Goal: Task Accomplishment & Management: Complete application form

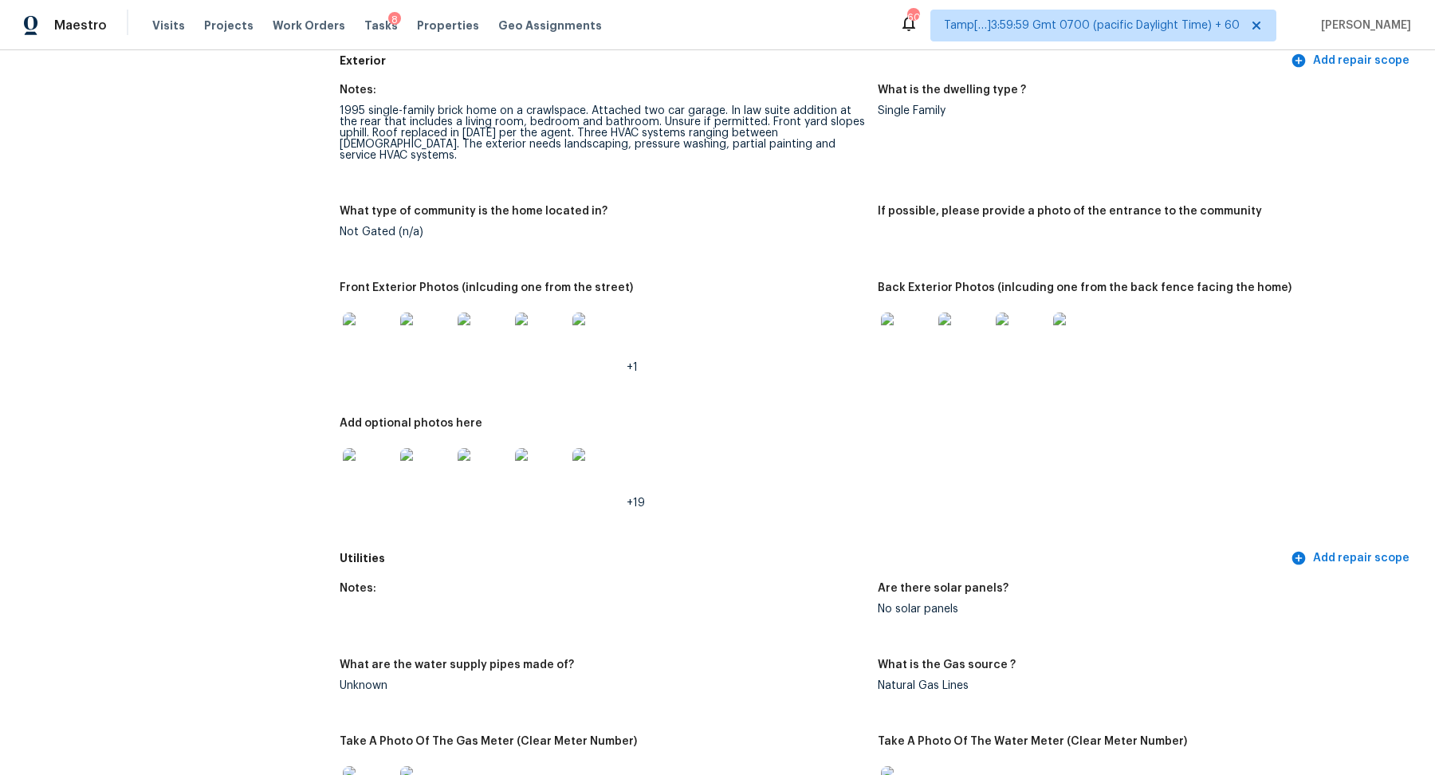
scroll to position [636, 0]
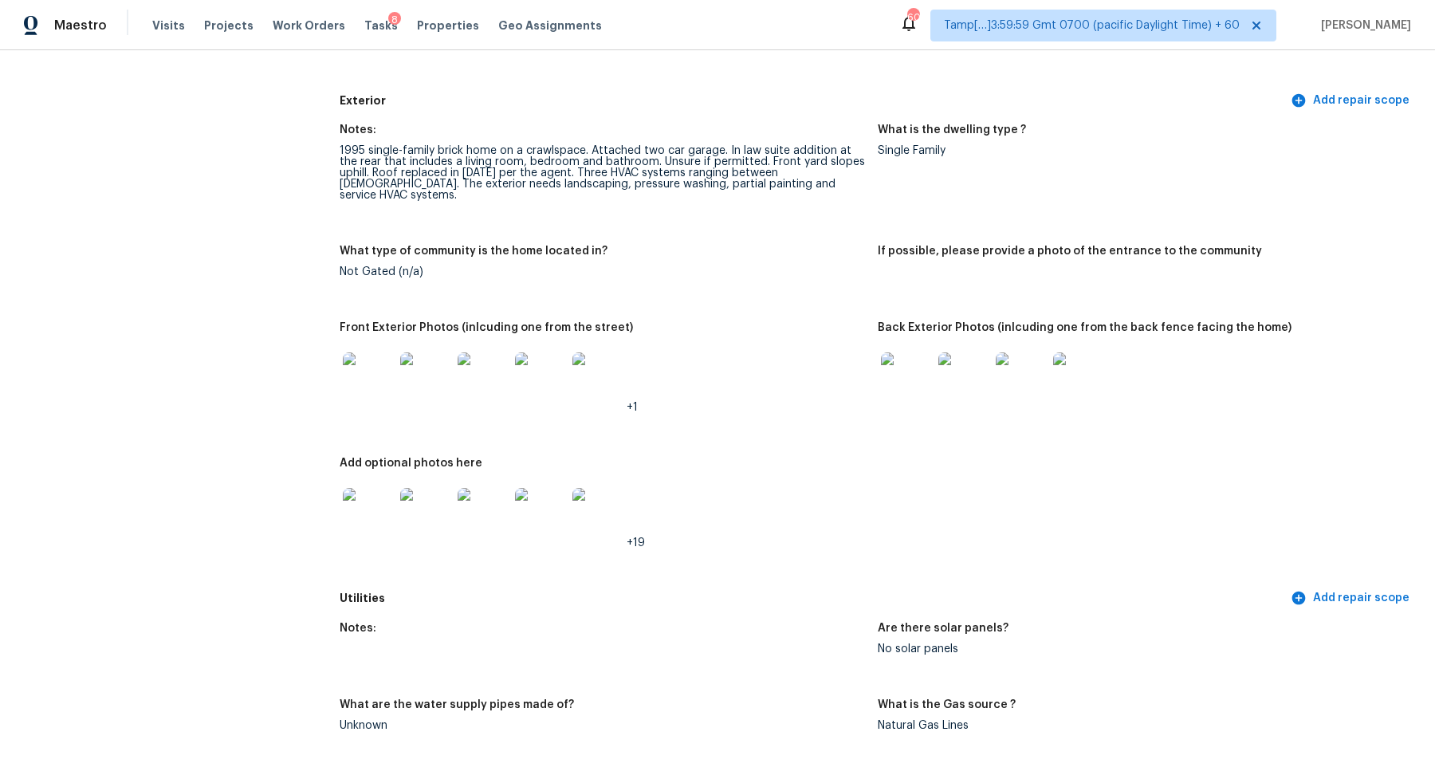
click at [389, 381] on img at bounding box center [368, 377] width 51 height 51
click at [359, 522] on img at bounding box center [368, 513] width 51 height 51
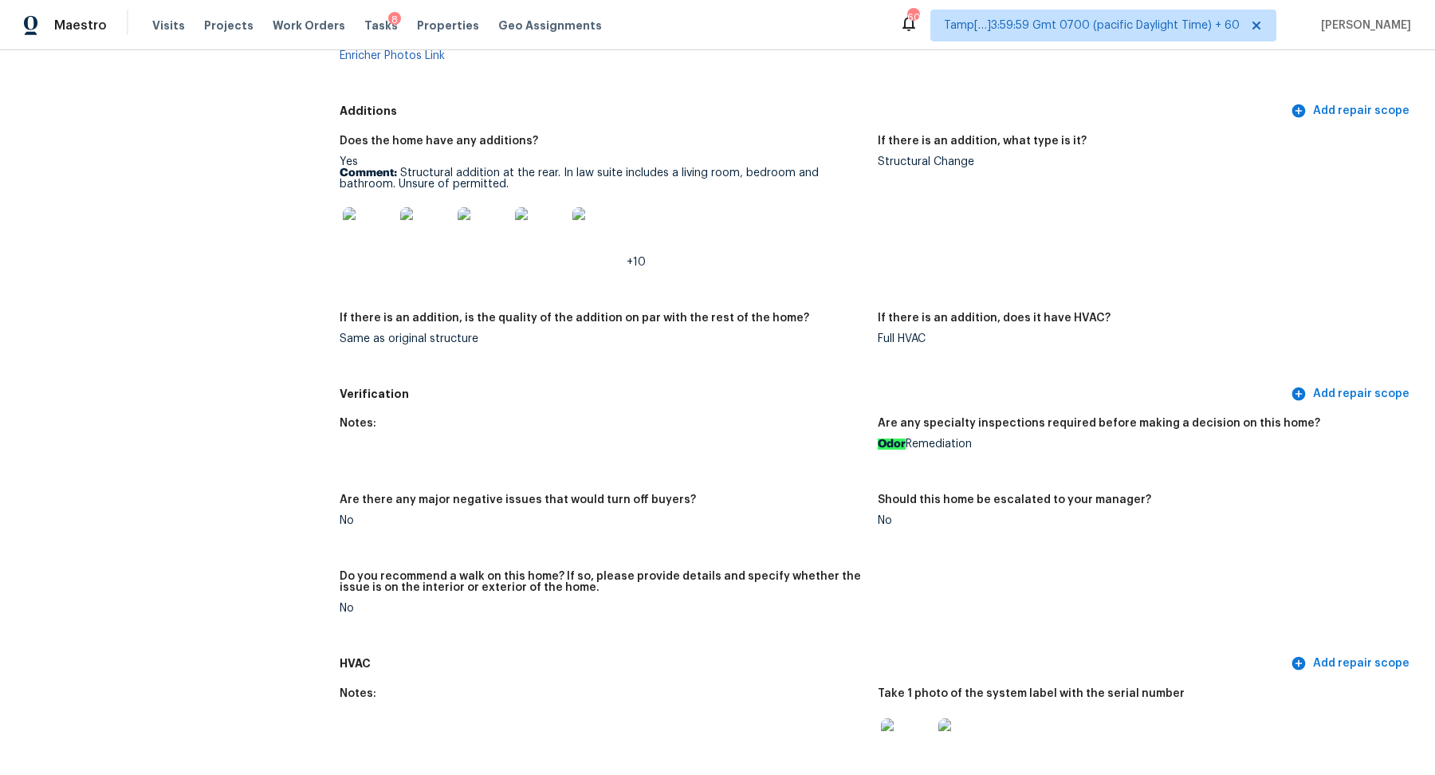
scroll to position [3740, 0]
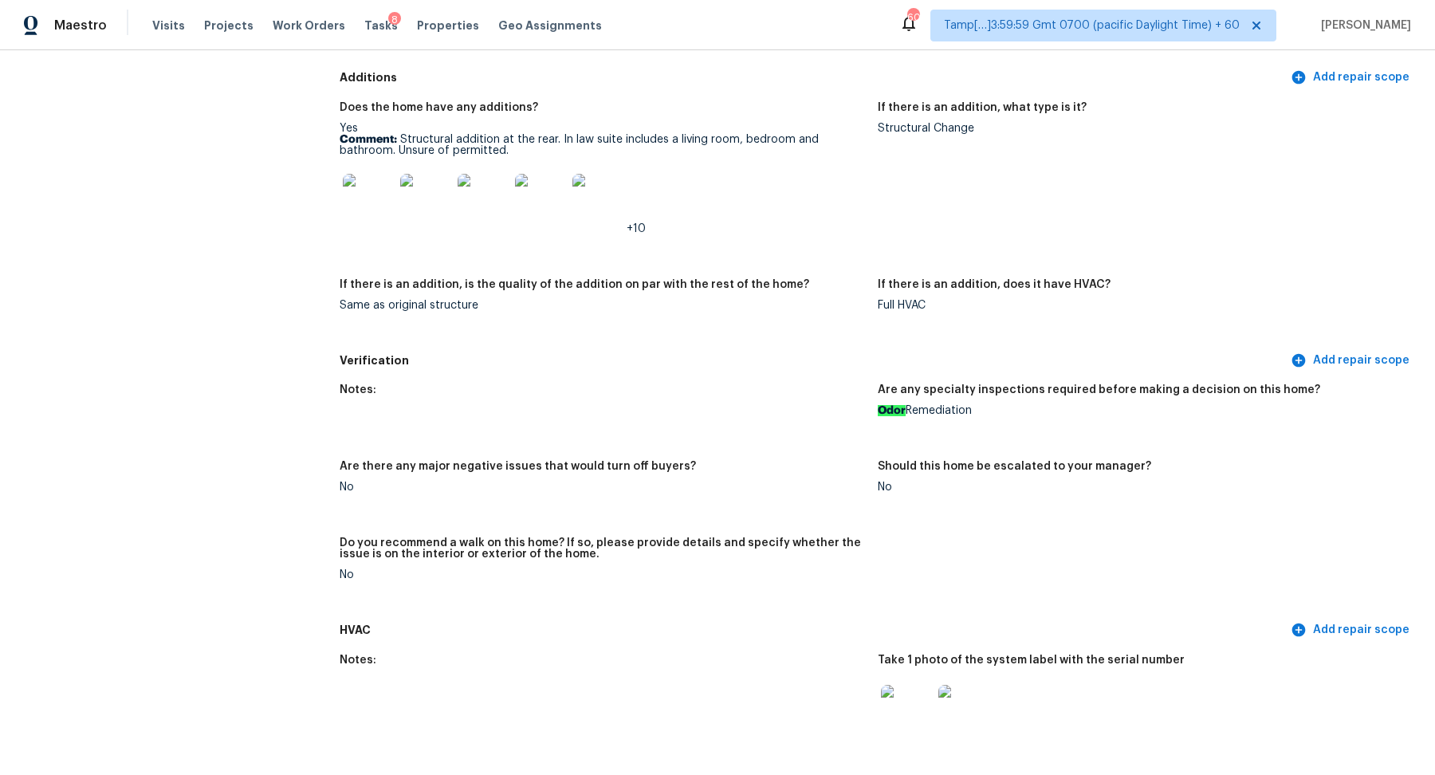
click at [362, 179] on img at bounding box center [368, 199] width 51 height 51
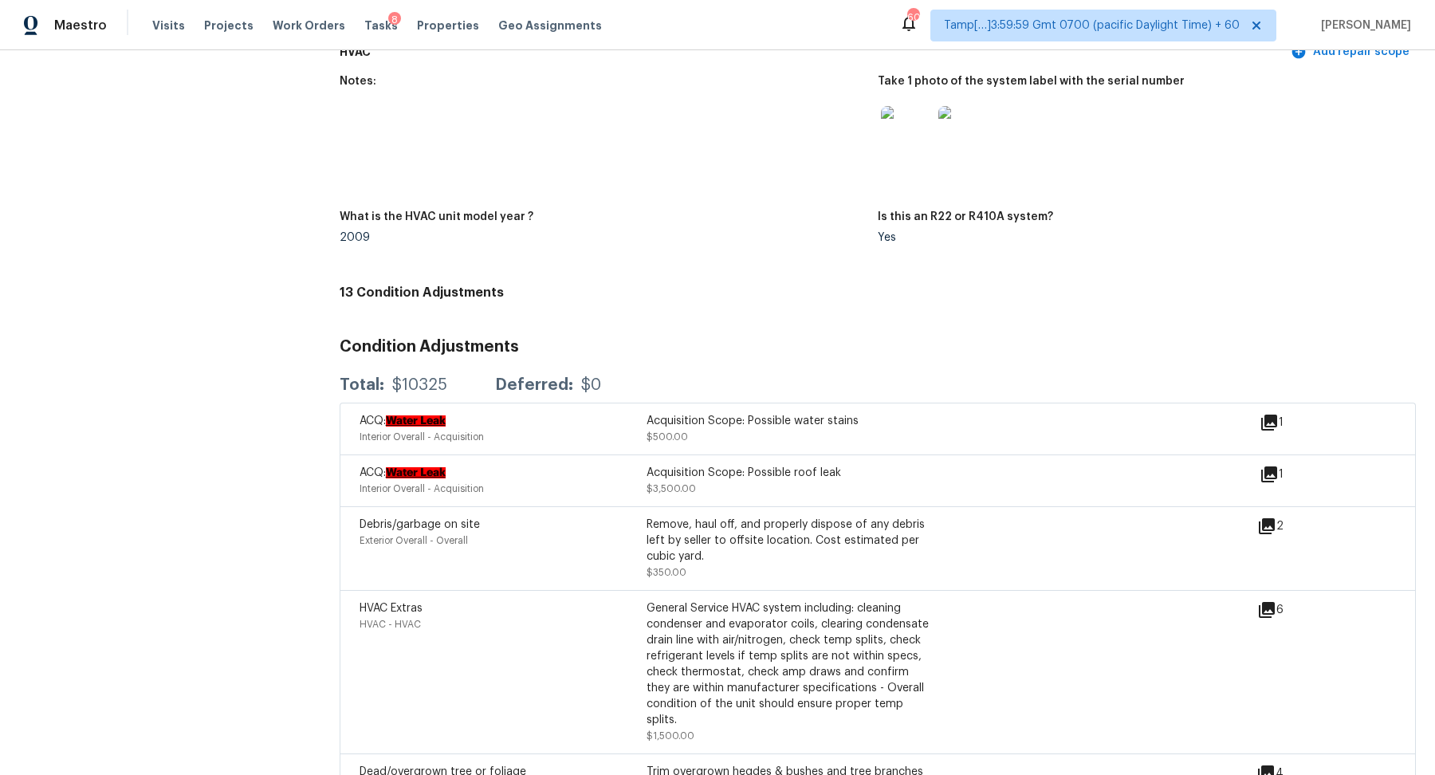
scroll to position [4575, 0]
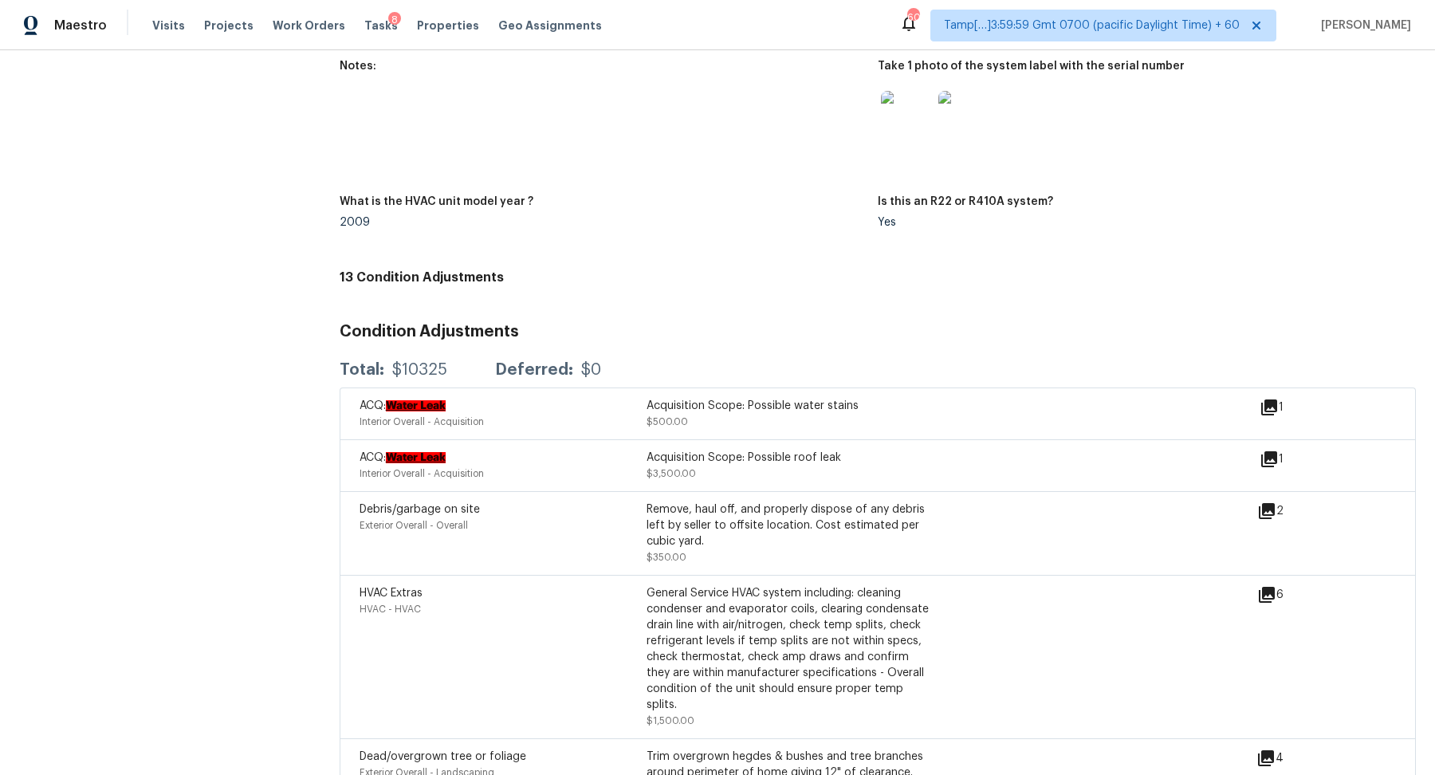
click at [1275, 451] on icon at bounding box center [1269, 459] width 16 height 16
click at [1266, 387] on div "ACQ: Water Leak Interior Overall - Acquisition Acquisition Scope: Possible wate…" at bounding box center [878, 413] width 1076 height 52
click at [1266, 399] on icon at bounding box center [1269, 407] width 16 height 16
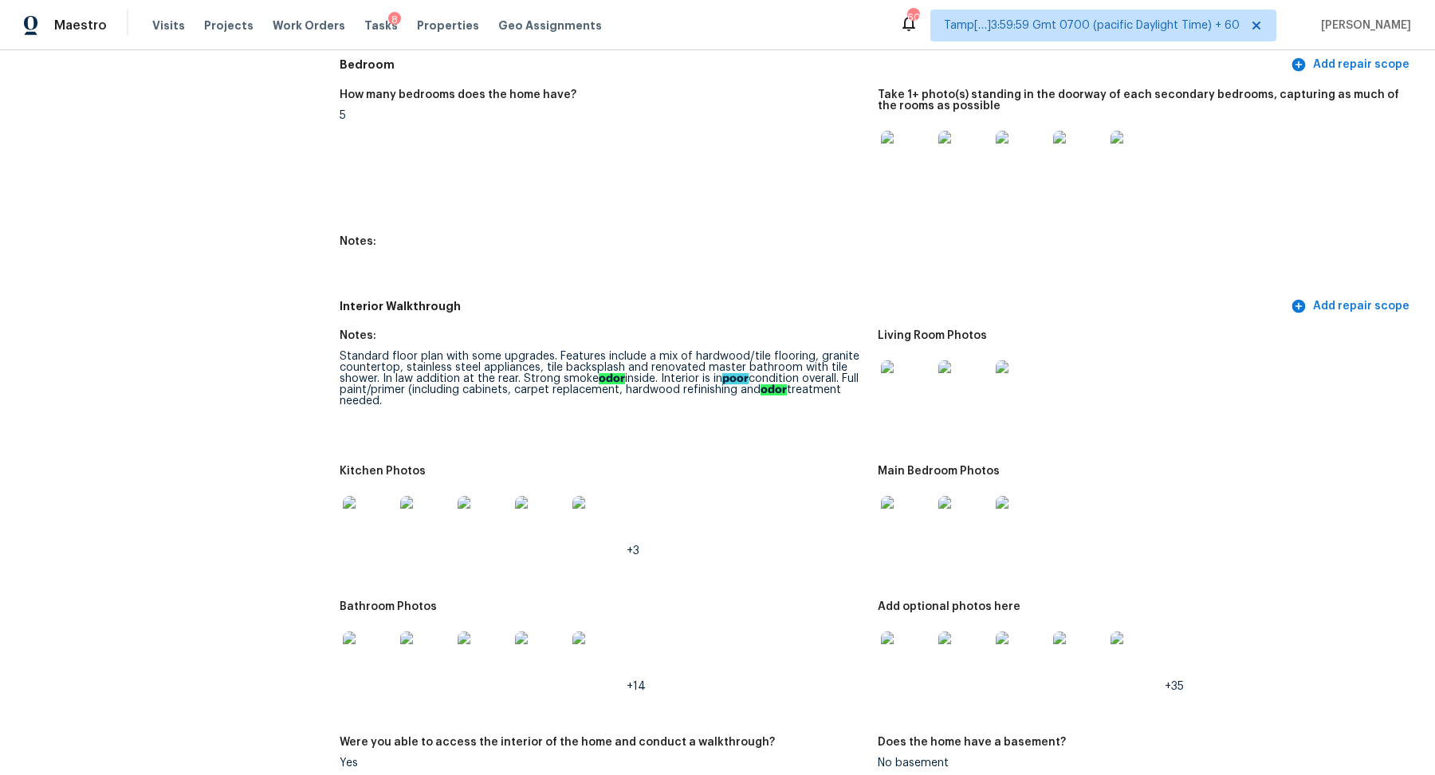
scroll to position [1818, 0]
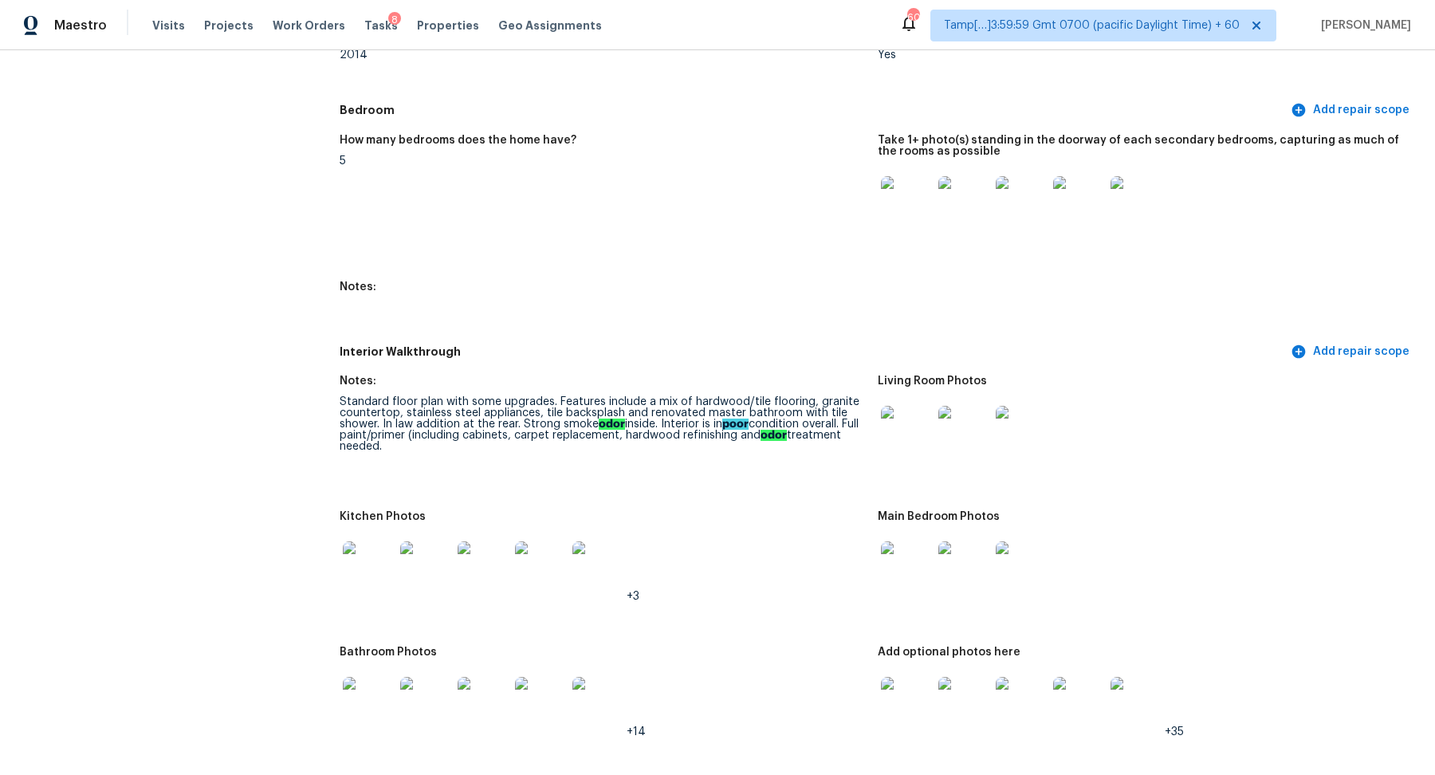
click at [365, 552] on img at bounding box center [368, 566] width 51 height 51
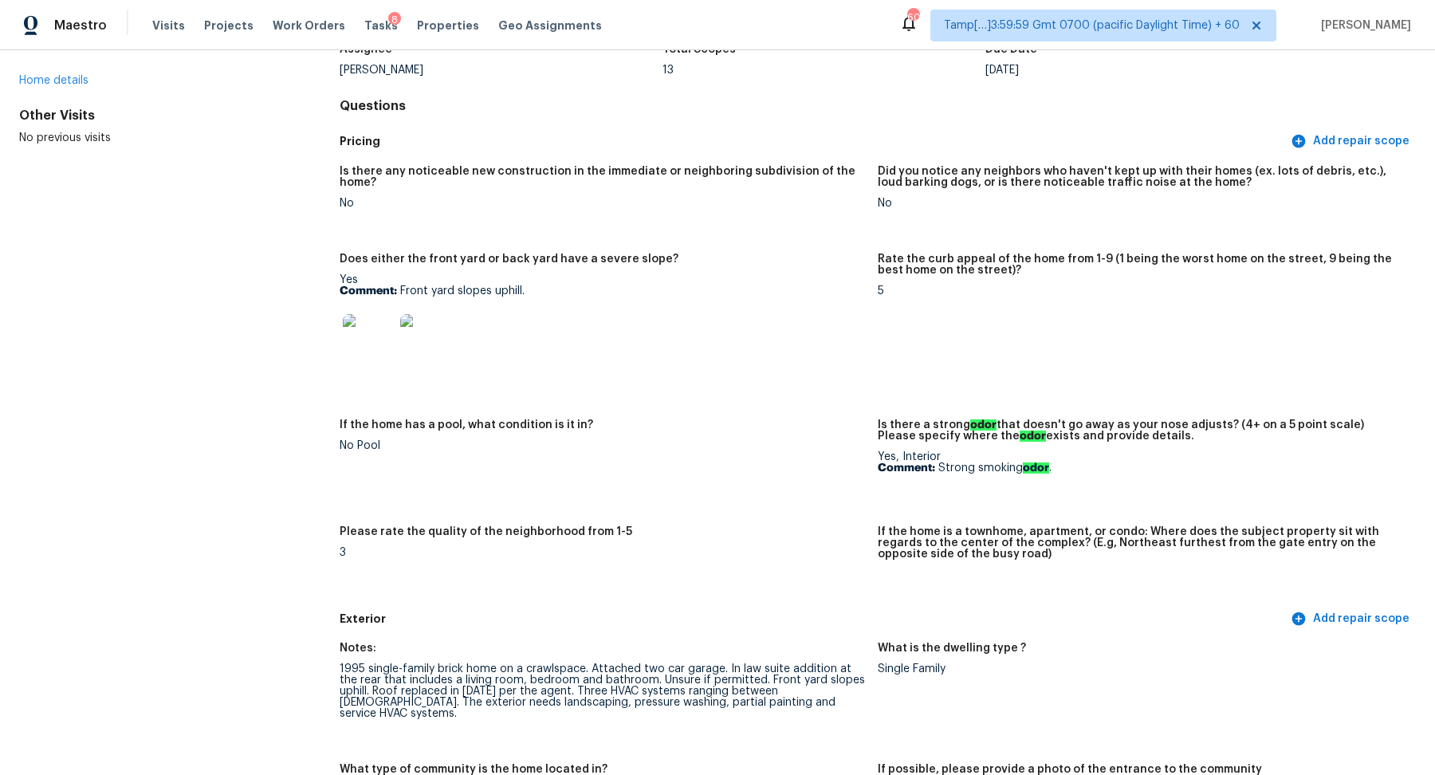
scroll to position [0, 0]
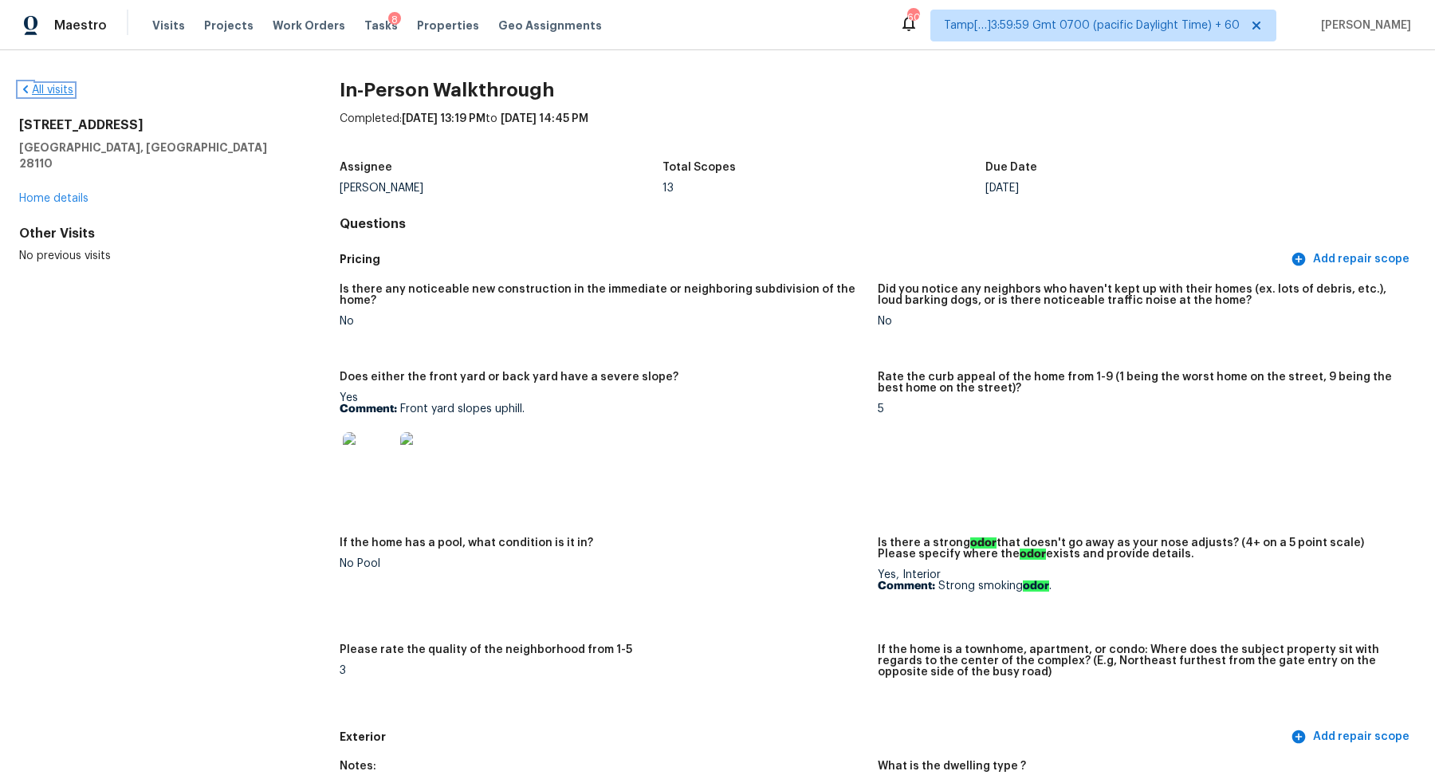
click at [53, 90] on link "All visits" at bounding box center [46, 89] width 54 height 11
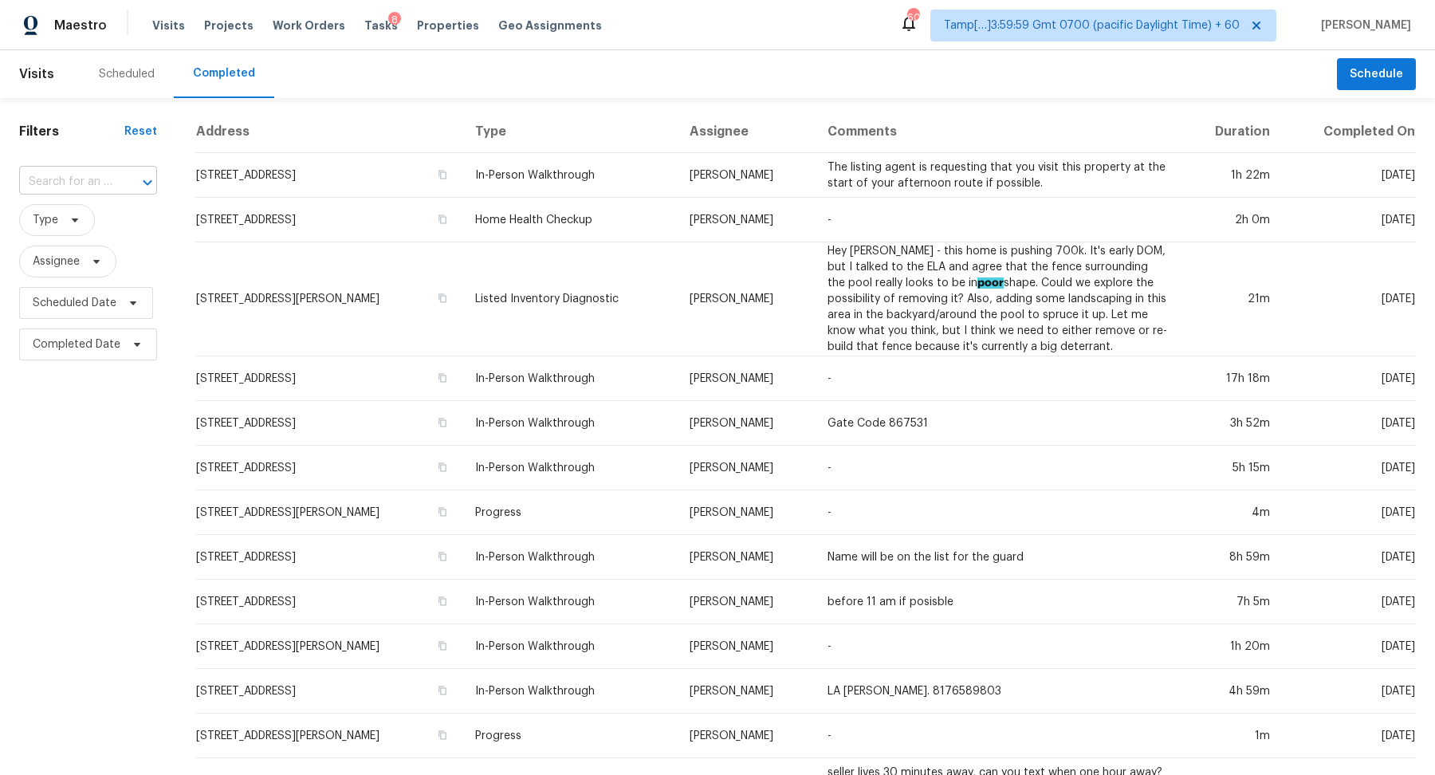
click at [120, 177] on div at bounding box center [136, 182] width 41 height 22
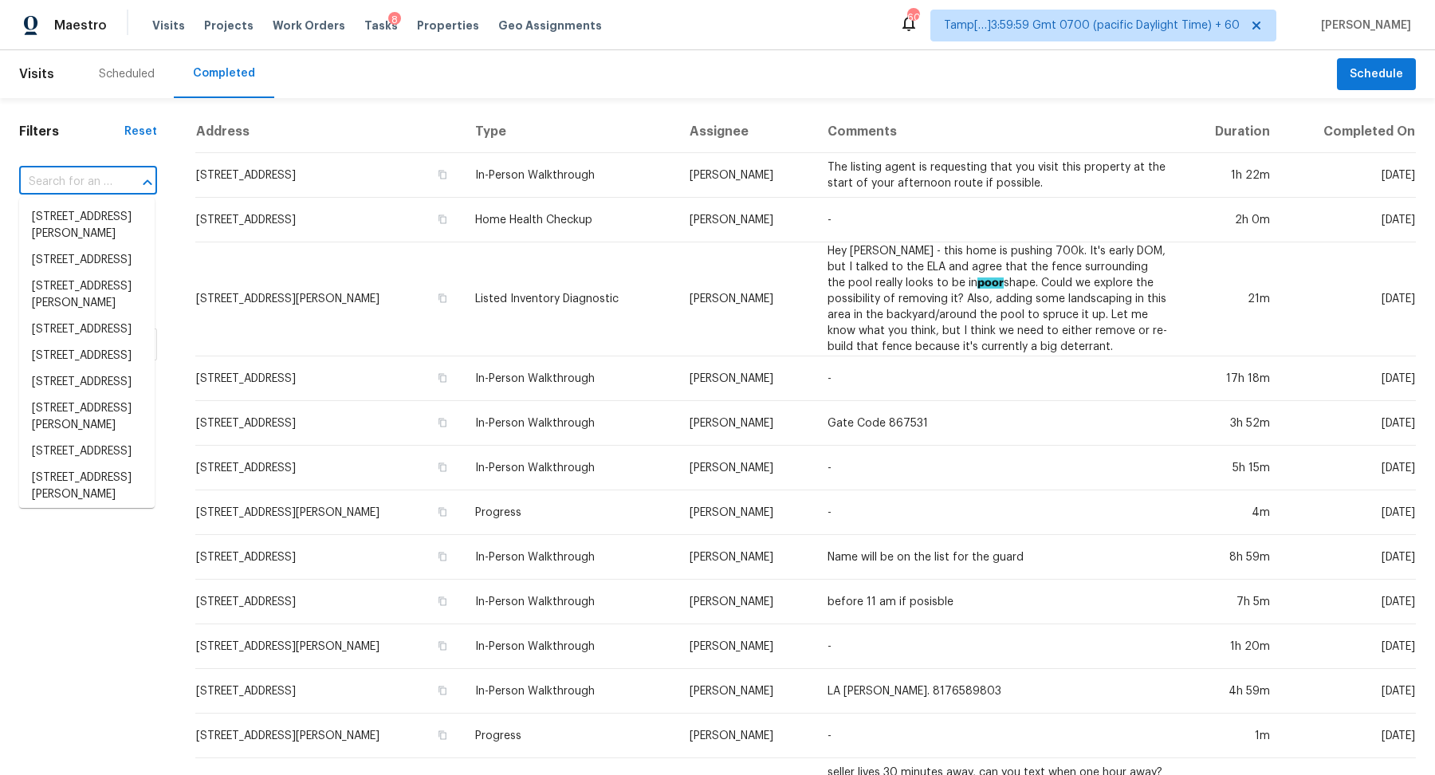
paste input "37 Draft St Rossville, GA, 30741"
type input "37 Draft St Rossville, GA, 30741"
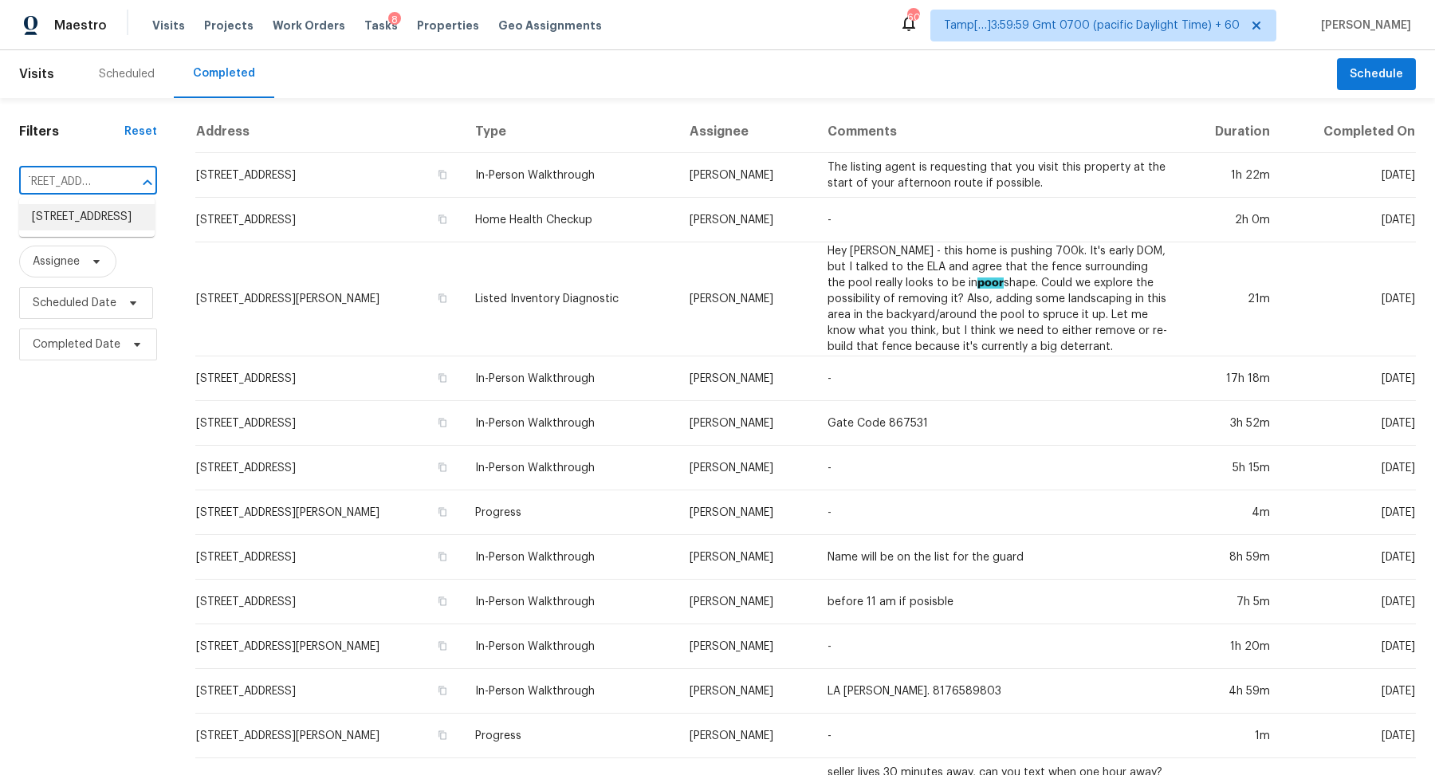
click at [112, 218] on li "37 Draft St, Rossville, GA 30741" at bounding box center [86, 217] width 135 height 26
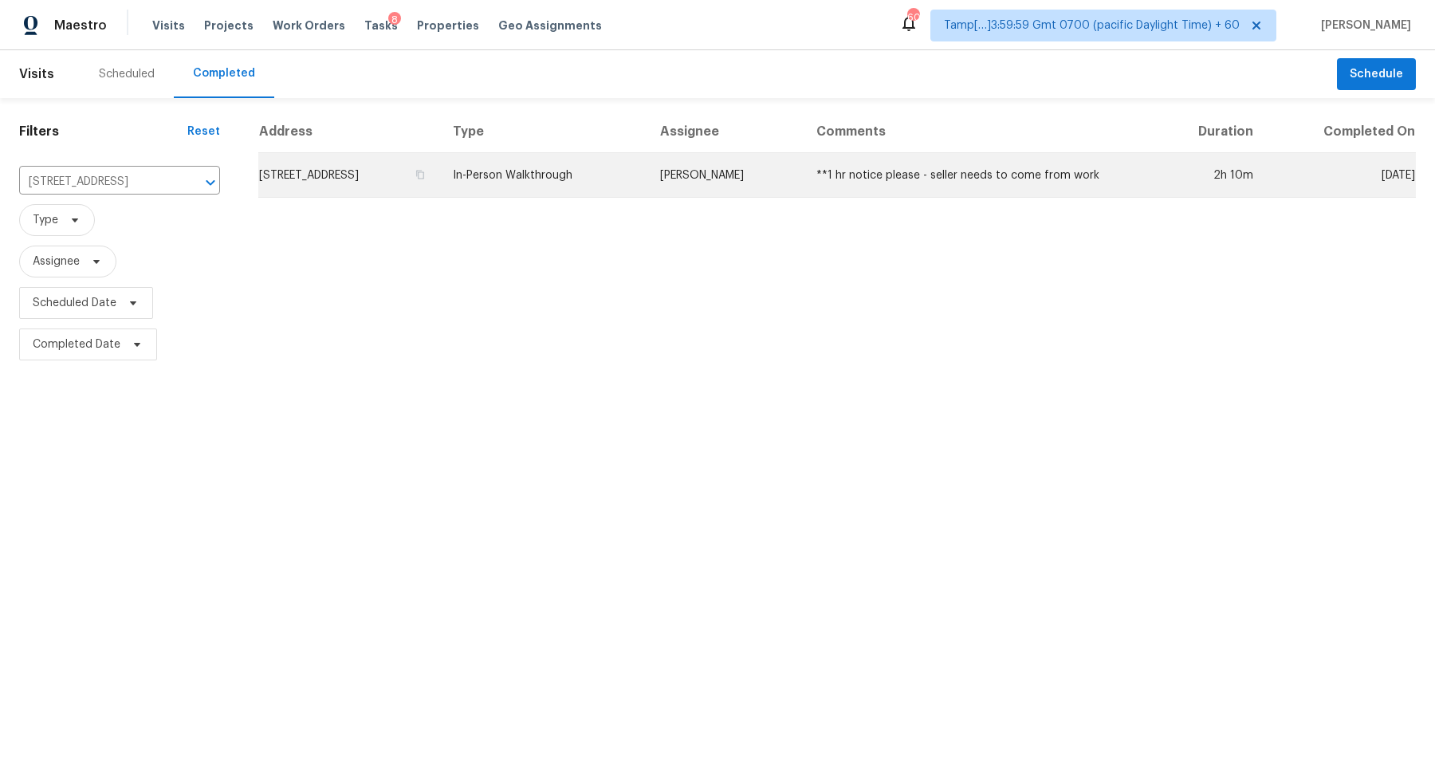
click at [387, 192] on td "37 Draft St, Rossville, GA 30741" at bounding box center [349, 175] width 182 height 45
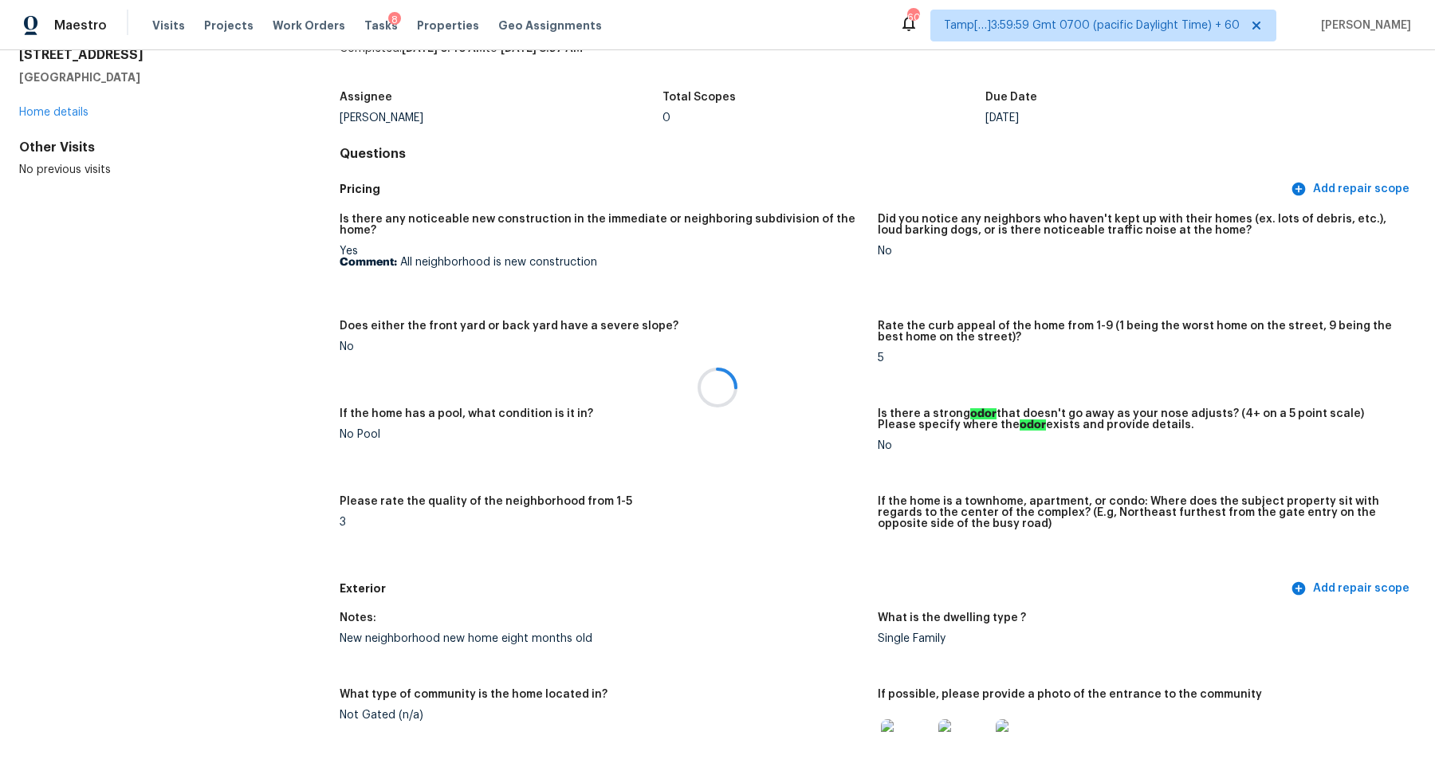
scroll to position [2291, 0]
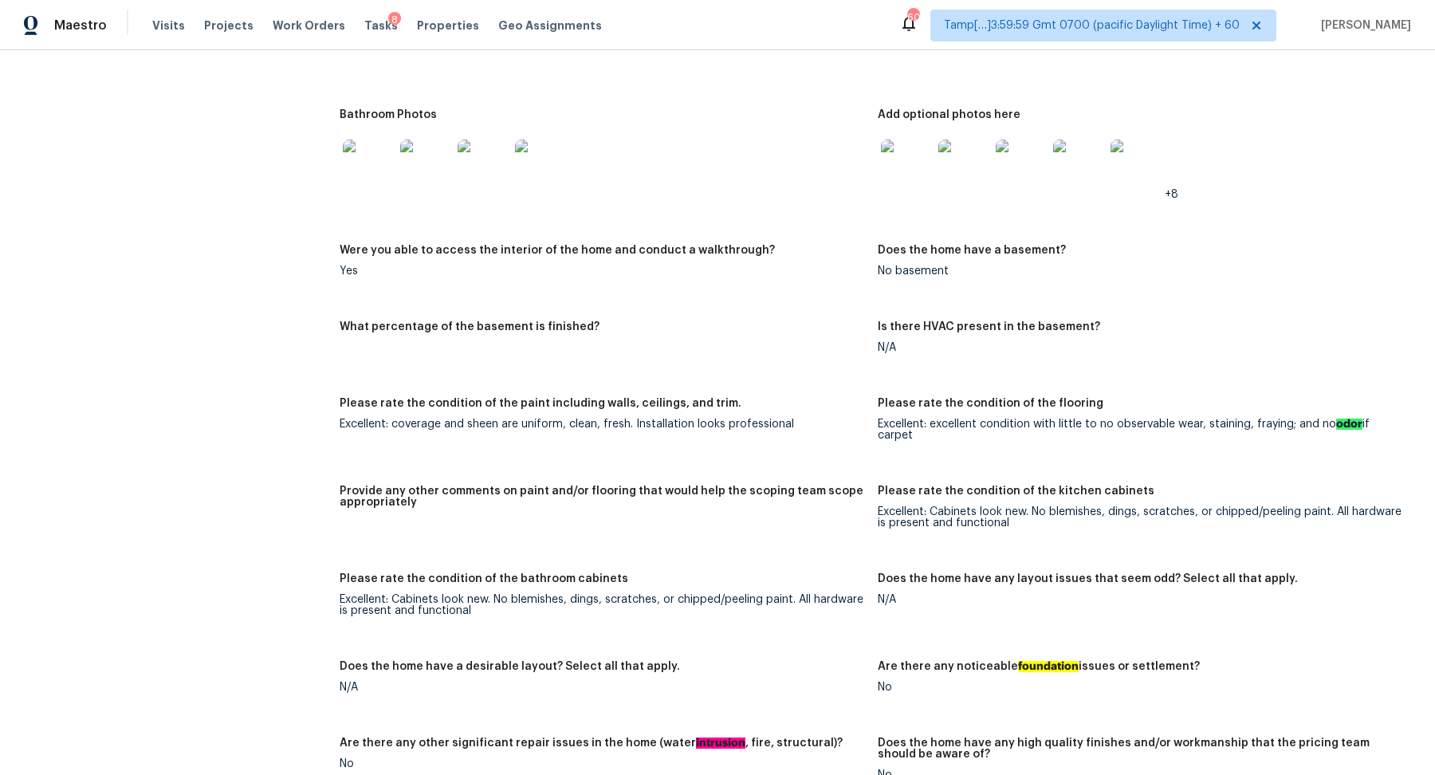
click at [756, 545] on div "Notes: New home eight months old nothing needed Living Room Photos Kitchen Phot…" at bounding box center [878, 542] width 1076 height 1427
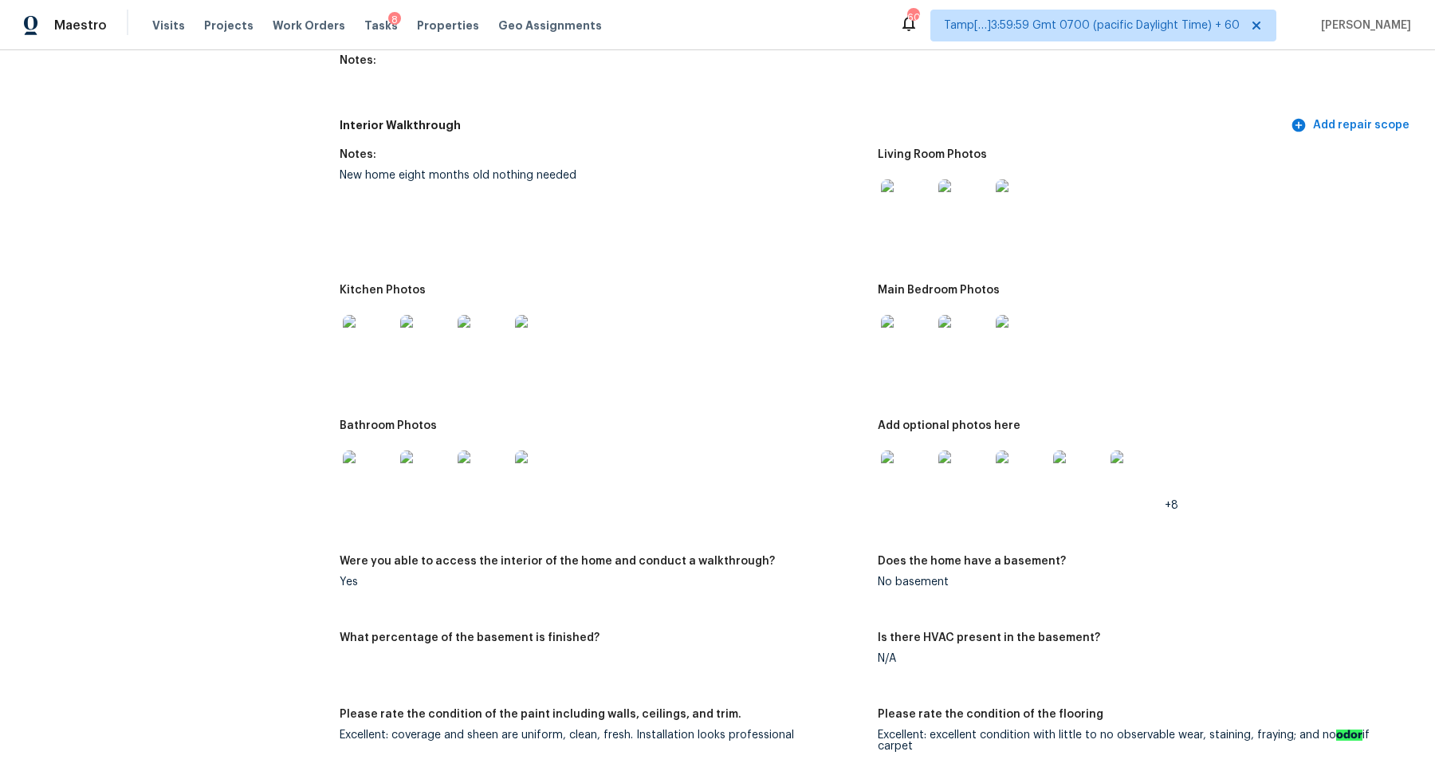
scroll to position [1898, 0]
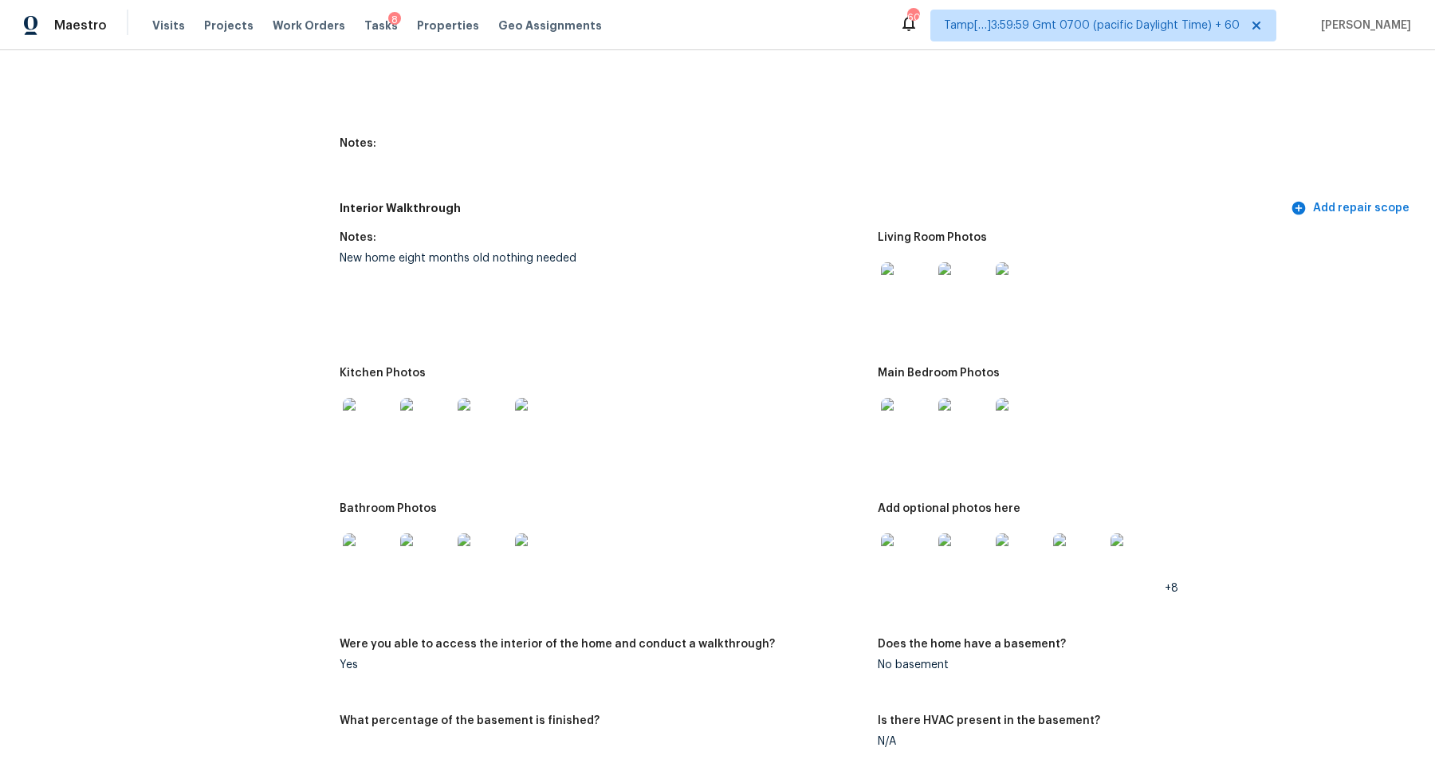
click at [906, 430] on img at bounding box center [906, 423] width 51 height 51
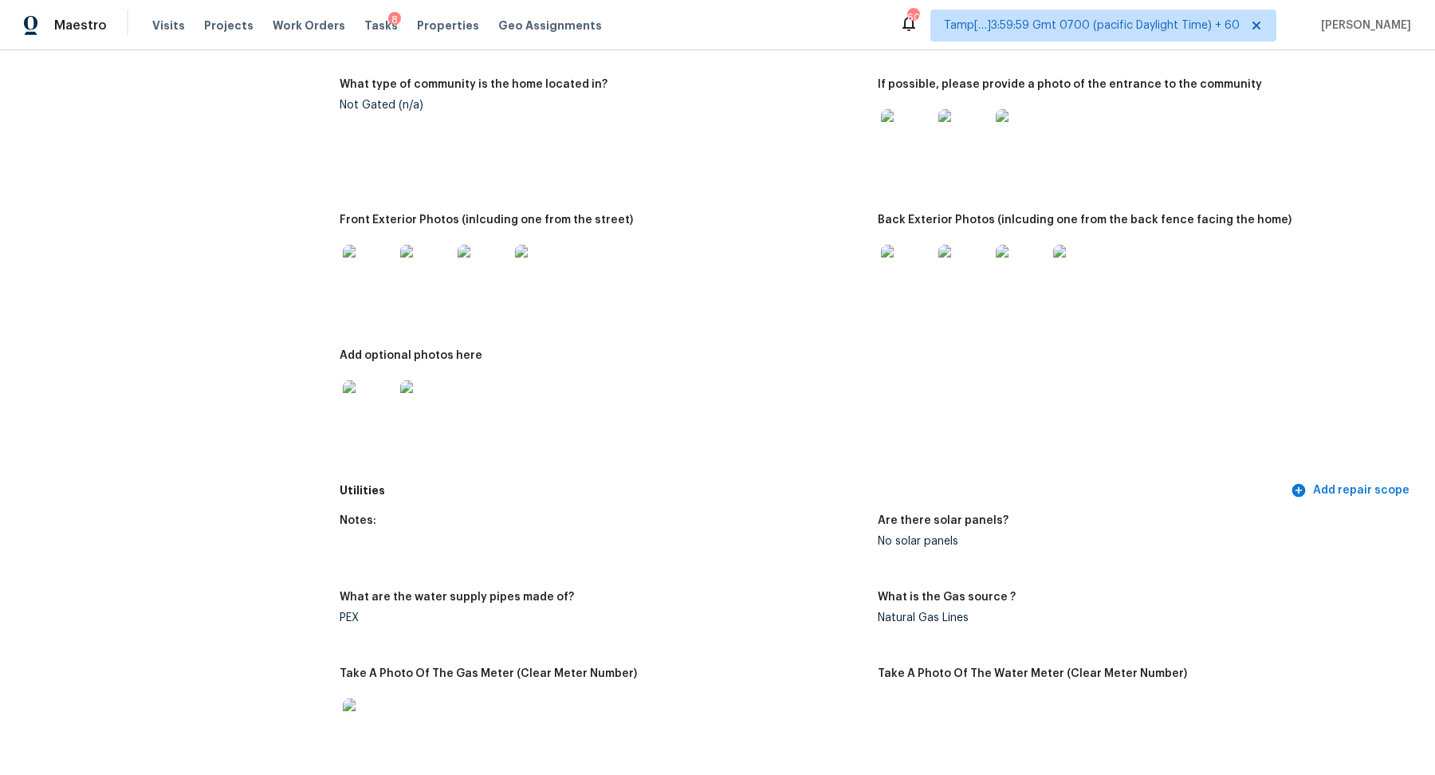
scroll to position [657, 0]
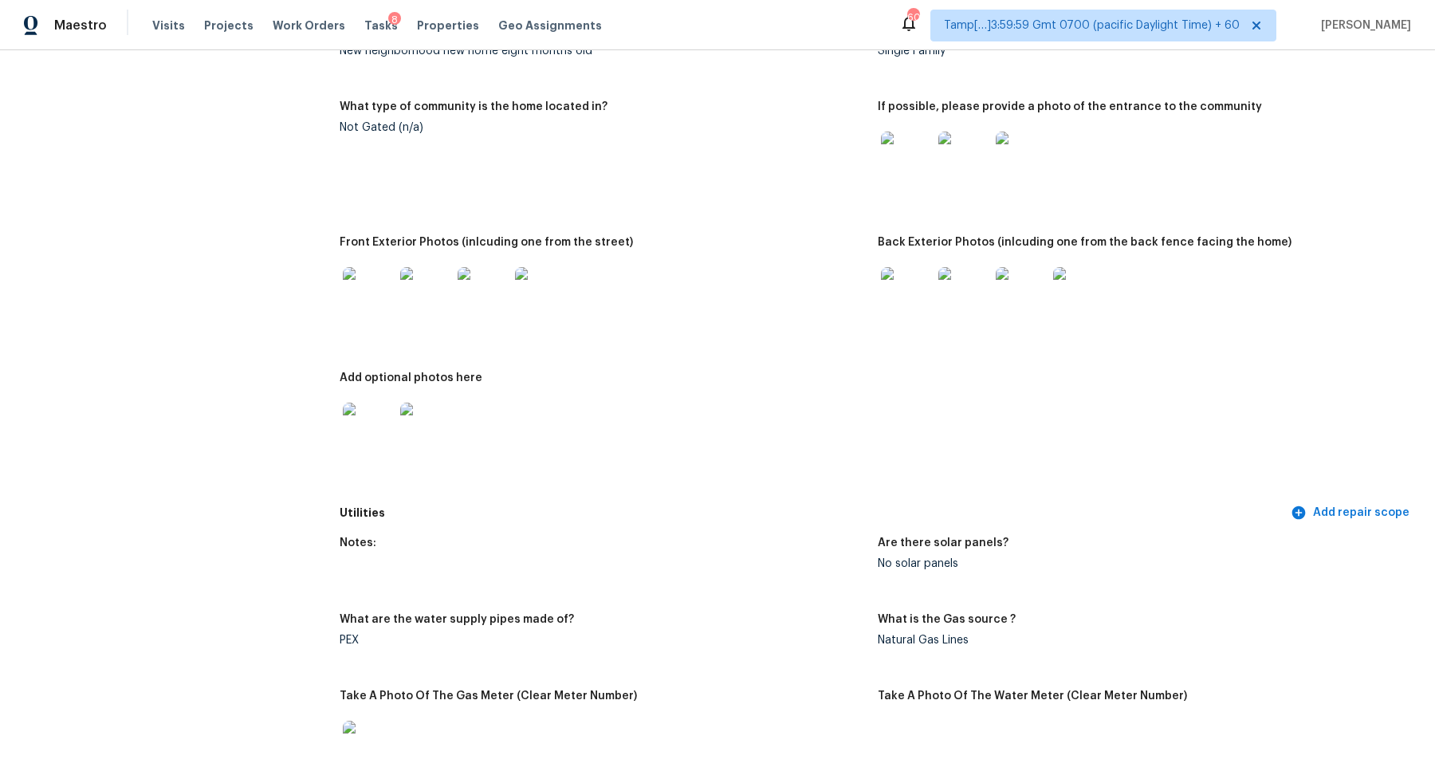
click at [347, 296] on img at bounding box center [368, 292] width 51 height 51
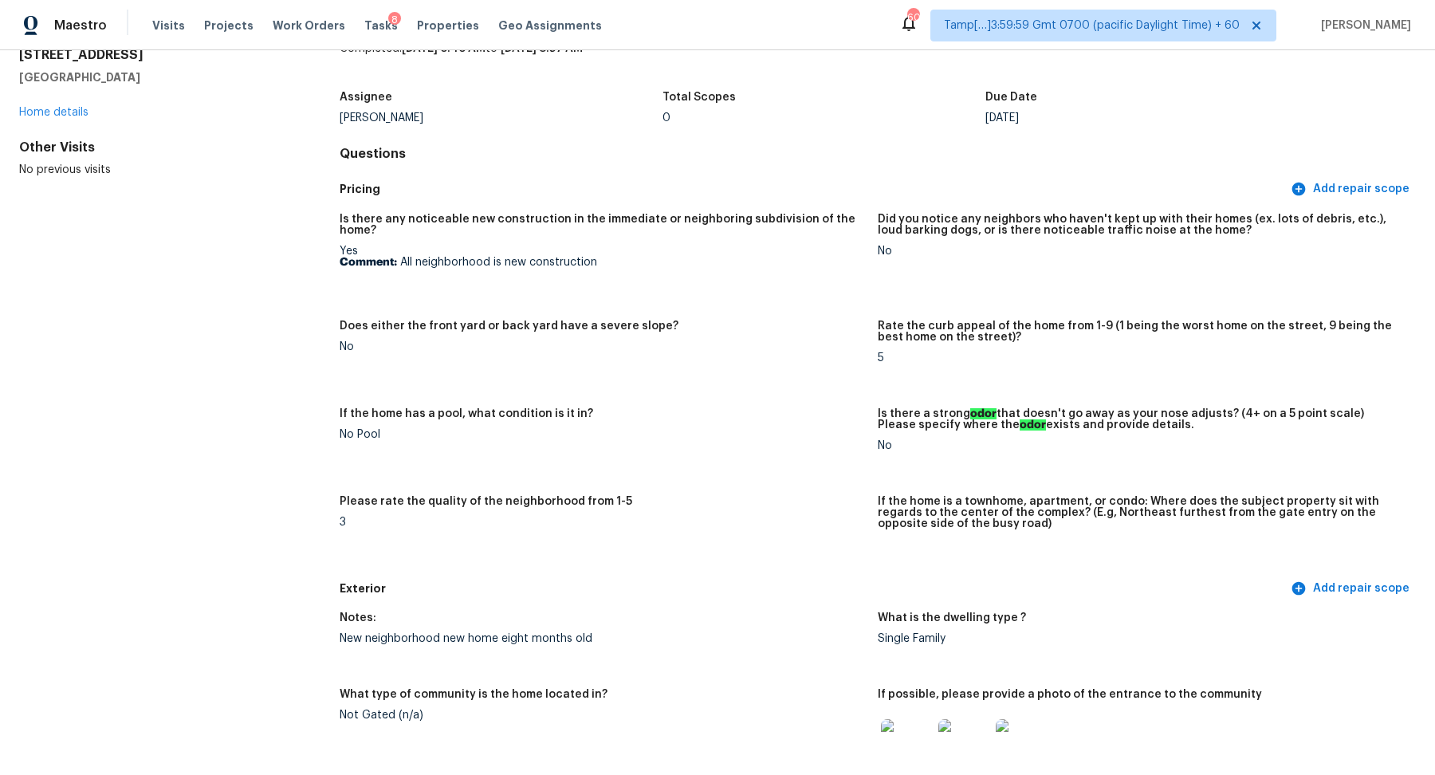
scroll to position [0, 0]
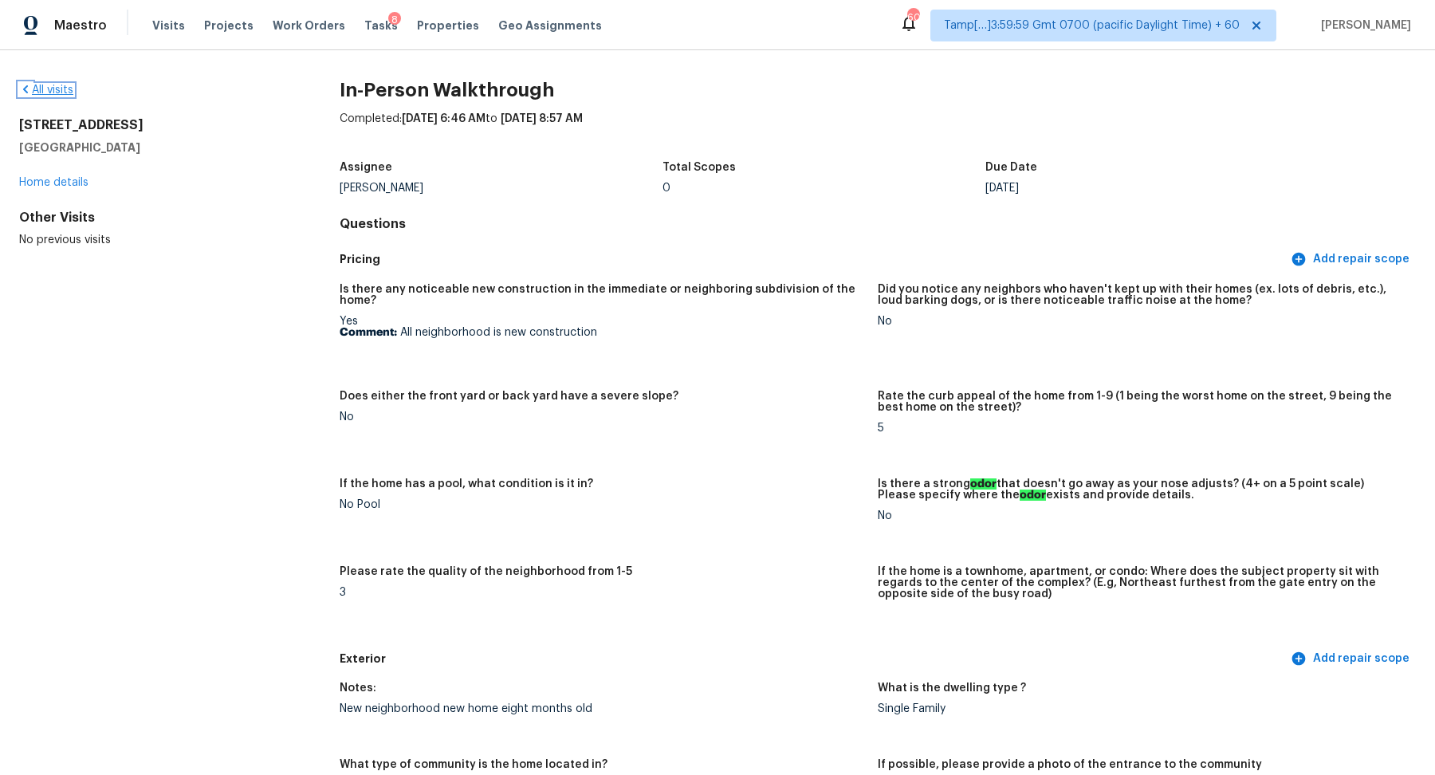
click at [52, 90] on link "All visits" at bounding box center [46, 89] width 54 height 11
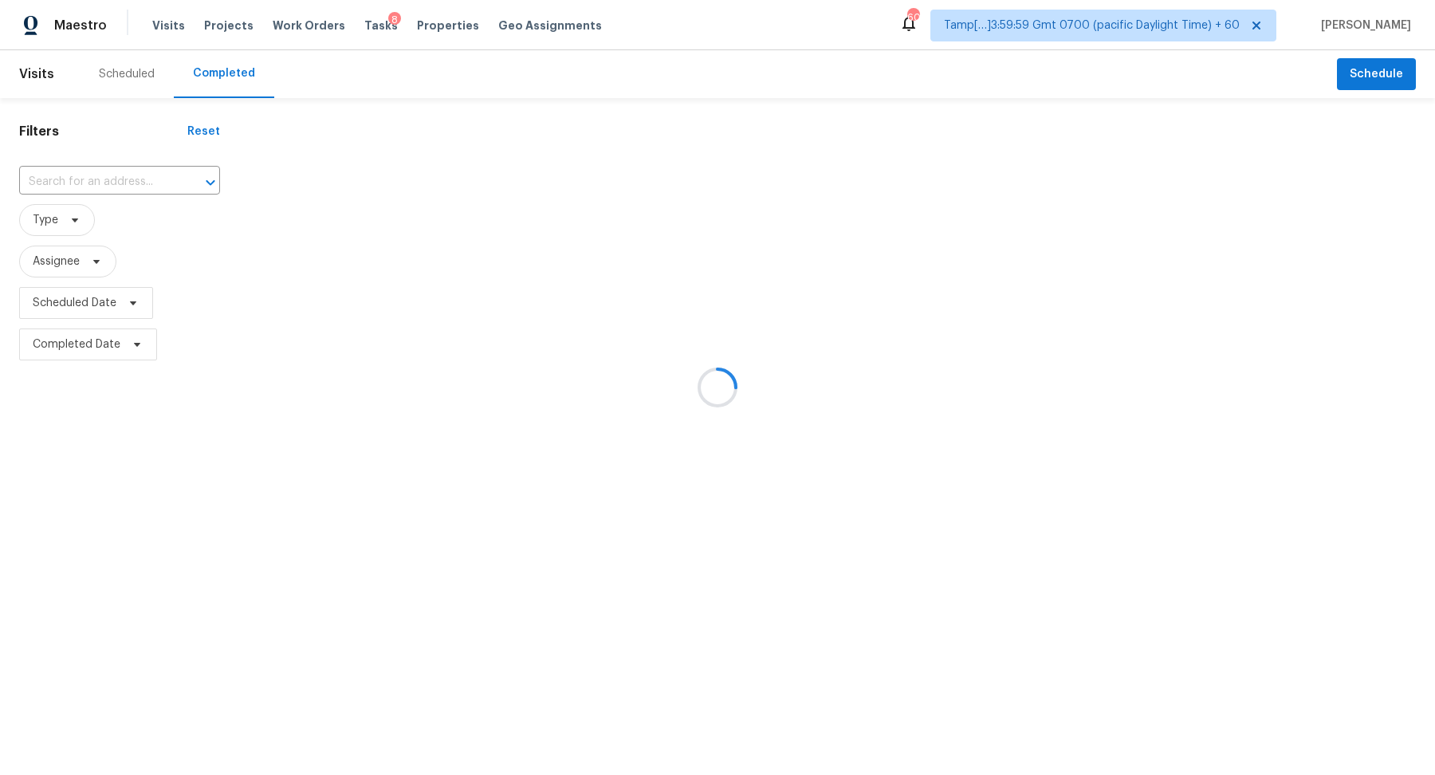
click at [111, 176] on div at bounding box center [717, 387] width 1435 height 775
click at [124, 182] on div at bounding box center [717, 387] width 1435 height 775
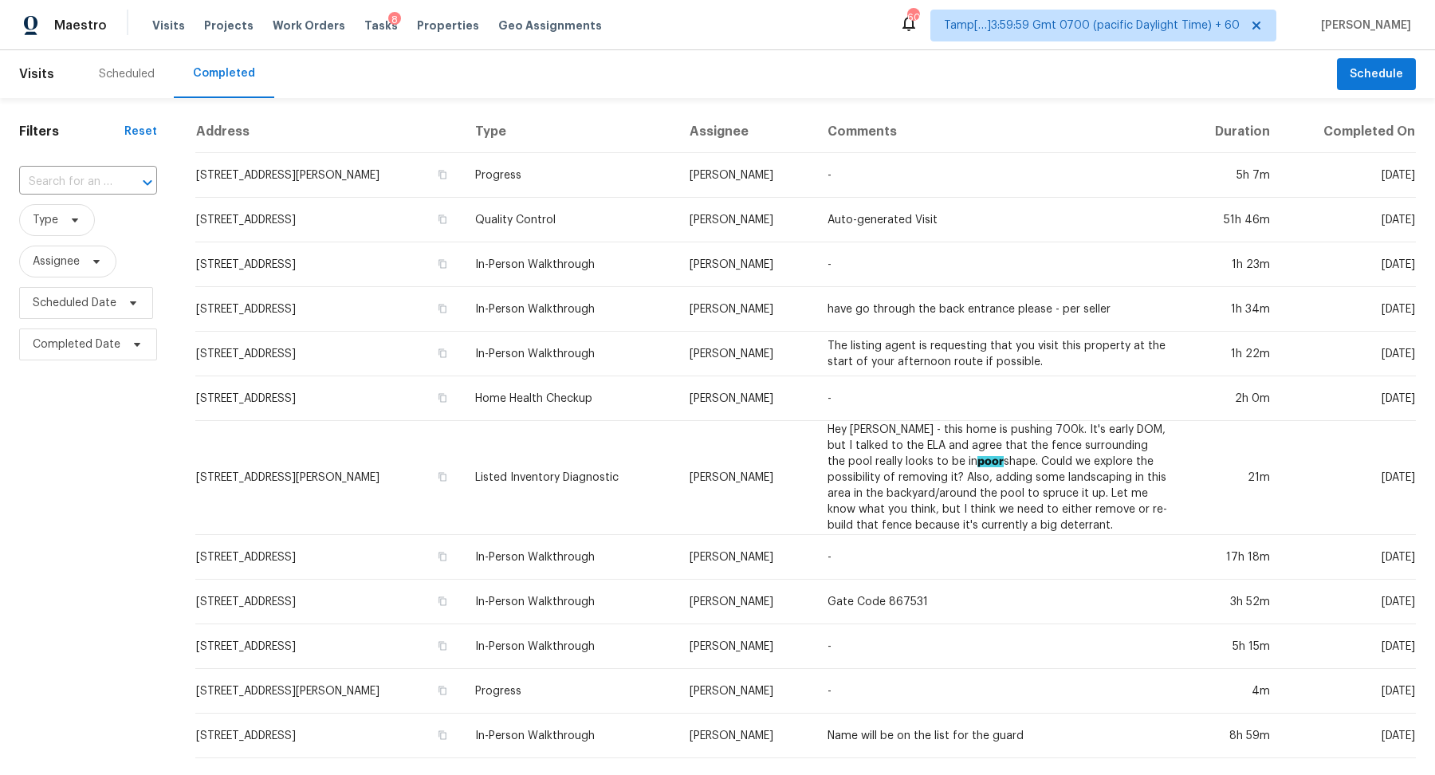
click at [124, 182] on div at bounding box center [136, 182] width 41 height 22
paste input "3929 Grandover Dr Raleigh, NC, 27610"
type input "3929 Grandover Dr Raleigh, NC, 27610"
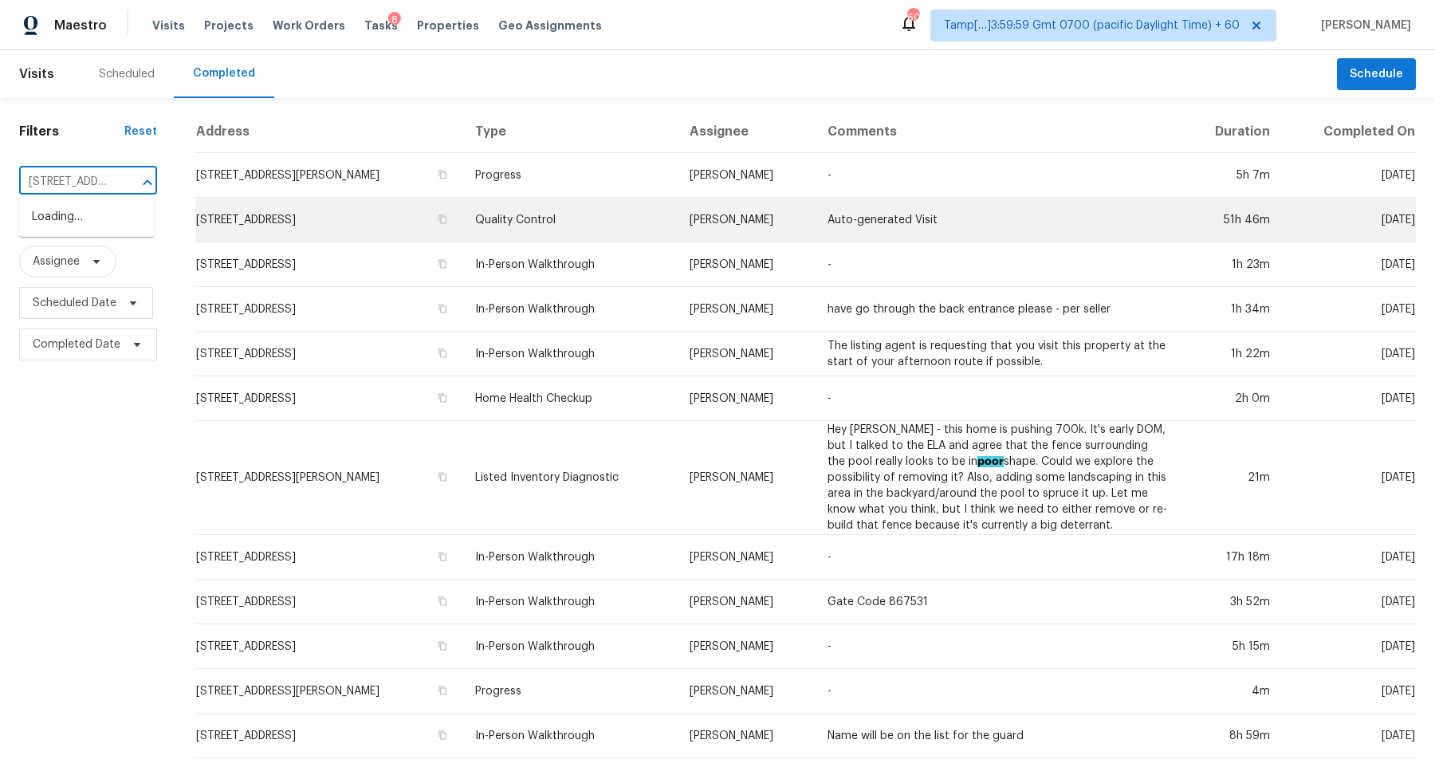
scroll to position [0, 119]
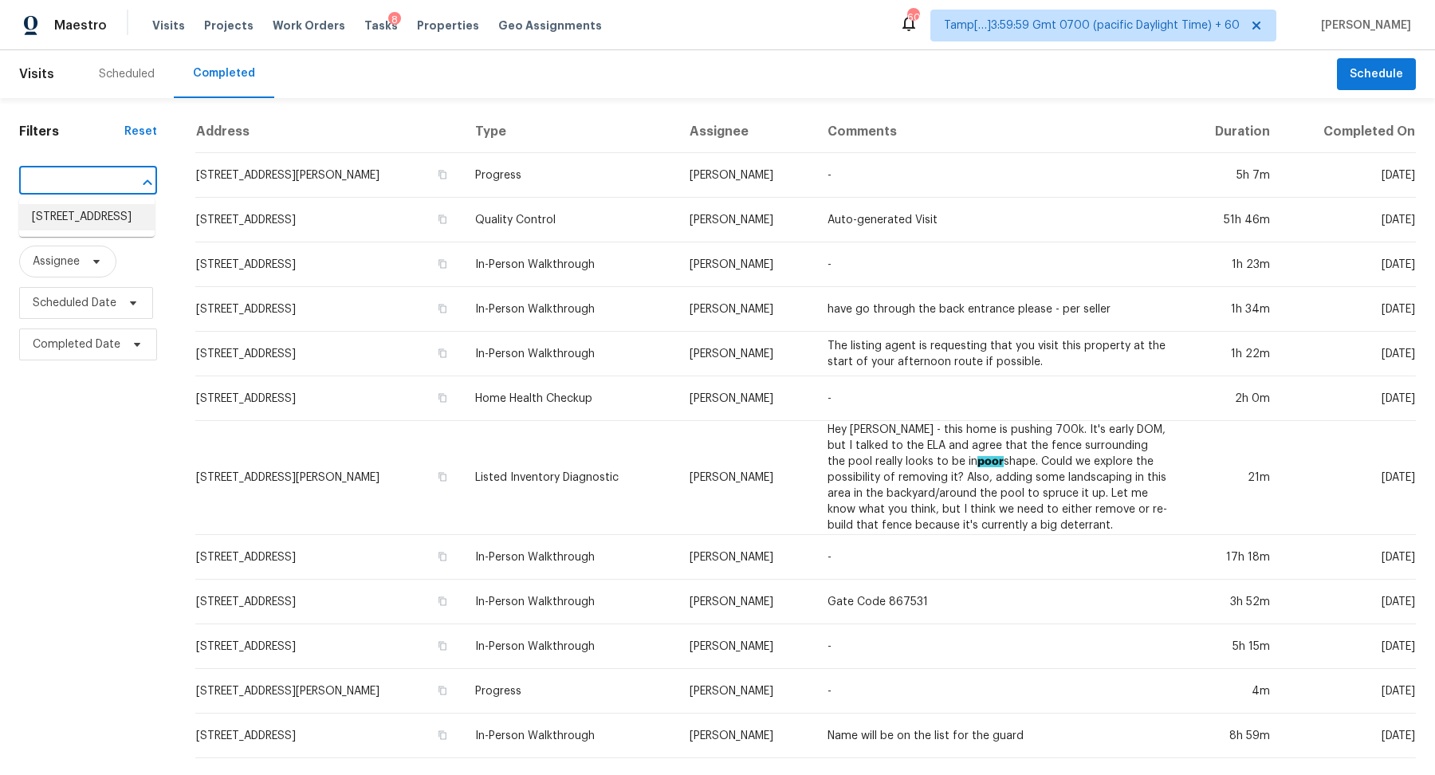
click at [71, 223] on li "3929 Grandover Dr, Raleigh, NC 27610" at bounding box center [86, 217] width 135 height 26
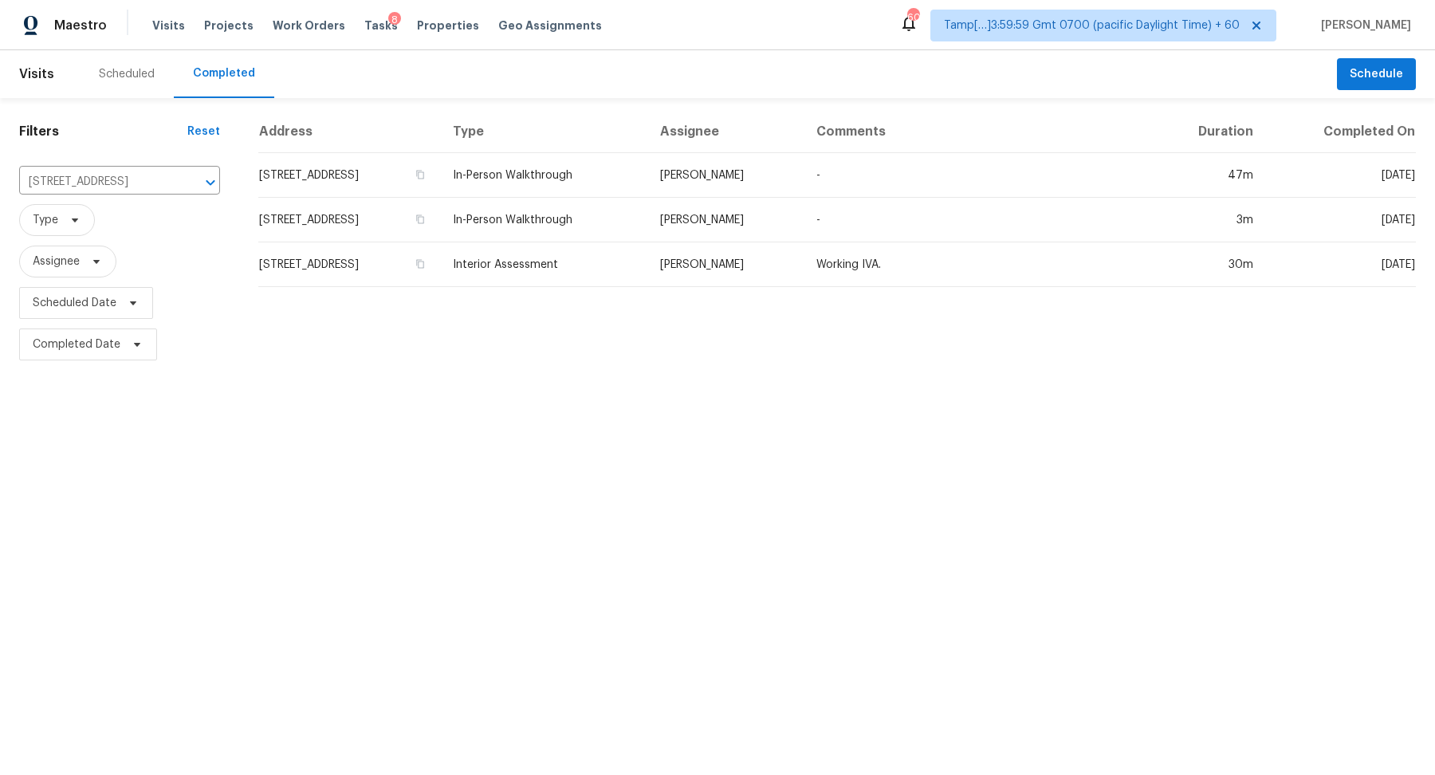
click at [293, 190] on td "3929 Grandover Dr, Raleigh, NC 27610" at bounding box center [349, 175] width 182 height 45
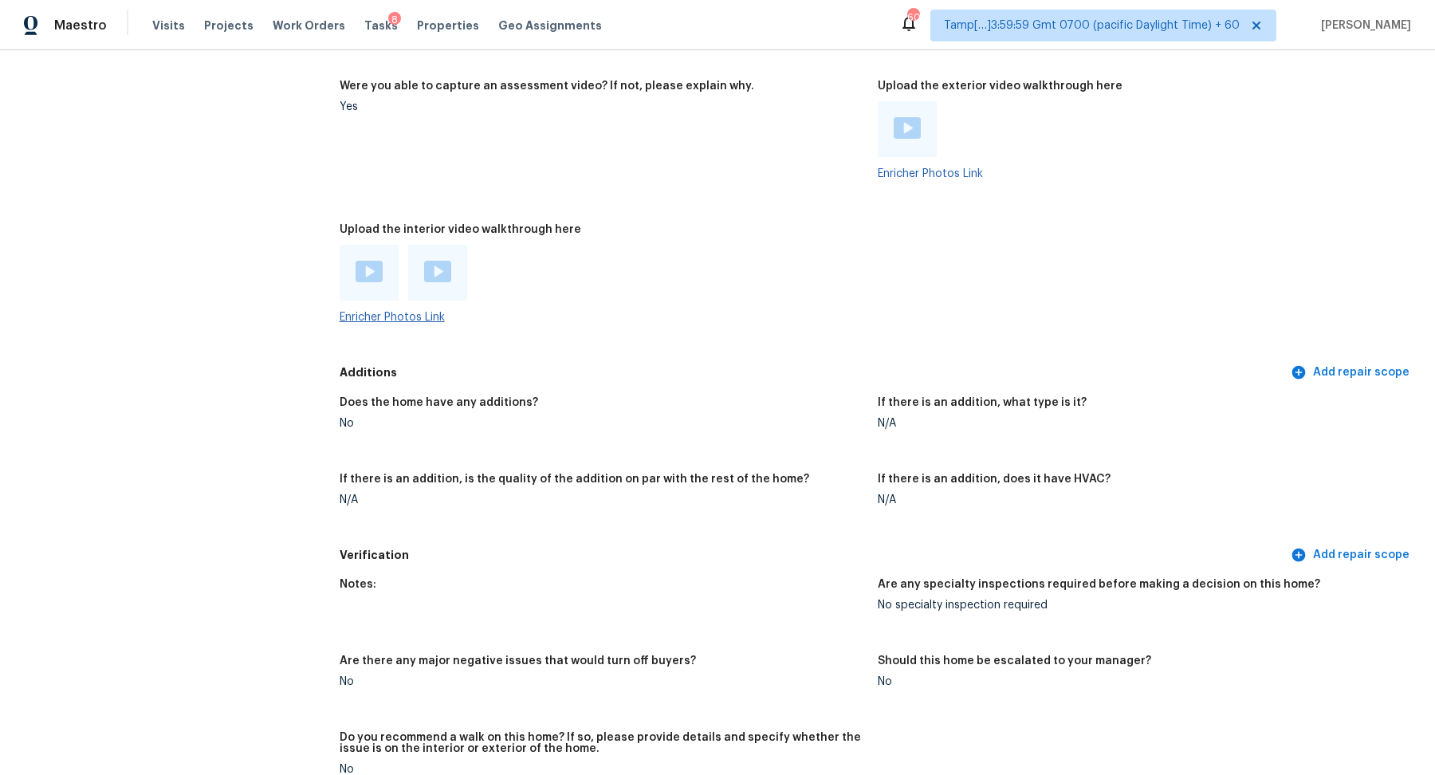
scroll to position [3244, 0]
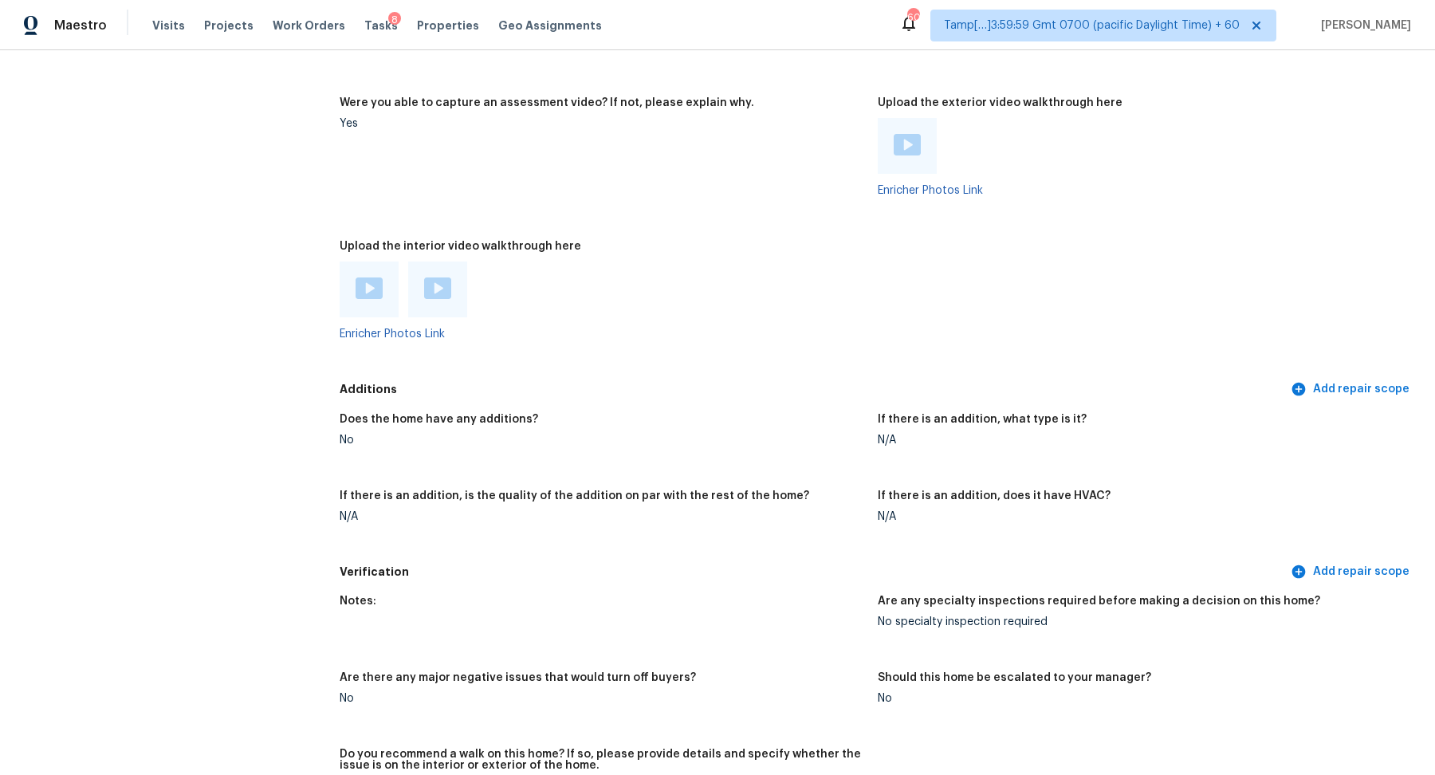
click at [375, 277] on img at bounding box center [368, 288] width 27 height 22
click at [424, 277] on img at bounding box center [437, 288] width 27 height 22
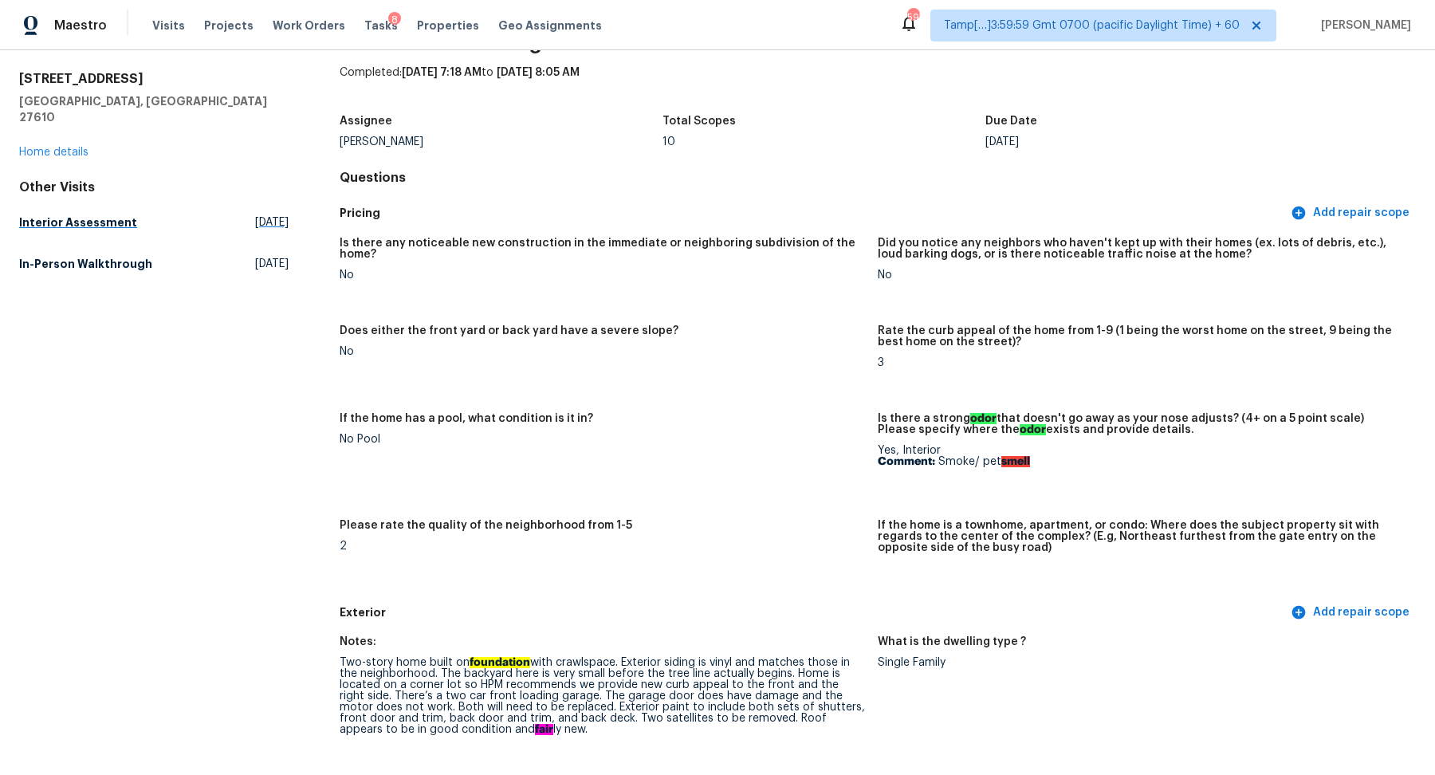
scroll to position [0, 0]
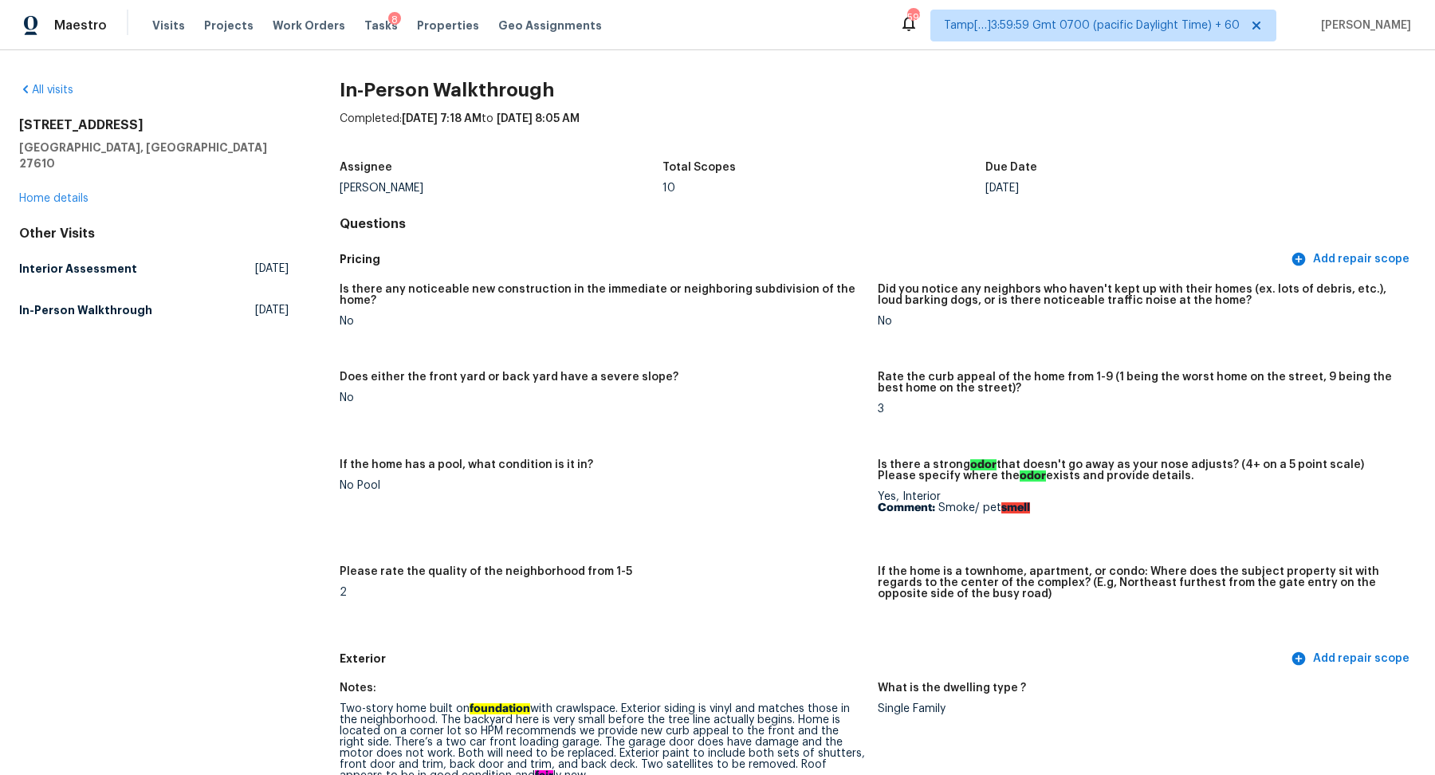
click at [53, 80] on div "All visits 3929 Grandover Dr Raleigh, NC 27610 Home details Other Visits Interi…" at bounding box center [717, 412] width 1435 height 724
click at [46, 91] on link "All visits" at bounding box center [46, 89] width 54 height 11
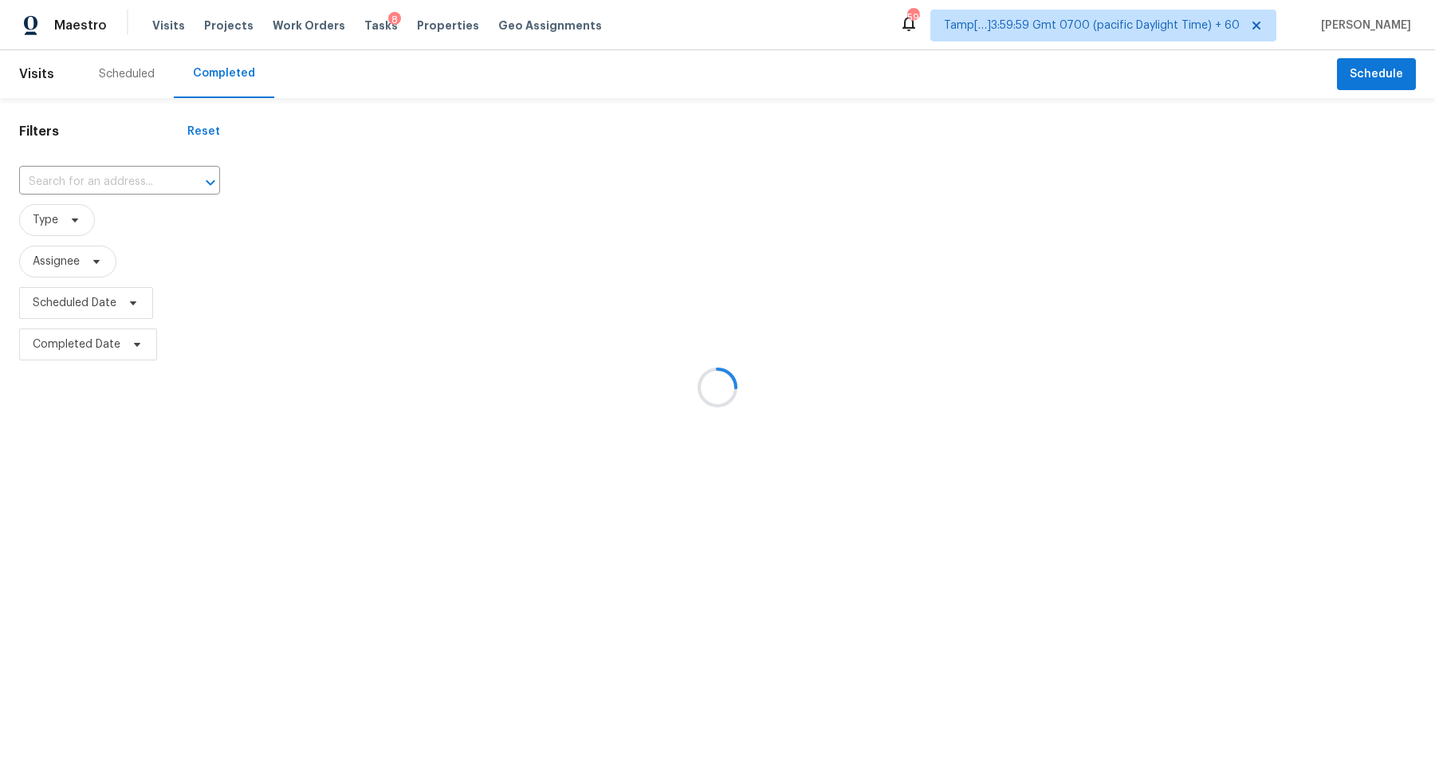
click at [104, 177] on div at bounding box center [717, 387] width 1435 height 775
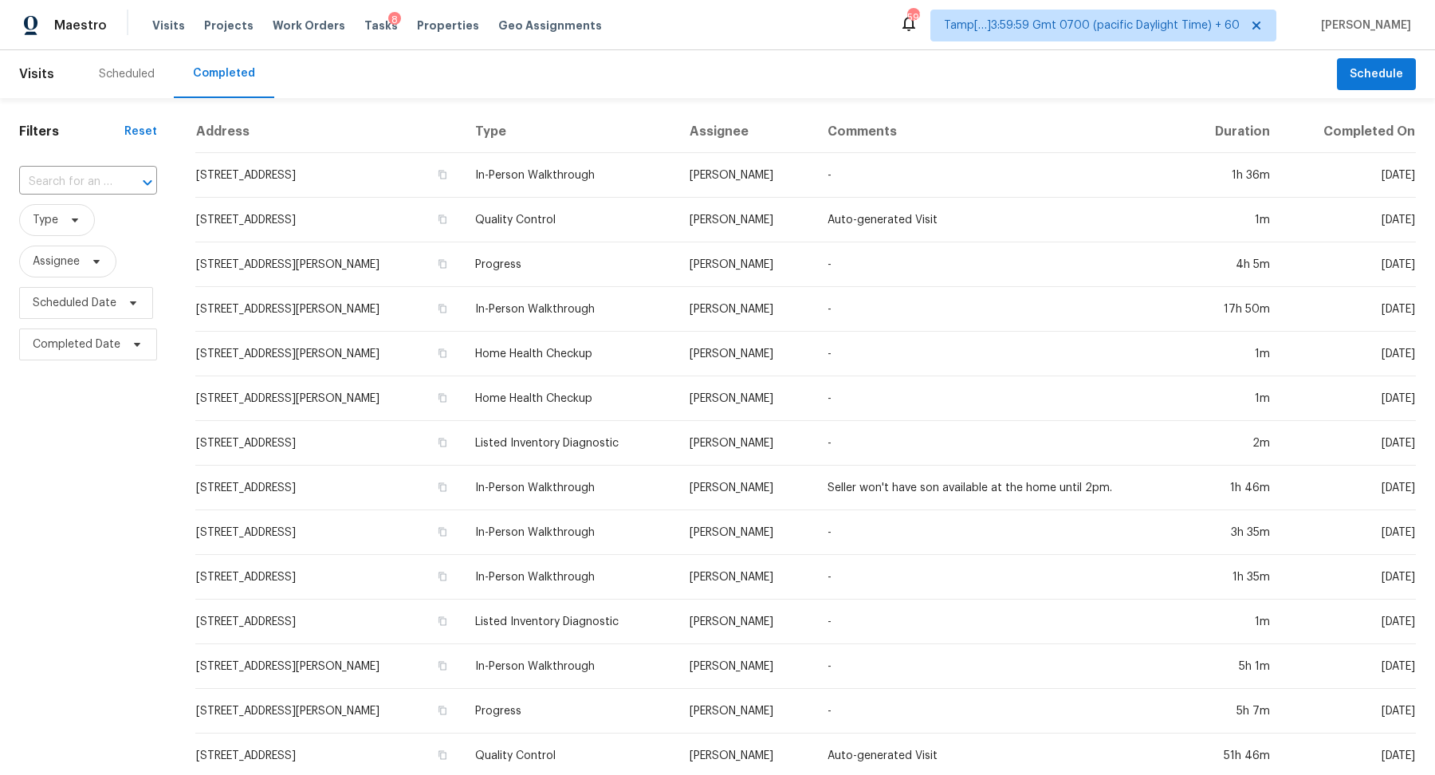
click at [104, 177] on input "text" at bounding box center [65, 182] width 93 height 25
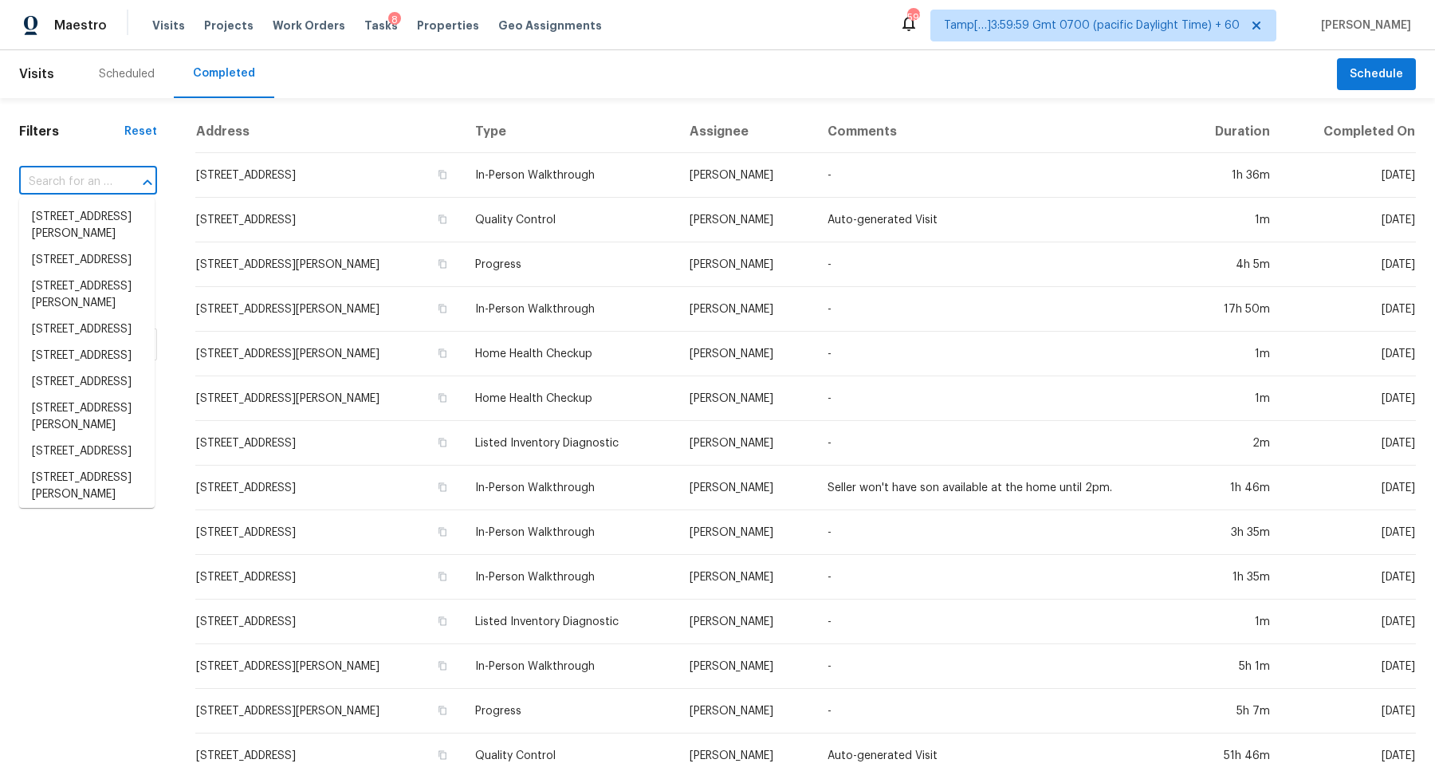
paste input "11327 Rosemill Ln Champlin, MN, 55316"
type input "11327 Rosemill Ln Champlin, MN, 55316"
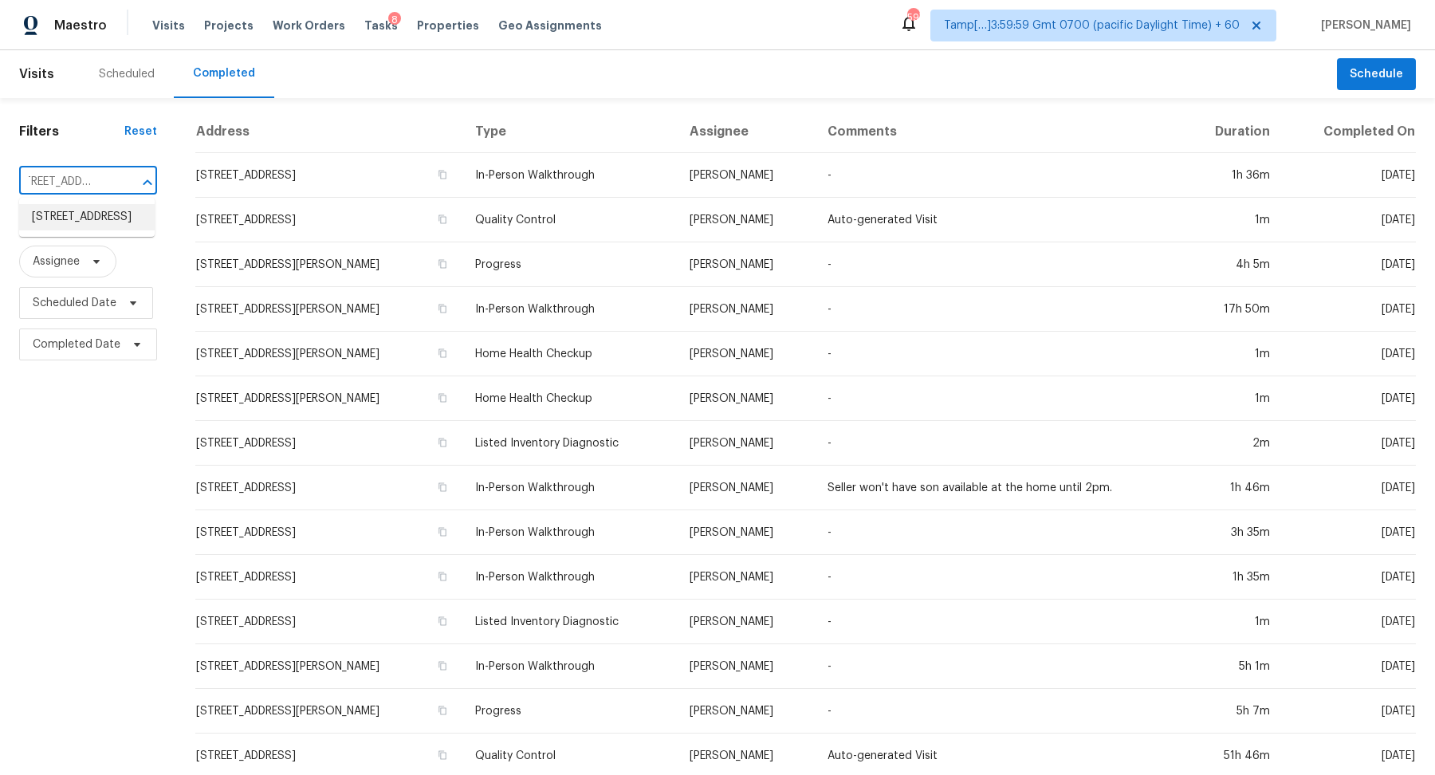
click at [121, 221] on li "11327 Rosemill Ln, Champlin, MN 55316" at bounding box center [86, 217] width 135 height 26
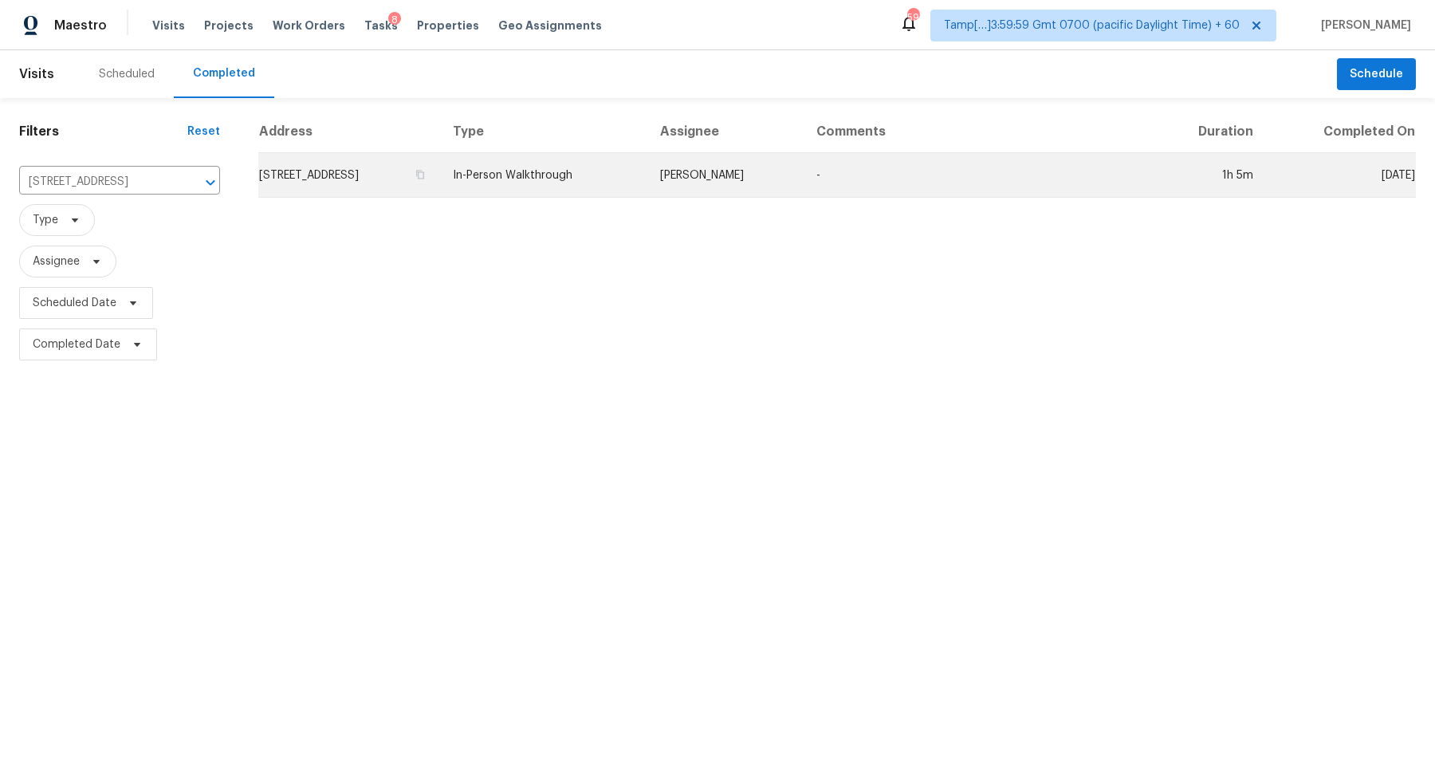
click at [400, 163] on td "11327 Rosemill Ln, Champlin, MN 55316" at bounding box center [349, 175] width 182 height 45
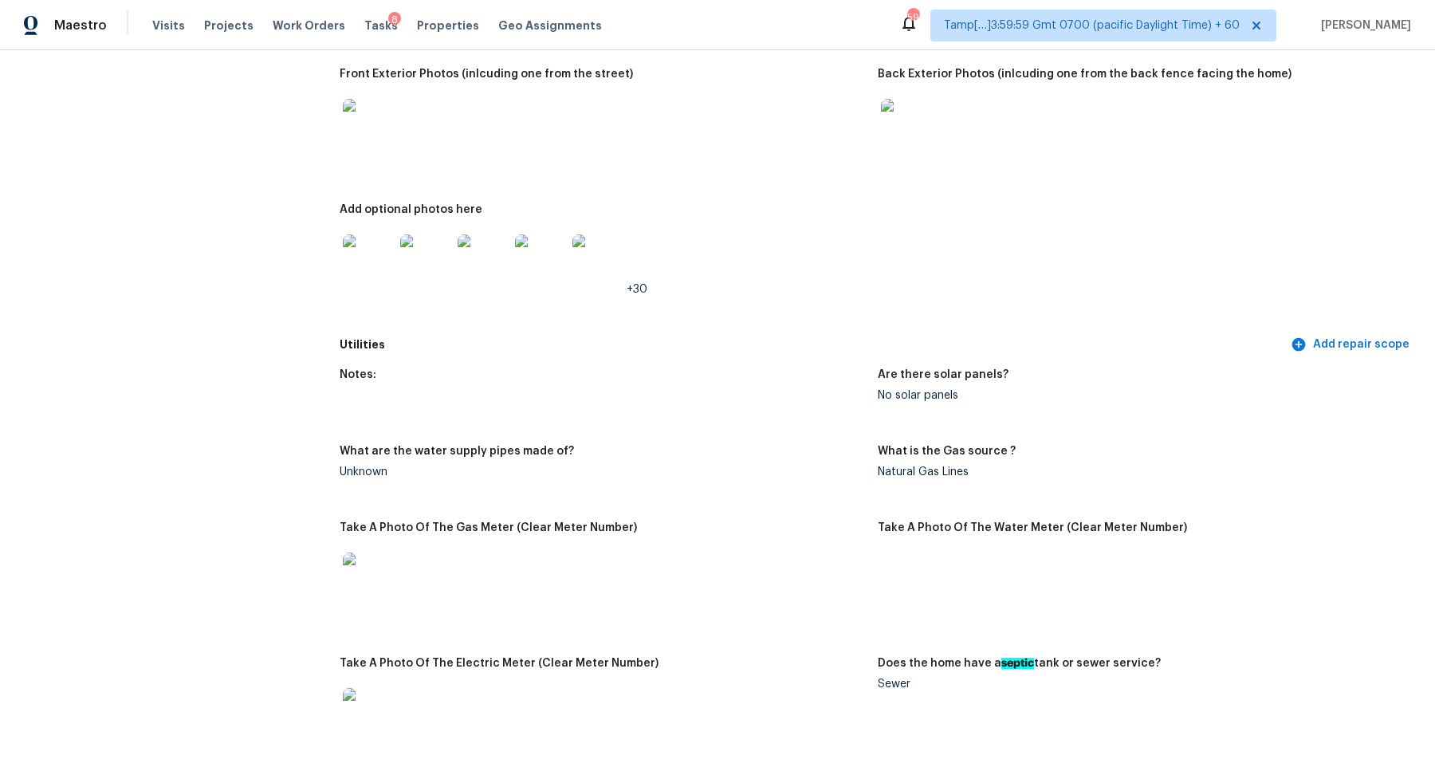
scroll to position [879, 0]
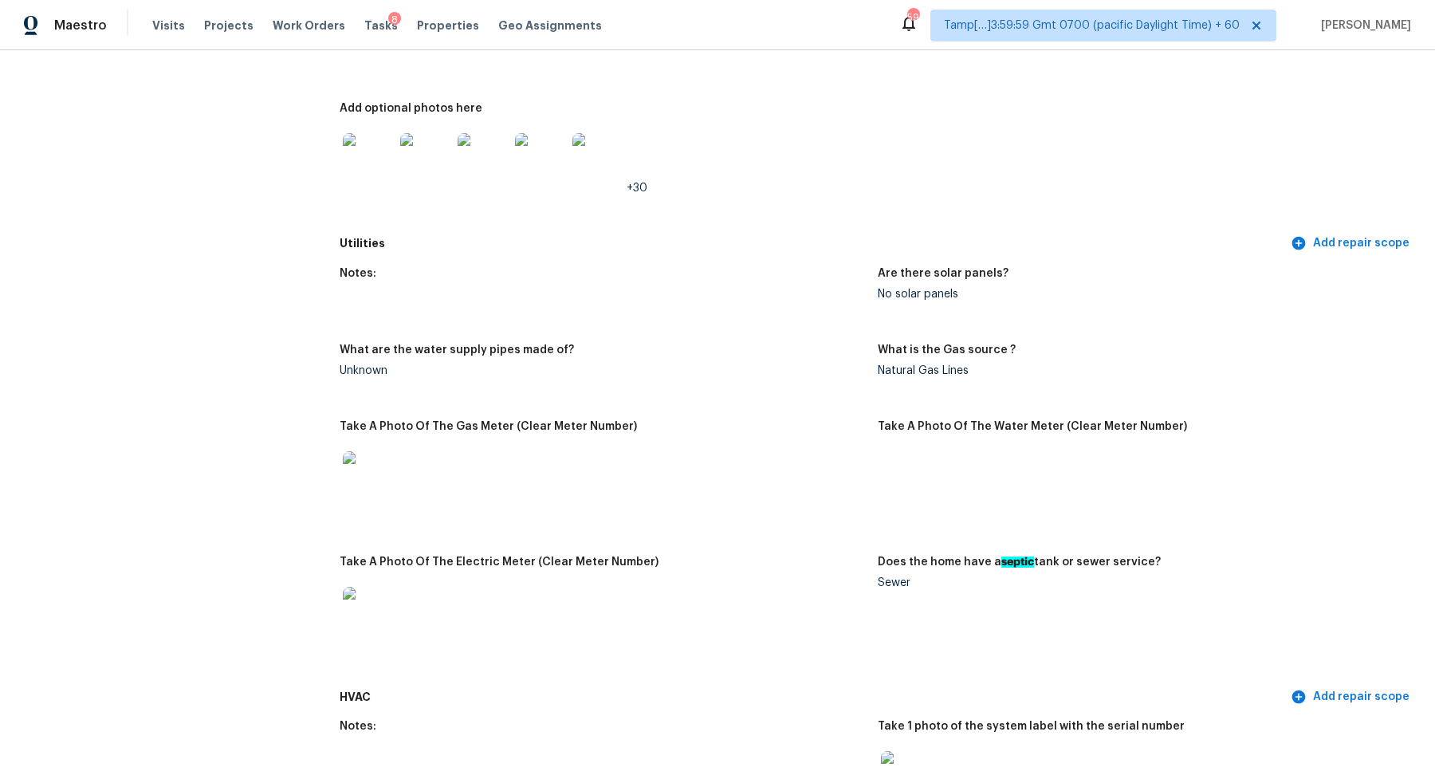
click at [380, 188] on div at bounding box center [368, 159] width 57 height 70
click at [382, 179] on img at bounding box center [368, 158] width 51 height 51
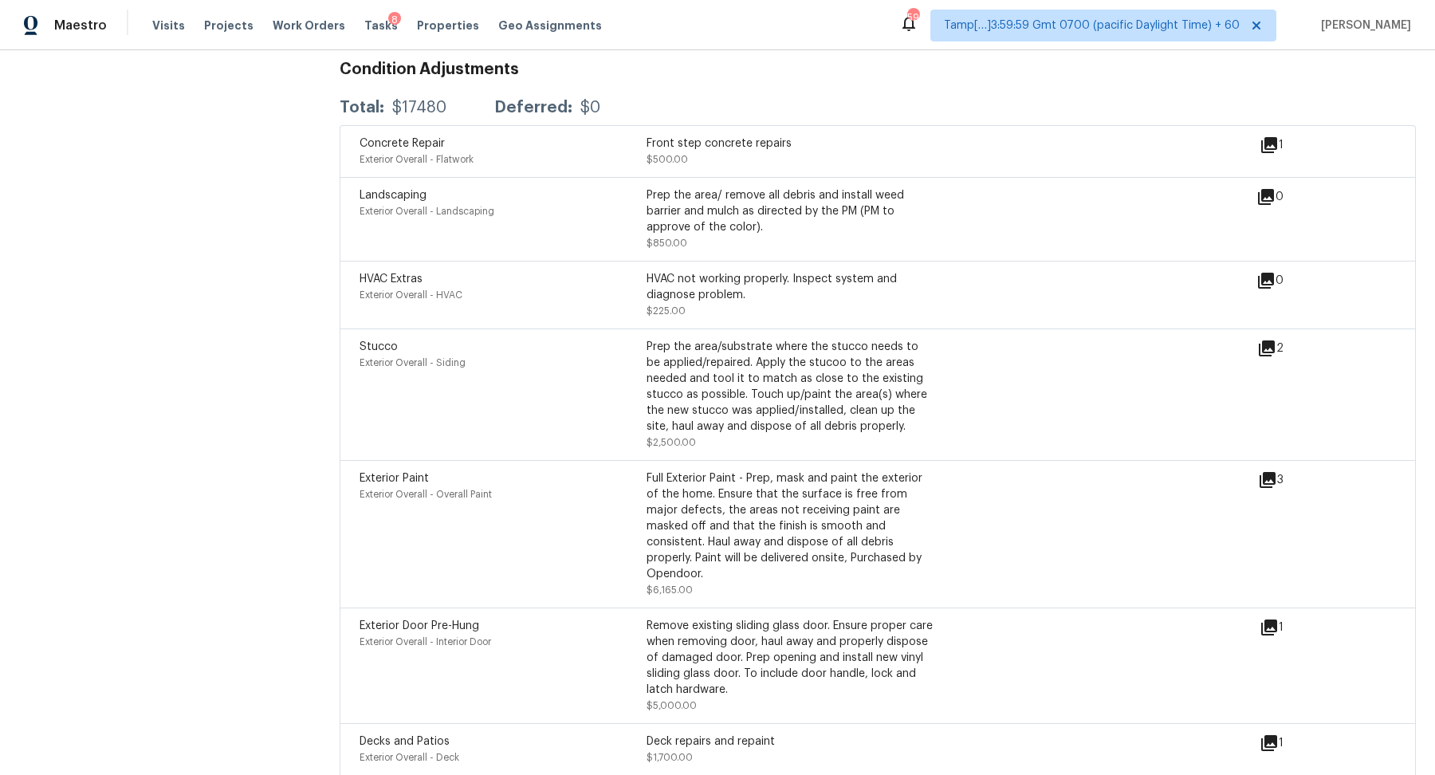
scroll to position [4591, 0]
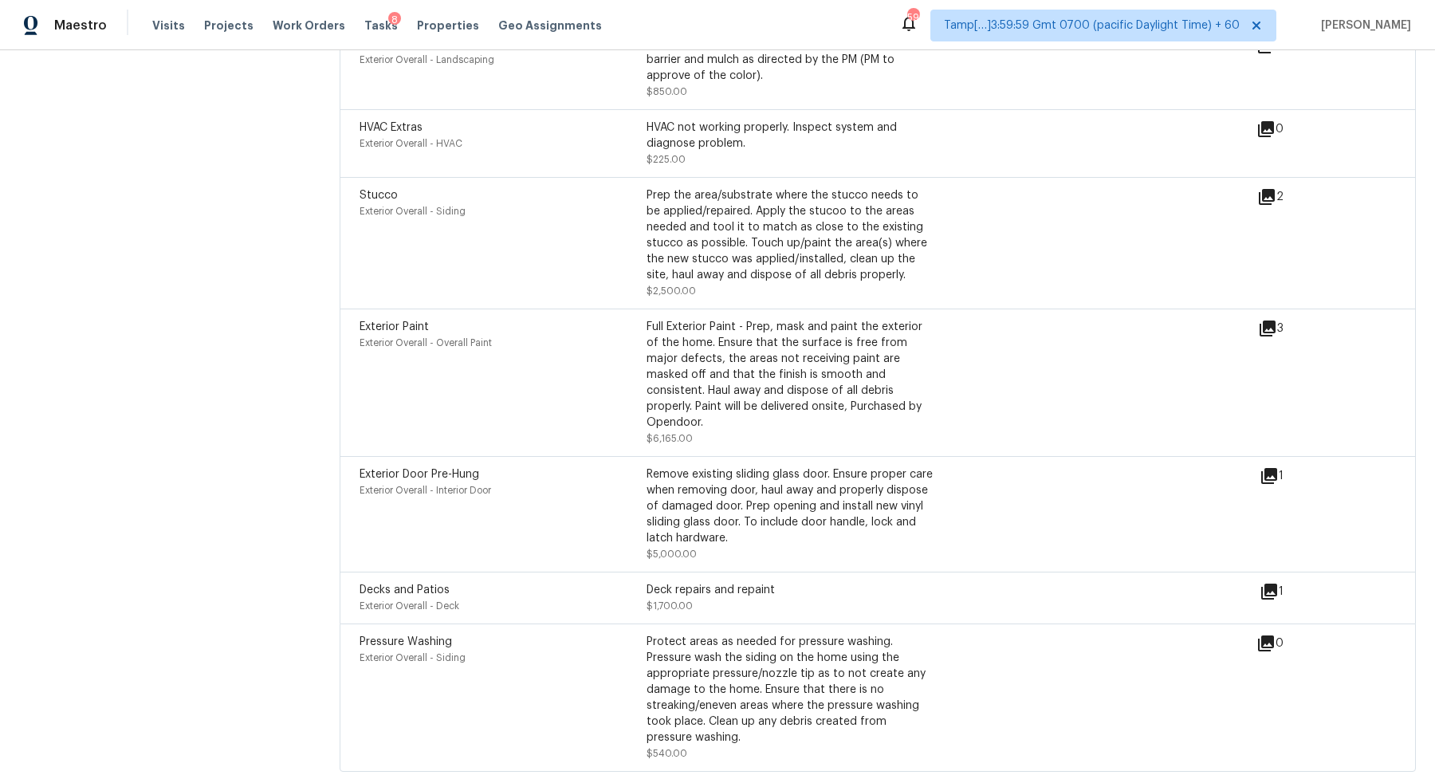
click at [1264, 582] on icon at bounding box center [1268, 591] width 19 height 19
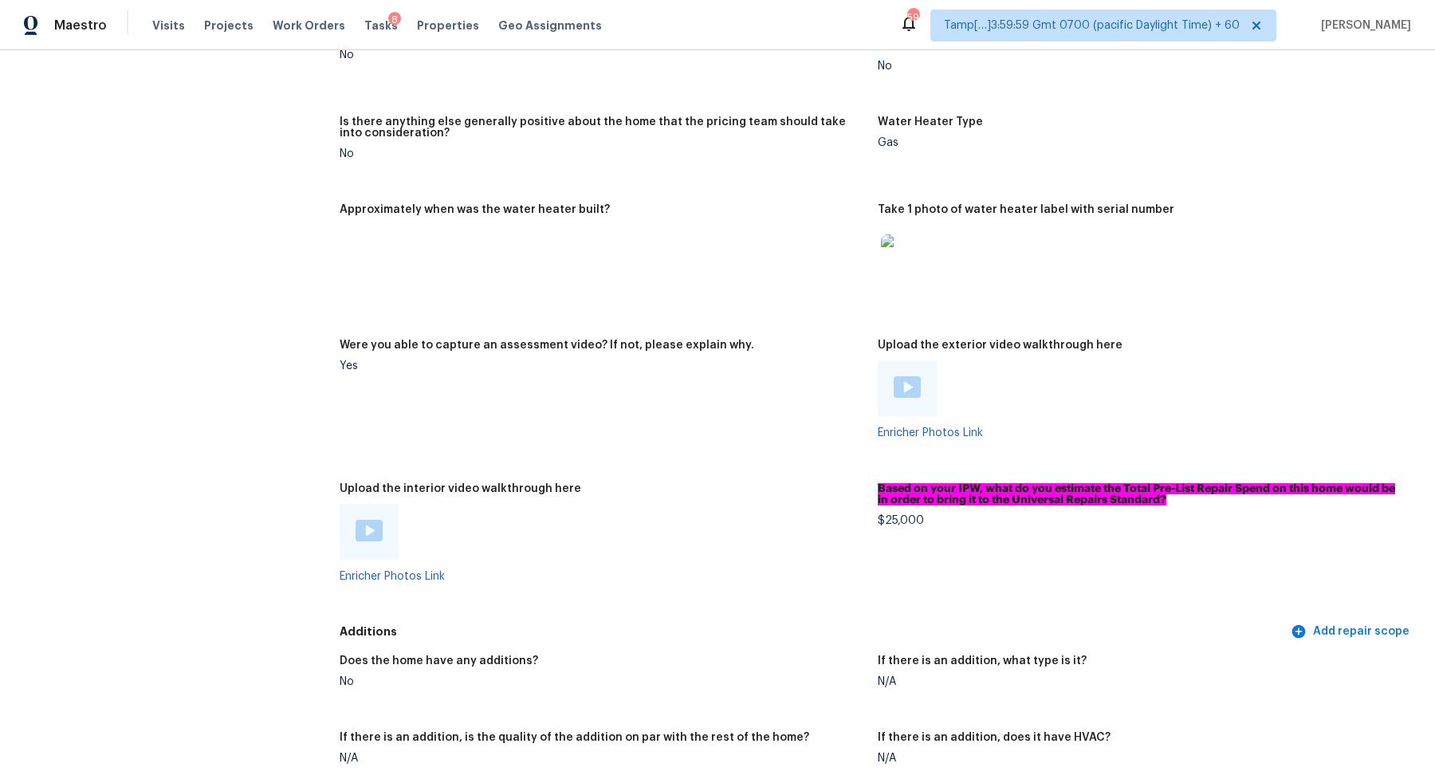
scroll to position [3644, 0]
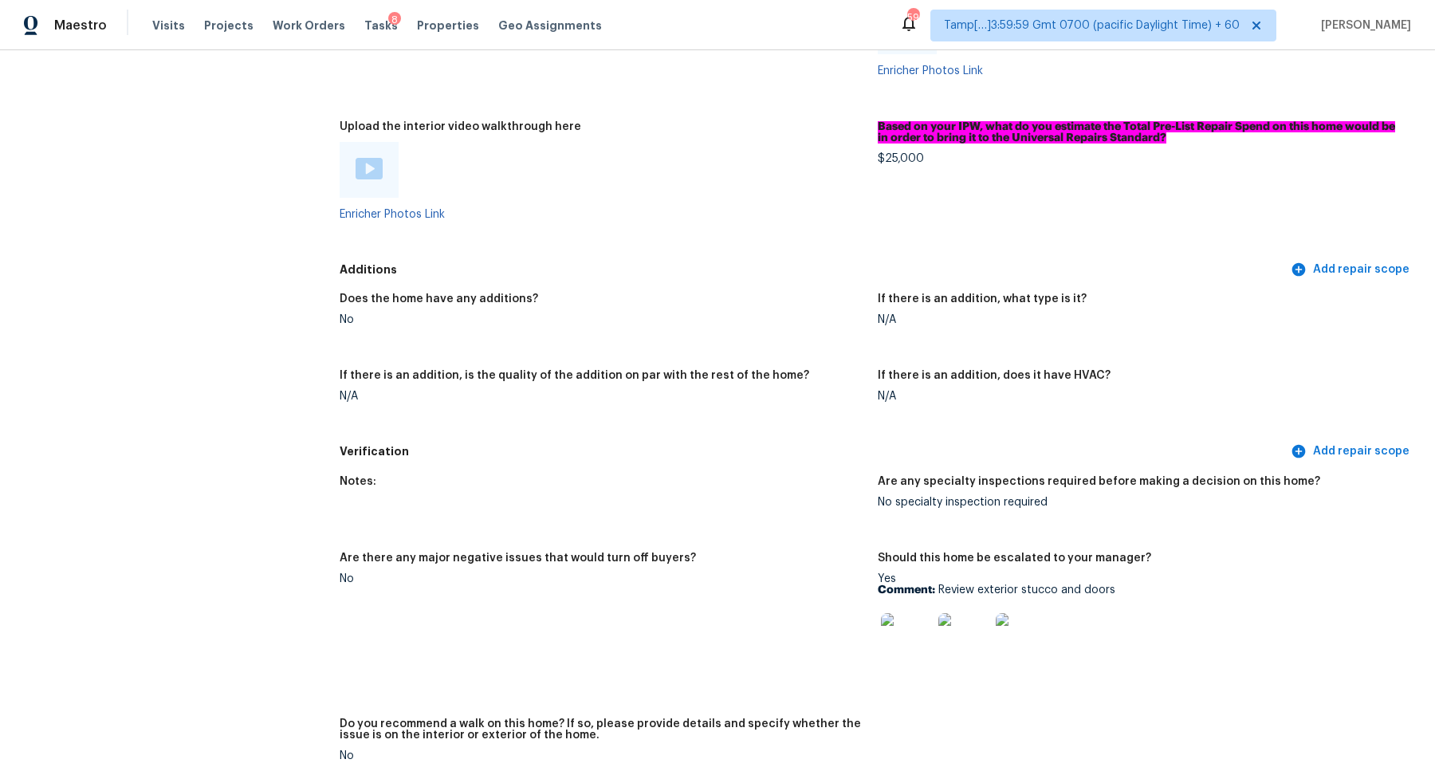
click at [372, 158] on img at bounding box center [368, 169] width 27 height 22
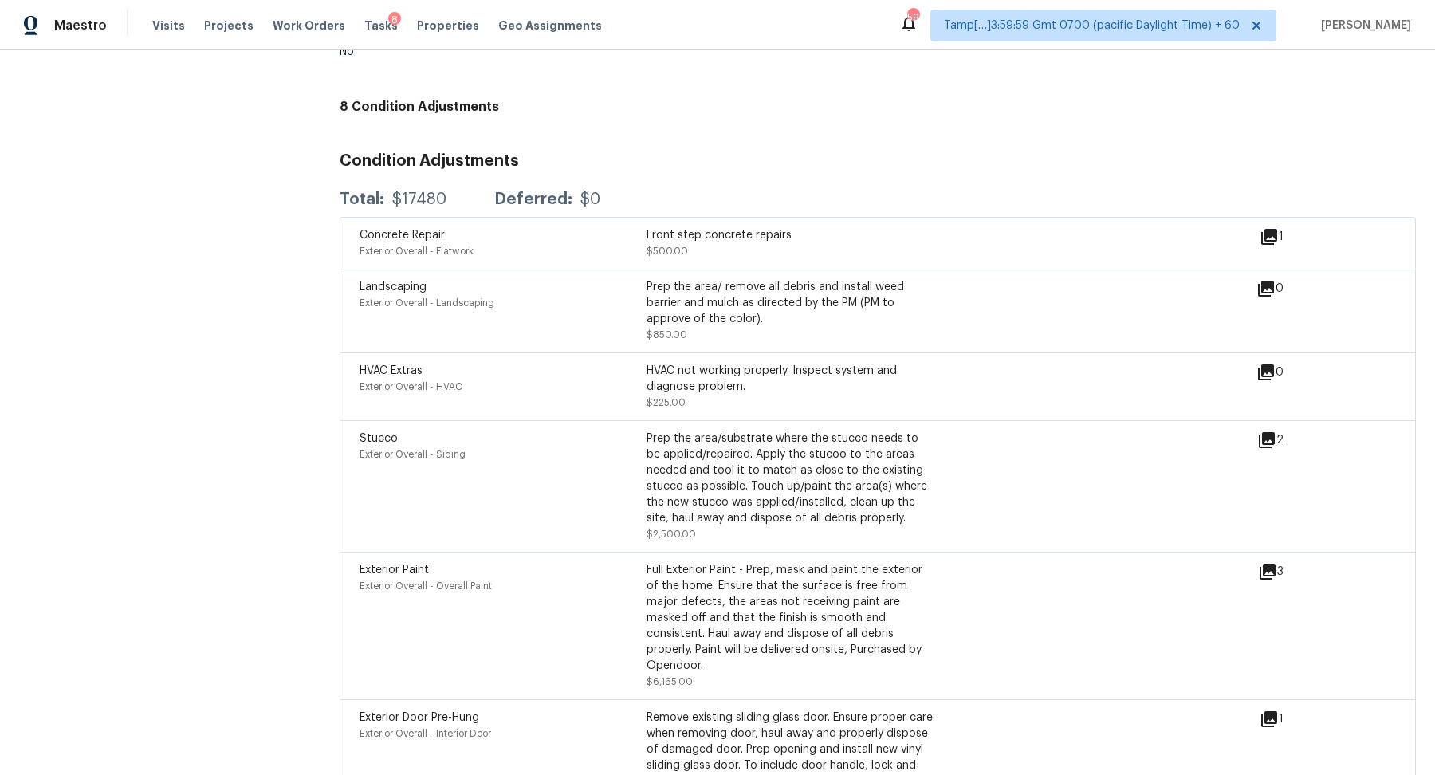
scroll to position [4591, 0]
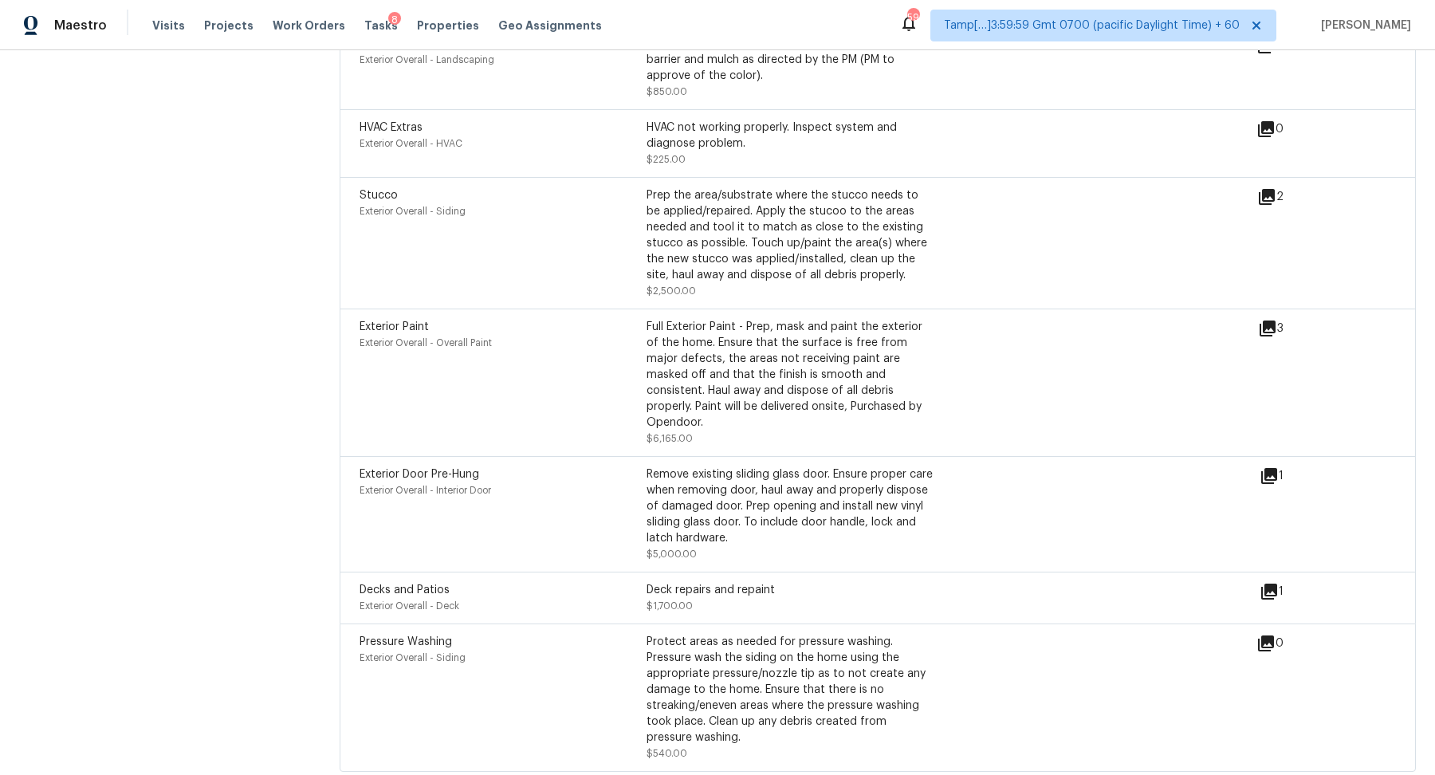
click at [1267, 466] on icon at bounding box center [1268, 475] width 19 height 19
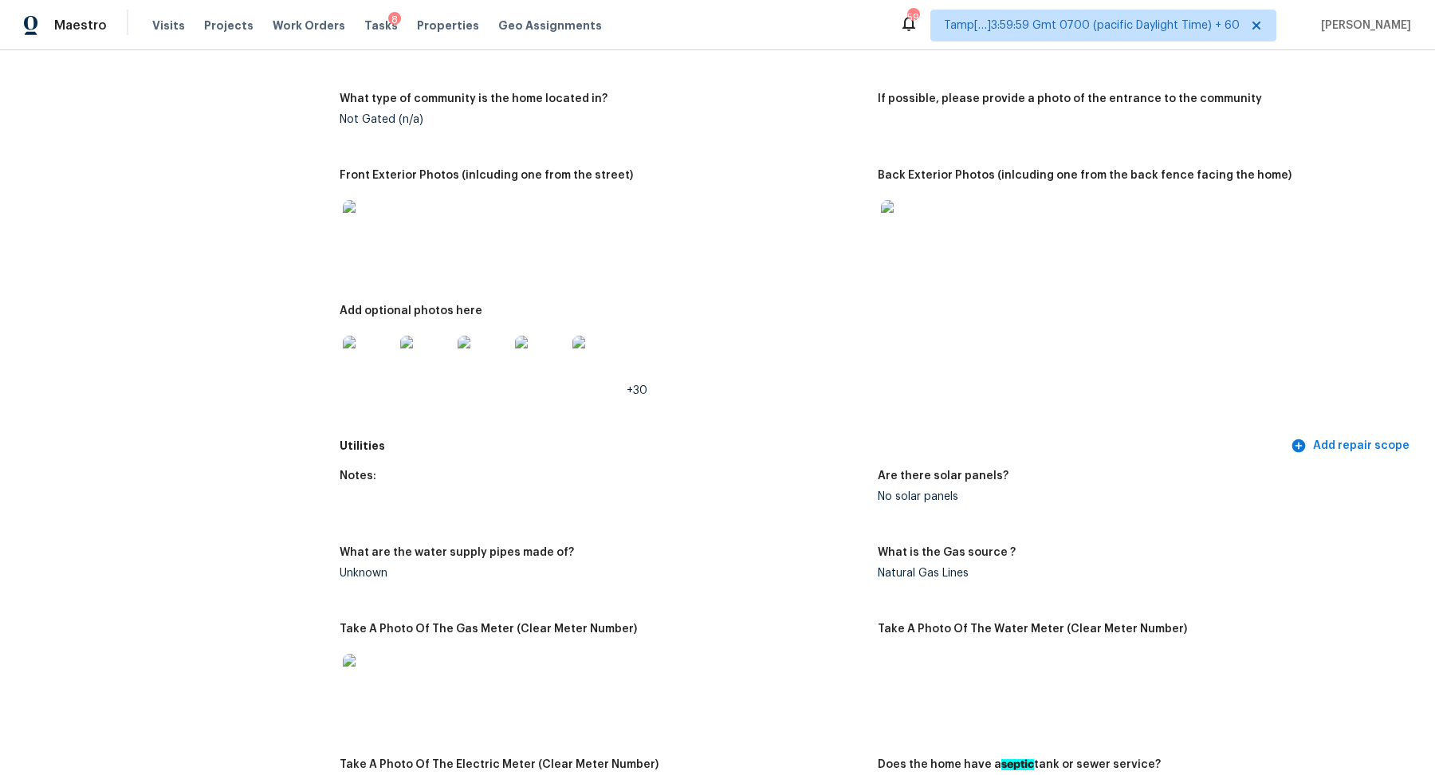
scroll to position [373, 0]
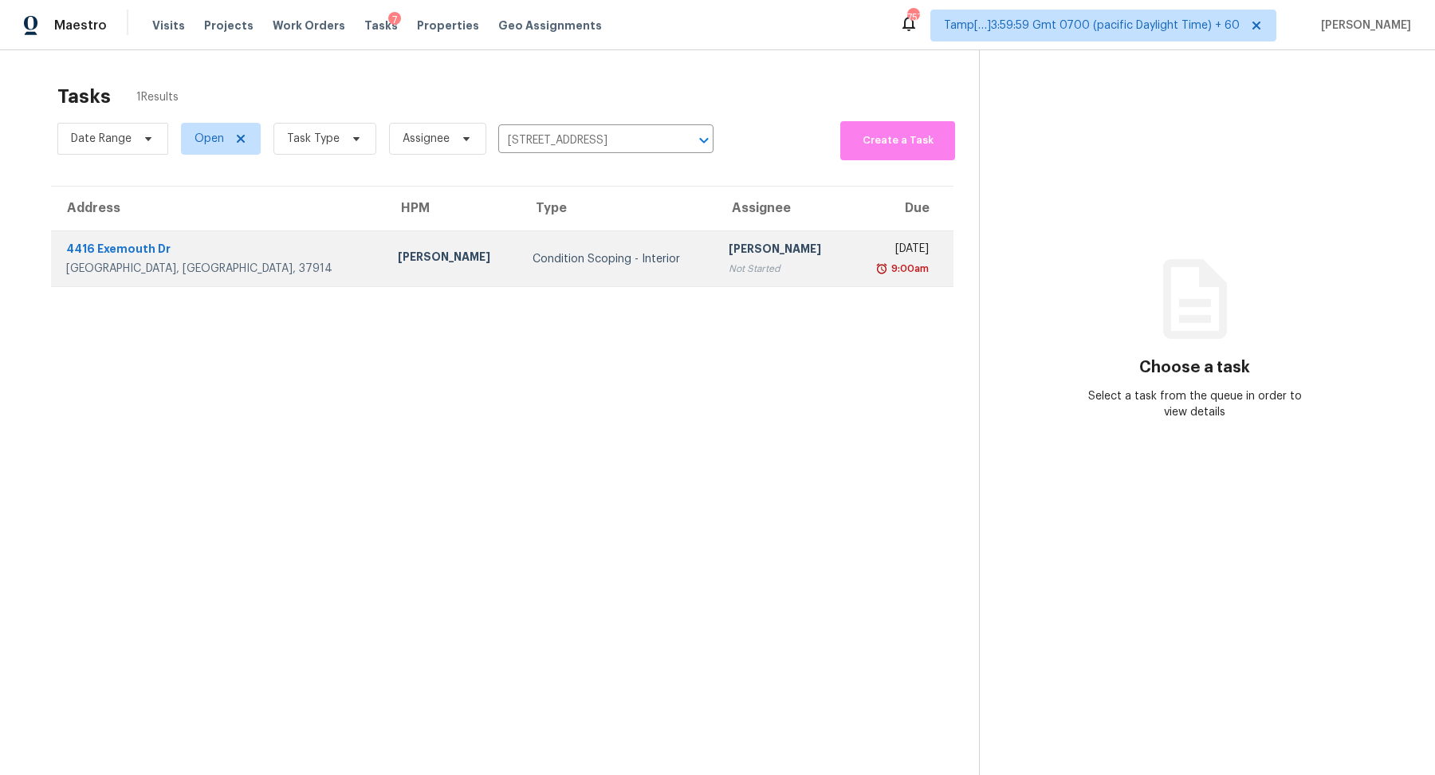
click at [728, 248] on div "[PERSON_NAME]" at bounding box center [782, 251] width 108 height 20
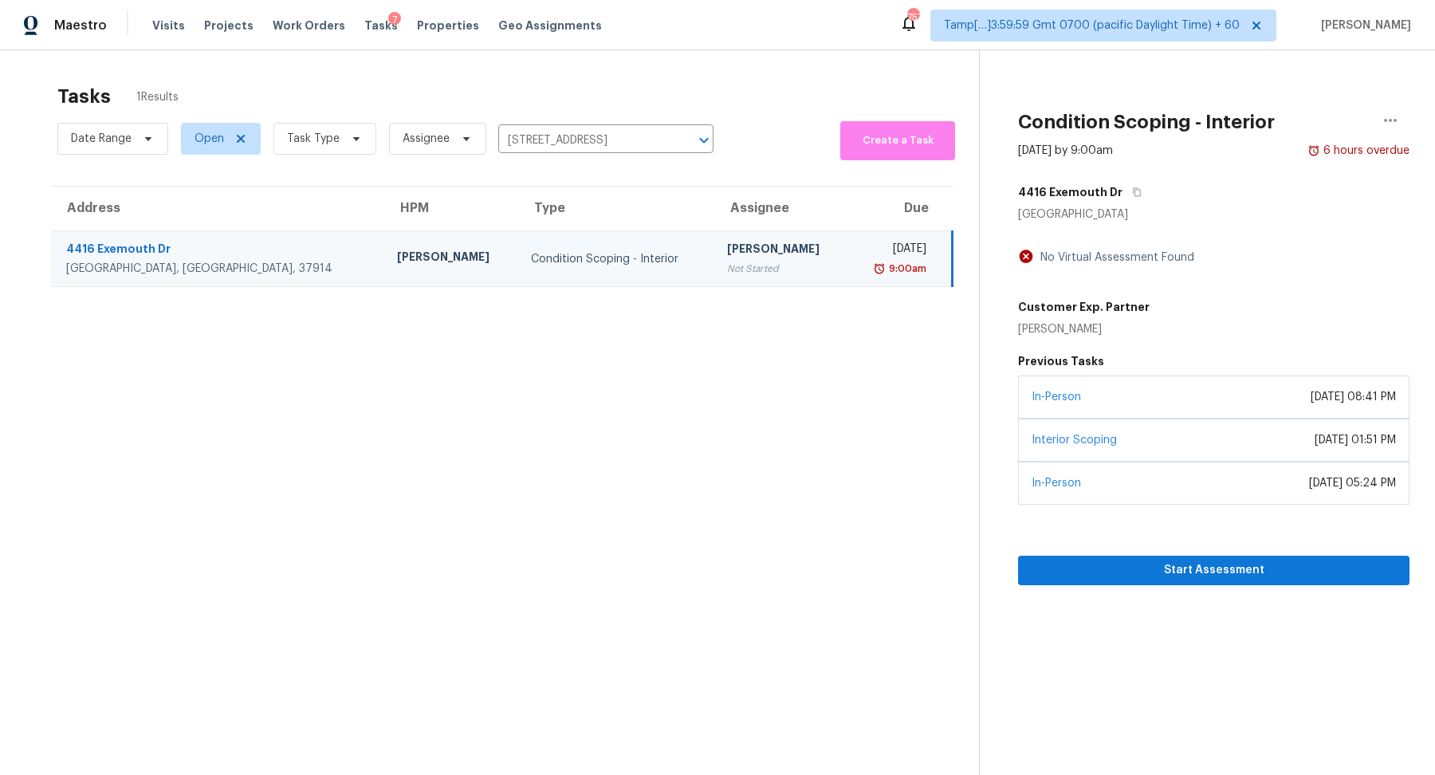
click at [1117, 550] on div "Start Assessment" at bounding box center [1213, 544] width 391 height 80
click at [1117, 562] on span "Start Assessment" at bounding box center [1213, 570] width 366 height 20
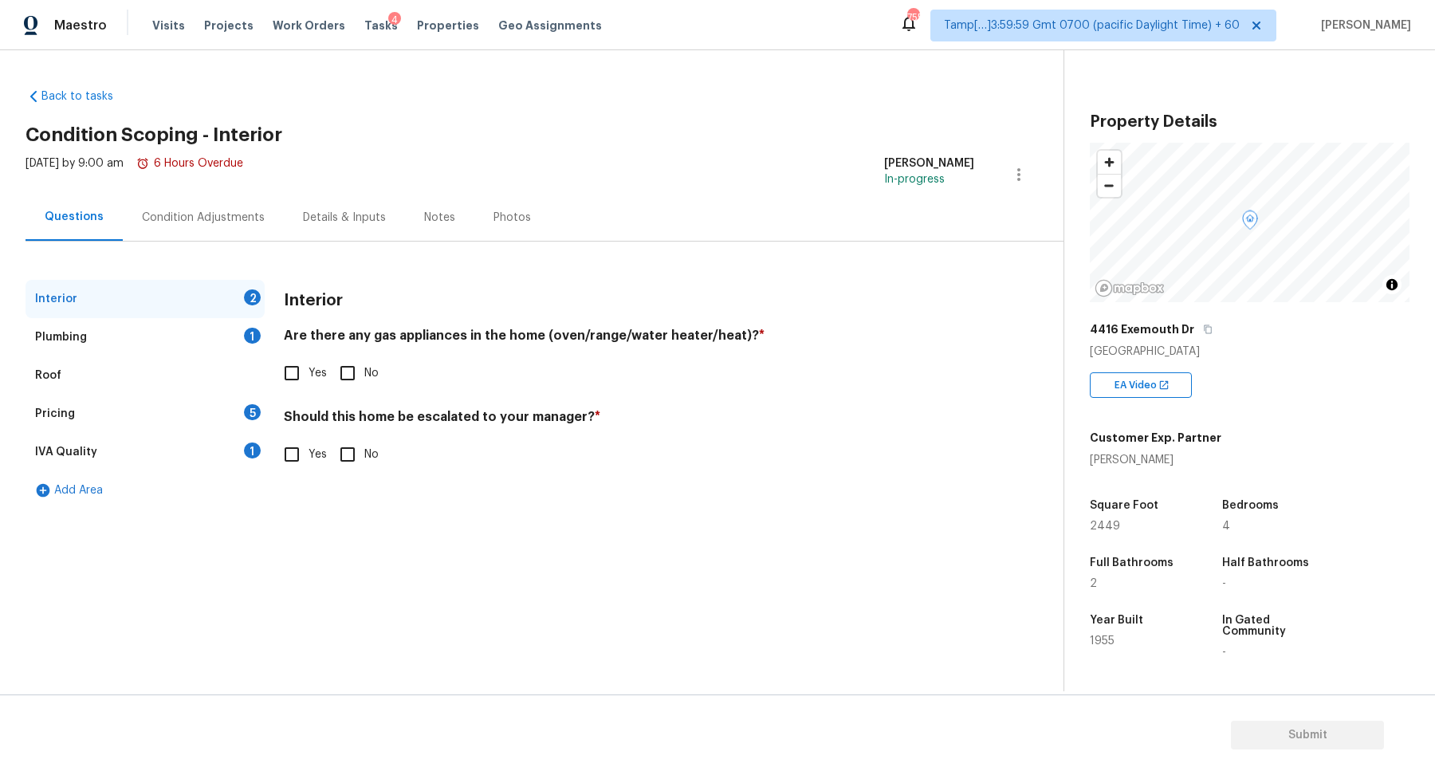
click at [359, 375] on input "No" at bounding box center [347, 372] width 33 height 33
checkbox input "true"
click at [315, 376] on span "Yes" at bounding box center [317, 375] width 18 height 17
click at [308, 376] on input "Yes" at bounding box center [291, 374] width 33 height 33
checkbox input "true"
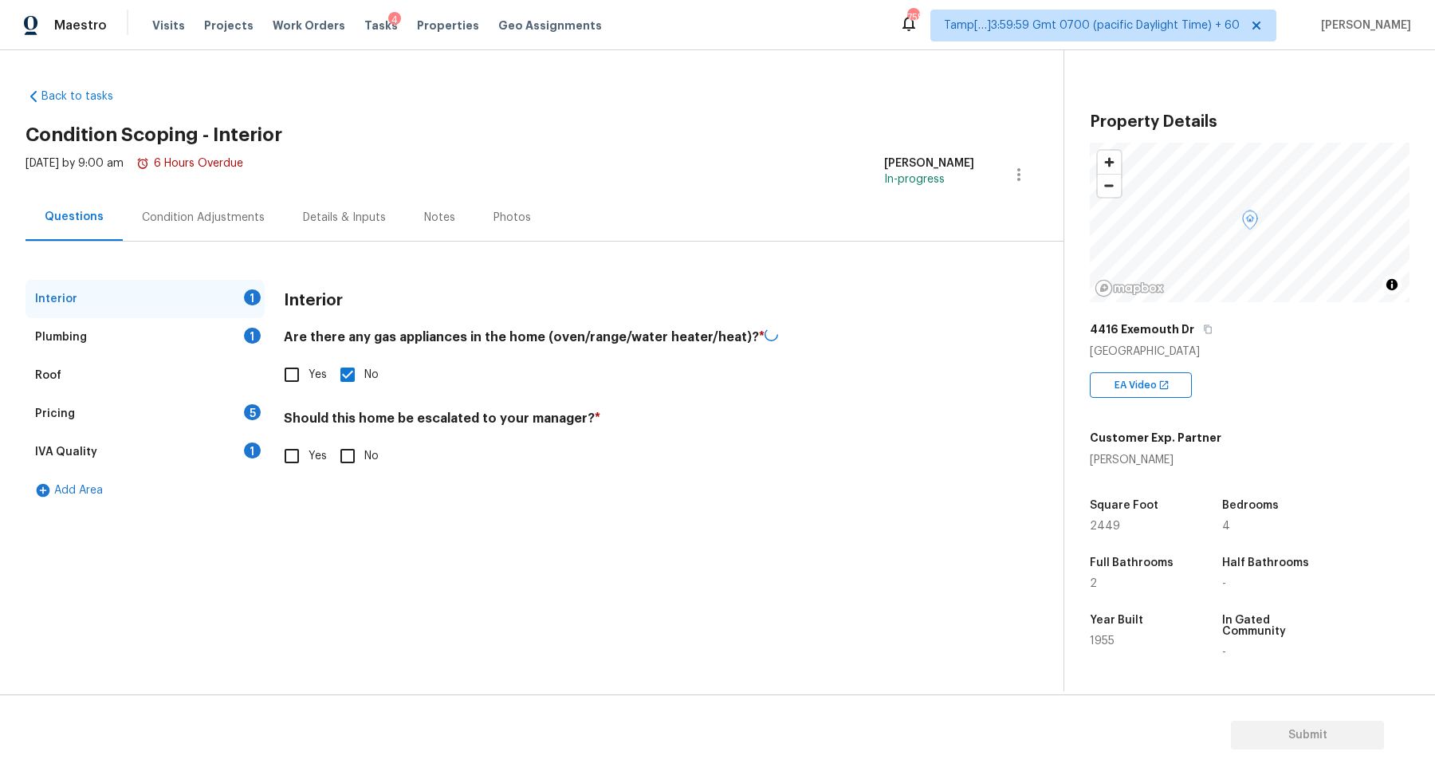
checkbox input "false"
click at [283, 453] on input "Yes" at bounding box center [291, 454] width 33 height 33
checkbox input "true"
click at [306, 563] on button "button" at bounding box center [304, 580] width 38 height 62
click at [288, 290] on body "Maestro Visits Projects Work Orders Tasks 4 Properties Geo Assignments 755 Tamp…" at bounding box center [717, 387] width 1435 height 775
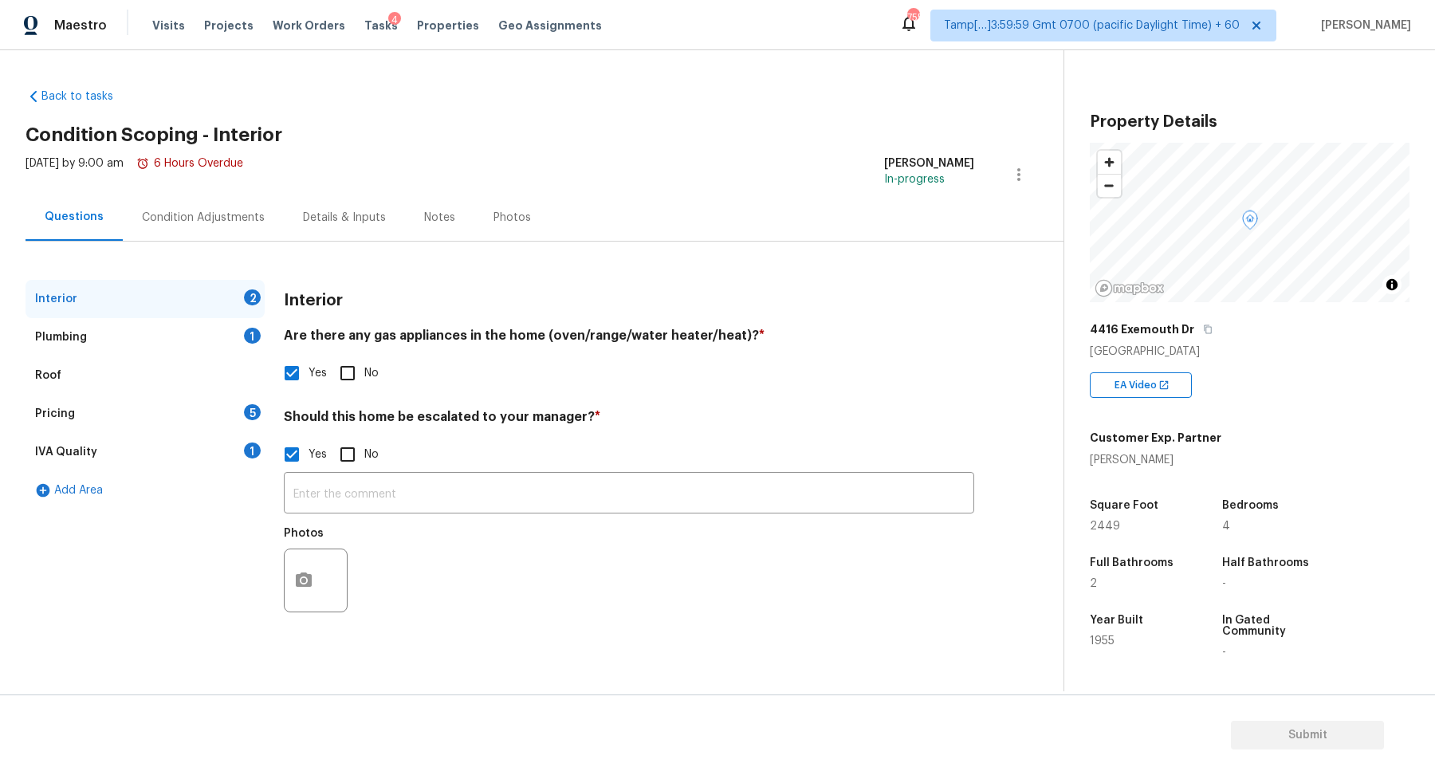
click at [356, 367] on input "No" at bounding box center [347, 372] width 33 height 33
checkbox input "true"
checkbox input "false"
click at [309, 583] on icon "button" at bounding box center [304, 581] width 16 height 14
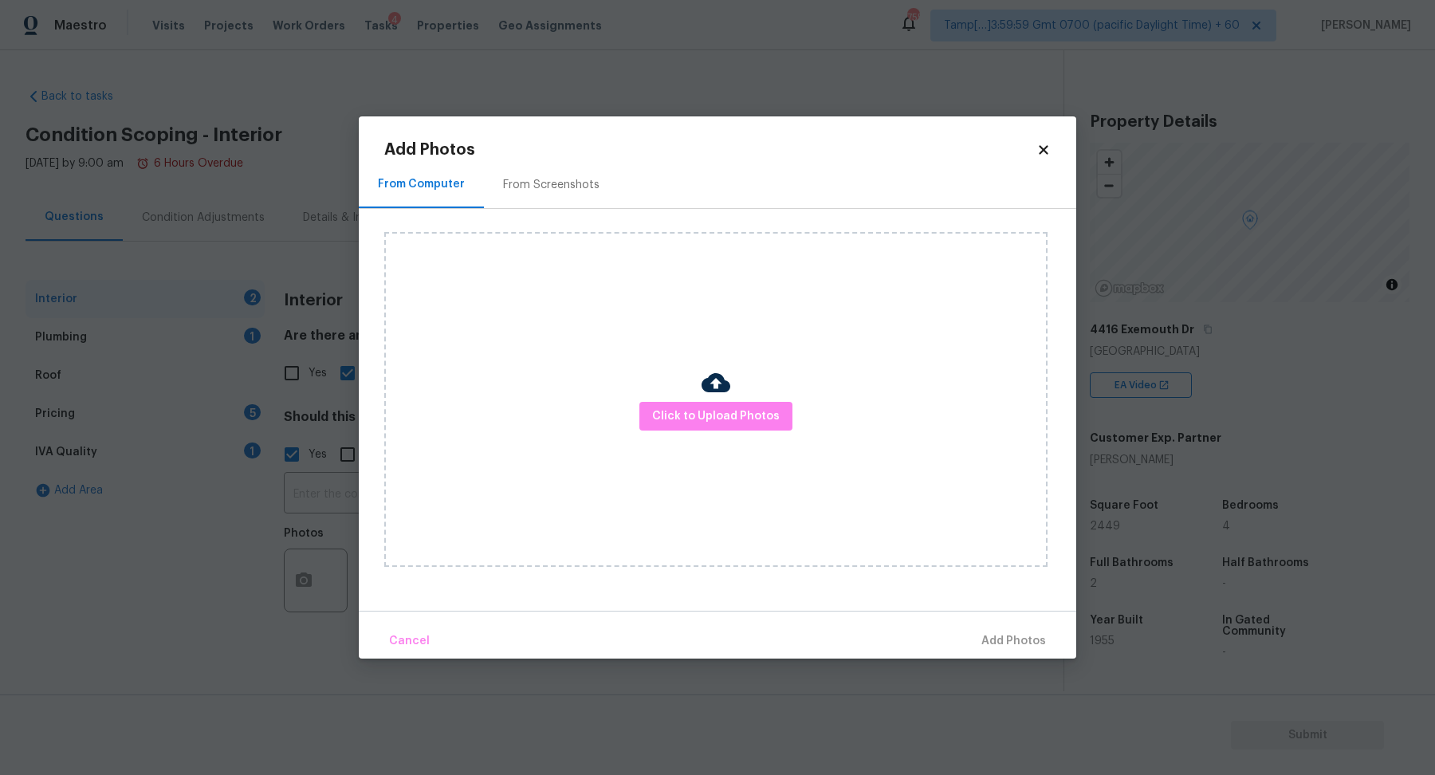
click at [666, 440] on div "Click to Upload Photos" at bounding box center [715, 399] width 663 height 335
click at [692, 418] on span "Click to Upload Photos" at bounding box center [716, 416] width 128 height 20
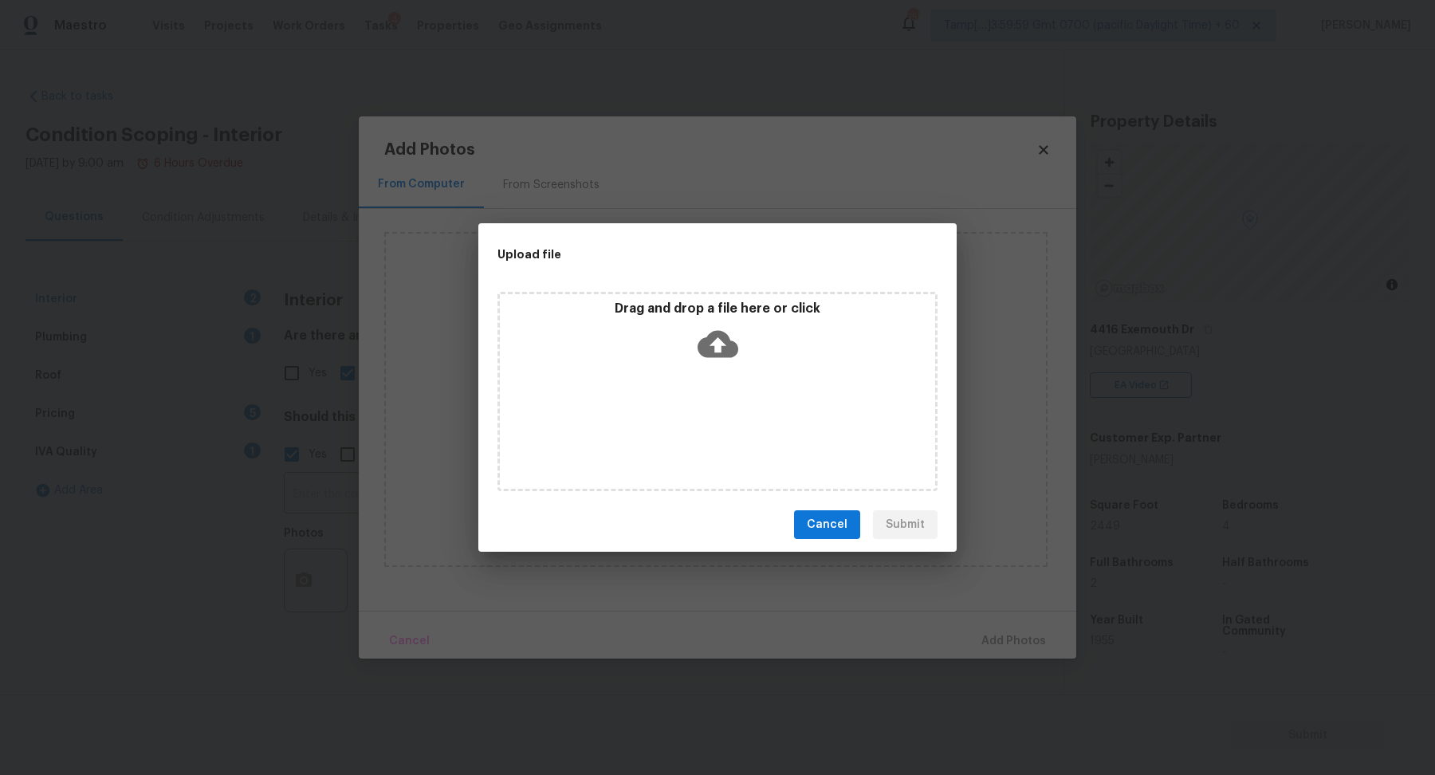
click at [744, 372] on div "Drag and drop a file here or click" at bounding box center [717, 391] width 440 height 199
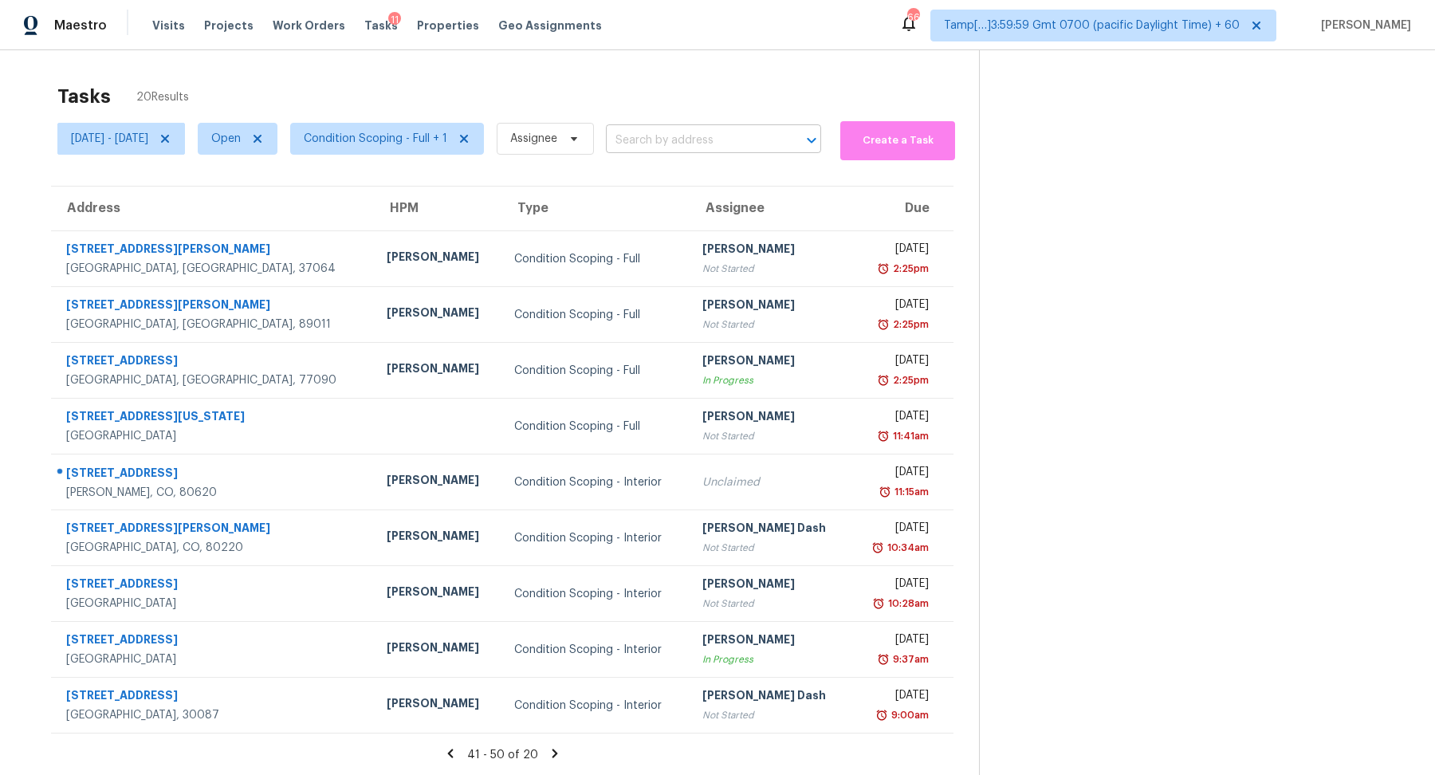
scroll to position [49, 0]
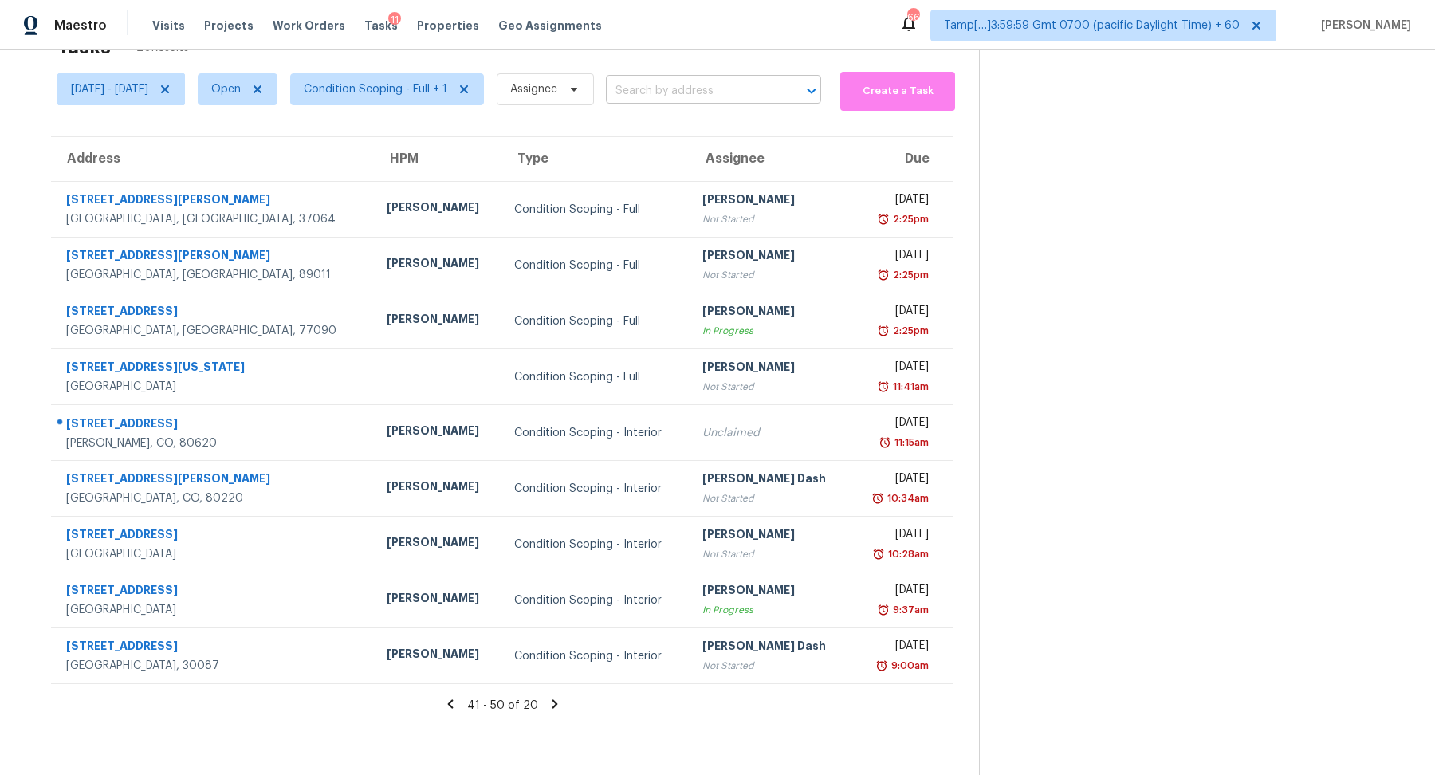
click at [740, 100] on input "text" at bounding box center [691, 91] width 171 height 25
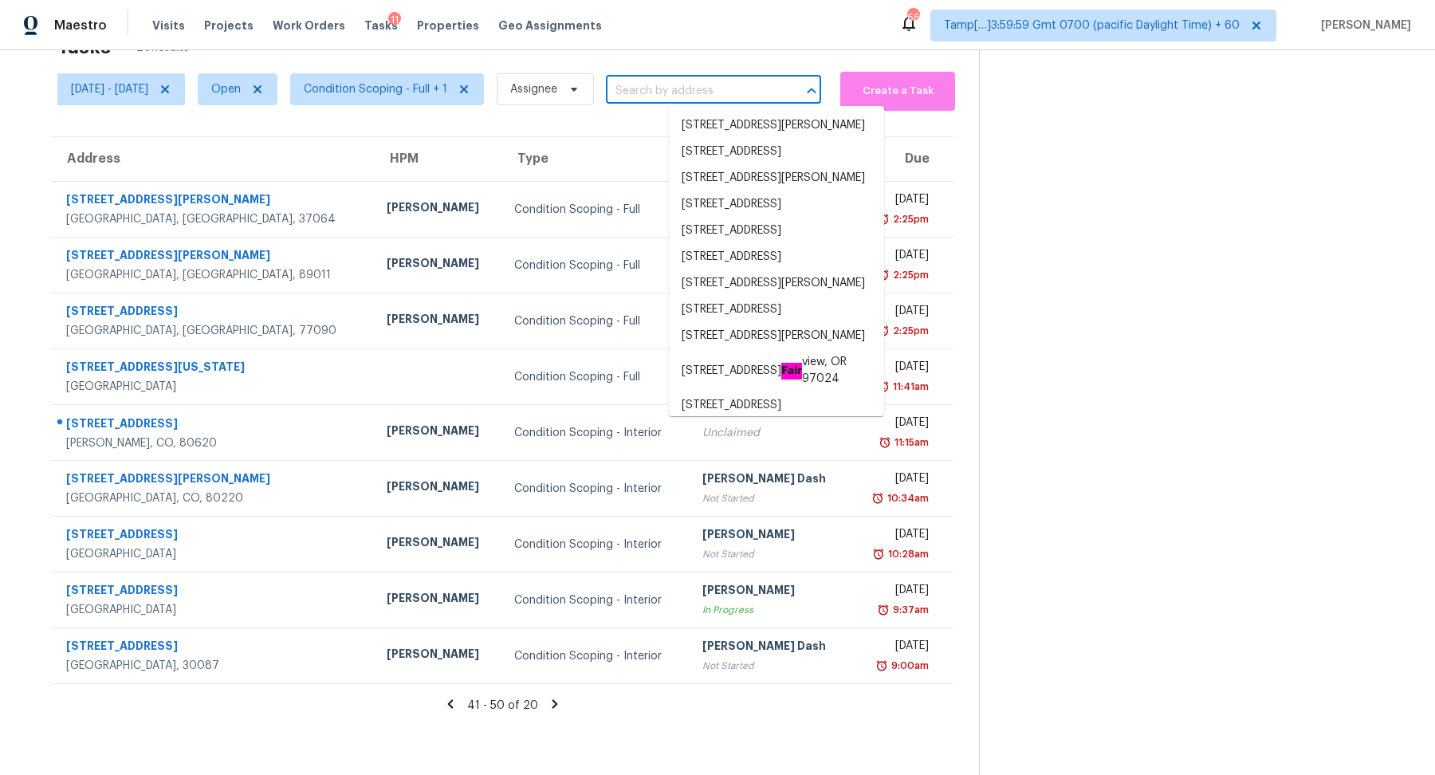
paste input "[STREET_ADDRESS]"
type input "4106 Denver St Evans, CO, 80620"
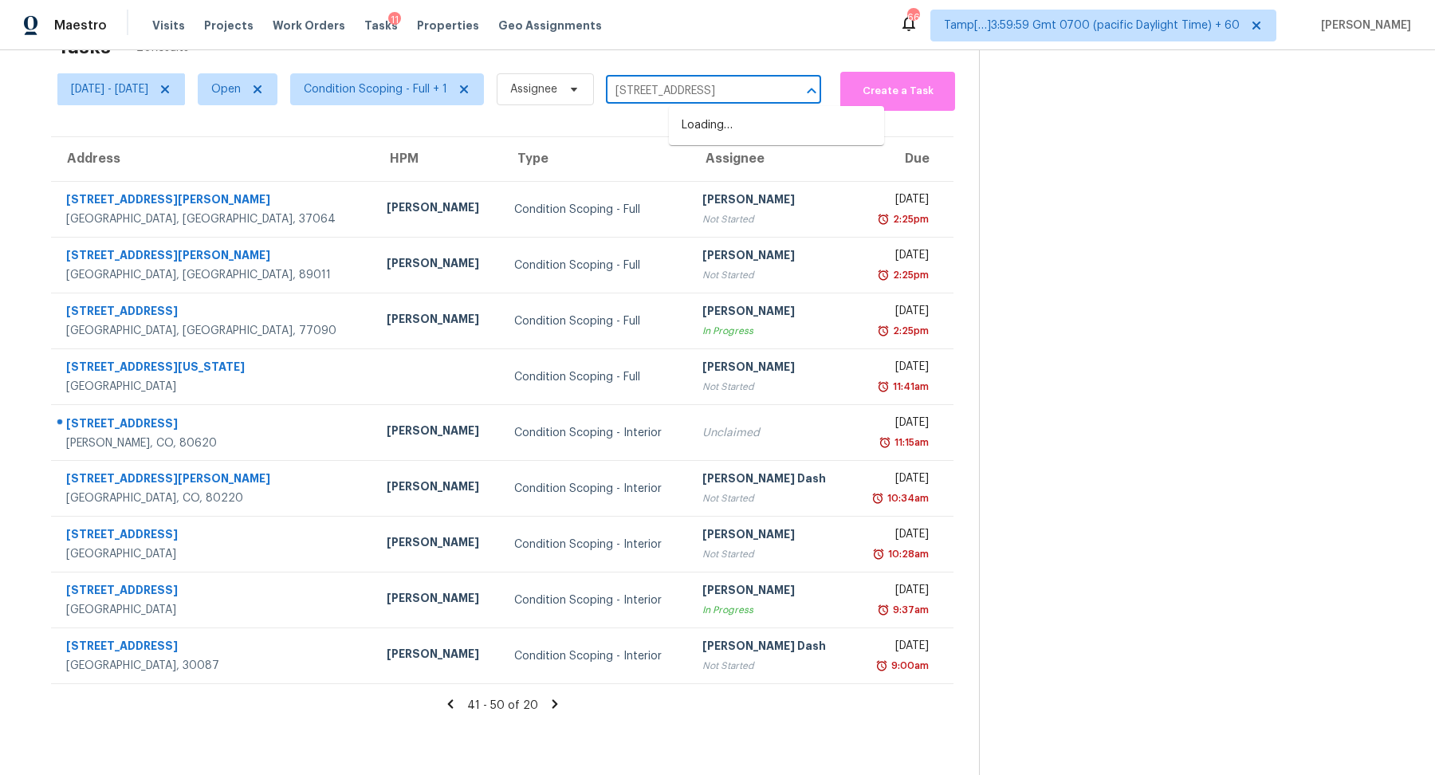
scroll to position [0, 14]
click at [743, 134] on li "4106 Denver St, Evans, CO 80620" at bounding box center [776, 125] width 215 height 26
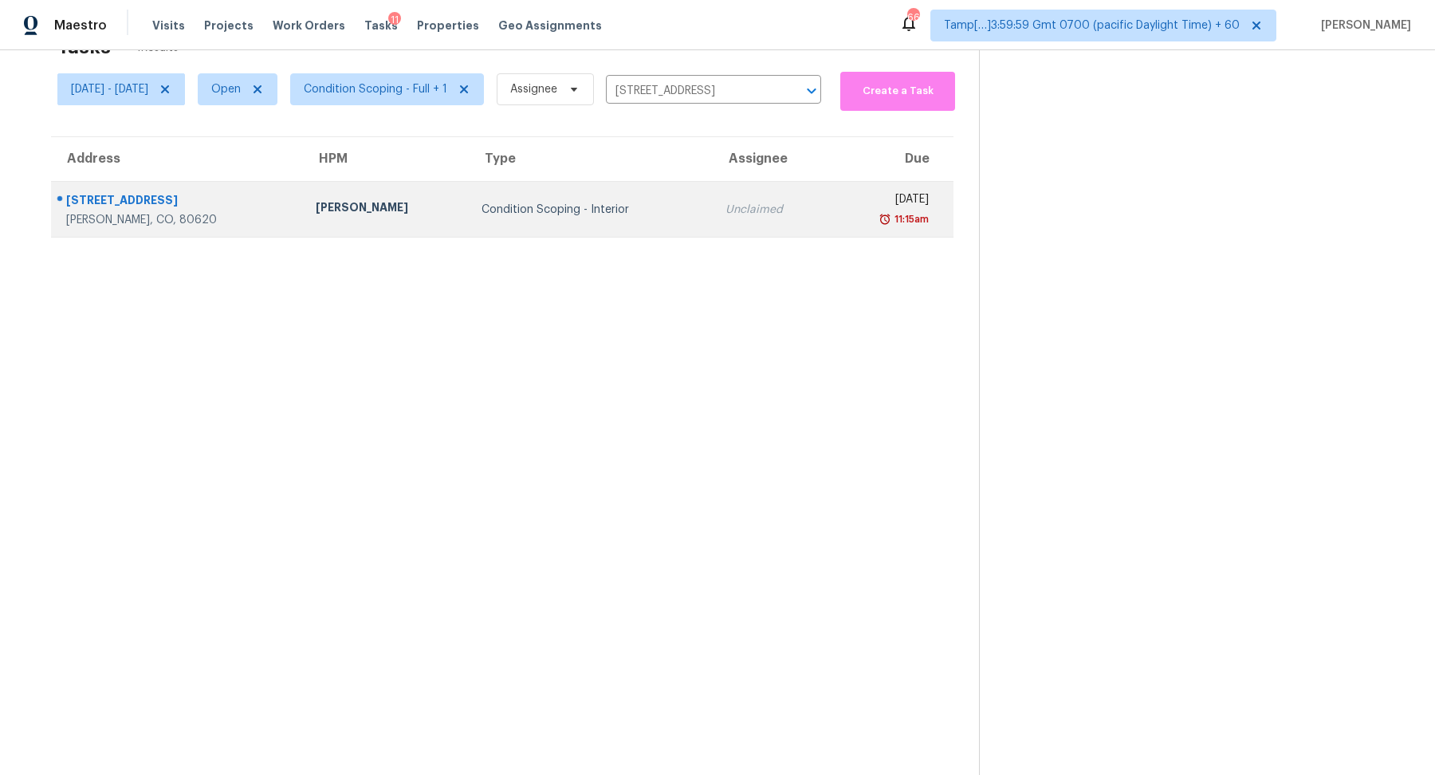
click at [712, 202] on td "Unclaimed" at bounding box center [770, 210] width 117 height 56
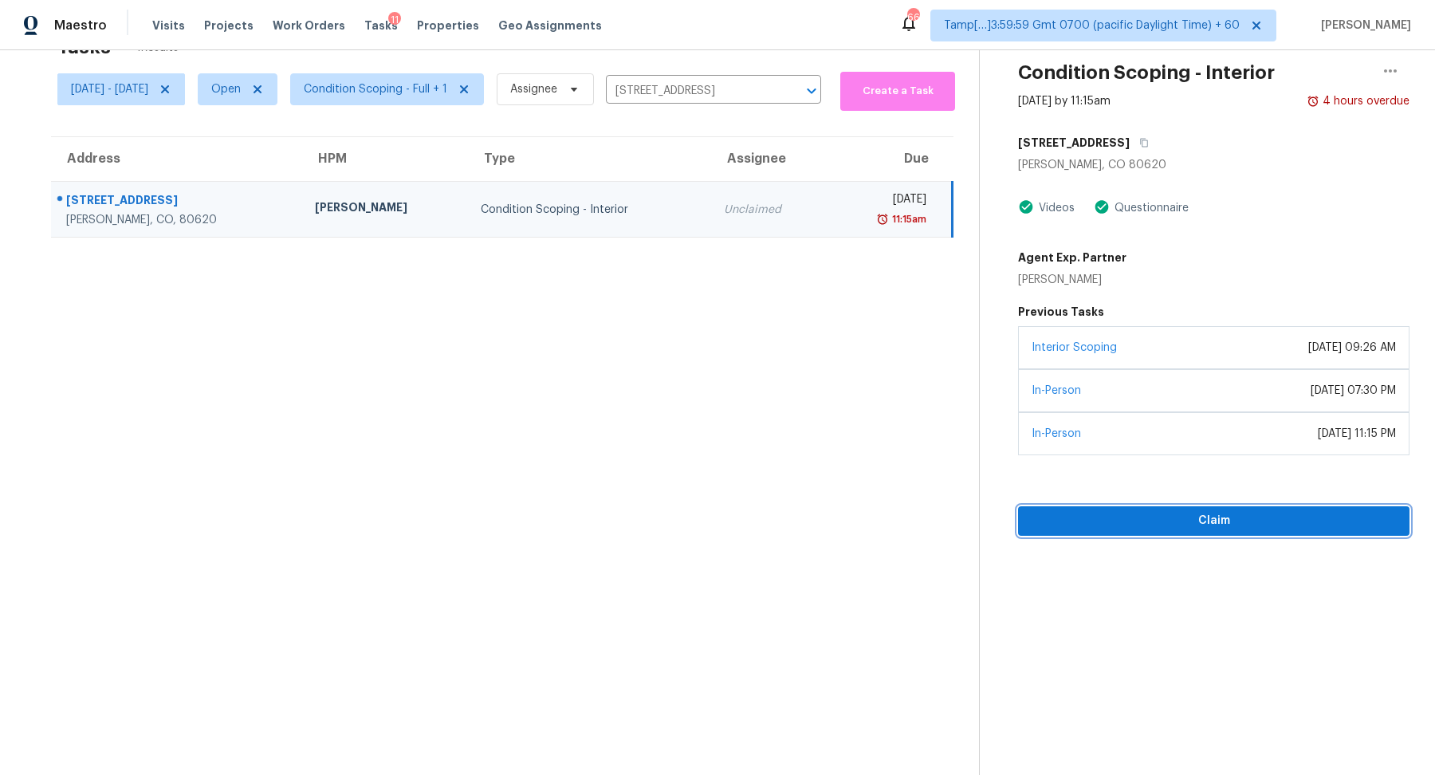
click at [1154, 506] on button "Claim" at bounding box center [1213, 520] width 391 height 29
click at [799, 96] on icon "Clear" at bounding box center [791, 91] width 16 height 16
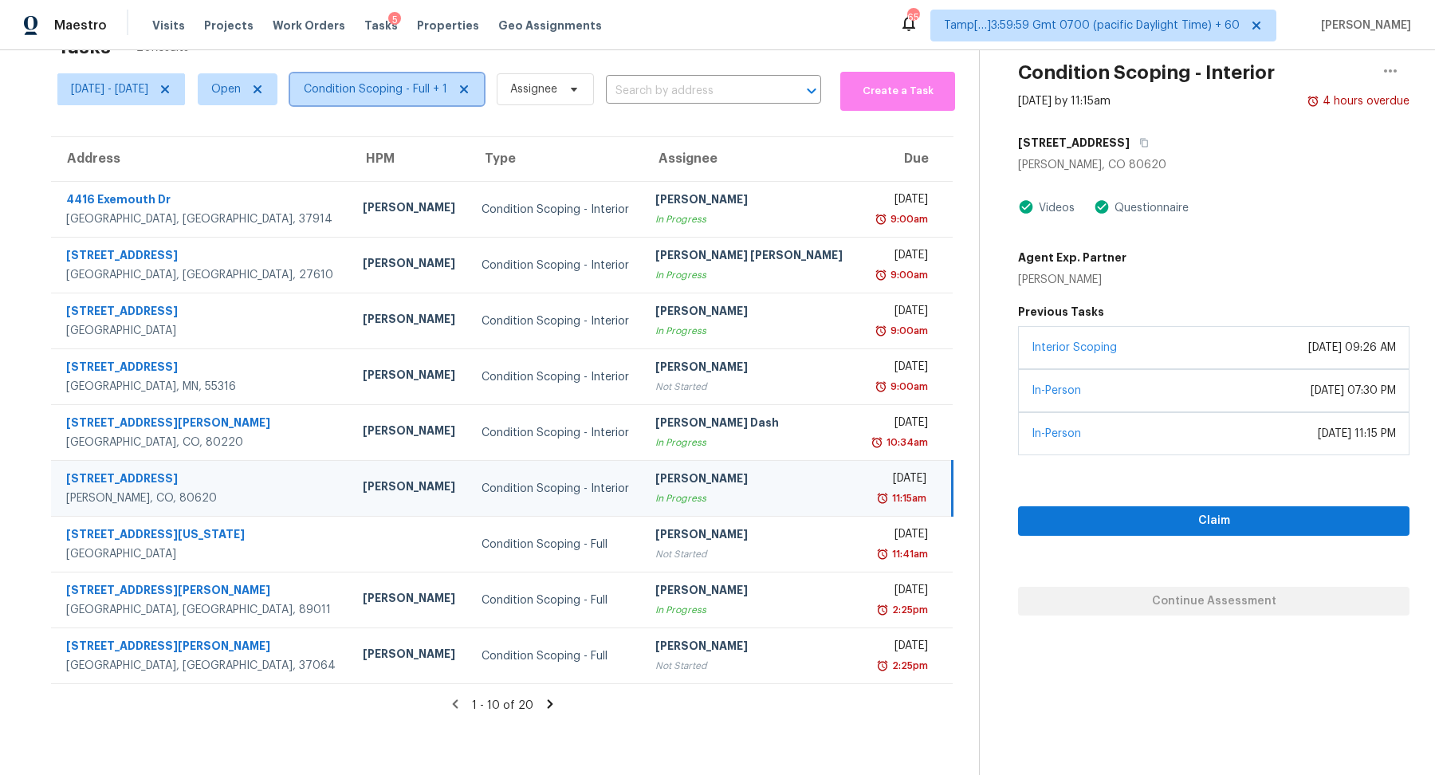
click at [449, 104] on span "Condition Scoping - Full + 1" at bounding box center [387, 89] width 194 height 32
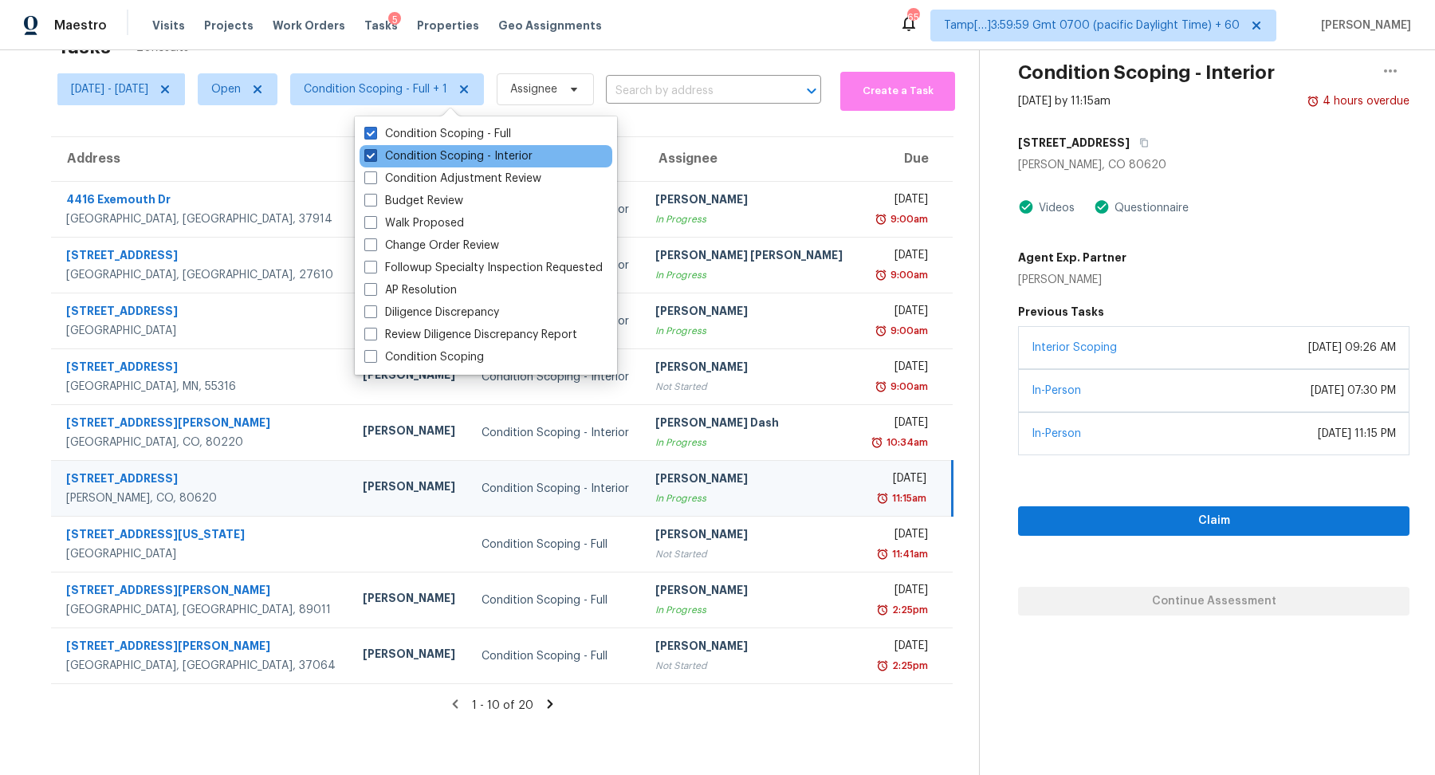
click at [450, 152] on label "Condition Scoping - Interior" at bounding box center [448, 156] width 168 height 16
click at [375, 152] on input "Condition Scoping - Interior" at bounding box center [369, 153] width 10 height 10
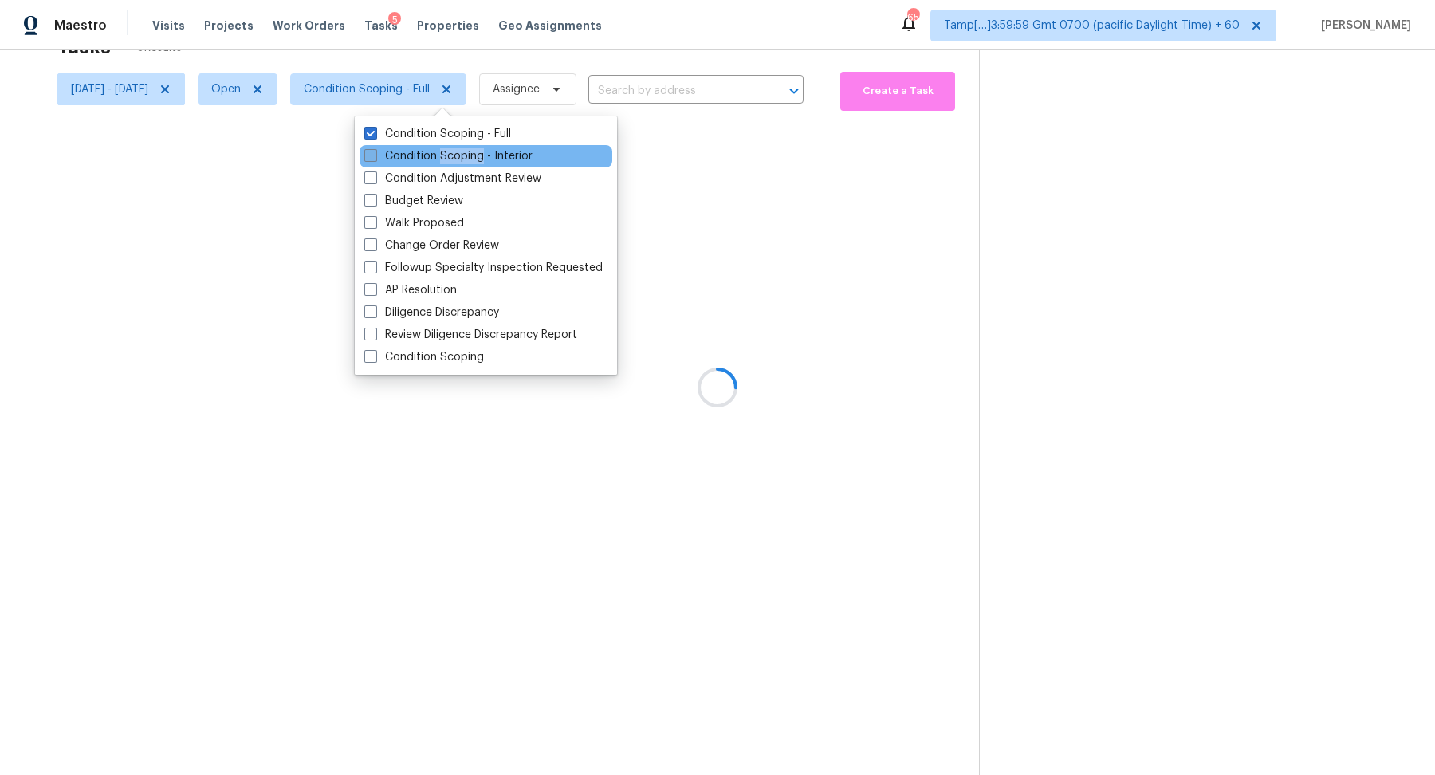
click at [450, 152] on label "Condition Scoping - Interior" at bounding box center [448, 156] width 168 height 16
click at [375, 152] on input "Condition Scoping - Interior" at bounding box center [369, 153] width 10 height 10
checkbox input "true"
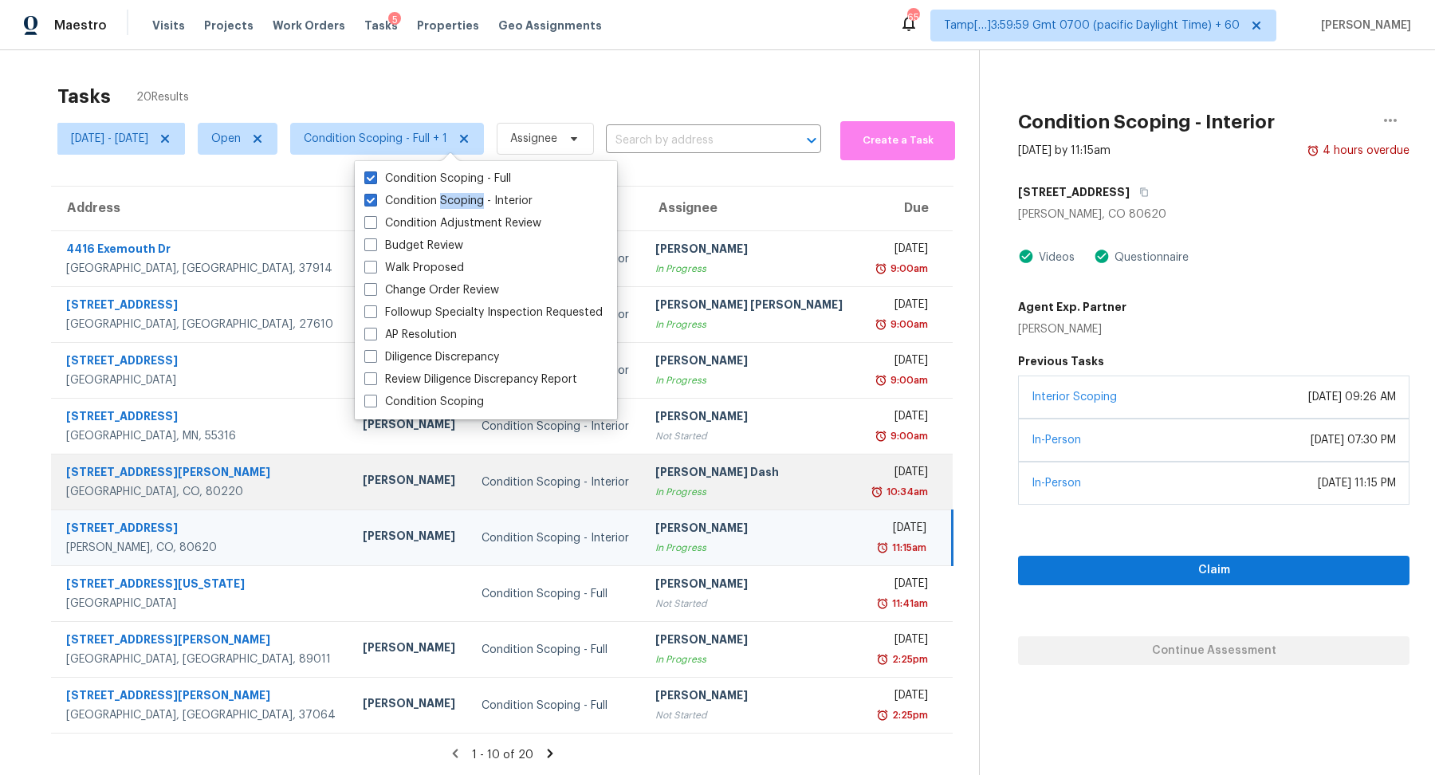
scroll to position [49, 0]
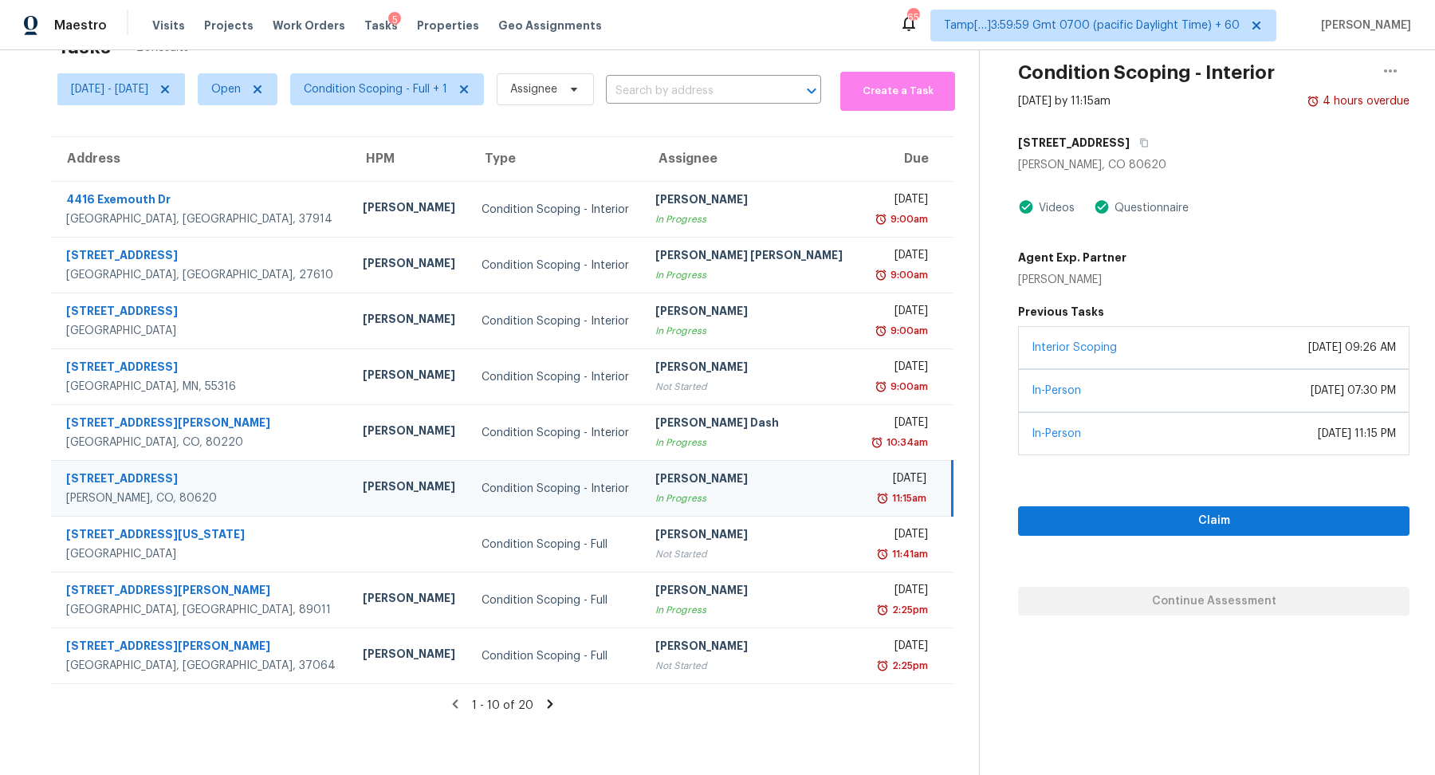
click at [701, 701] on div "1 - 10 of 20" at bounding box center [502, 705] width 953 height 17
click at [557, 705] on icon at bounding box center [550, 704] width 14 height 14
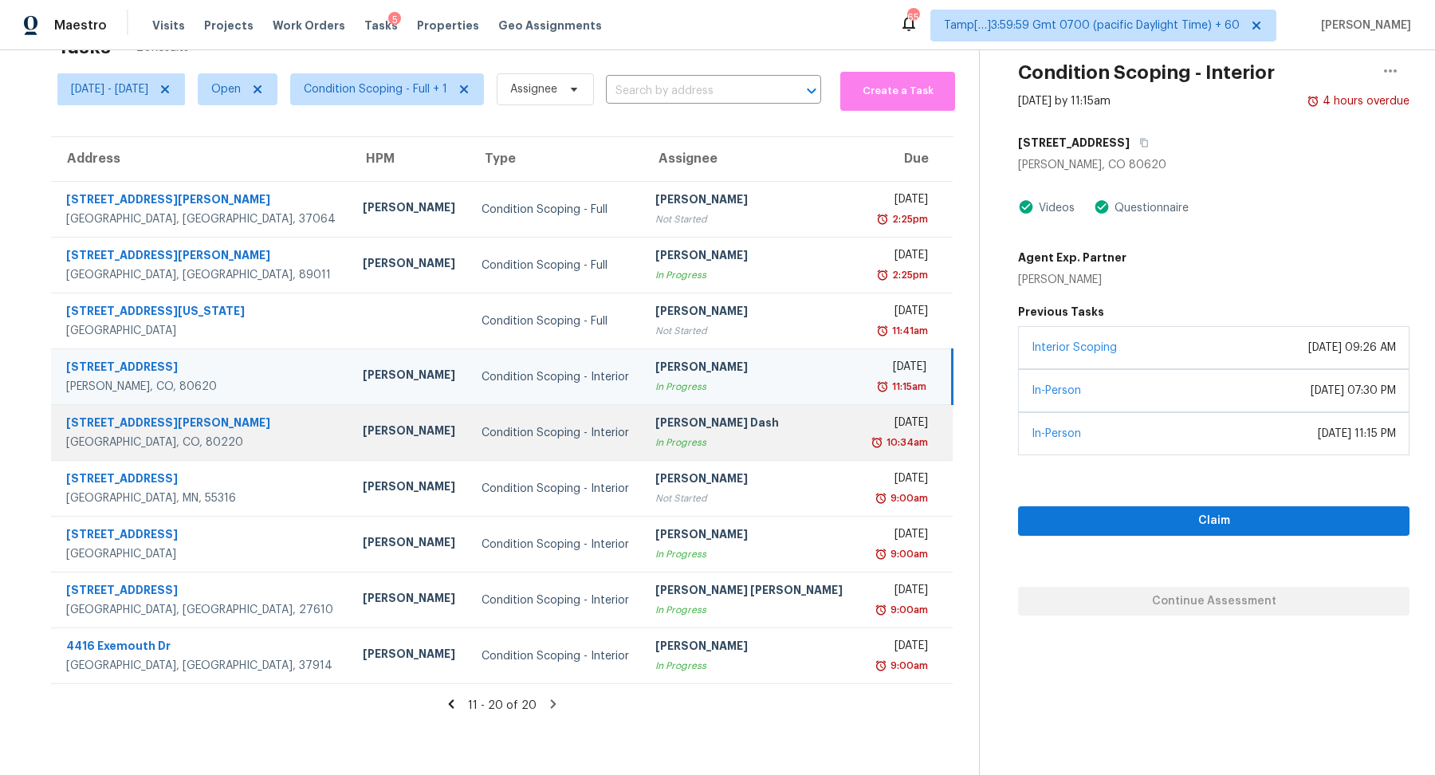
scroll to position [0, 0]
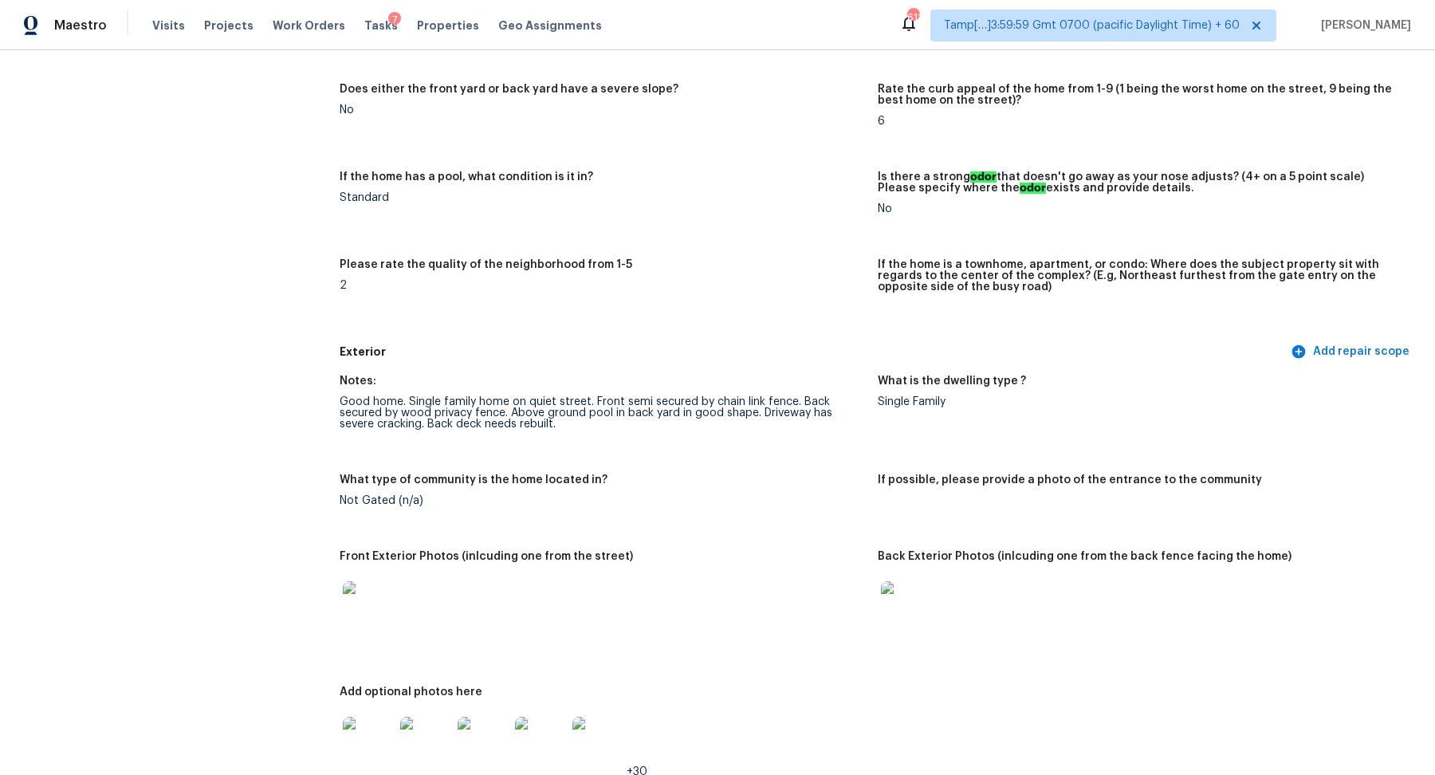
scroll to position [569, 0]
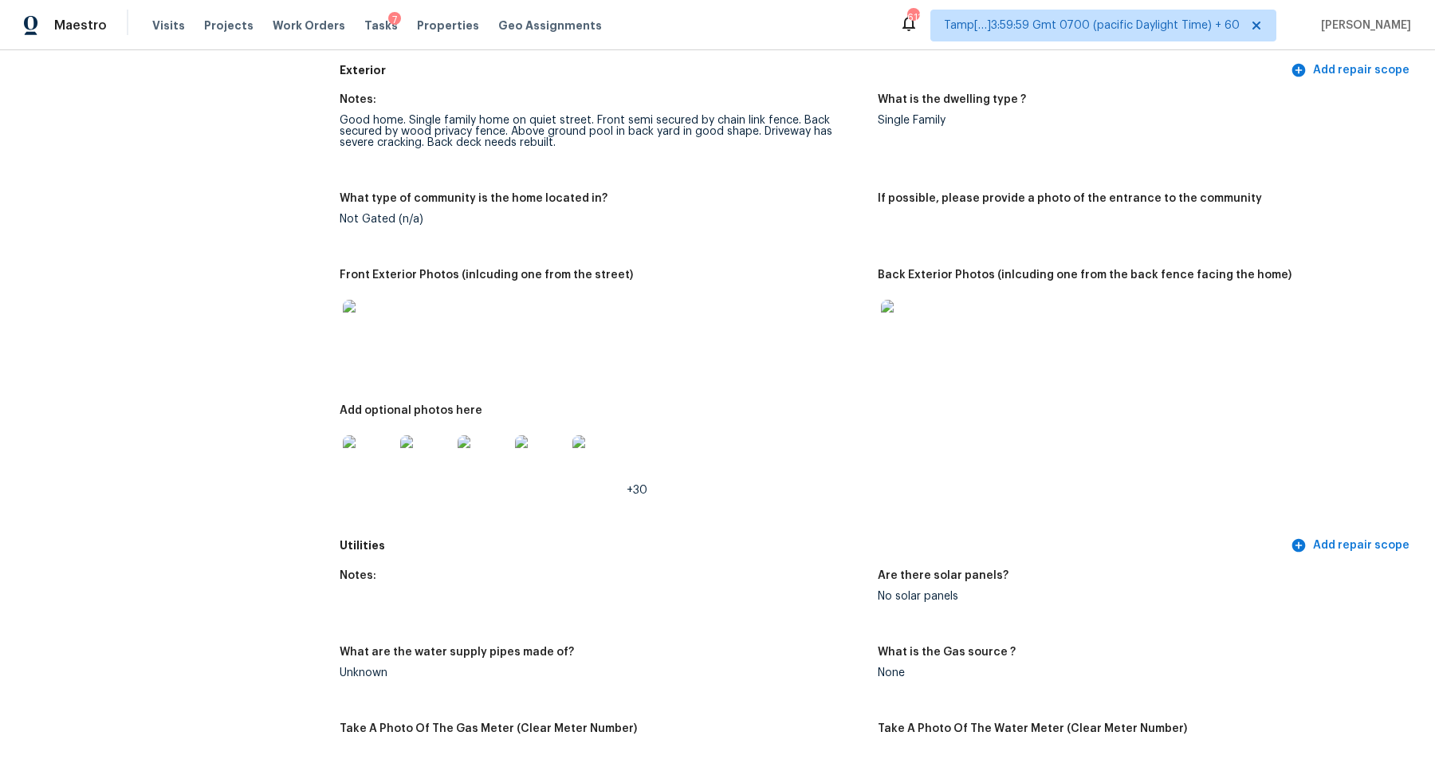
click at [383, 314] on img at bounding box center [368, 325] width 51 height 51
click at [891, 311] on img at bounding box center [906, 325] width 51 height 51
click at [347, 290] on div at bounding box center [368, 325] width 57 height 70
click at [355, 307] on img at bounding box center [368, 325] width 51 height 51
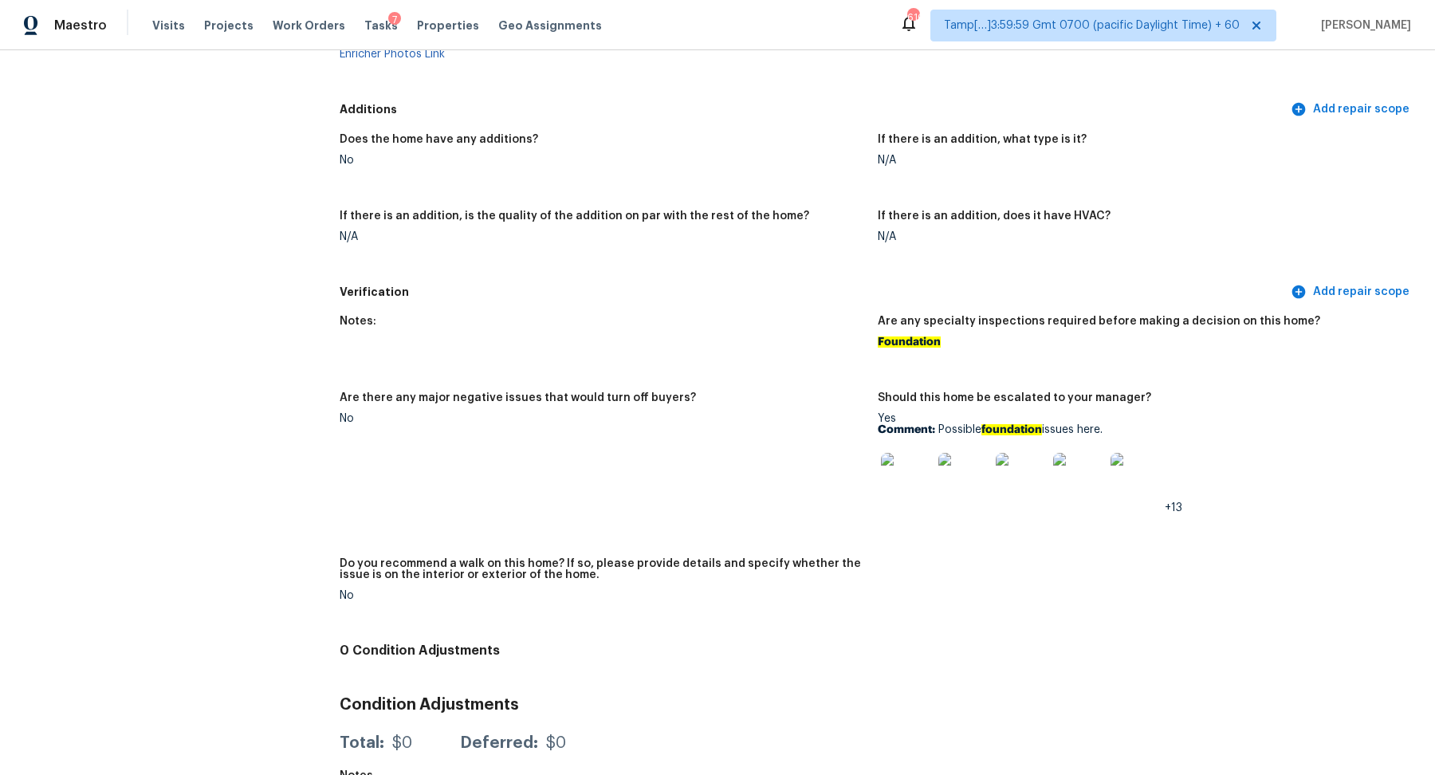
scroll to position [3901, 0]
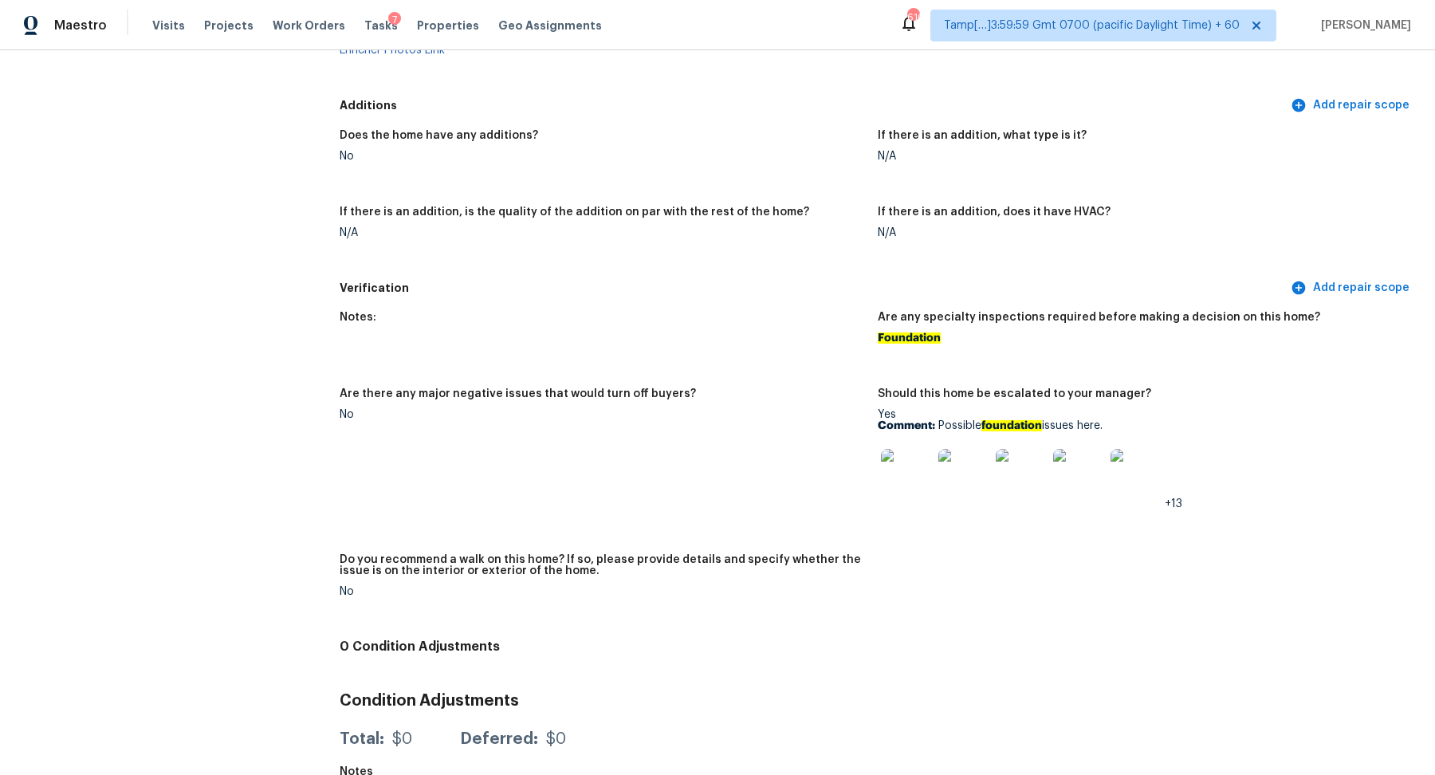
click at [932, 461] on div at bounding box center [905, 474] width 57 height 70
click at [916, 455] on img at bounding box center [906, 474] width 51 height 51
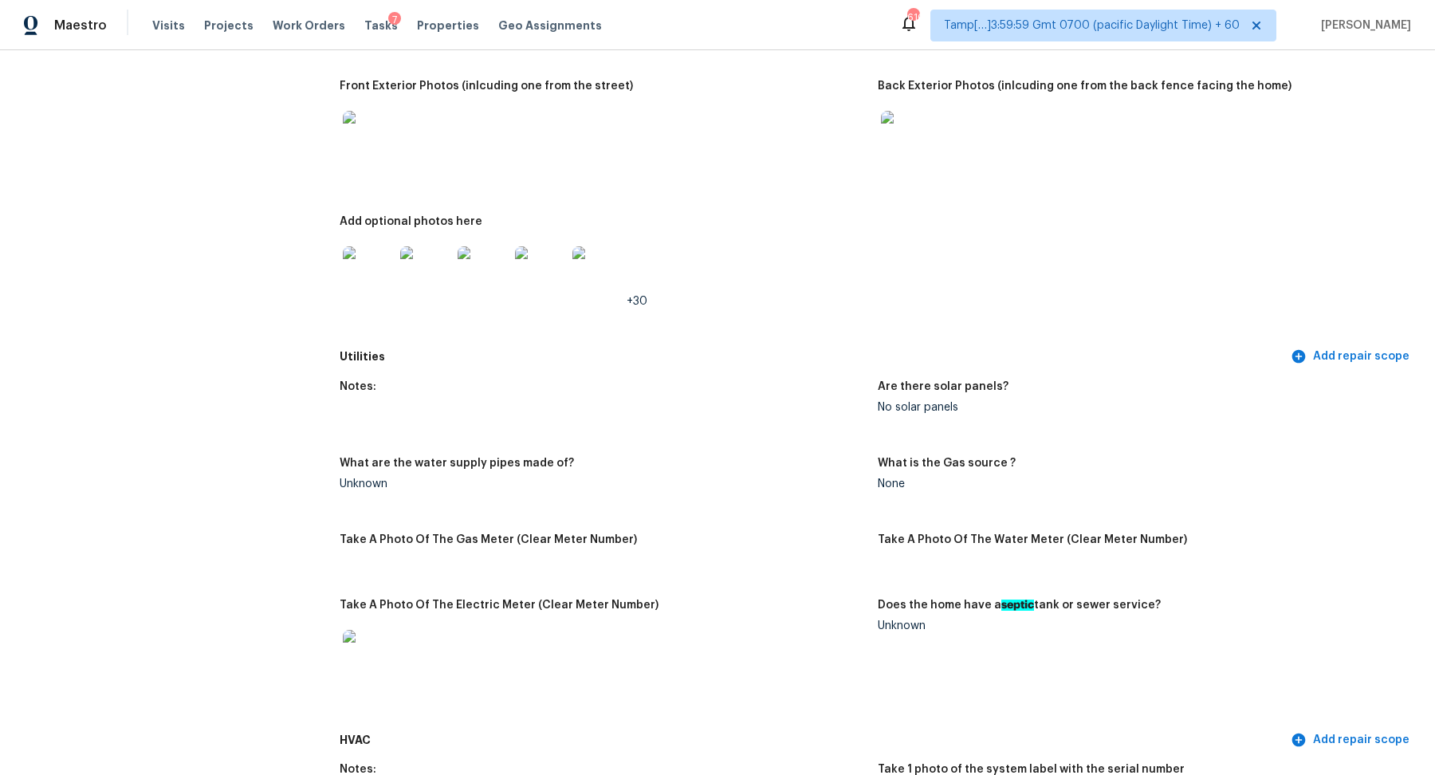
scroll to position [670, 0]
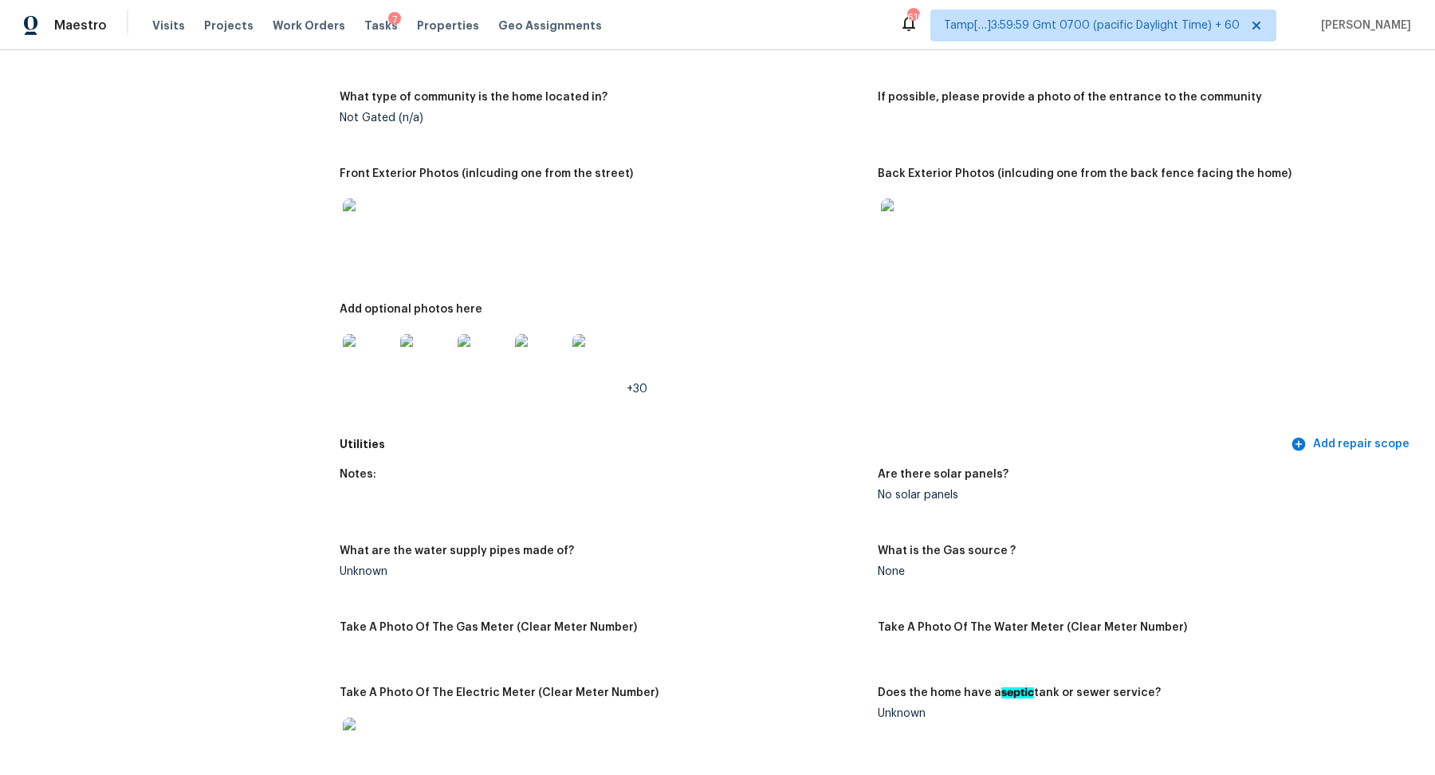
click at [392, 349] on img at bounding box center [368, 359] width 51 height 51
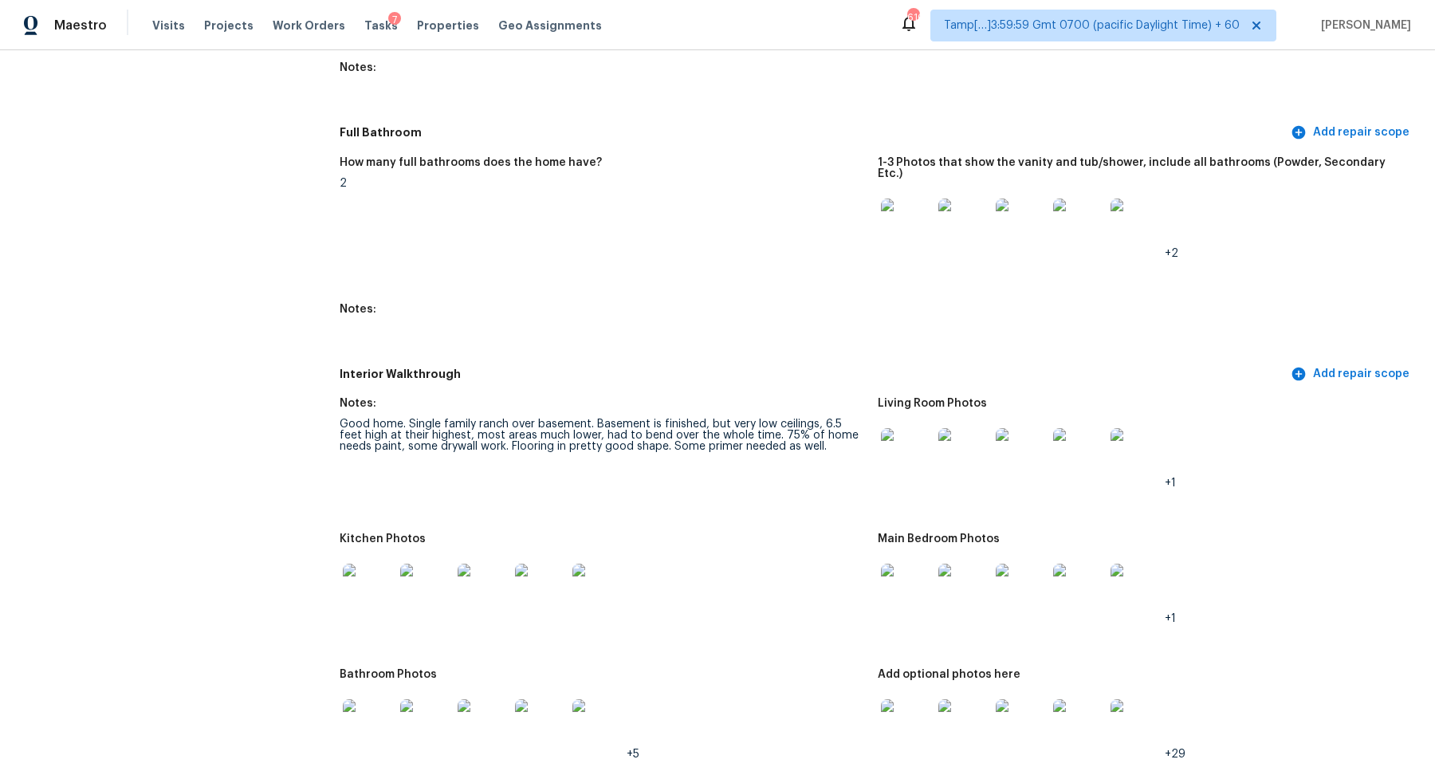
scroll to position [2119, 0]
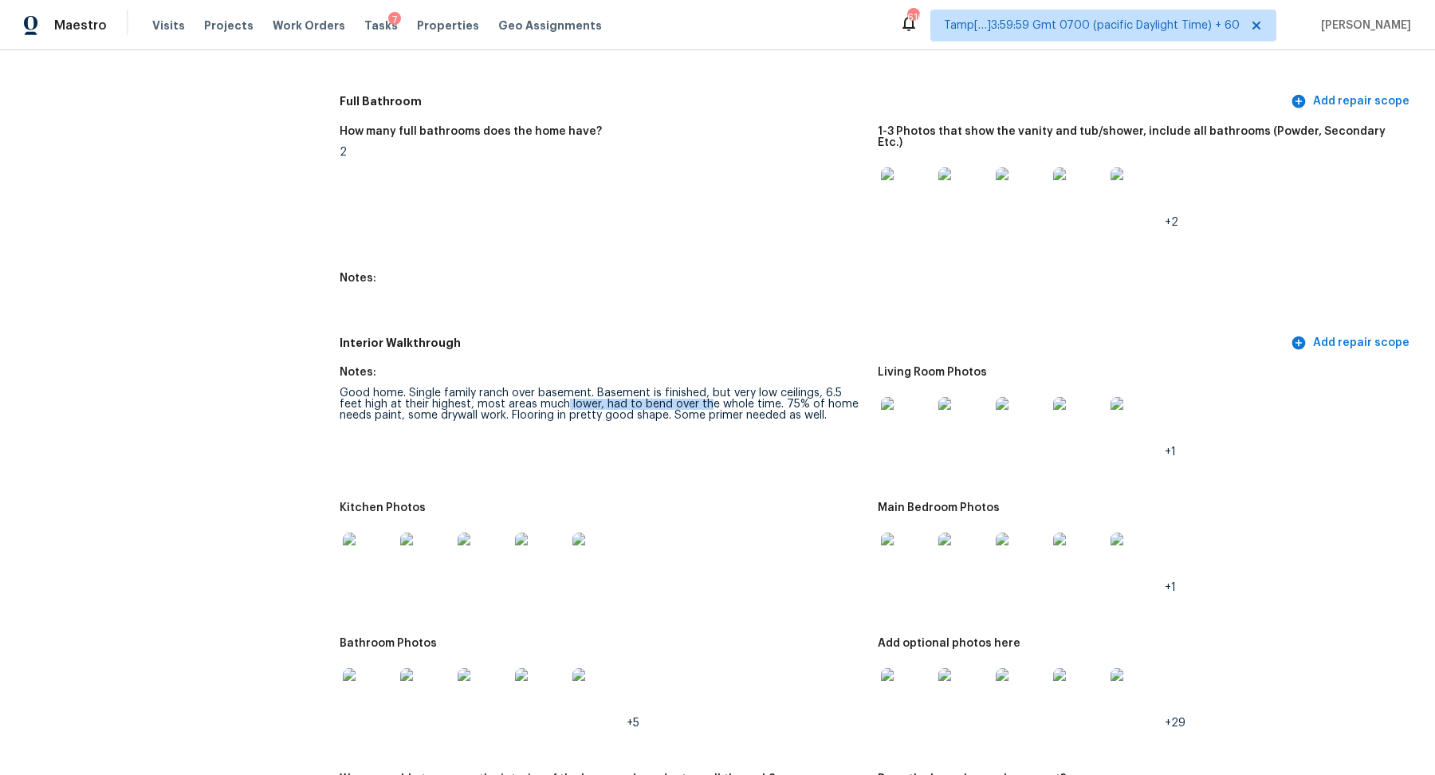
drag, startPoint x: 538, startPoint y: 385, endPoint x: 801, endPoint y: 391, distance: 263.1
click at [783, 388] on div "Good home. Single family ranch over basement. Basement is finished, but very lo…" at bounding box center [602, 403] width 525 height 33
click at [716, 428] on figure "Notes: Good home. Single family ranch over basement. Basement is finished, but …" at bounding box center [609, 425] width 538 height 116
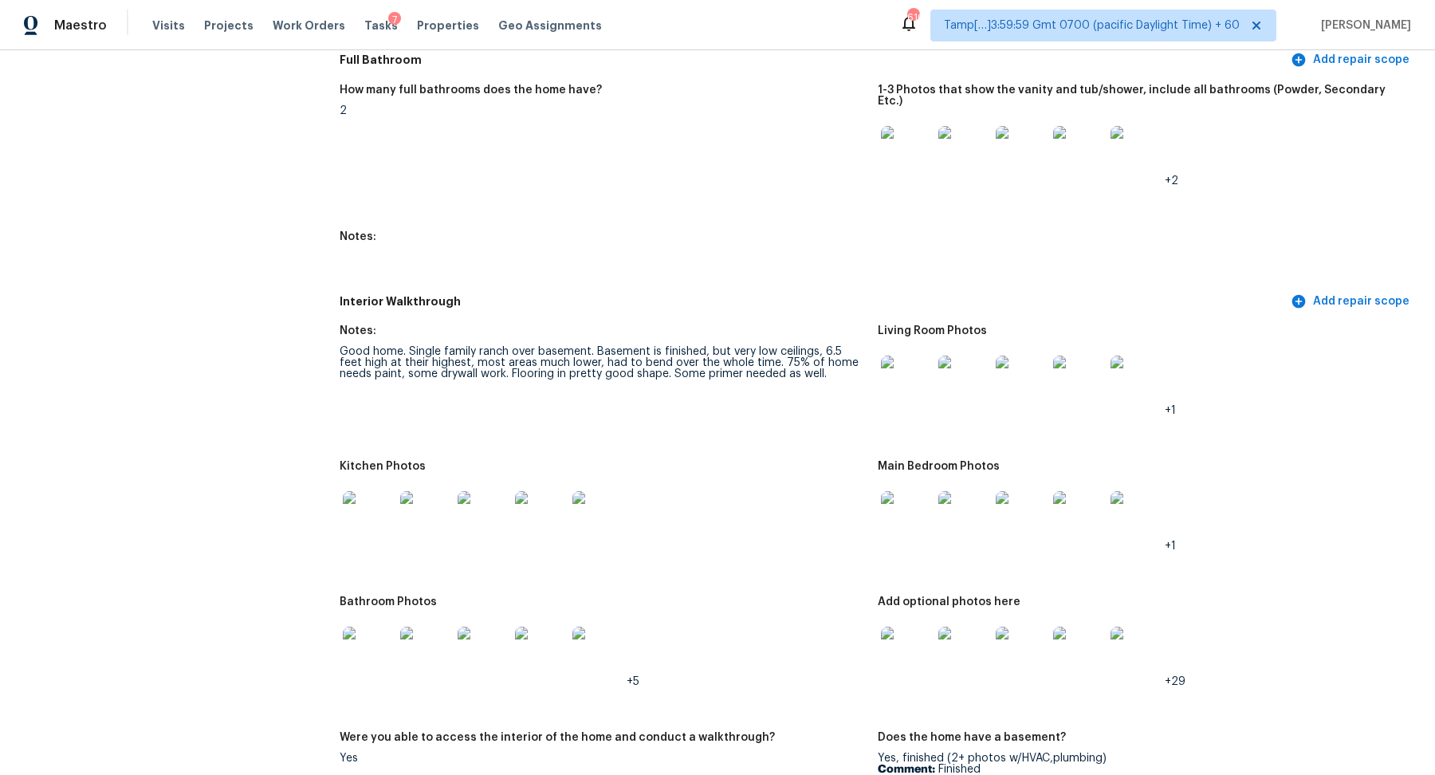
scroll to position [2086, 0]
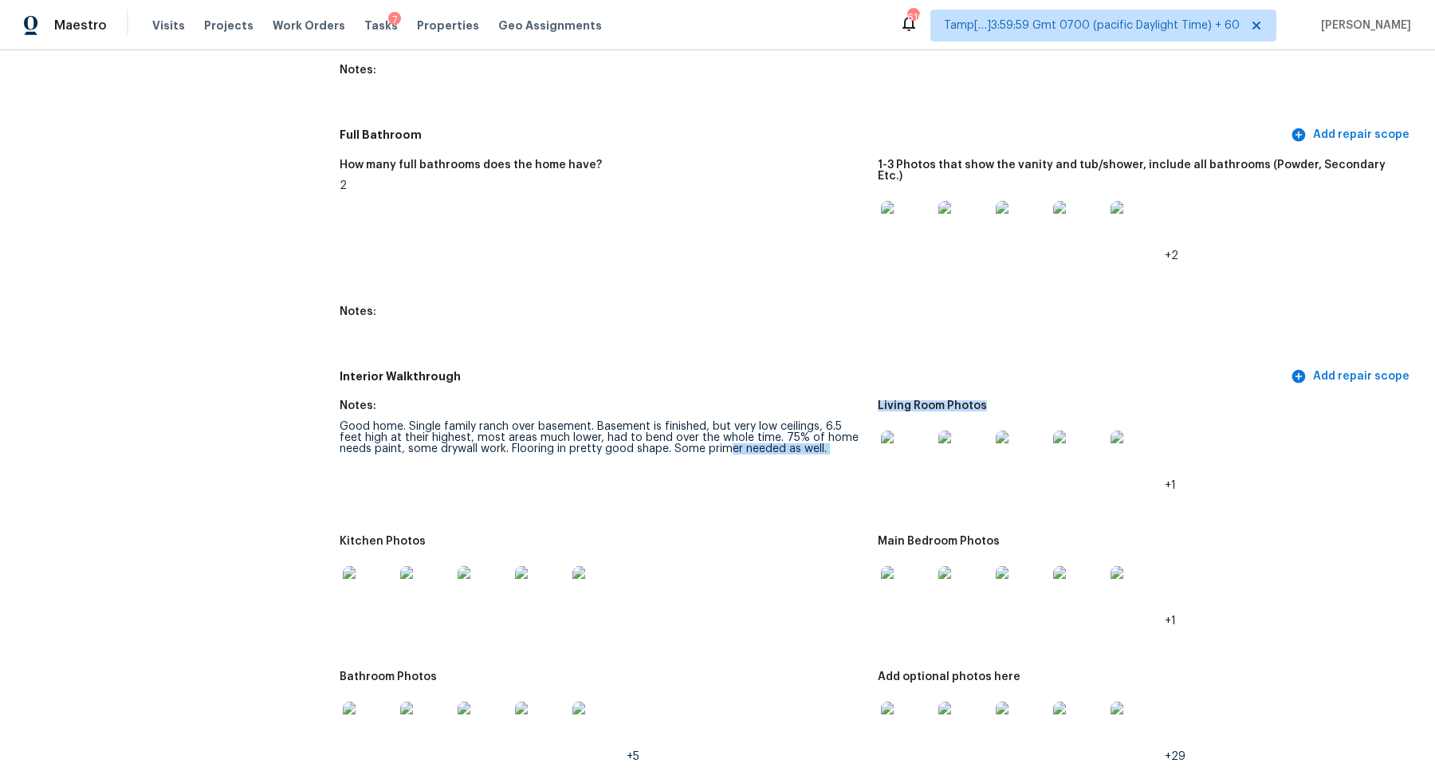
drag, startPoint x: 690, startPoint y: 421, endPoint x: 922, endPoint y: 431, distance: 232.1
click at [635, 441] on figure "Notes: Good home. Single family ranch over basement. Basement is finished, but …" at bounding box center [609, 458] width 538 height 116
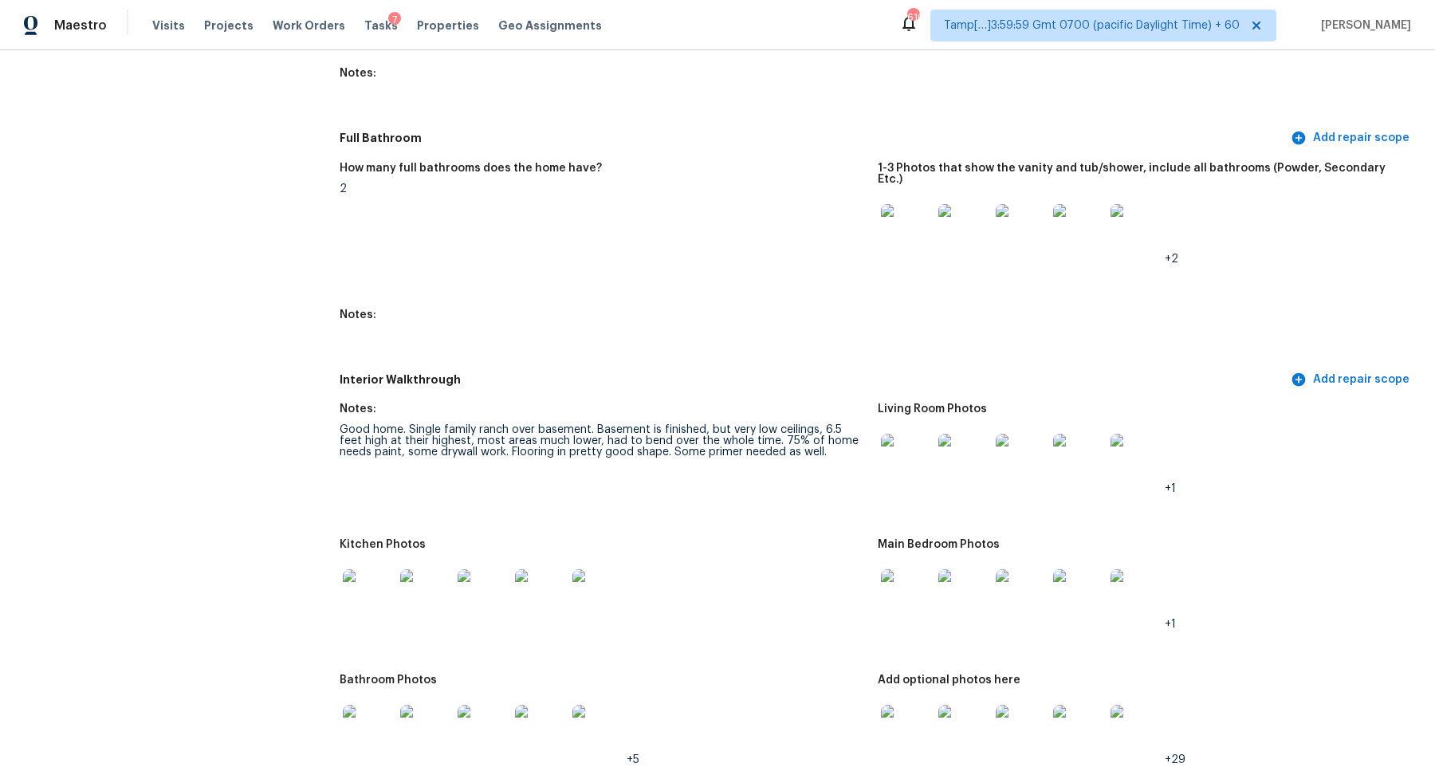
scroll to position [2141, 0]
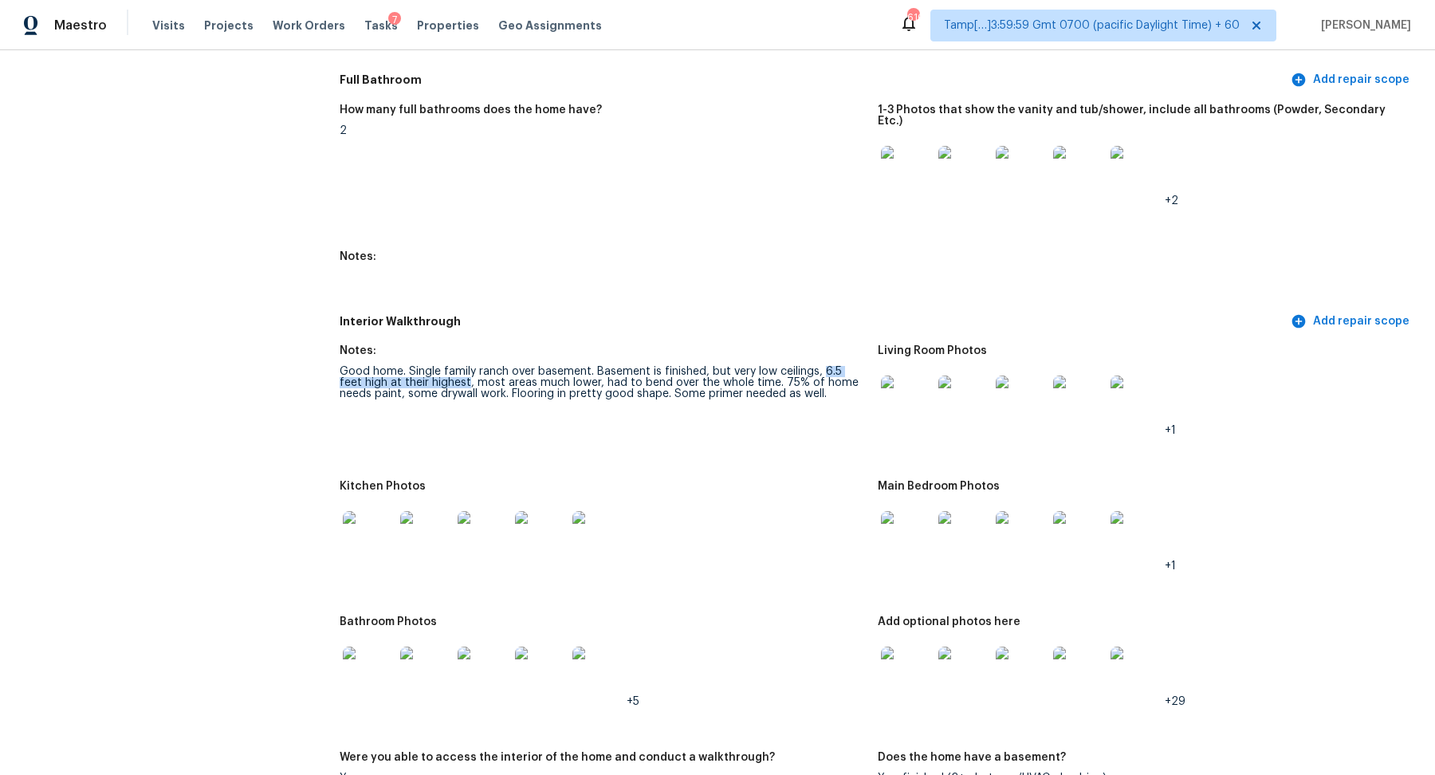
drag, startPoint x: 821, startPoint y: 347, endPoint x: 444, endPoint y: 359, distance: 377.1
click at [444, 366] on div "Good home. Single family ranch over basement. Basement is finished, but very lo…" at bounding box center [602, 382] width 525 height 33
copy div "6.5 feet high at their highest"
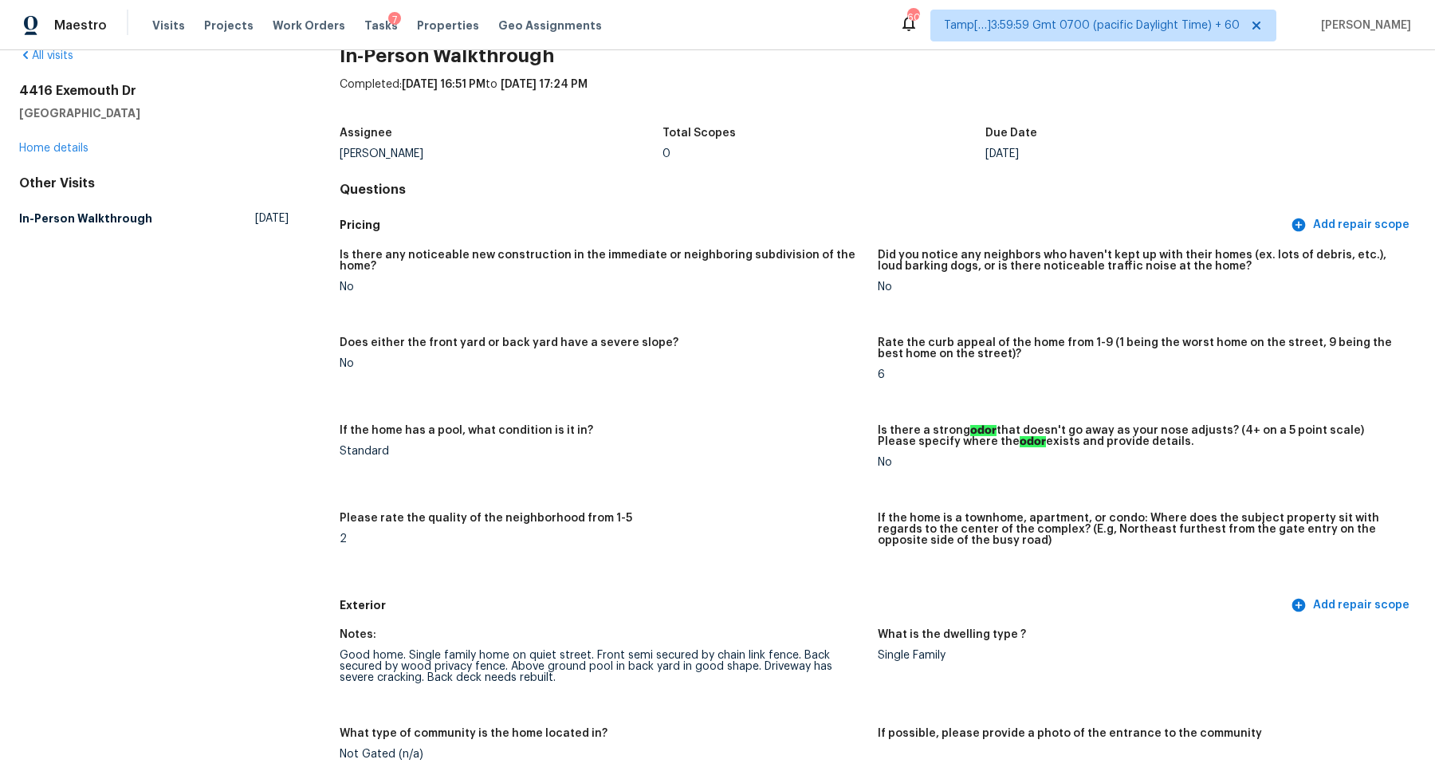
scroll to position [0, 0]
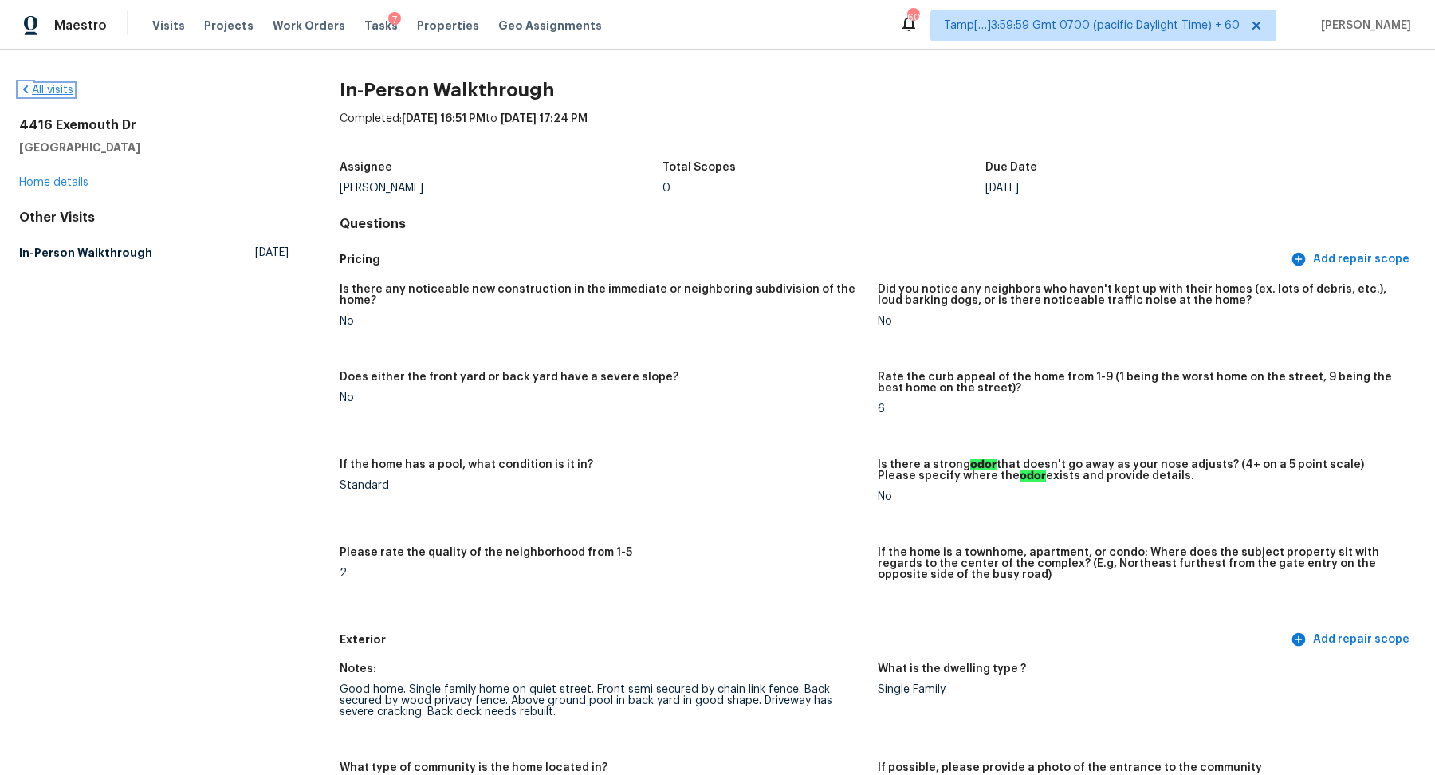
click at [61, 93] on link "All visits" at bounding box center [46, 89] width 54 height 11
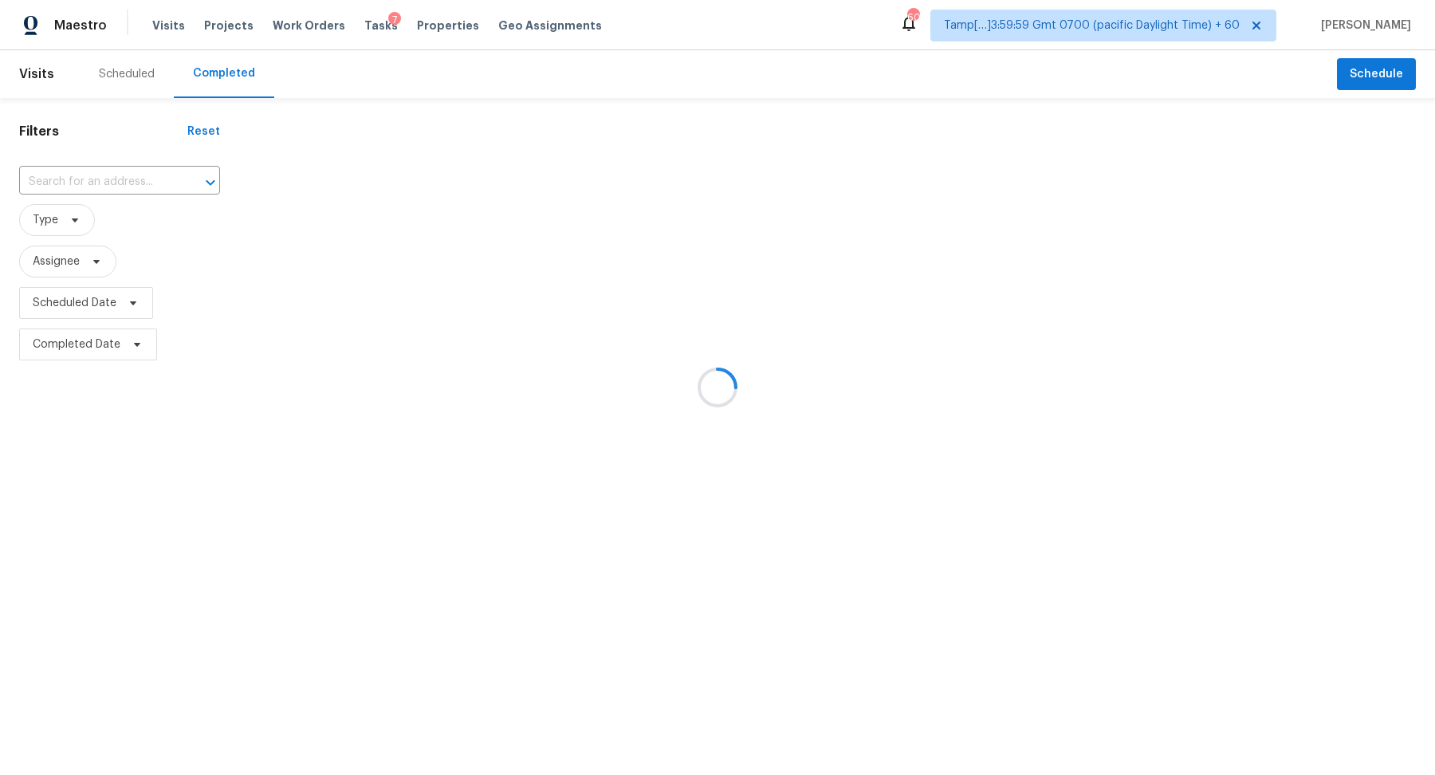
click at [115, 180] on div at bounding box center [717, 387] width 1435 height 775
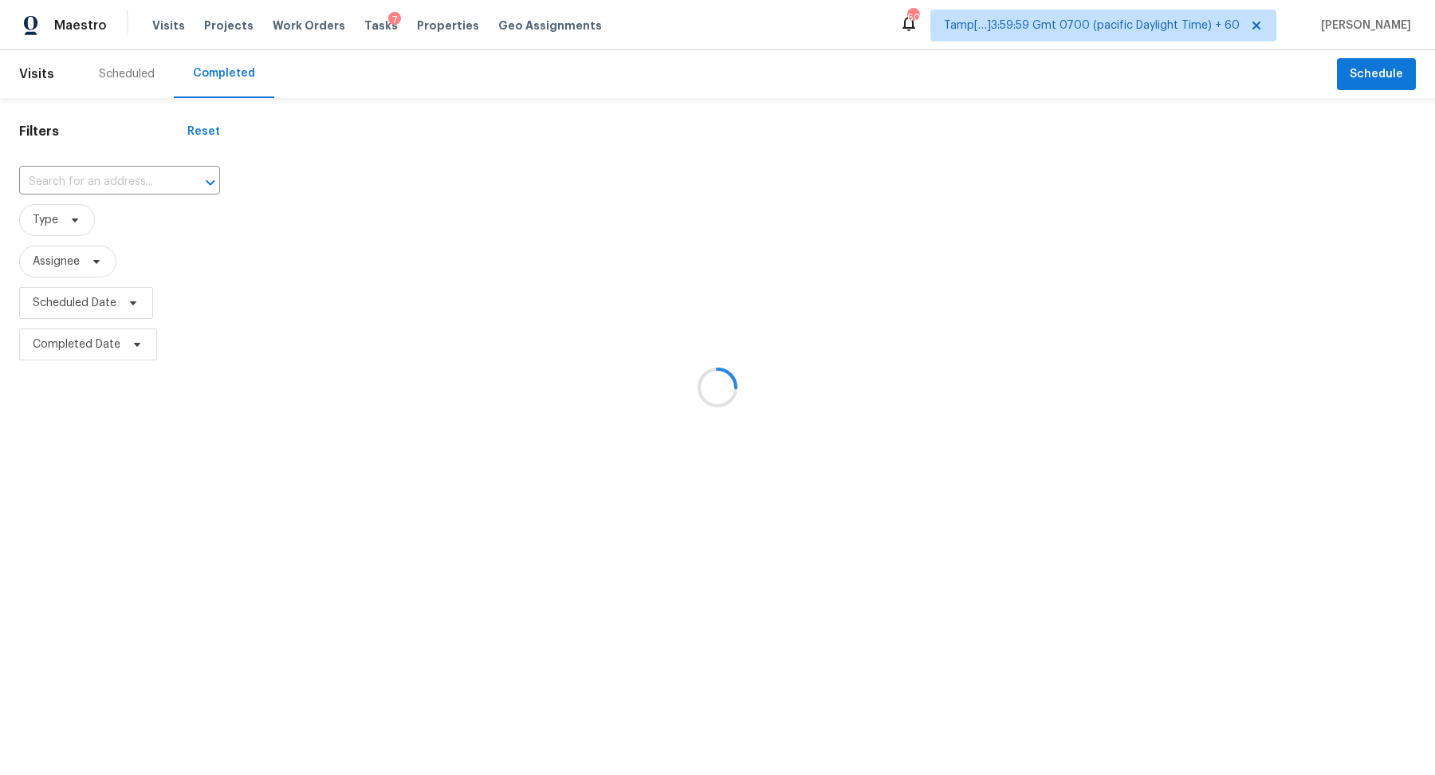
click at [115, 180] on div at bounding box center [717, 387] width 1435 height 775
click at [112, 180] on div at bounding box center [717, 387] width 1435 height 775
click at [115, 186] on div at bounding box center [717, 387] width 1435 height 775
click at [137, 191] on div at bounding box center [717, 387] width 1435 height 775
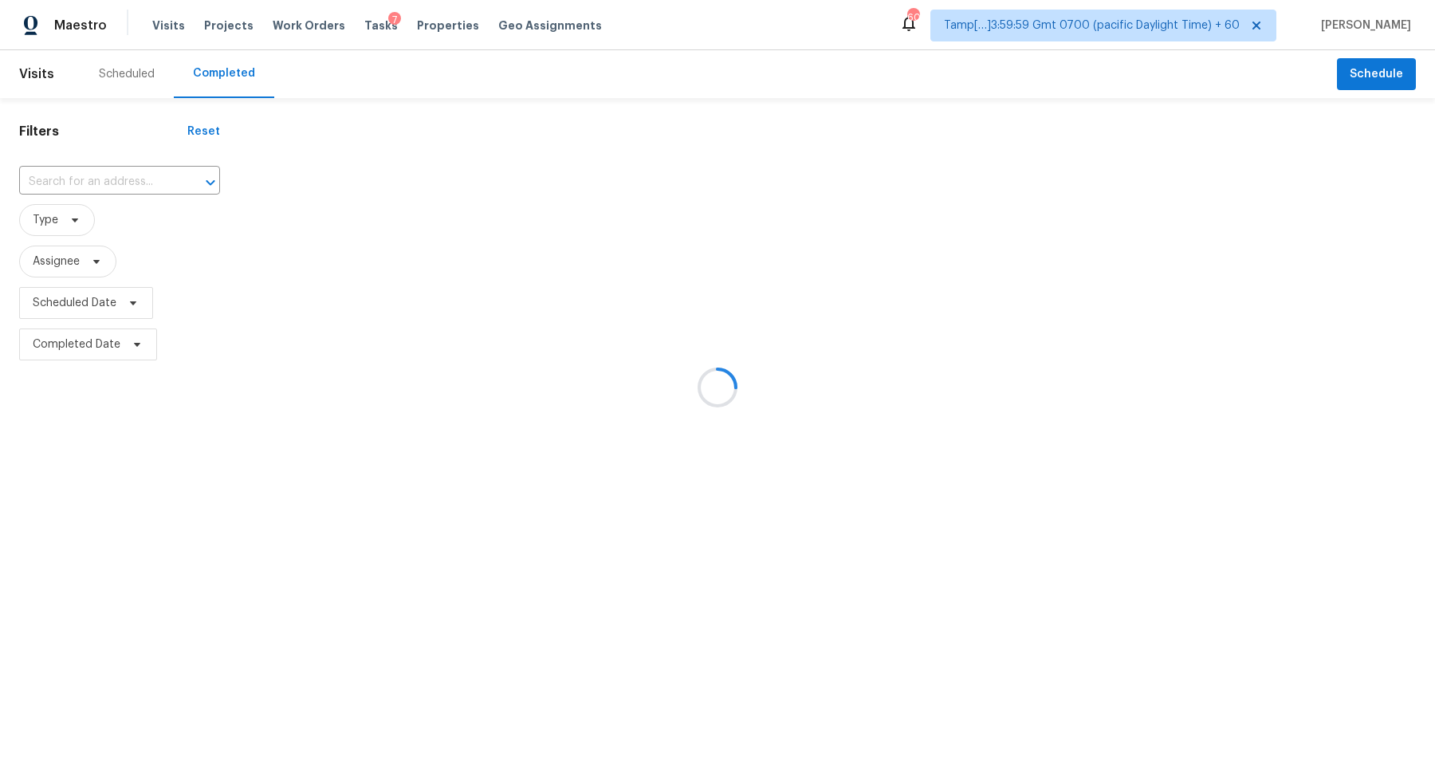
click at [140, 186] on div at bounding box center [717, 387] width 1435 height 775
click at [132, 178] on div at bounding box center [717, 387] width 1435 height 775
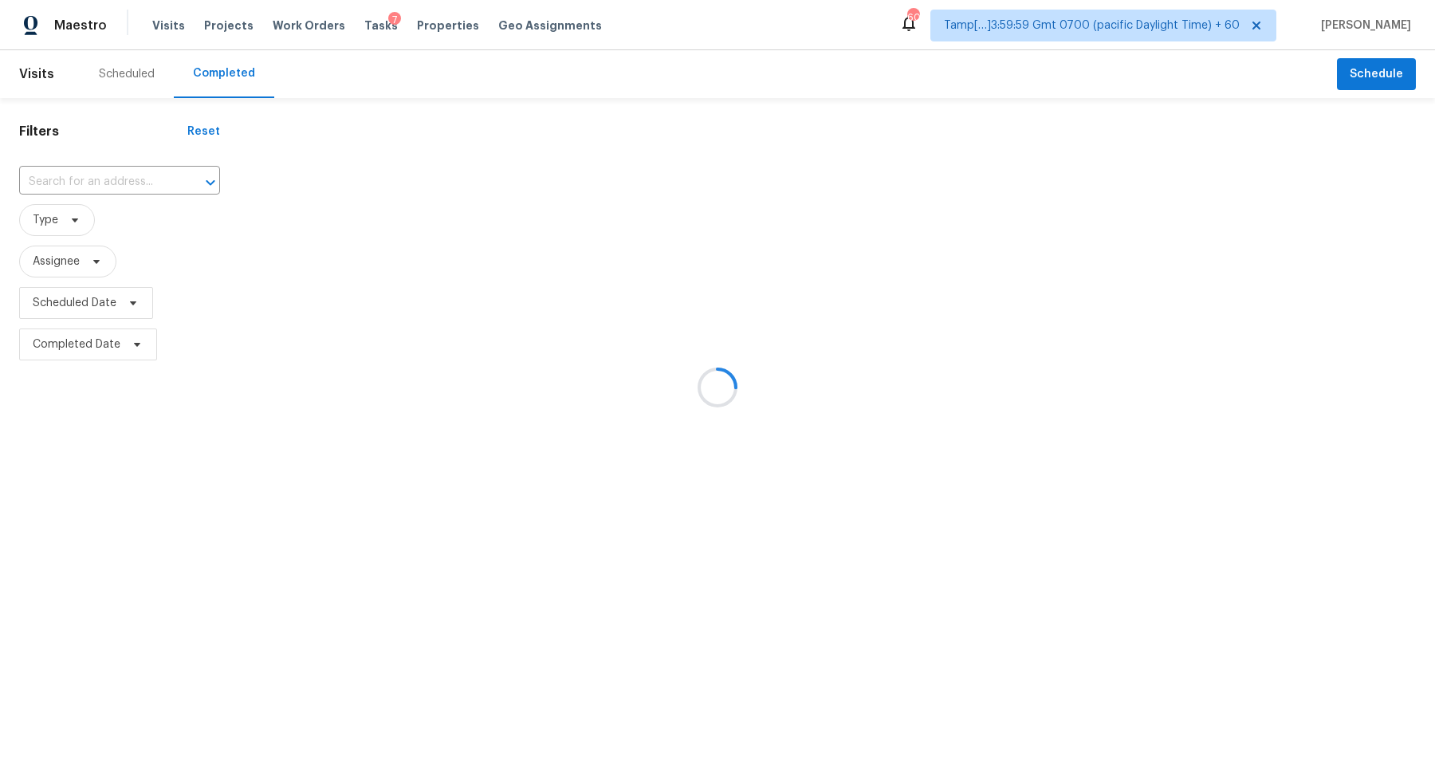
click at [132, 178] on div at bounding box center [717, 387] width 1435 height 775
click at [181, 166] on div at bounding box center [717, 387] width 1435 height 775
click at [165, 175] on div at bounding box center [717, 387] width 1435 height 775
click at [148, 183] on div at bounding box center [717, 387] width 1435 height 775
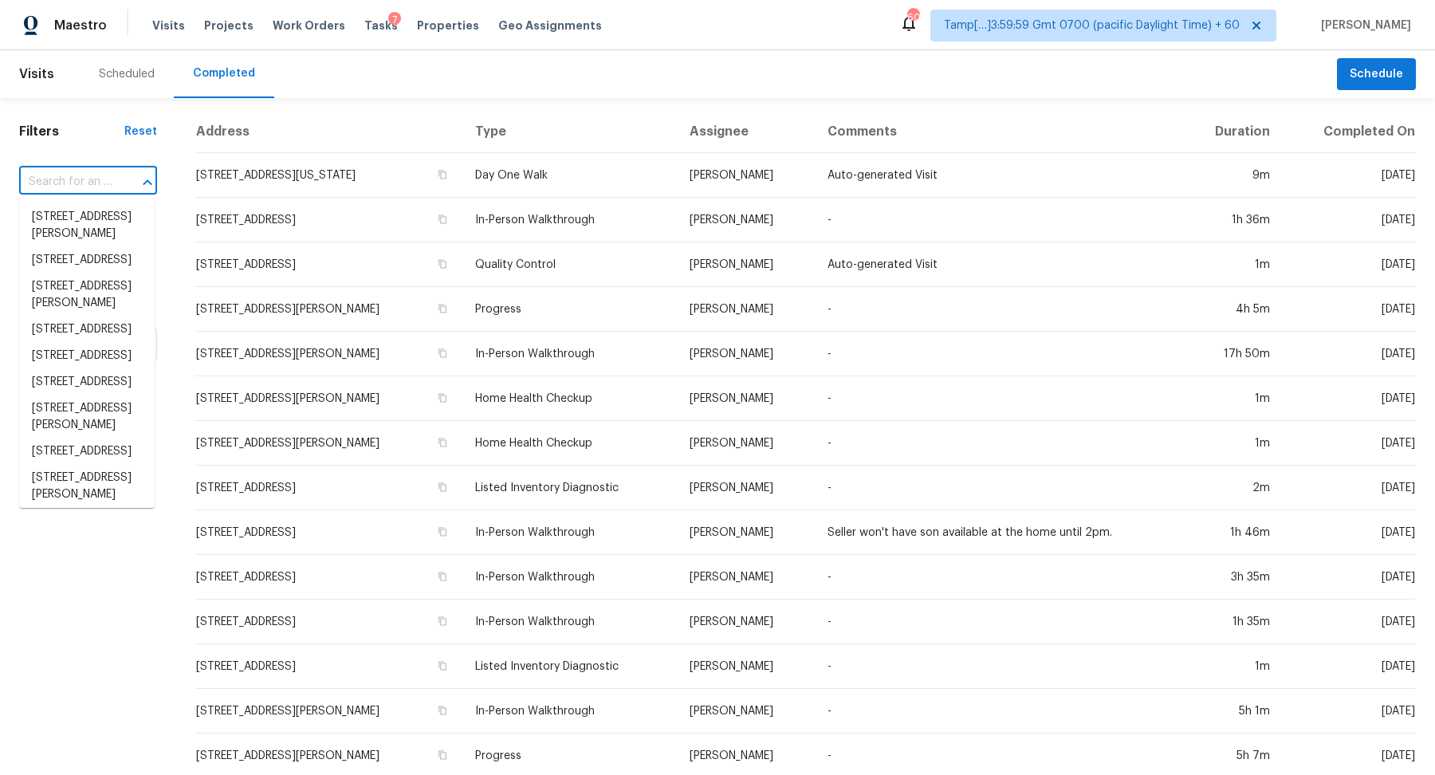
click at [95, 176] on input "text" at bounding box center [65, 182] width 93 height 25
click at [83, 181] on input "text" at bounding box center [65, 182] width 93 height 25
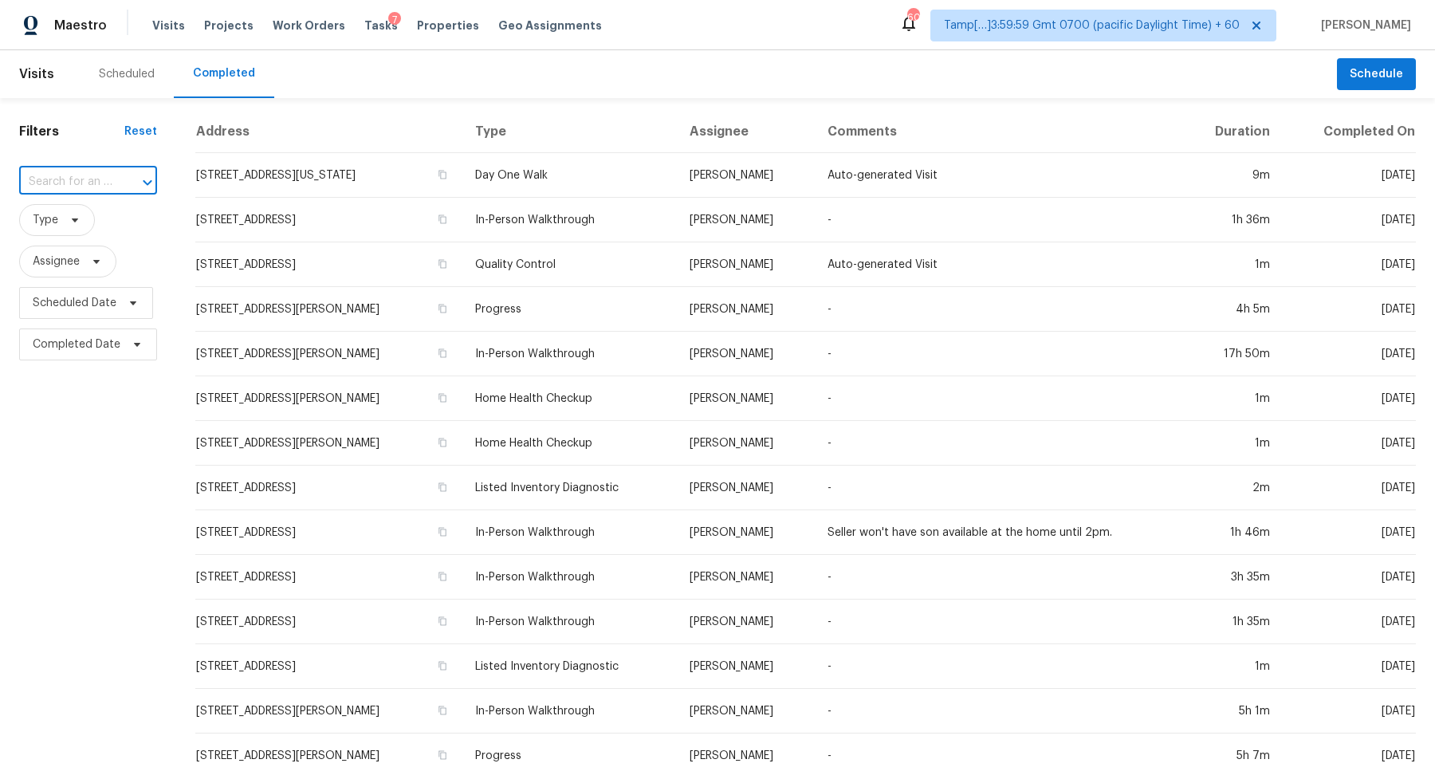
paste input "4416 Exemouth Dr, Knoxville, TN 37914"
type input "4416 Exemouth Dr, Knoxville, TN 37914"
click at [86, 222] on li "4416 Exemouth Dr, Knoxville, TN 37914" at bounding box center [86, 217] width 135 height 26
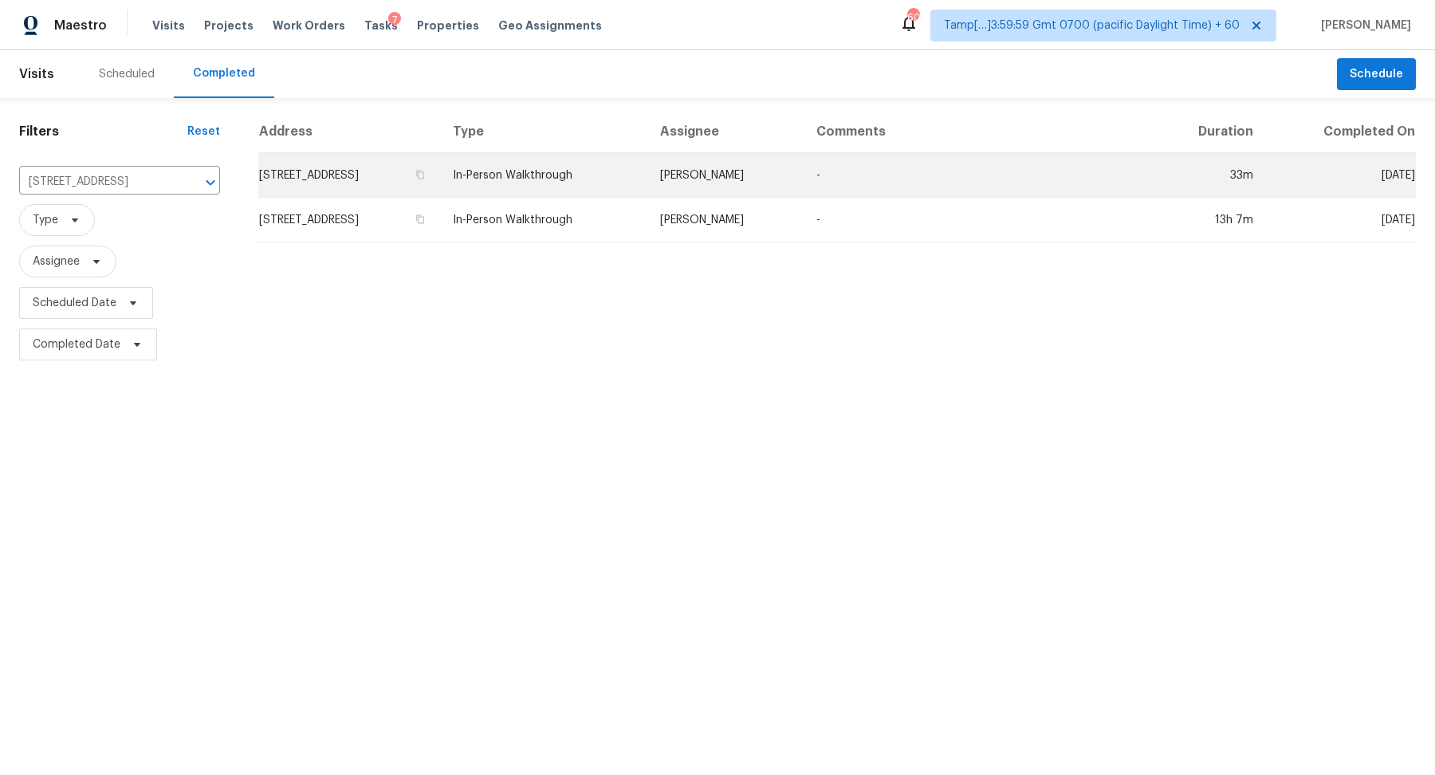
click at [338, 184] on td "4416 Exemouth Dr, Knoxville, TN 37914" at bounding box center [349, 175] width 182 height 45
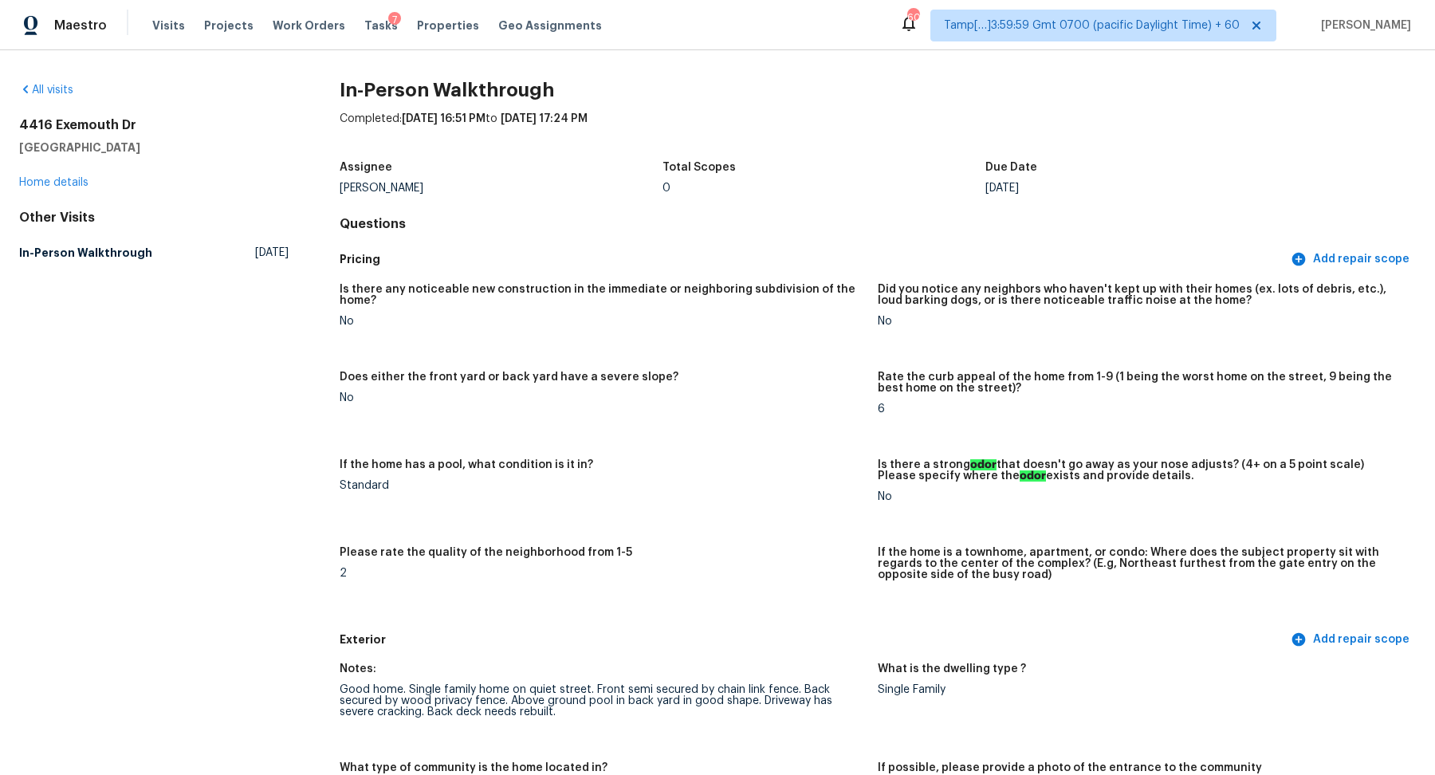
click at [55, 98] on div "All visits 4416 Exemouth Dr Knoxville, TN 37914 Home details Other Visits In-Pe…" at bounding box center [153, 174] width 269 height 185
click at [57, 84] on link "All visits" at bounding box center [46, 89] width 54 height 11
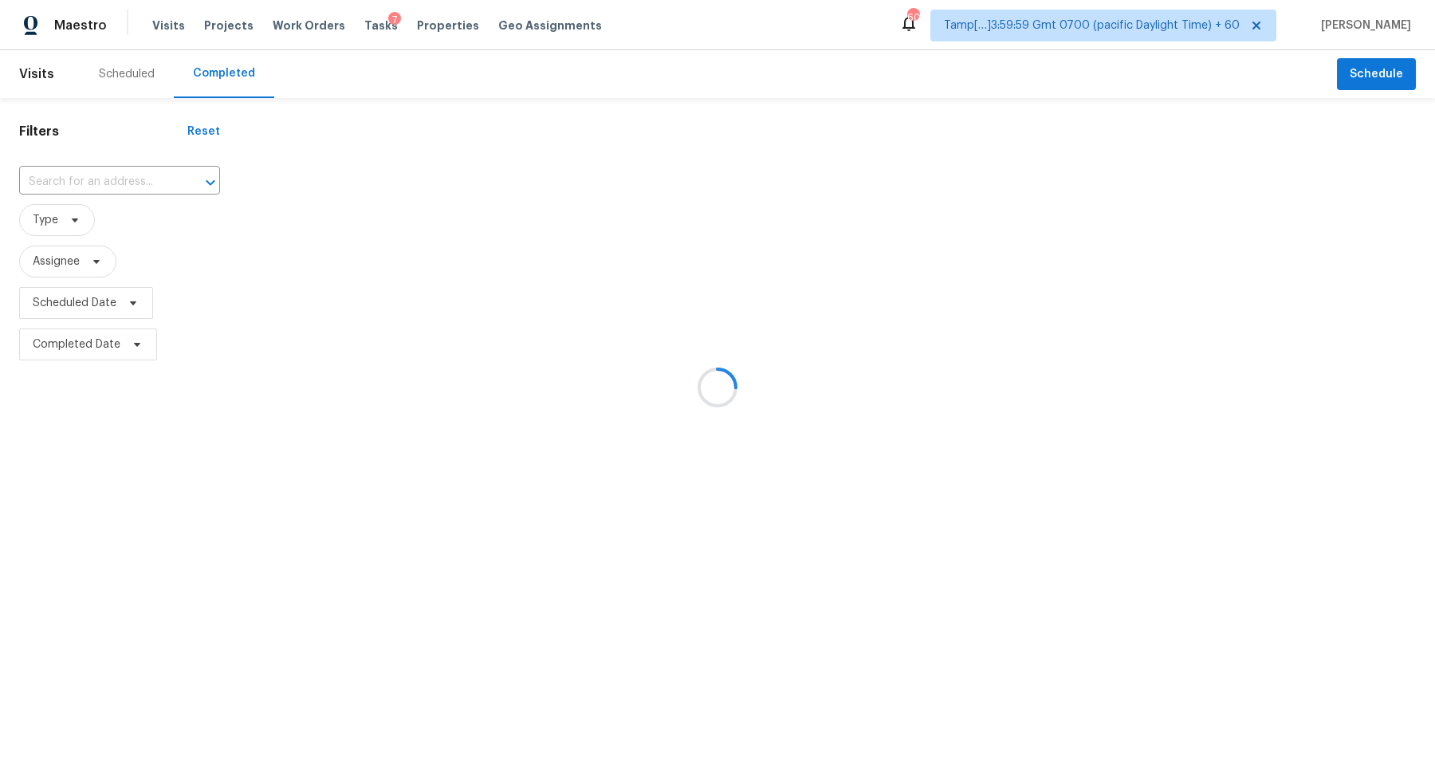
click at [113, 171] on div at bounding box center [717, 387] width 1435 height 775
click at [135, 177] on div at bounding box center [717, 387] width 1435 height 775
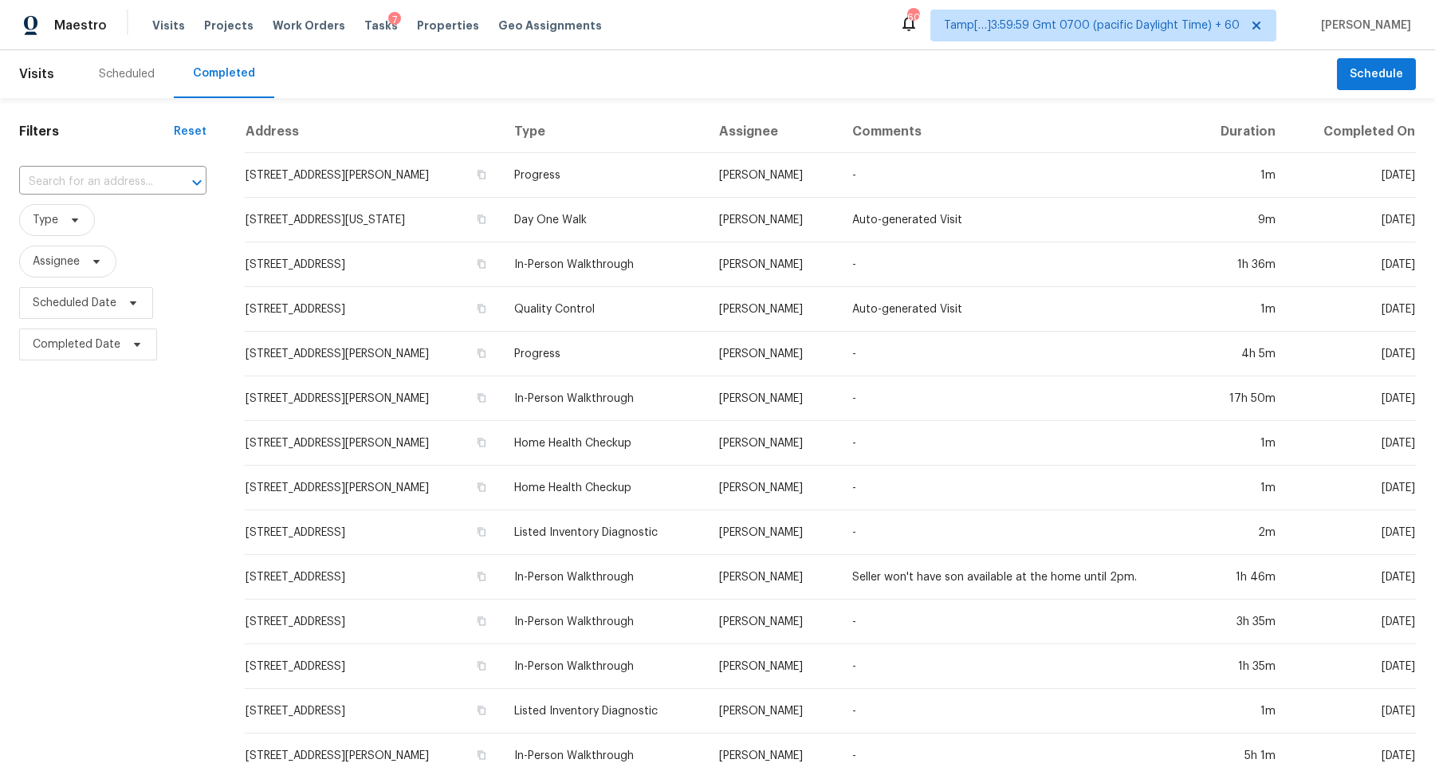
click at [135, 177] on input "text" at bounding box center [90, 182] width 143 height 25
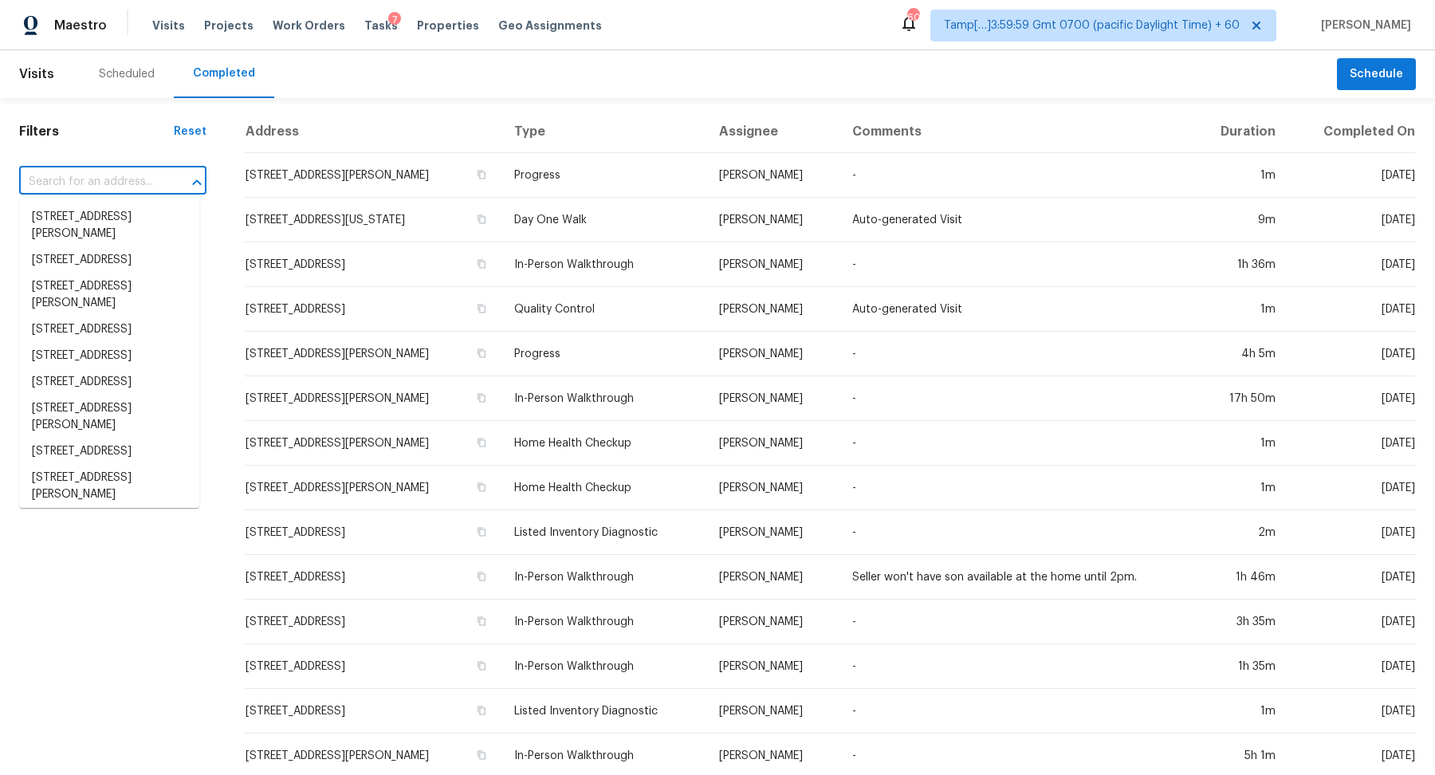
paste input "[STREET_ADDRESS]"
type input "[STREET_ADDRESS]"
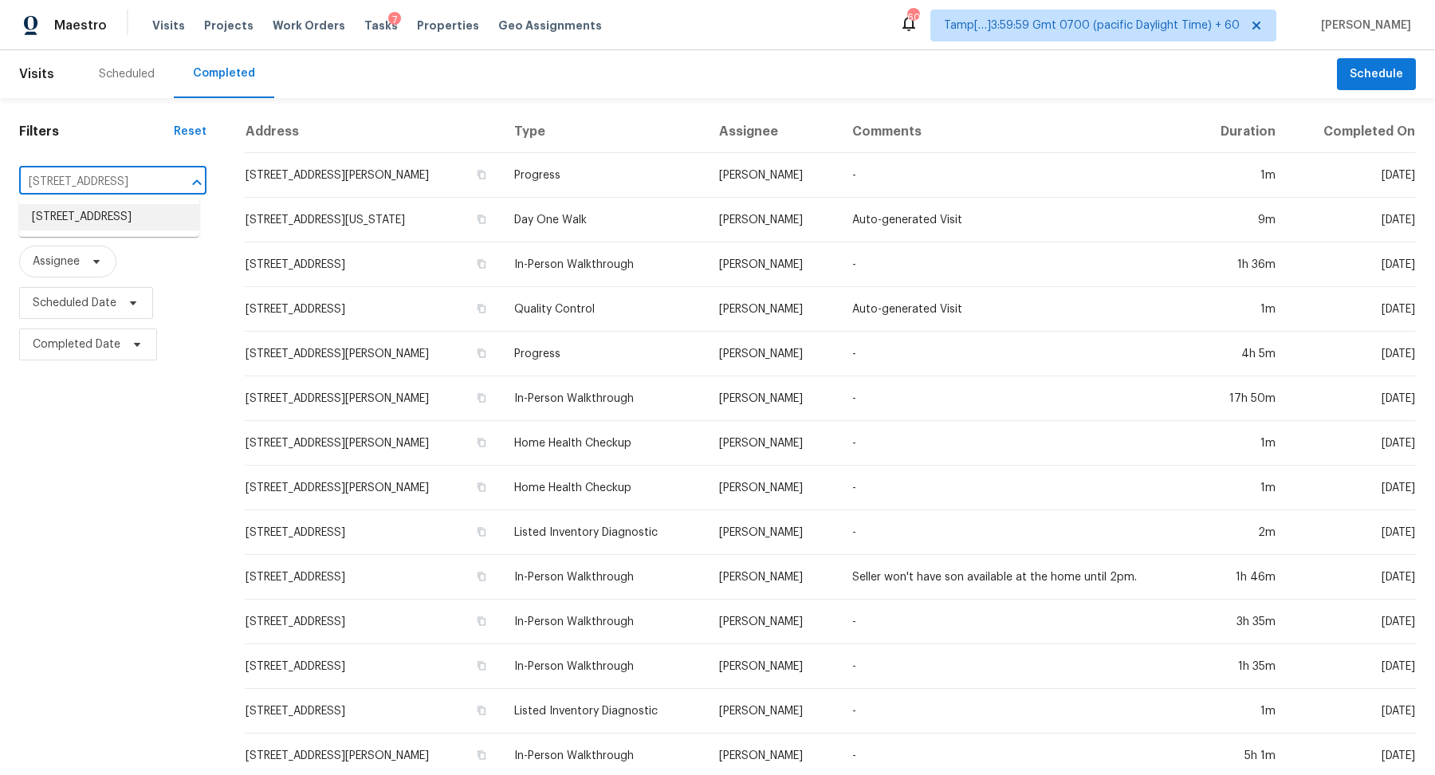
click at [130, 229] on li "[STREET_ADDRESS]" at bounding box center [109, 217] width 180 height 26
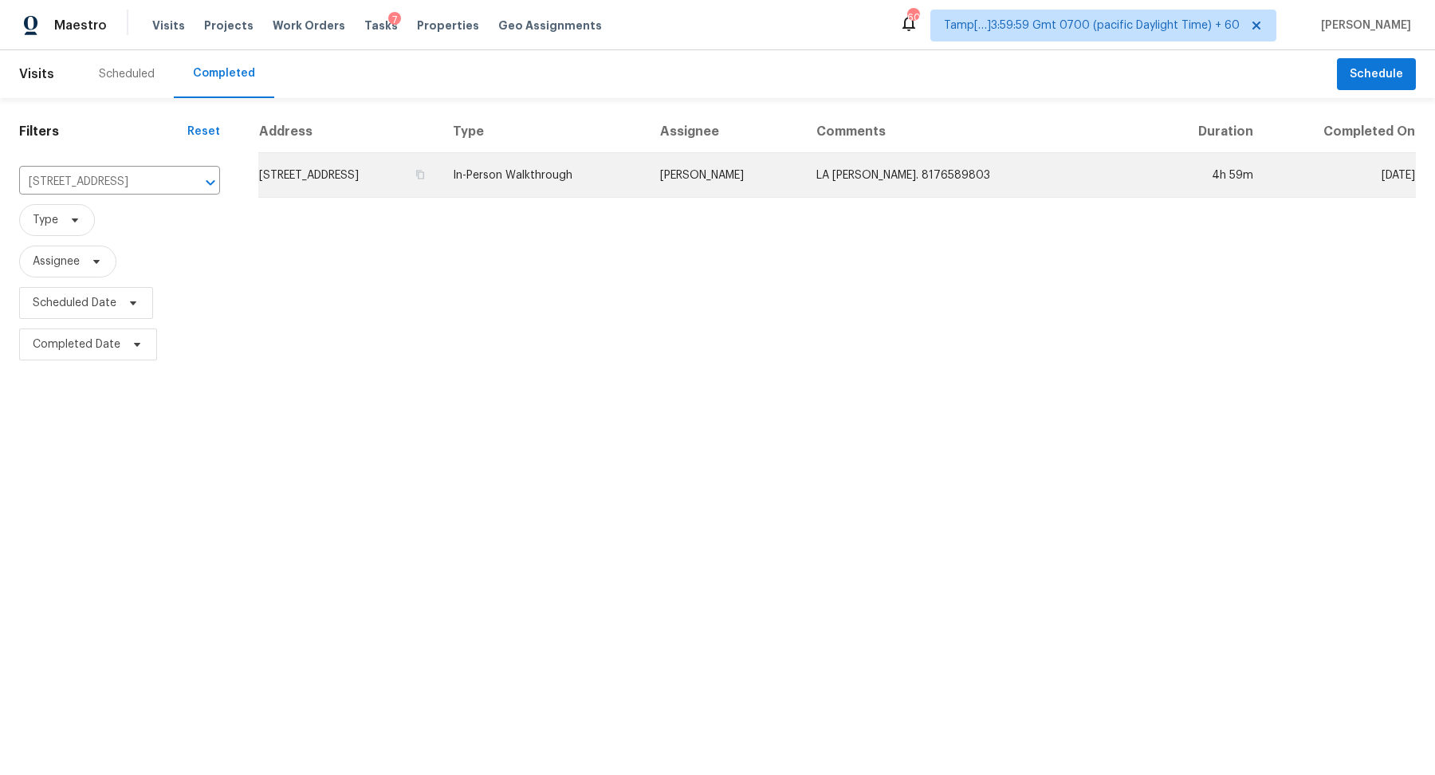
click at [343, 186] on td "[STREET_ADDRESS]" at bounding box center [349, 175] width 182 height 45
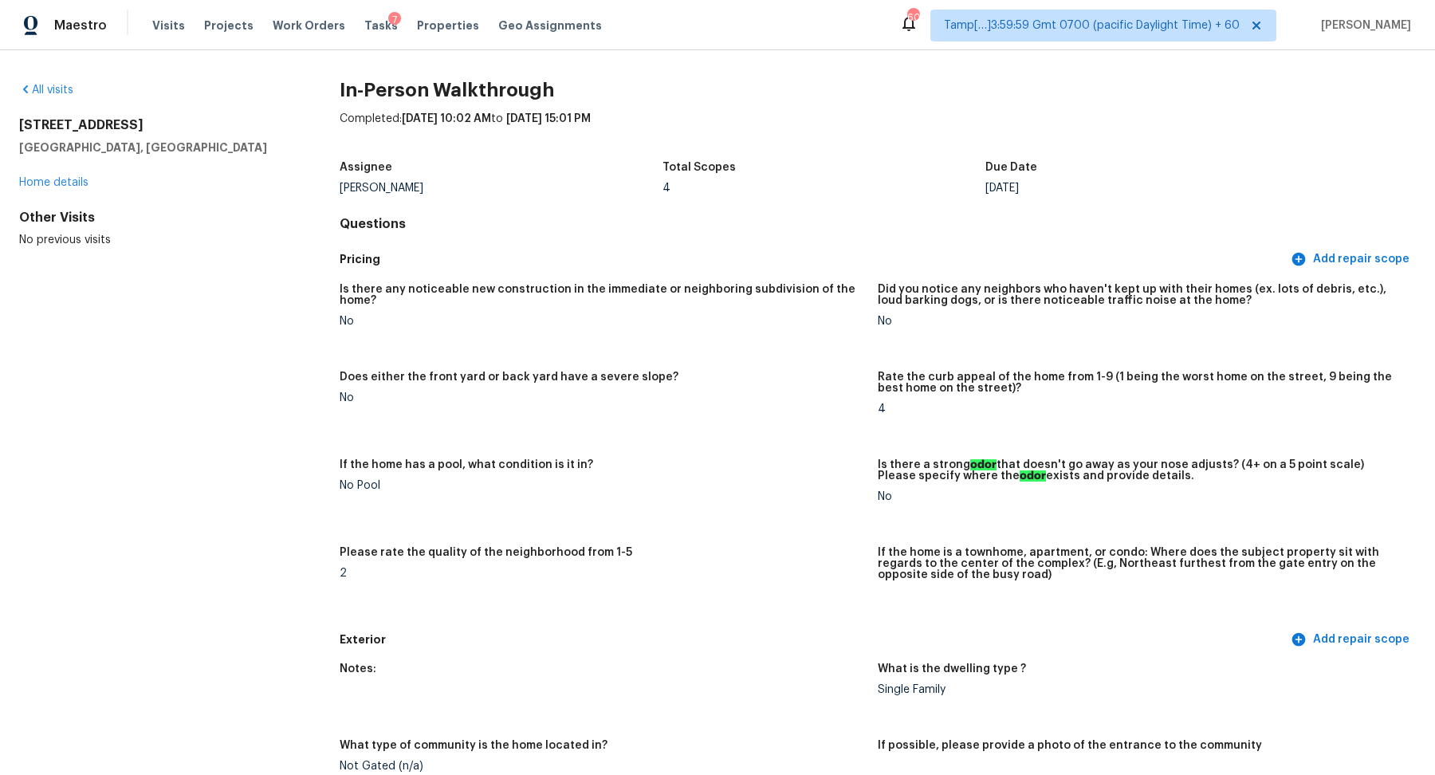
click at [50, 97] on div "All visits" at bounding box center [153, 90] width 269 height 16
click at [57, 88] on link "All visits" at bounding box center [46, 89] width 54 height 11
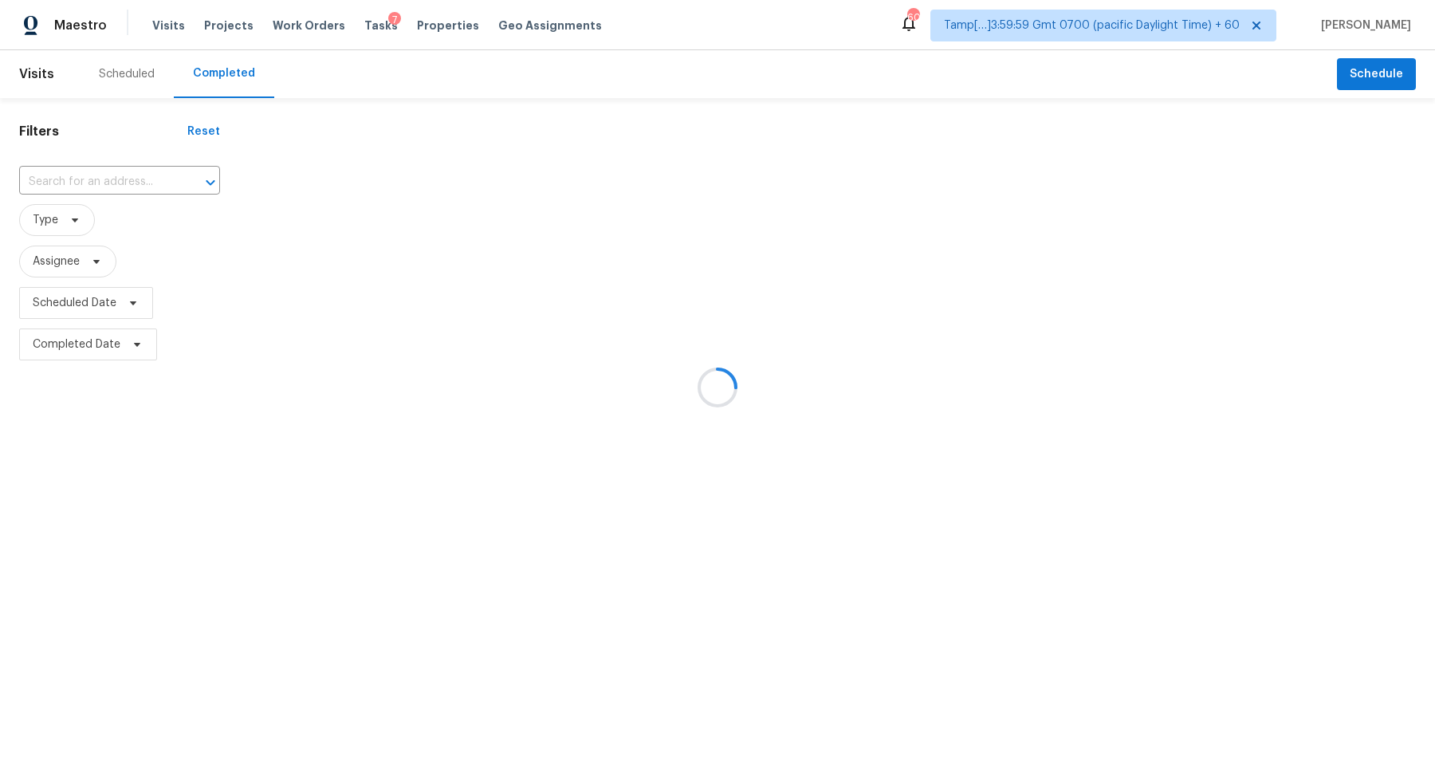
click at [143, 186] on div at bounding box center [717, 387] width 1435 height 775
click at [132, 184] on div at bounding box center [717, 387] width 1435 height 775
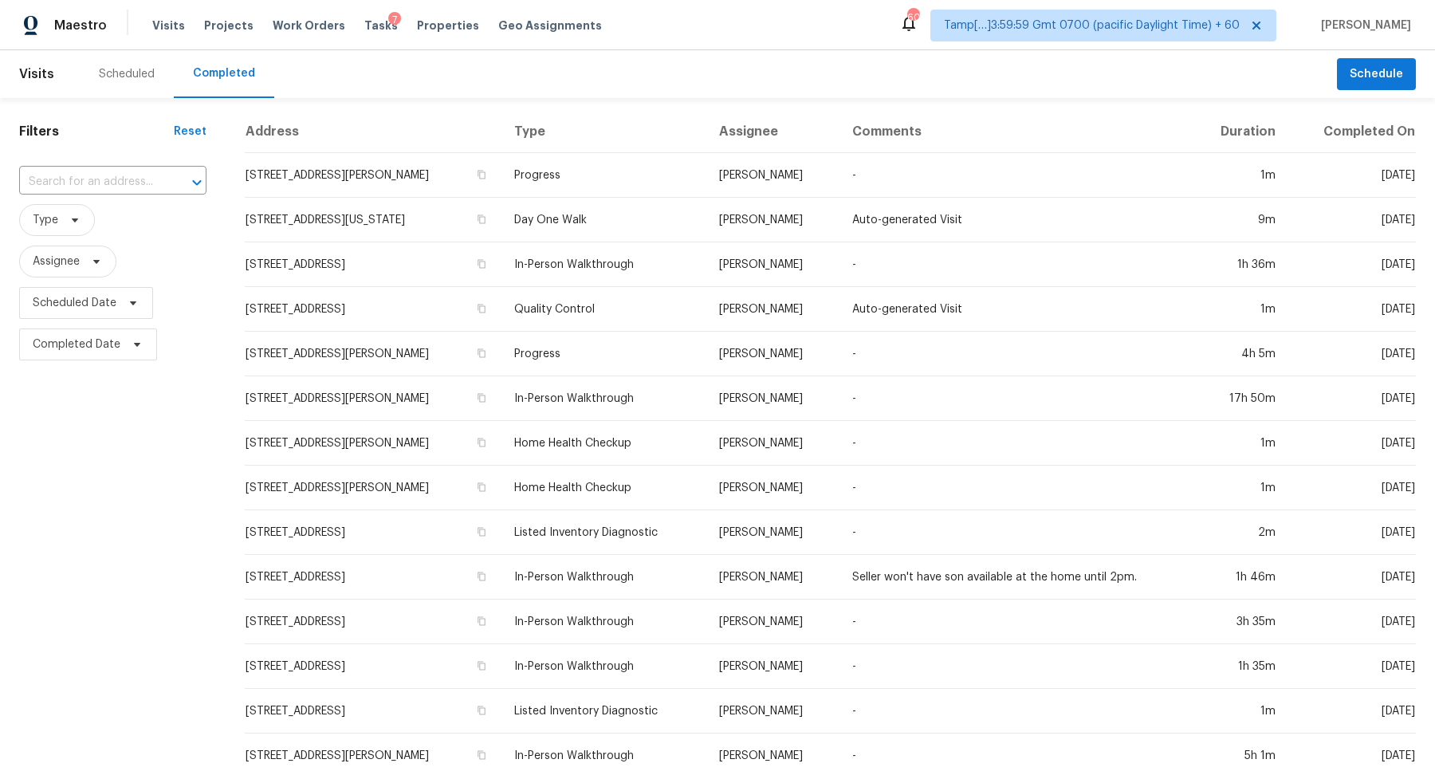
click at [132, 184] on input "text" at bounding box center [90, 182] width 143 height 25
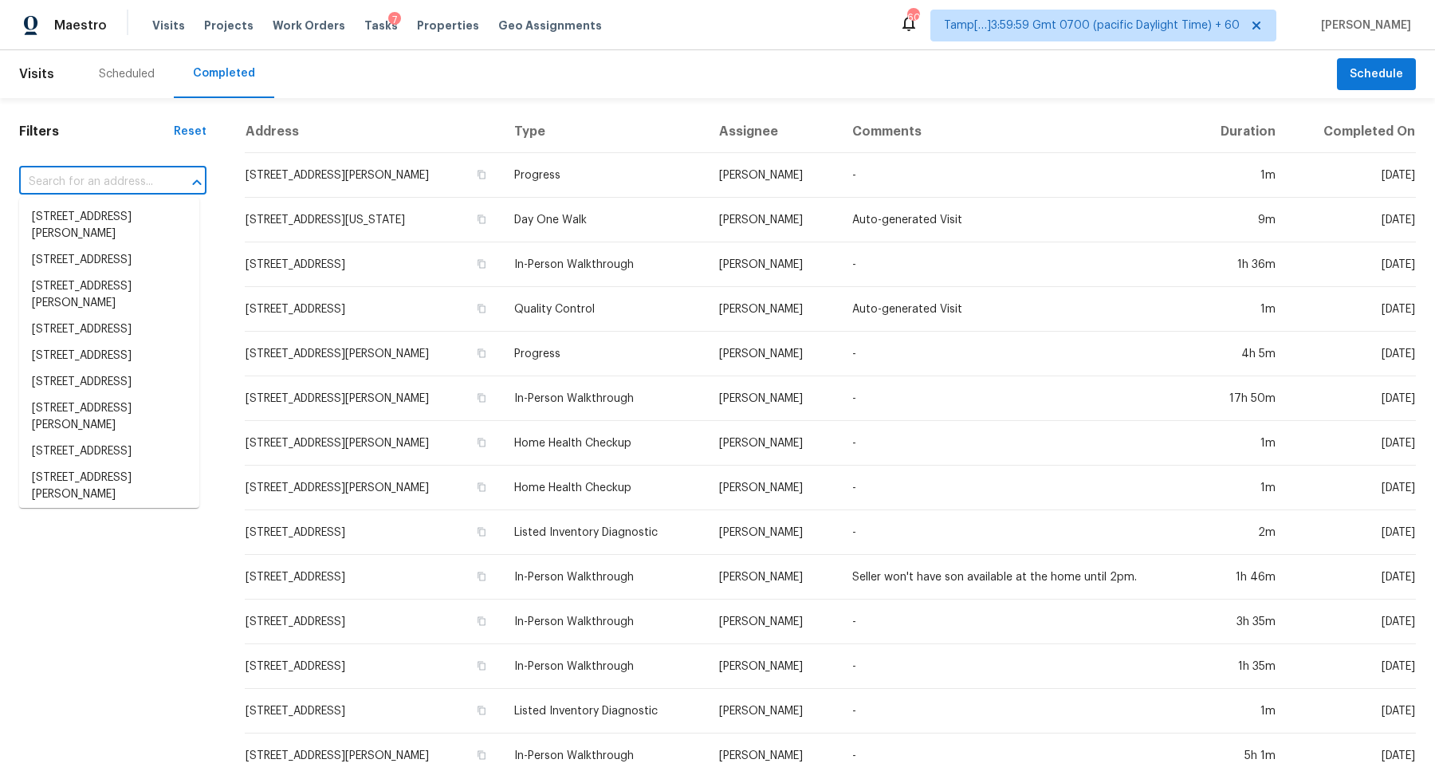
paste input "1306 Maplewood Dr, Lewisville, TX 75067"
type input "1306 Maplewood Dr, Lewisville, TX 75067"
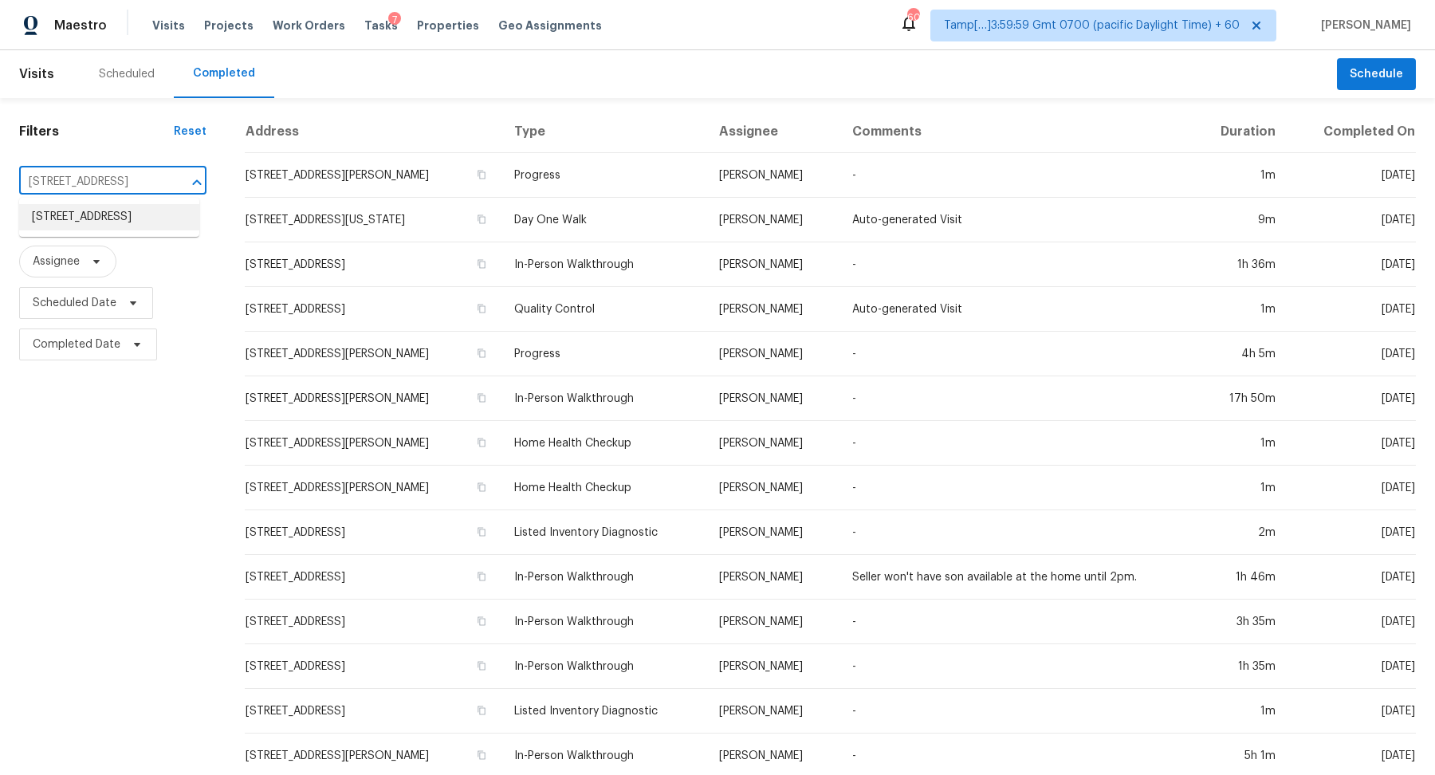
click at [137, 226] on li "1306 Maplewood Dr, Lewisville, TX 75067" at bounding box center [109, 217] width 180 height 26
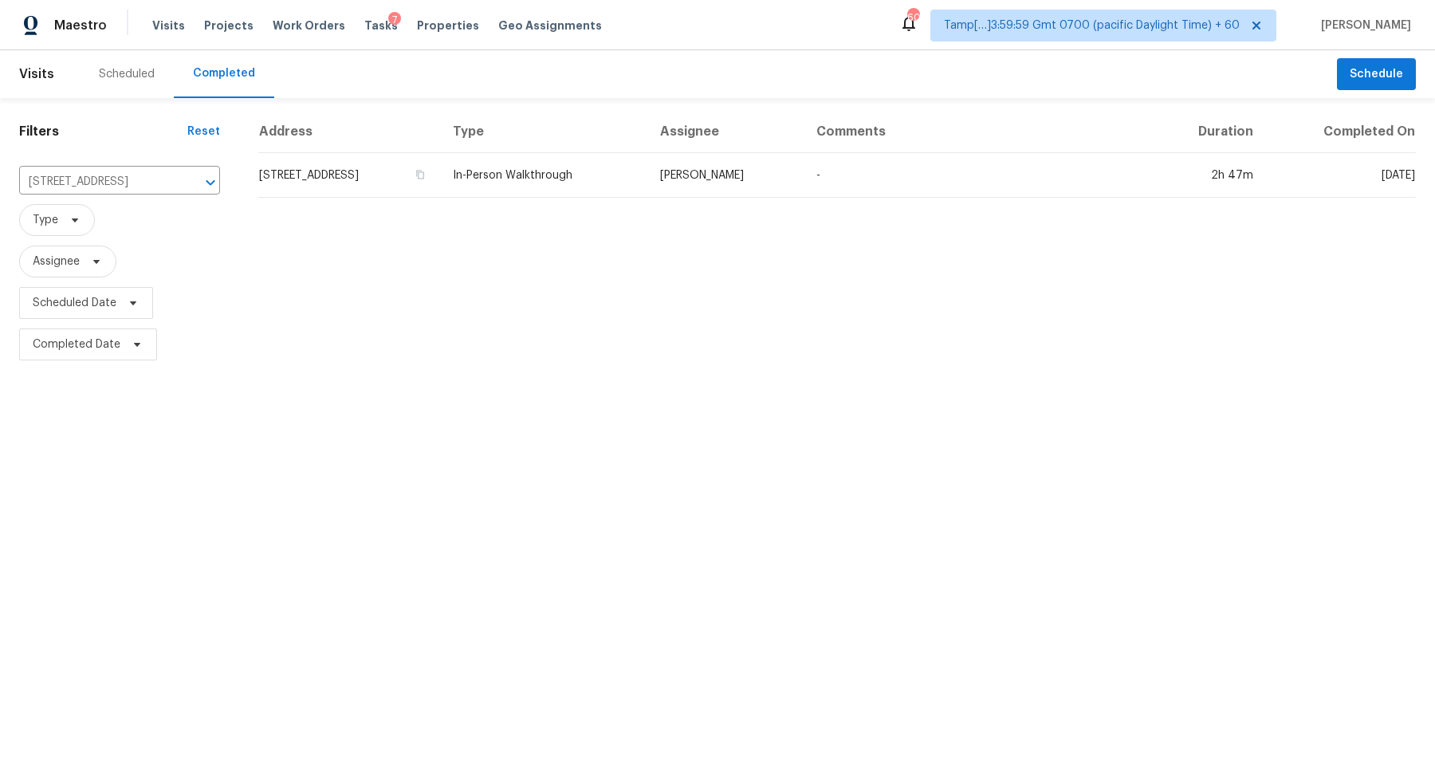
click at [414, 167] on td "1306 Maplewood Dr, Lewisville, TX 75067" at bounding box center [349, 175] width 182 height 45
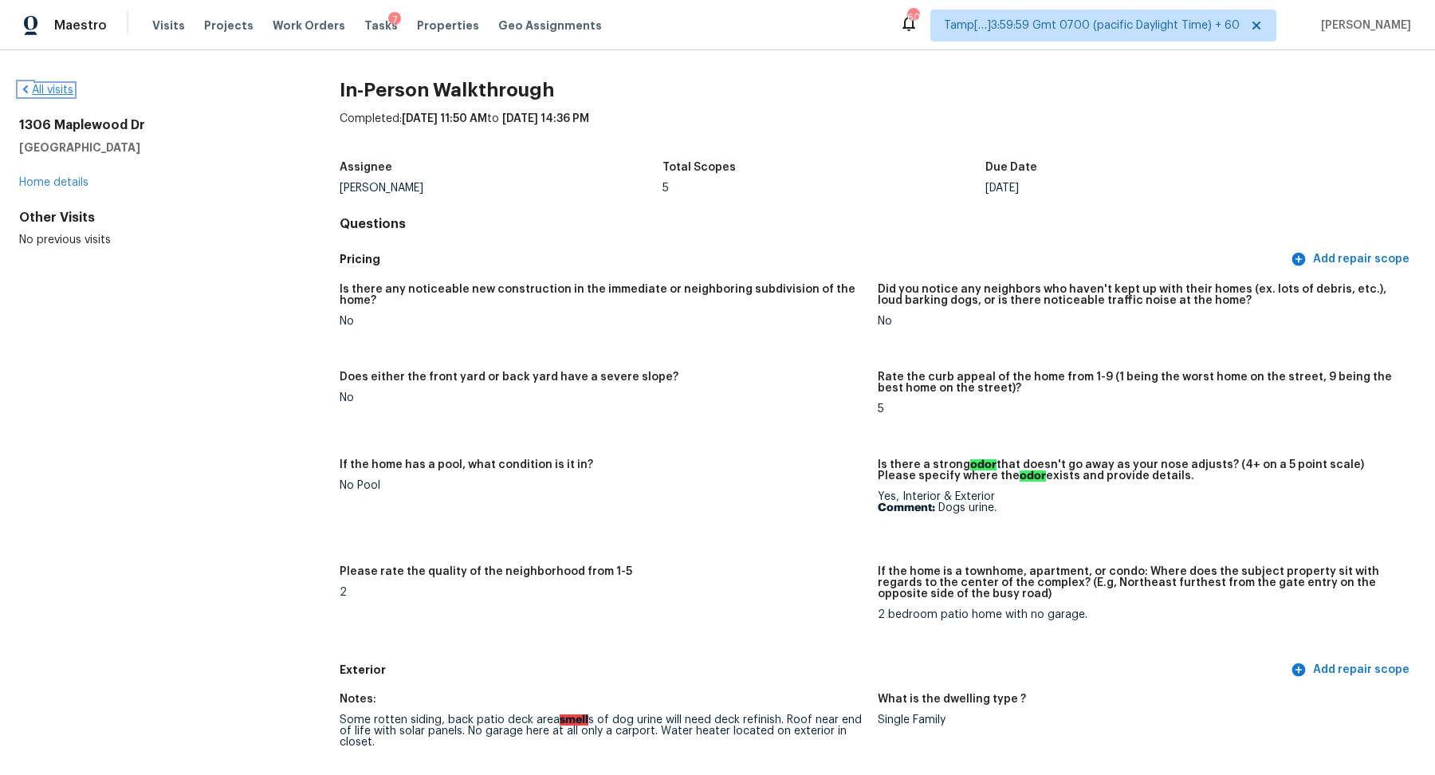
click at [61, 92] on link "All visits" at bounding box center [46, 89] width 54 height 11
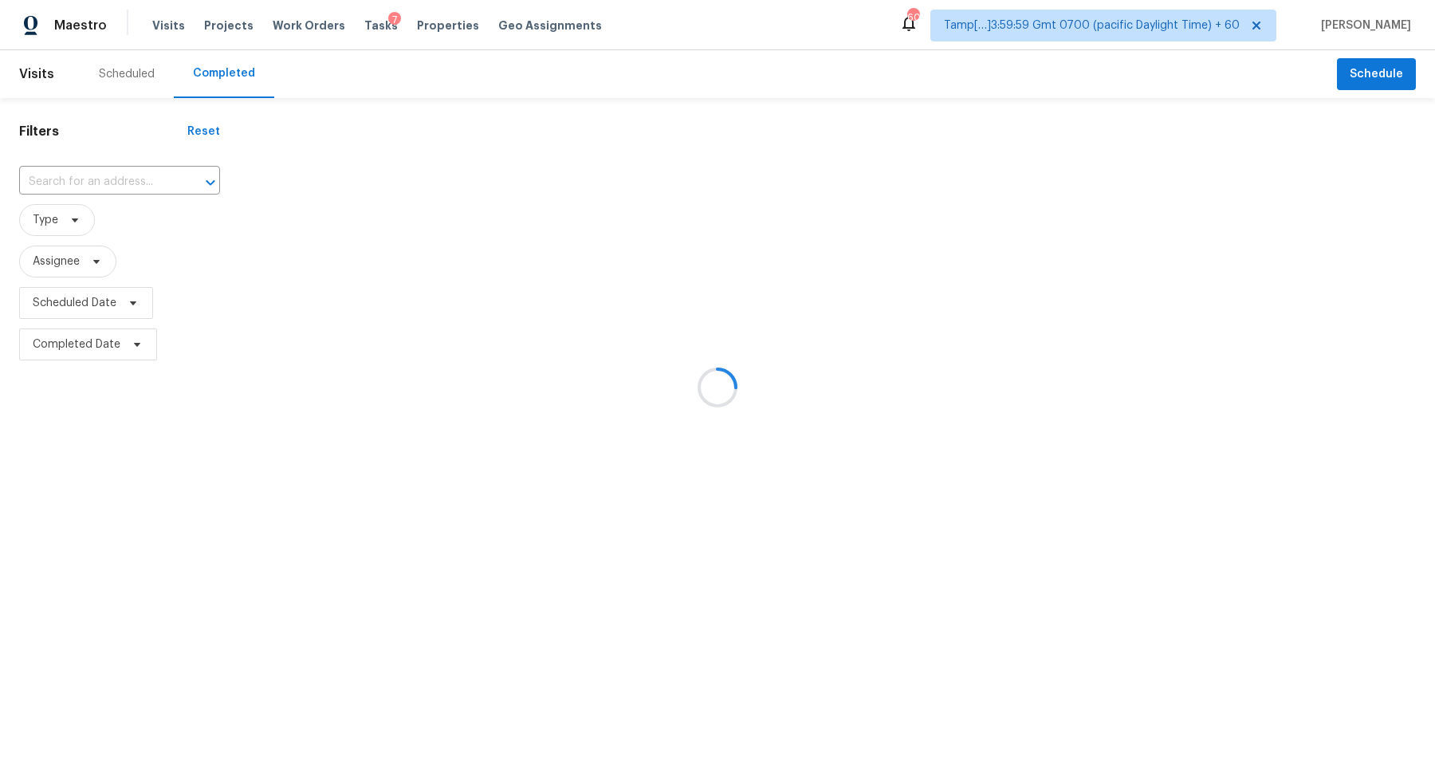
click at [118, 190] on div at bounding box center [717, 387] width 1435 height 775
click at [132, 184] on div at bounding box center [717, 387] width 1435 height 775
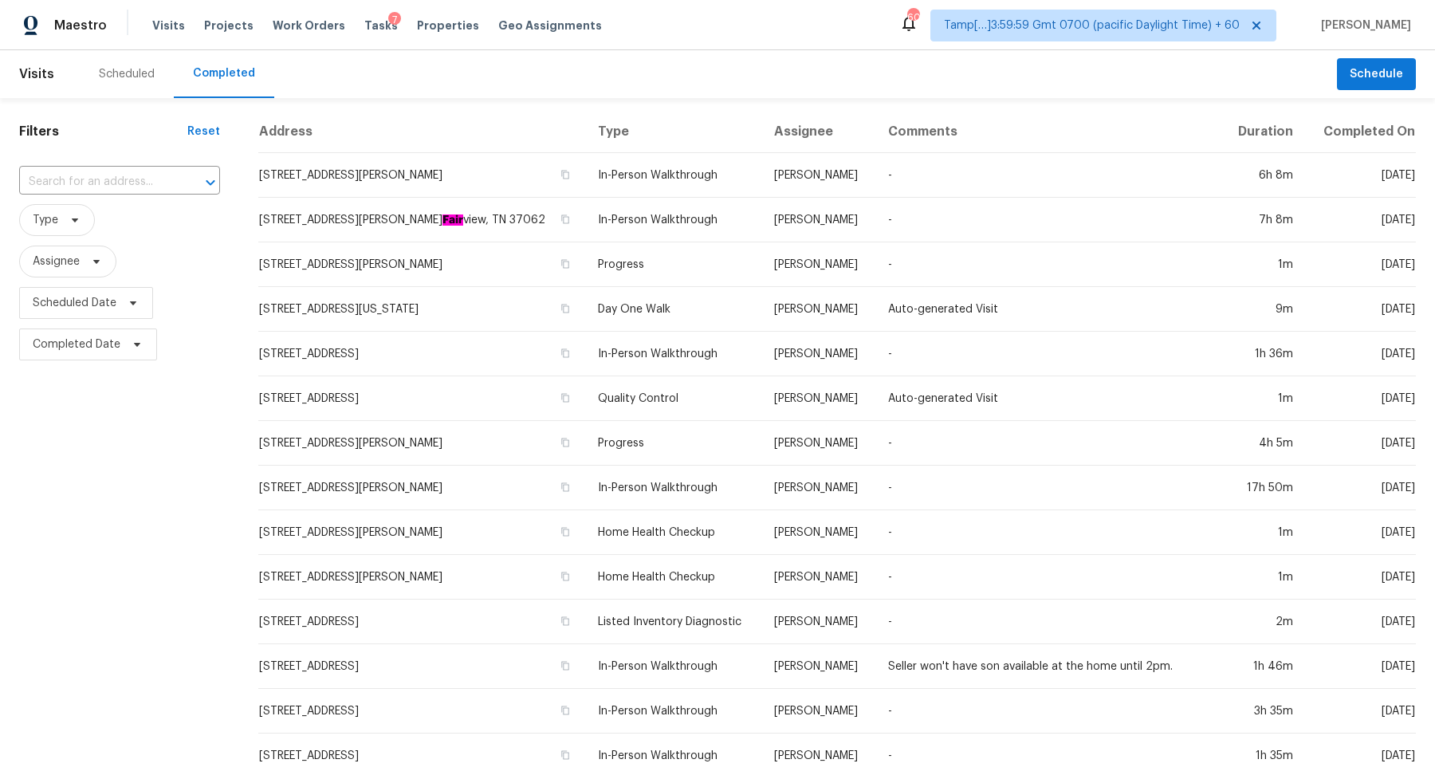
click at [132, 184] on input "text" at bounding box center [97, 182] width 156 height 25
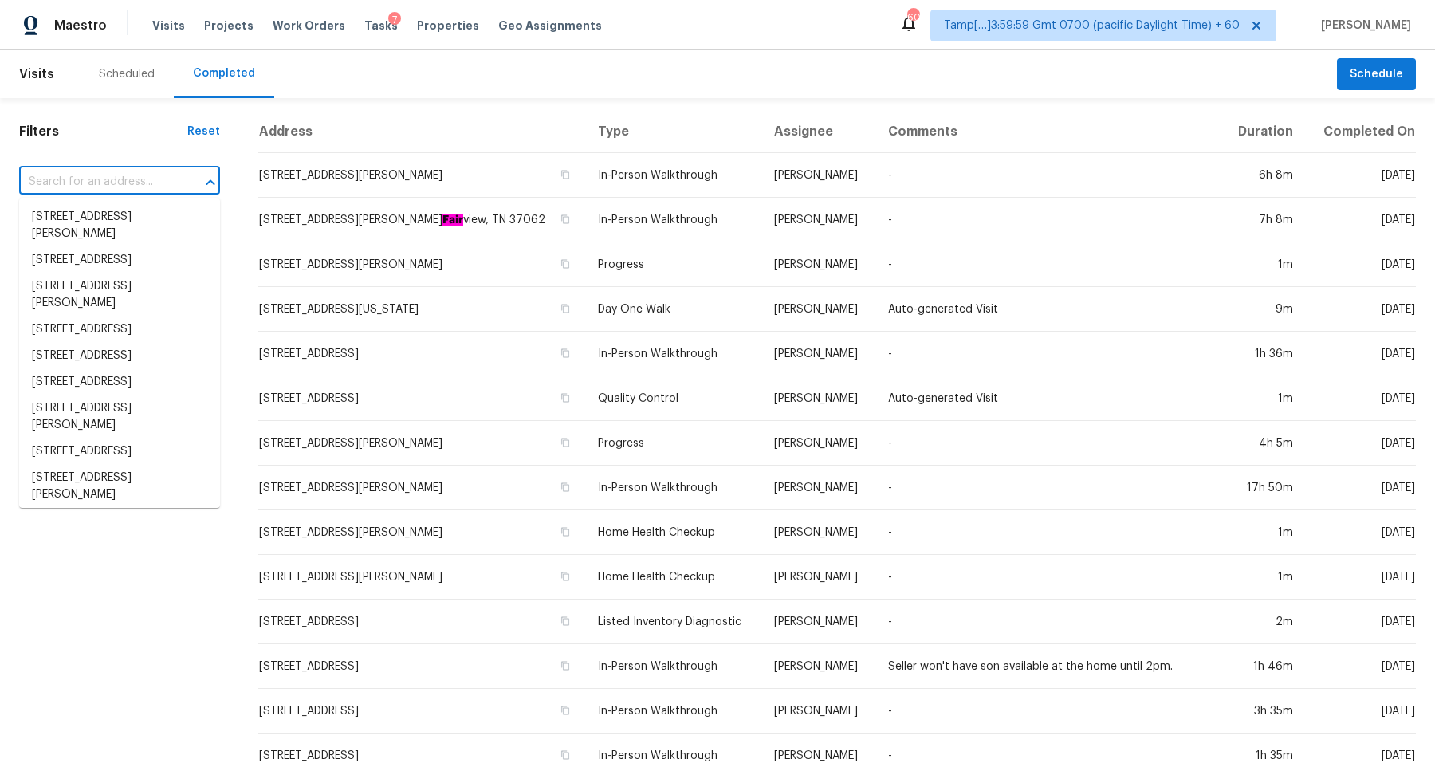
paste input "2883 Observation Pt NW, Marietta, GA 30064"
type input "2883 Observation Pt NW, Marietta, GA 30064"
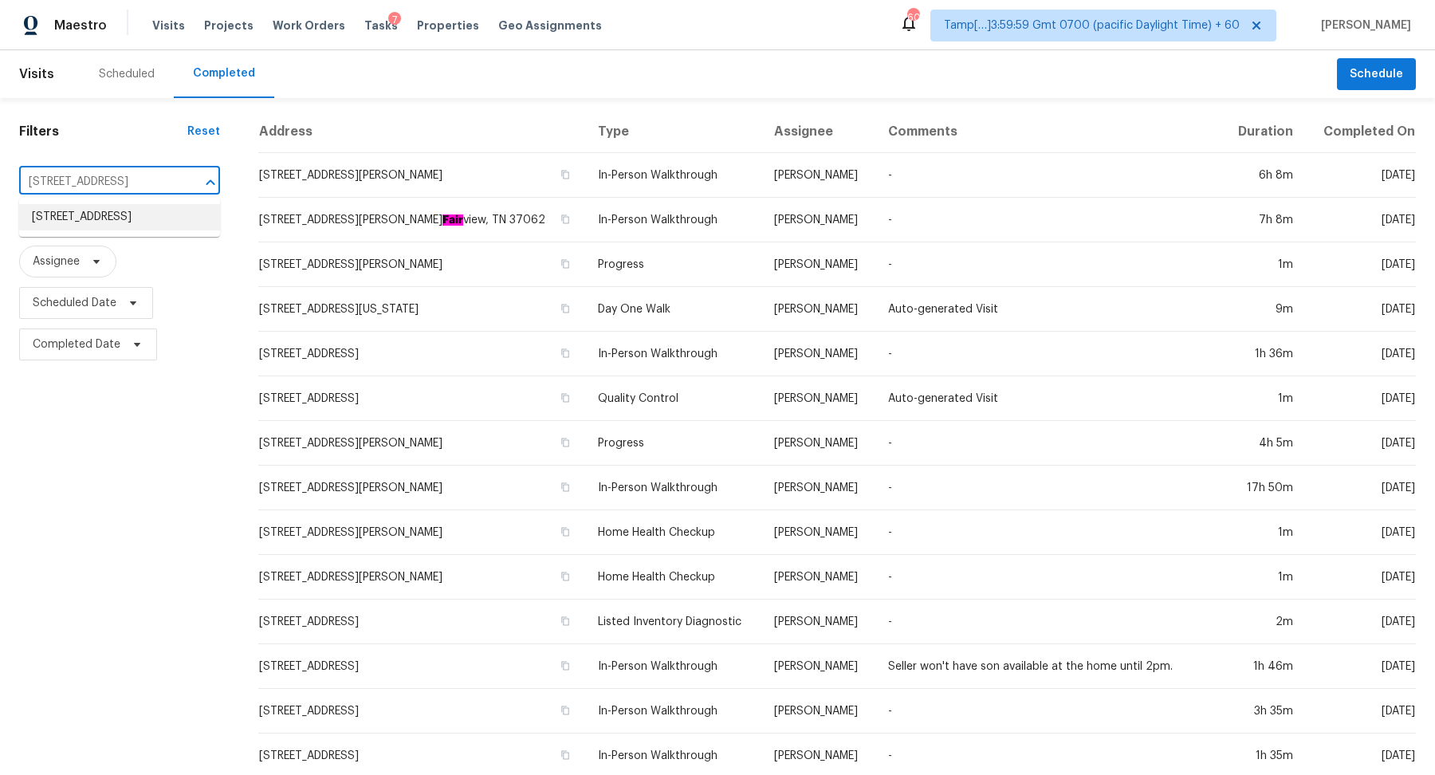
click at [150, 230] on li "2883 Observation Pt NW, Marietta, GA 30064" at bounding box center [119, 217] width 201 height 26
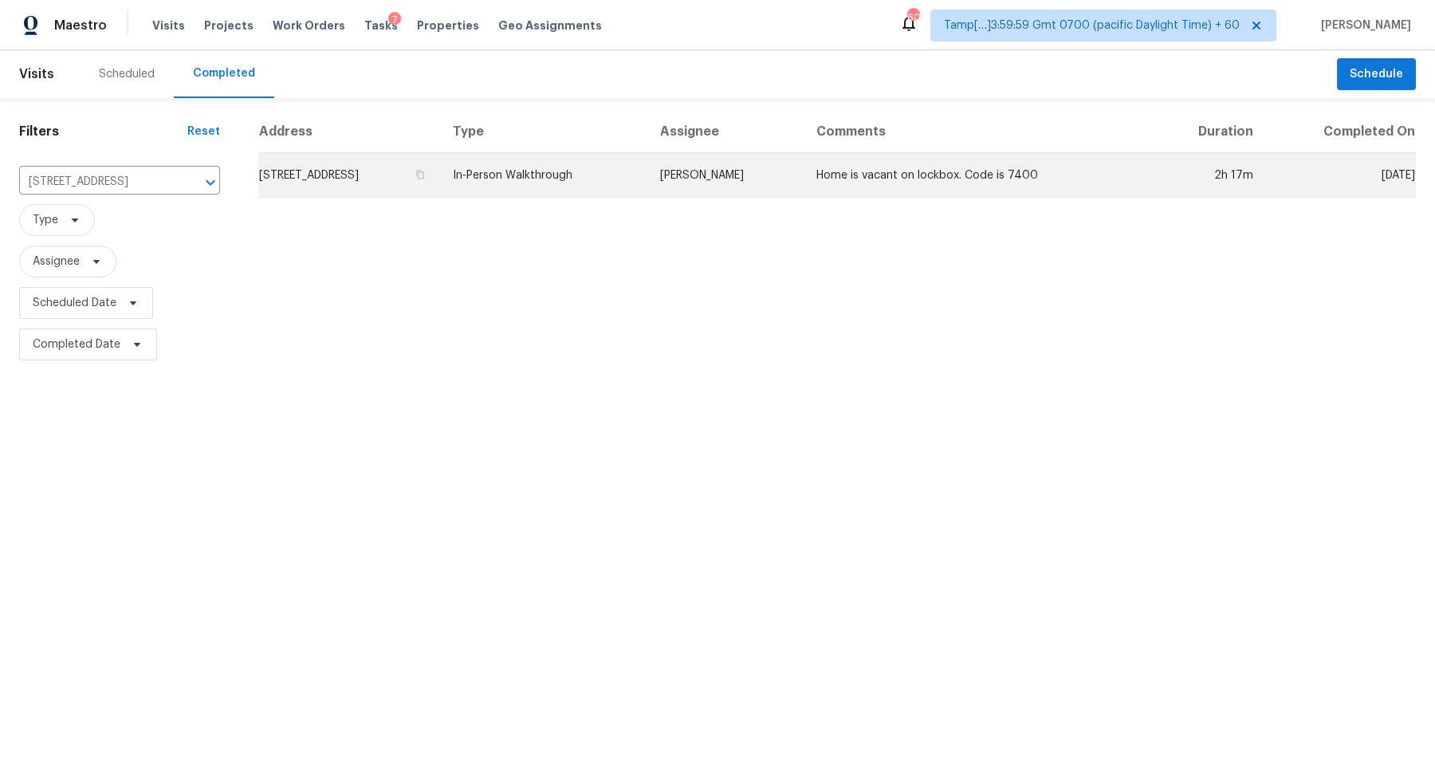
click at [434, 171] on td "2883 Observation Pt NW, Marietta, GA 30064" at bounding box center [349, 175] width 182 height 45
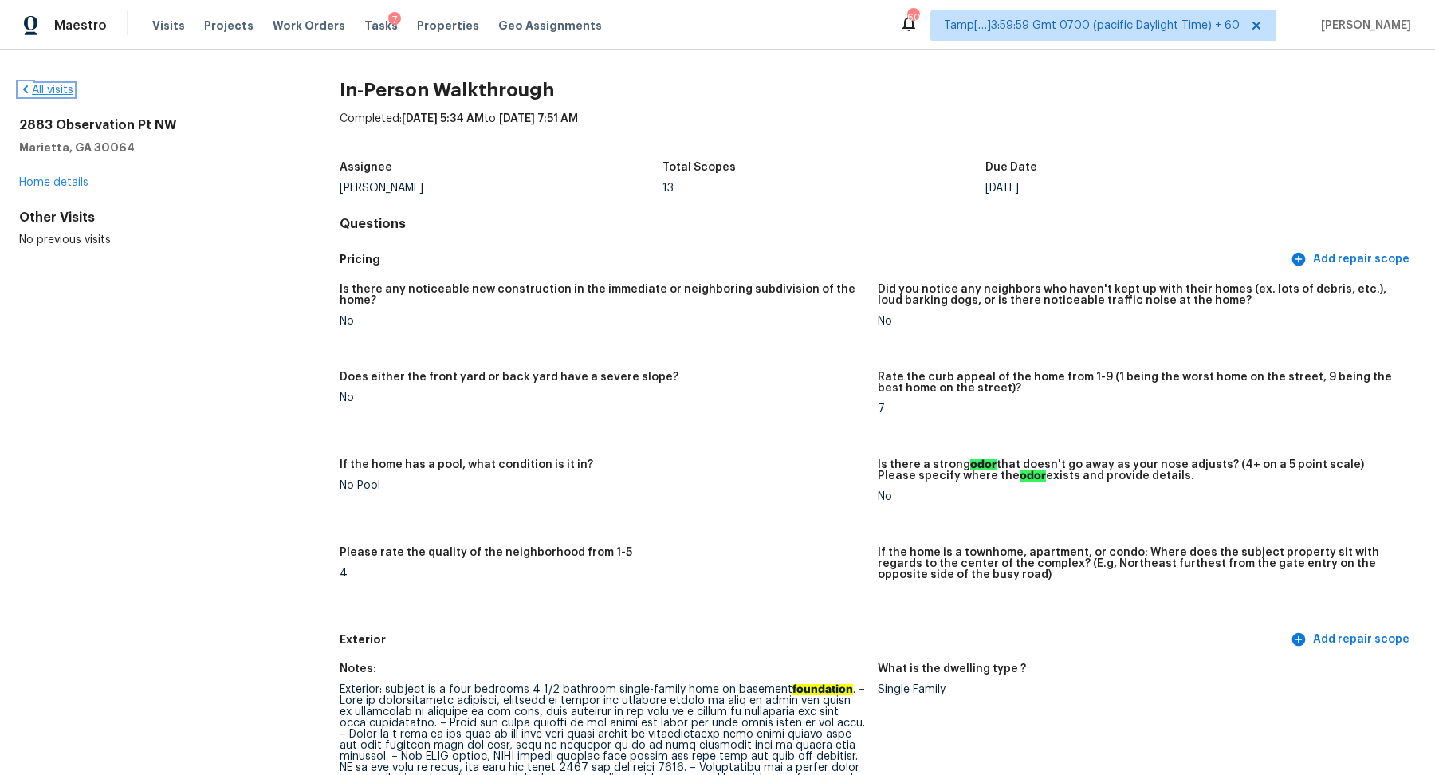
click at [41, 90] on link "All visits" at bounding box center [46, 89] width 54 height 11
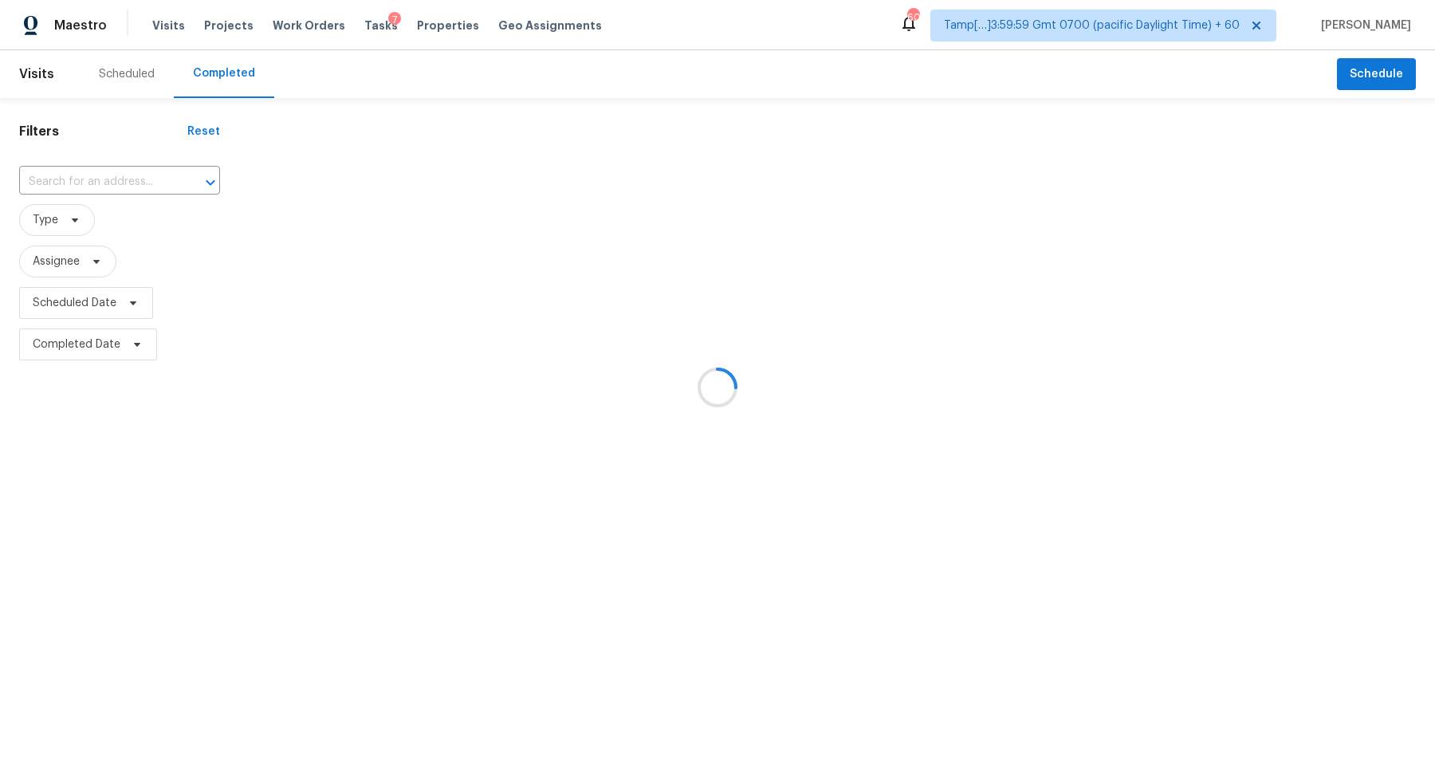
click at [123, 201] on div at bounding box center [717, 387] width 1435 height 775
click at [136, 181] on div at bounding box center [717, 387] width 1435 height 775
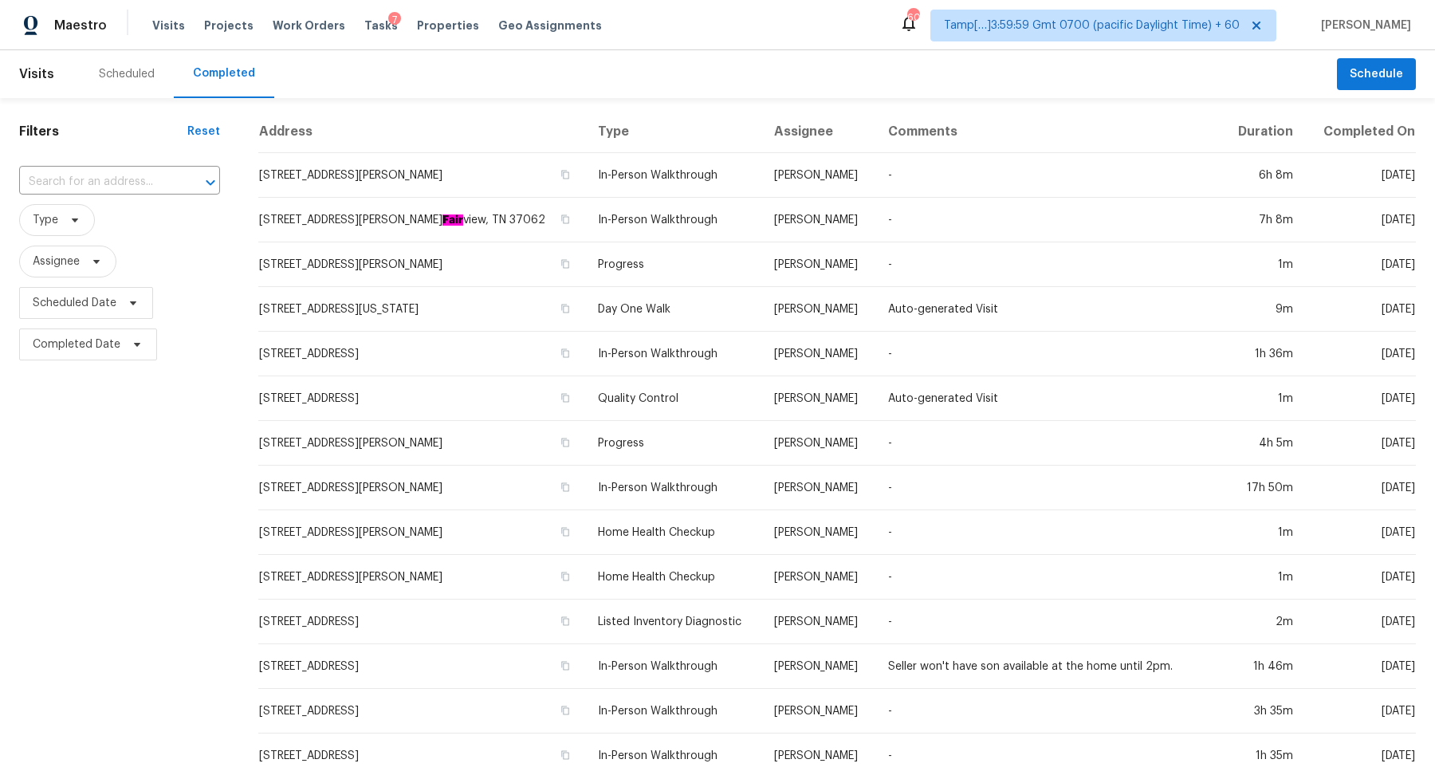
click at [136, 181] on input "text" at bounding box center [97, 182] width 156 height 25
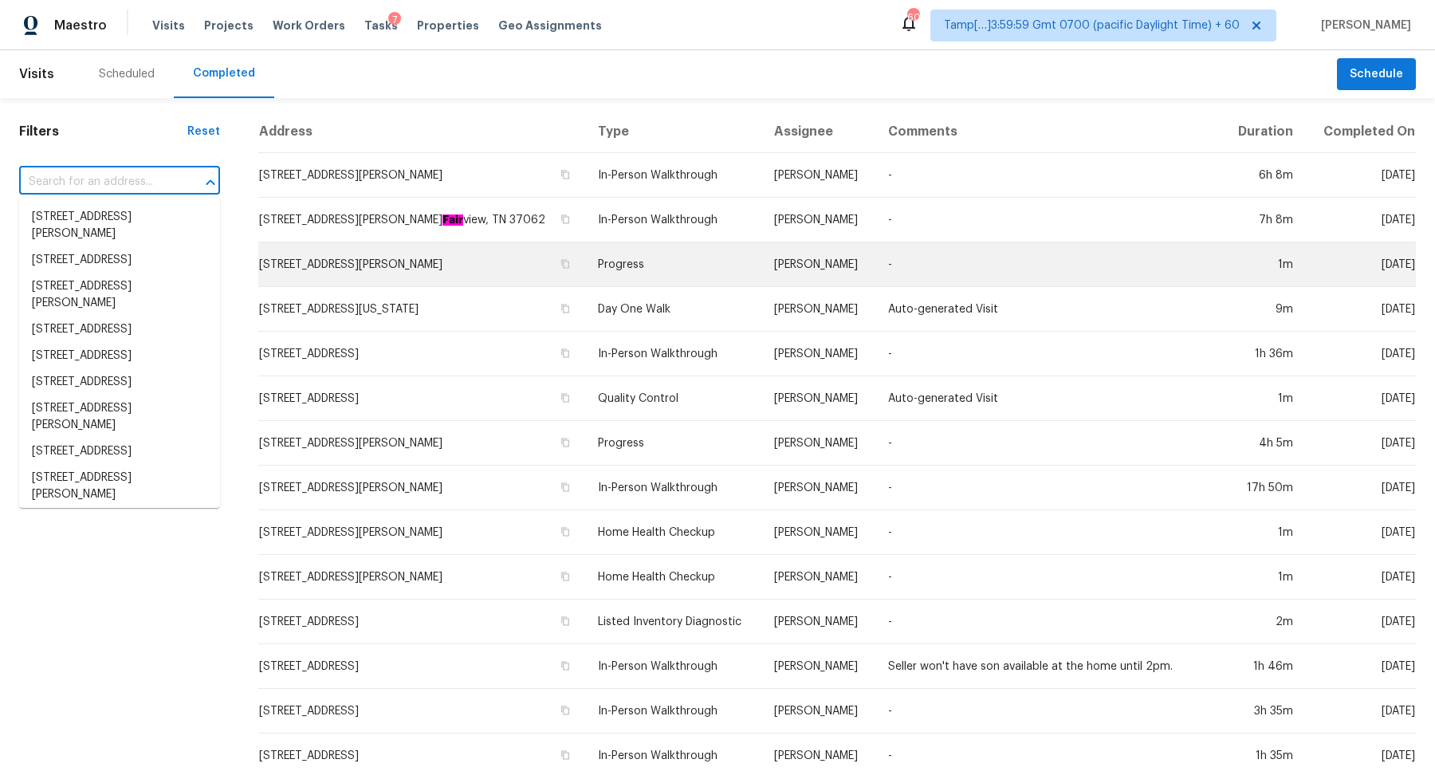
paste input "4548 Cabinwood Turn, Douglasville, GA 30135"
type input "4548 Cabinwood Turn, Douglasville, GA 30135"
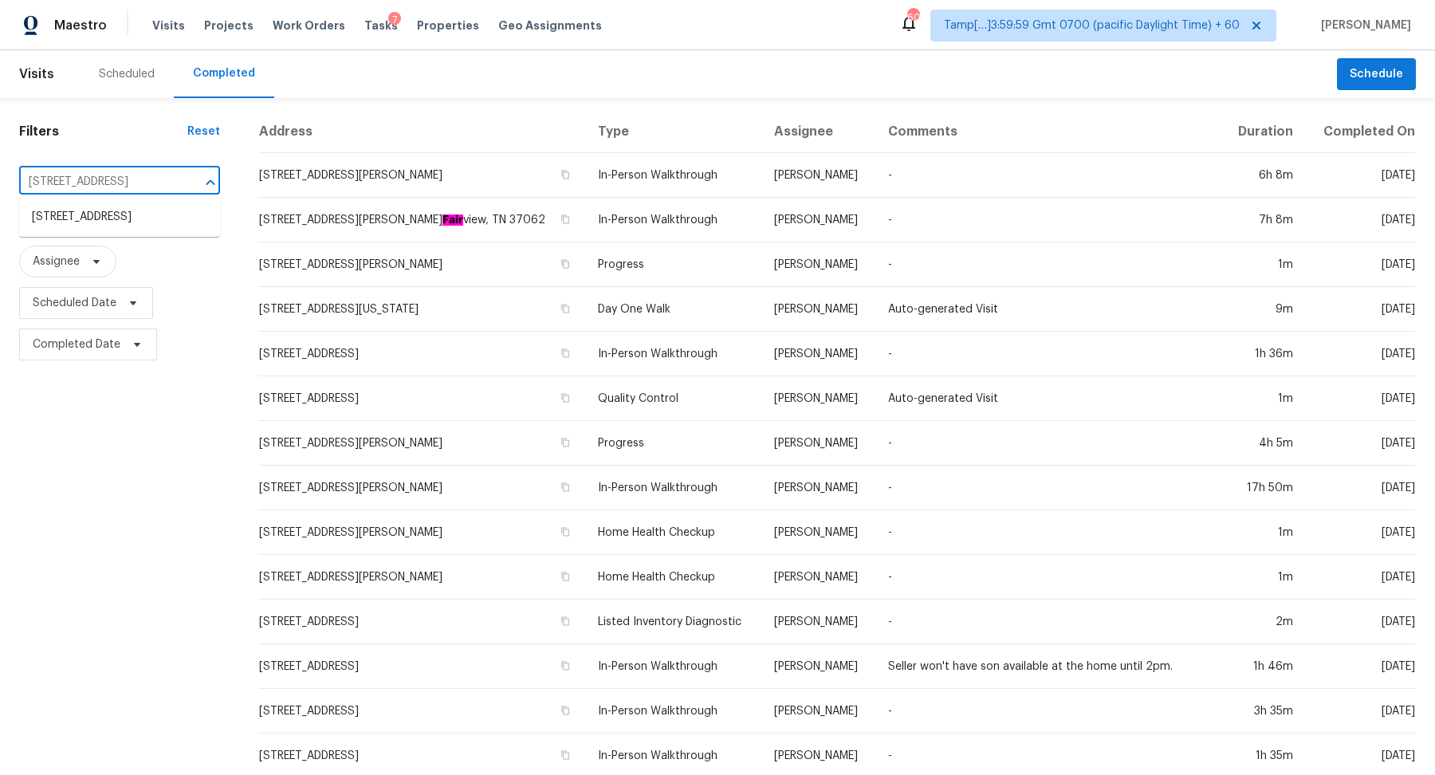
click at [163, 230] on li "4548 Cabinwood Turn, Douglasville, GA 30135" at bounding box center [119, 217] width 201 height 26
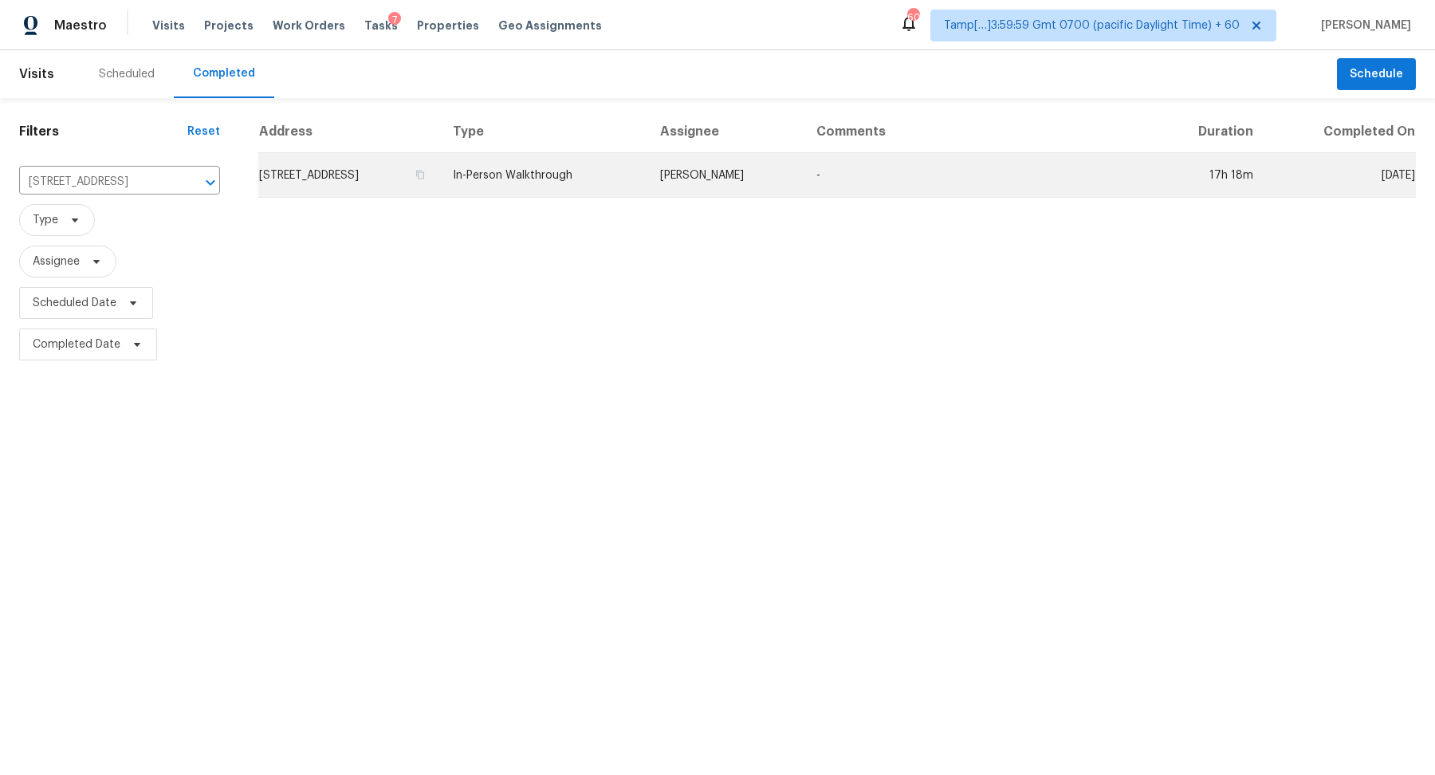
click at [440, 172] on td "4548 Cabinwood Turn, Douglasville, GA 30135" at bounding box center [349, 175] width 182 height 45
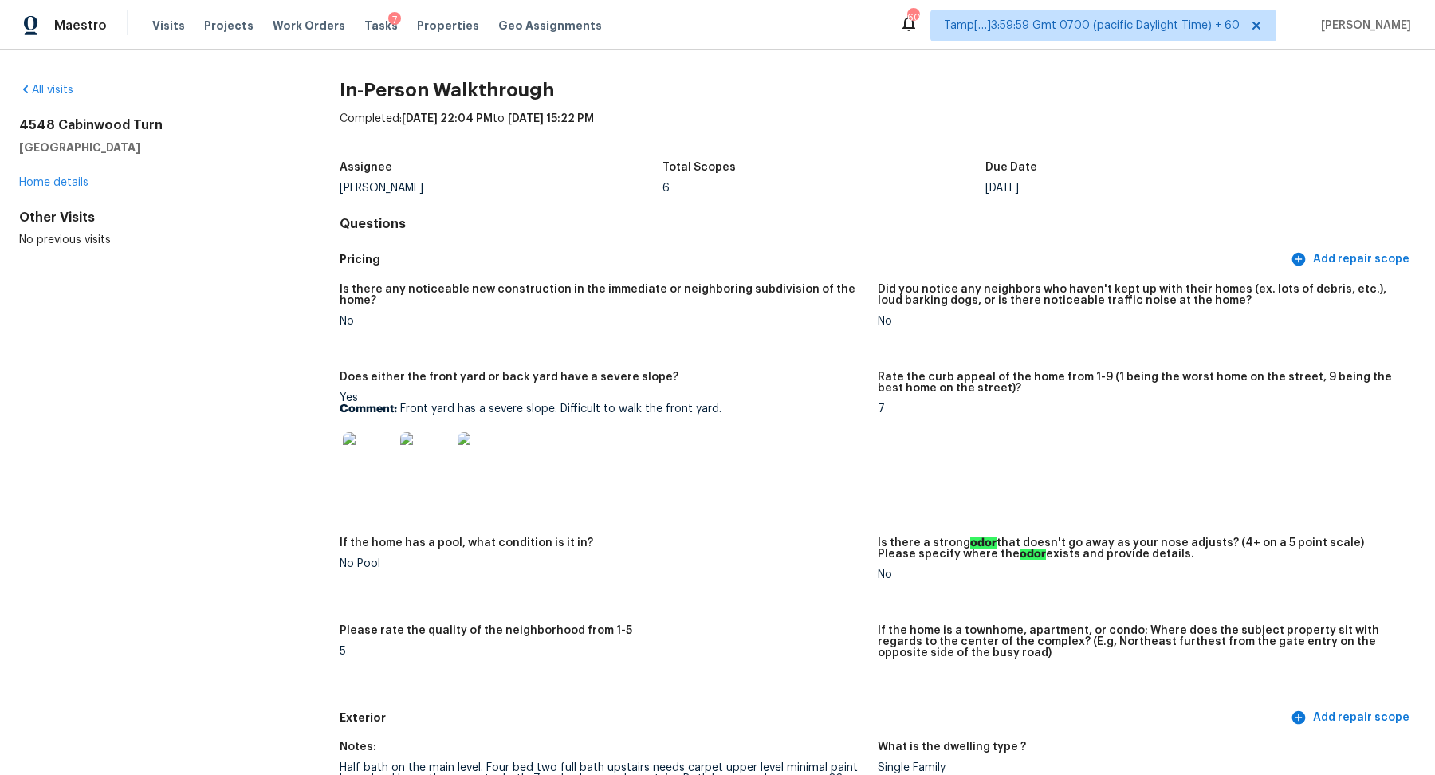
click at [57, 95] on div "All visits" at bounding box center [153, 90] width 269 height 16
click at [39, 86] on link "All visits" at bounding box center [46, 89] width 54 height 11
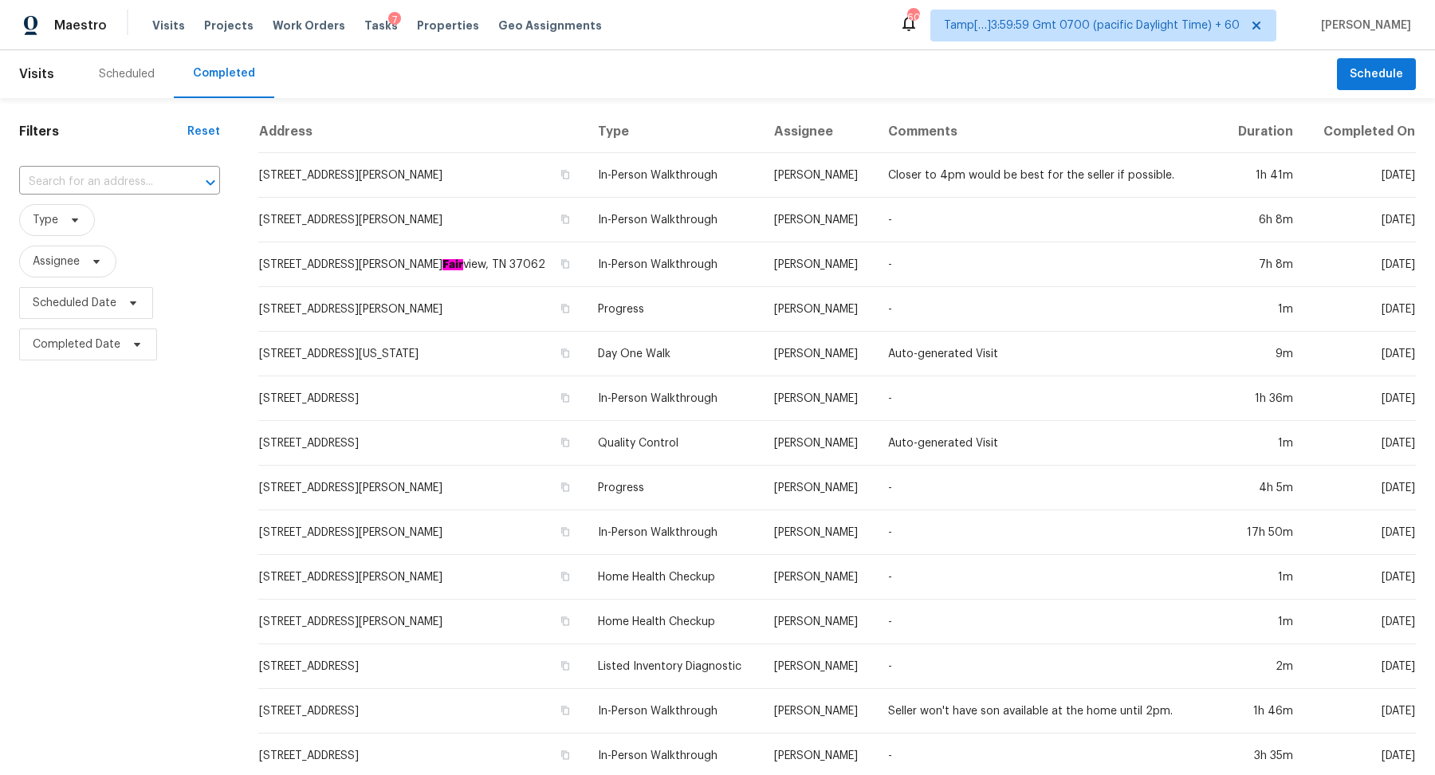
click at [112, 178] on input "text" at bounding box center [97, 182] width 156 height 25
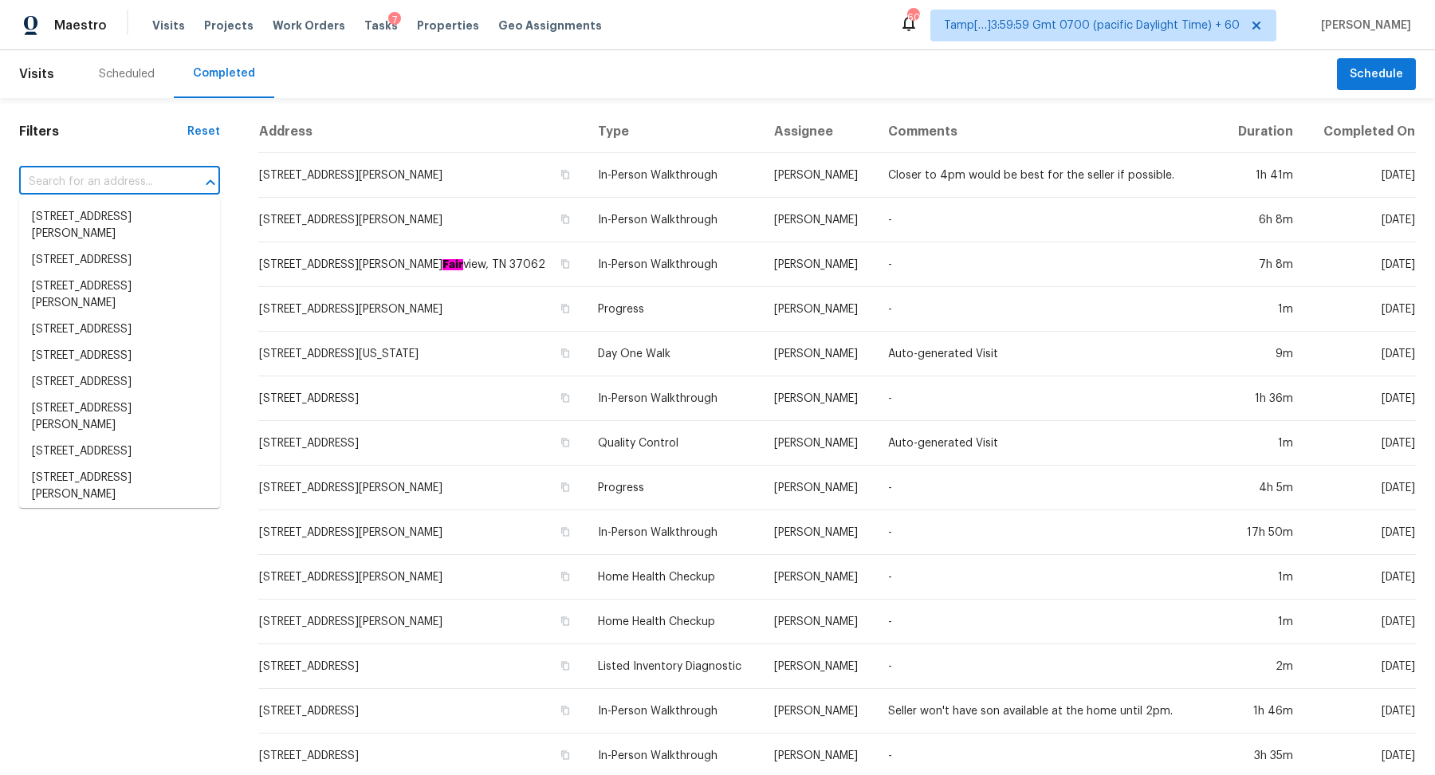
paste input "412 E Walnut Ave, Gastonia, NC 28054"
type input "412 E Walnut Ave, Gastonia, NC 28054"
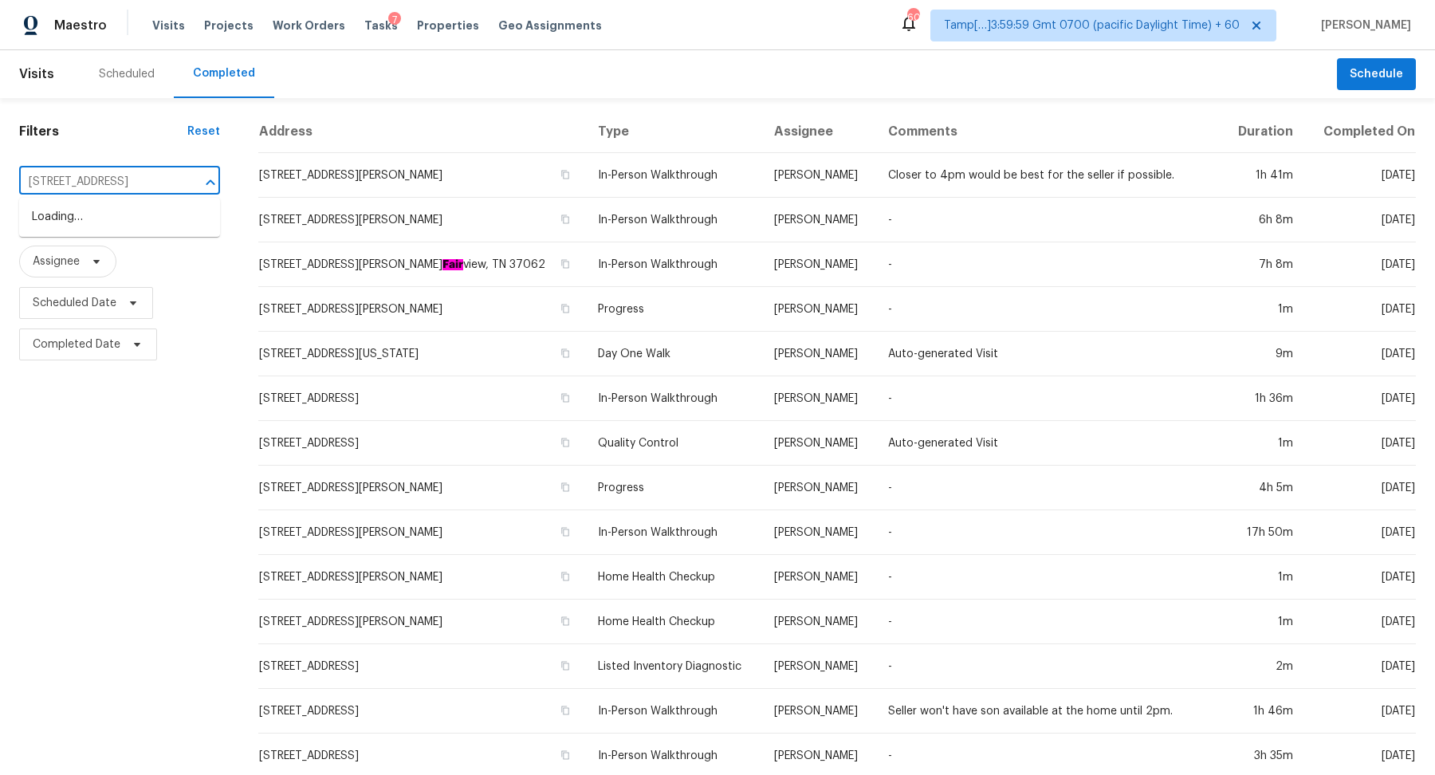
scroll to position [0, 52]
click at [148, 226] on li "412 E Walnut Ave, Gastonia, NC 28054" at bounding box center [119, 217] width 201 height 26
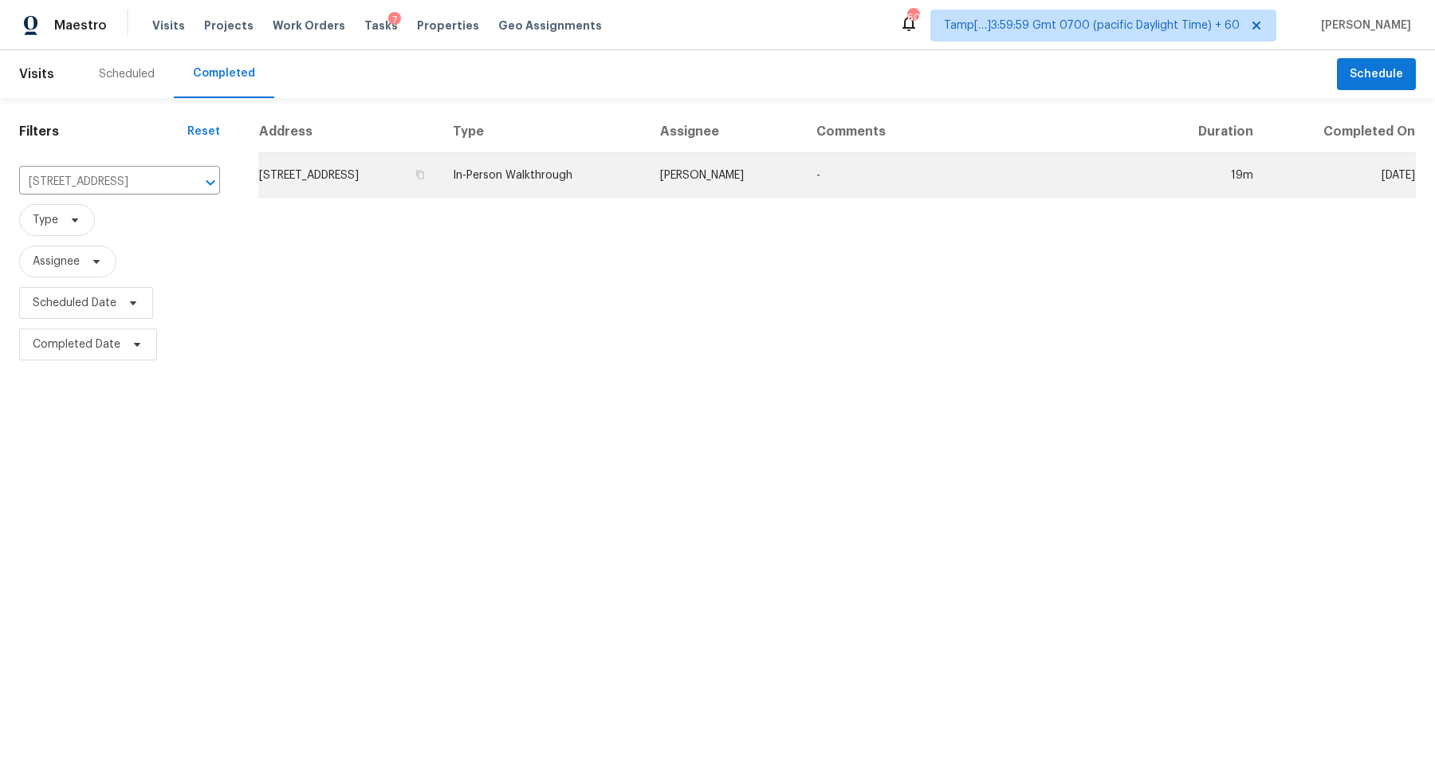
click at [433, 193] on td "412 E Walnut Ave, Gastonia, NC 28054" at bounding box center [349, 175] width 182 height 45
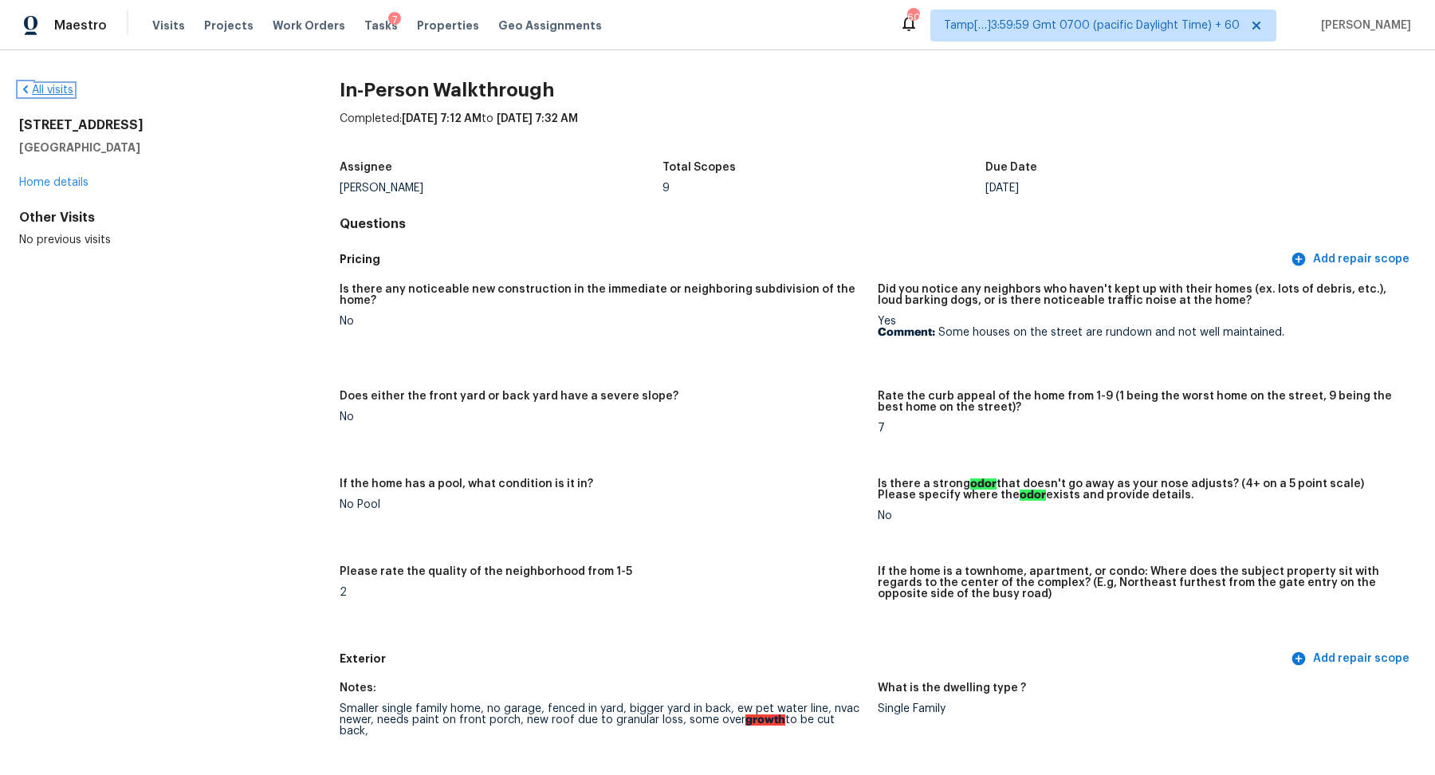
click at [66, 87] on link "All visits" at bounding box center [46, 89] width 54 height 11
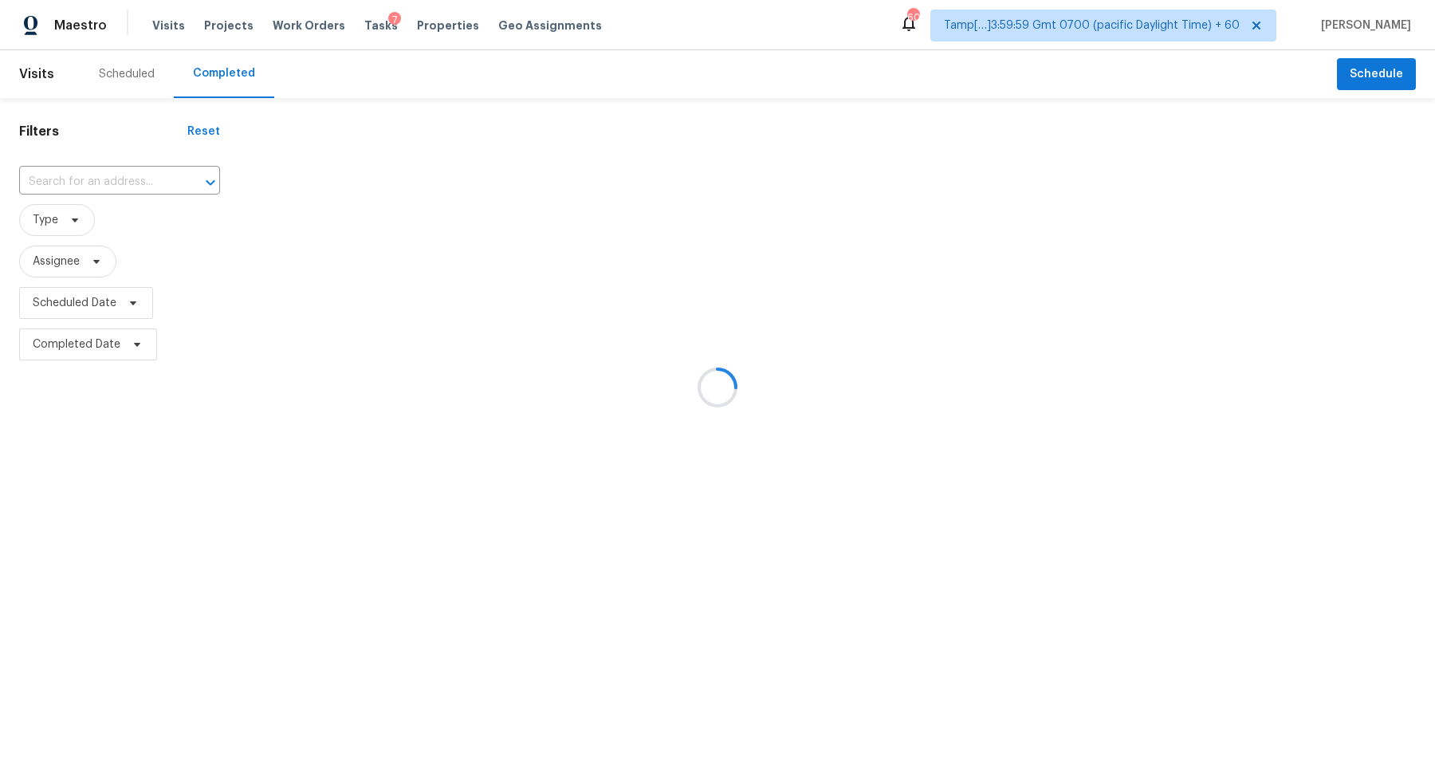
click at [155, 174] on div at bounding box center [717, 387] width 1435 height 775
click at [159, 175] on div at bounding box center [717, 387] width 1435 height 775
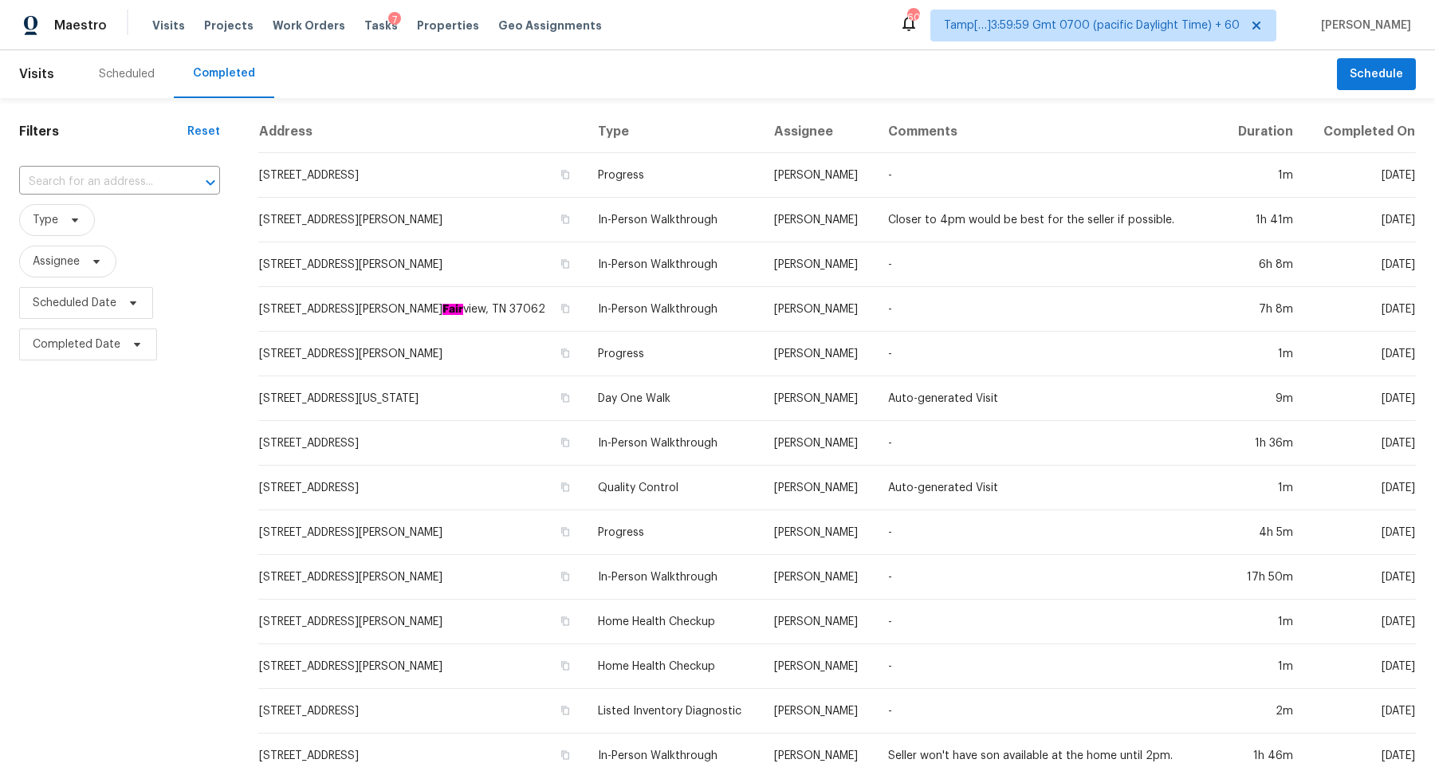
click at [159, 175] on input "text" at bounding box center [97, 182] width 156 height 25
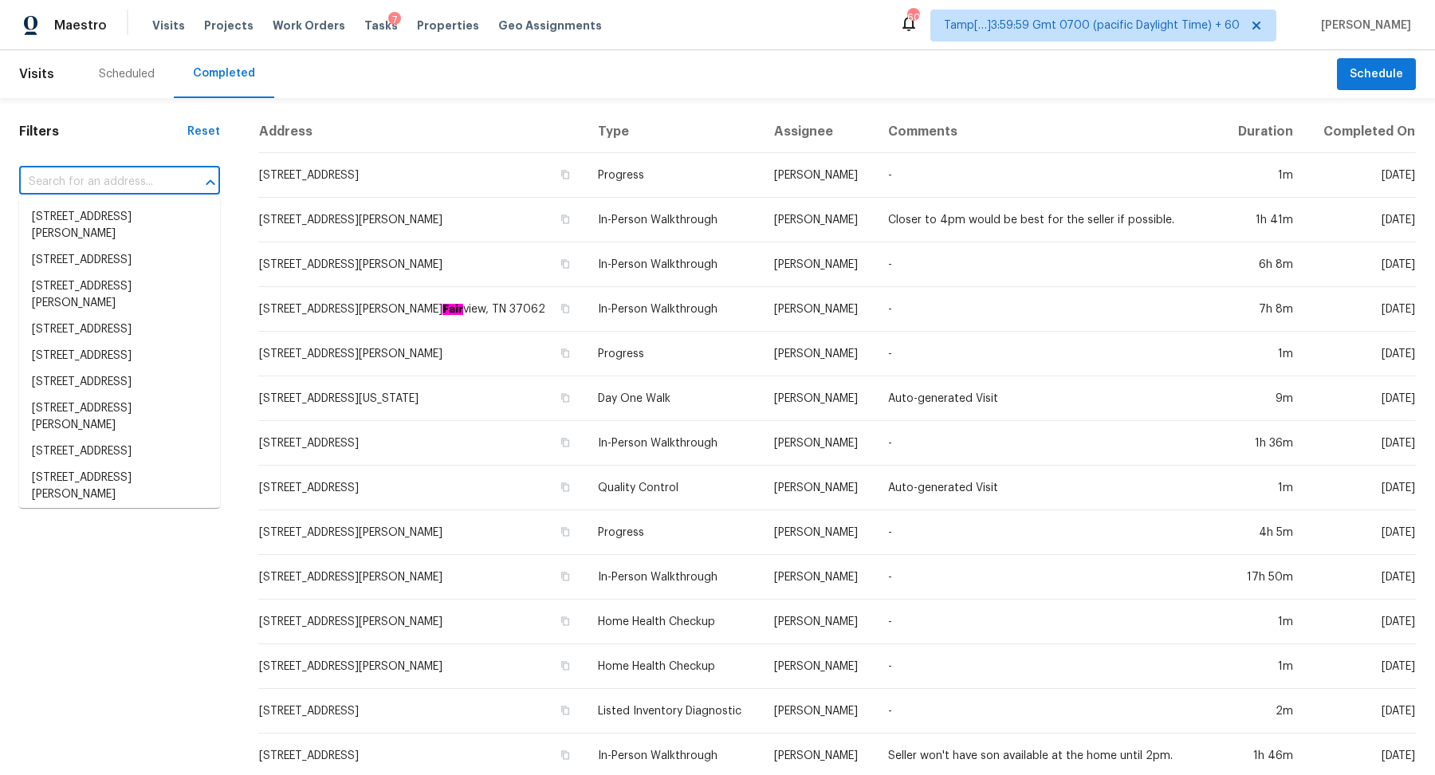
click at [139, 179] on input "text" at bounding box center [97, 182] width 156 height 25
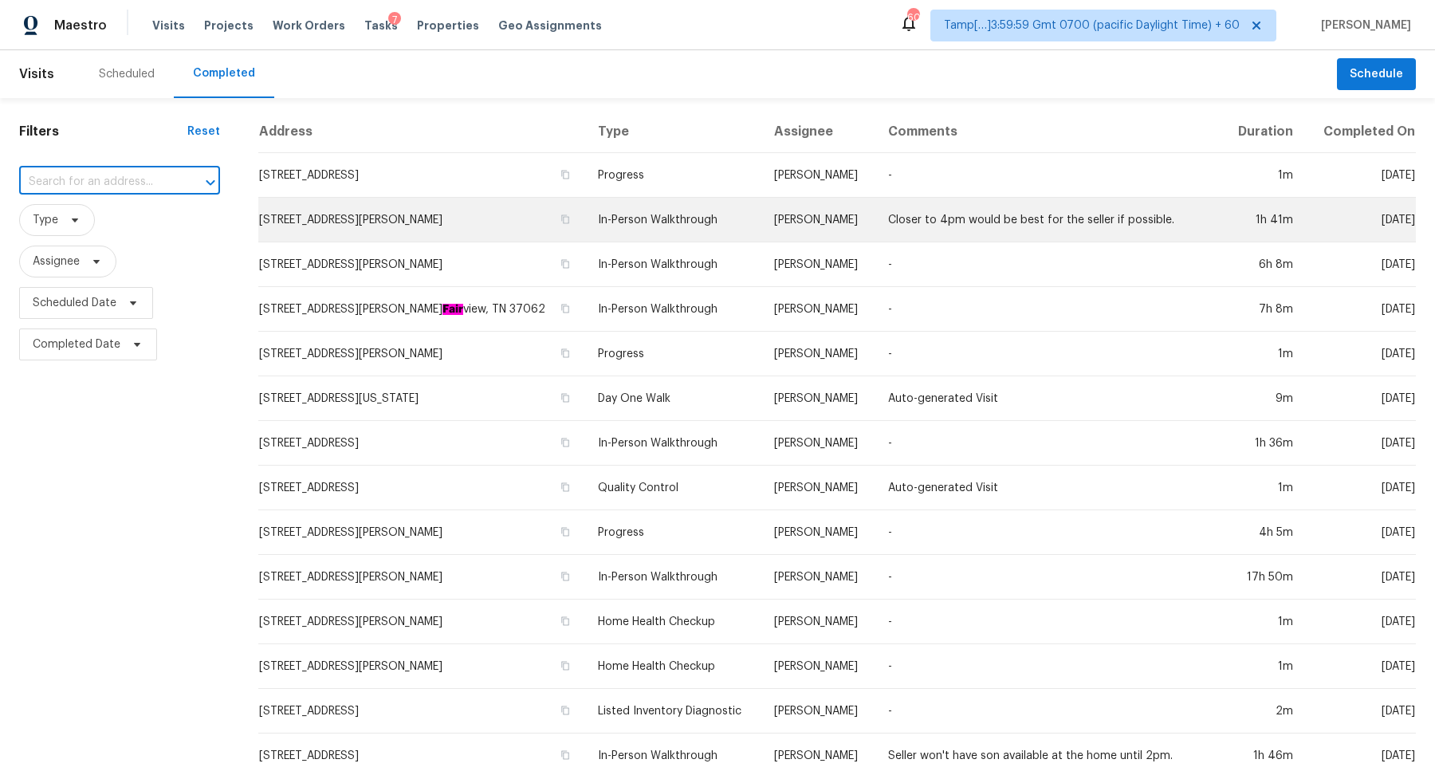
paste input "154 Yorkshire Dr, Moncks Corner, SC 29461"
type input "154 Yorkshire Dr, Moncks Corner, SC 29461"
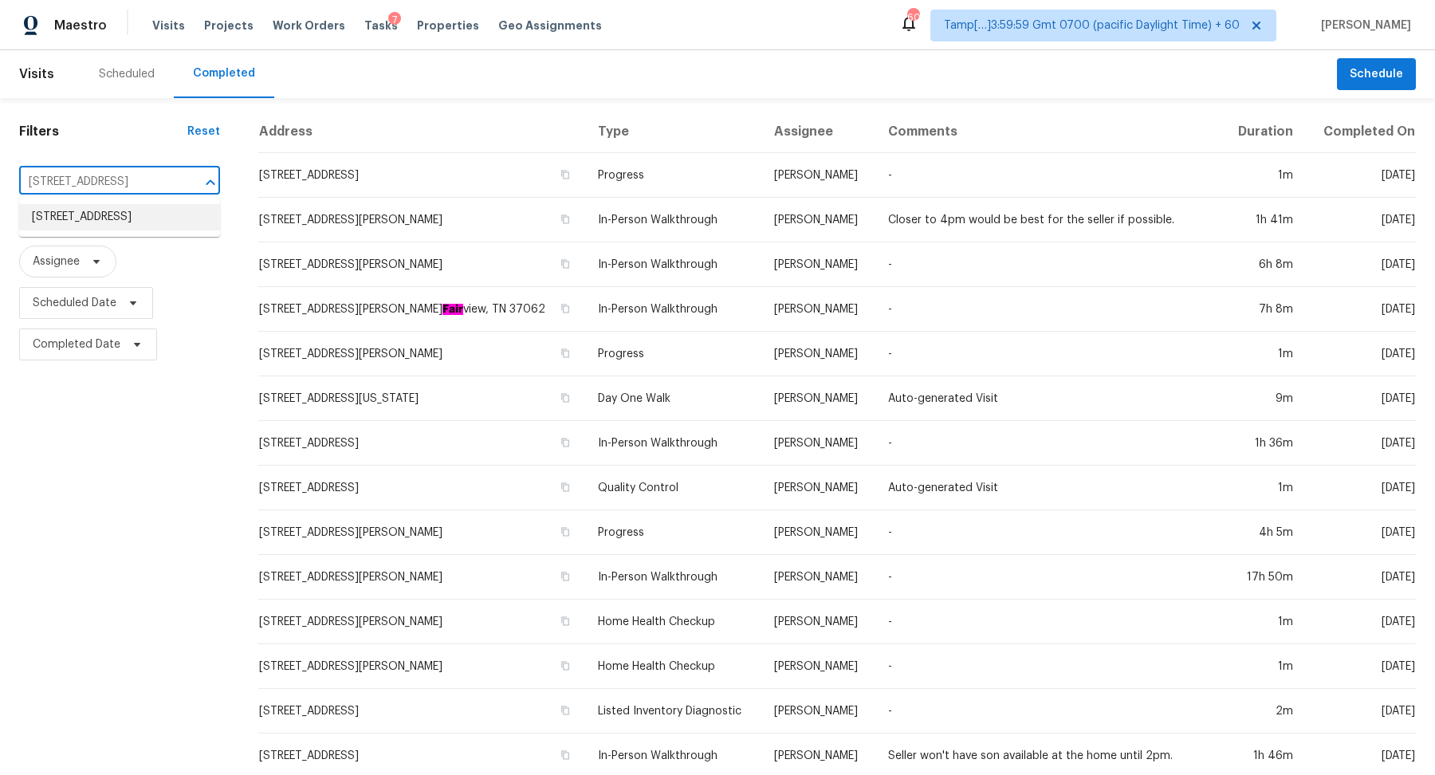
click at [122, 224] on li "154 Yorkshire Dr, Moncks Corner, SC 29461" at bounding box center [119, 217] width 201 height 26
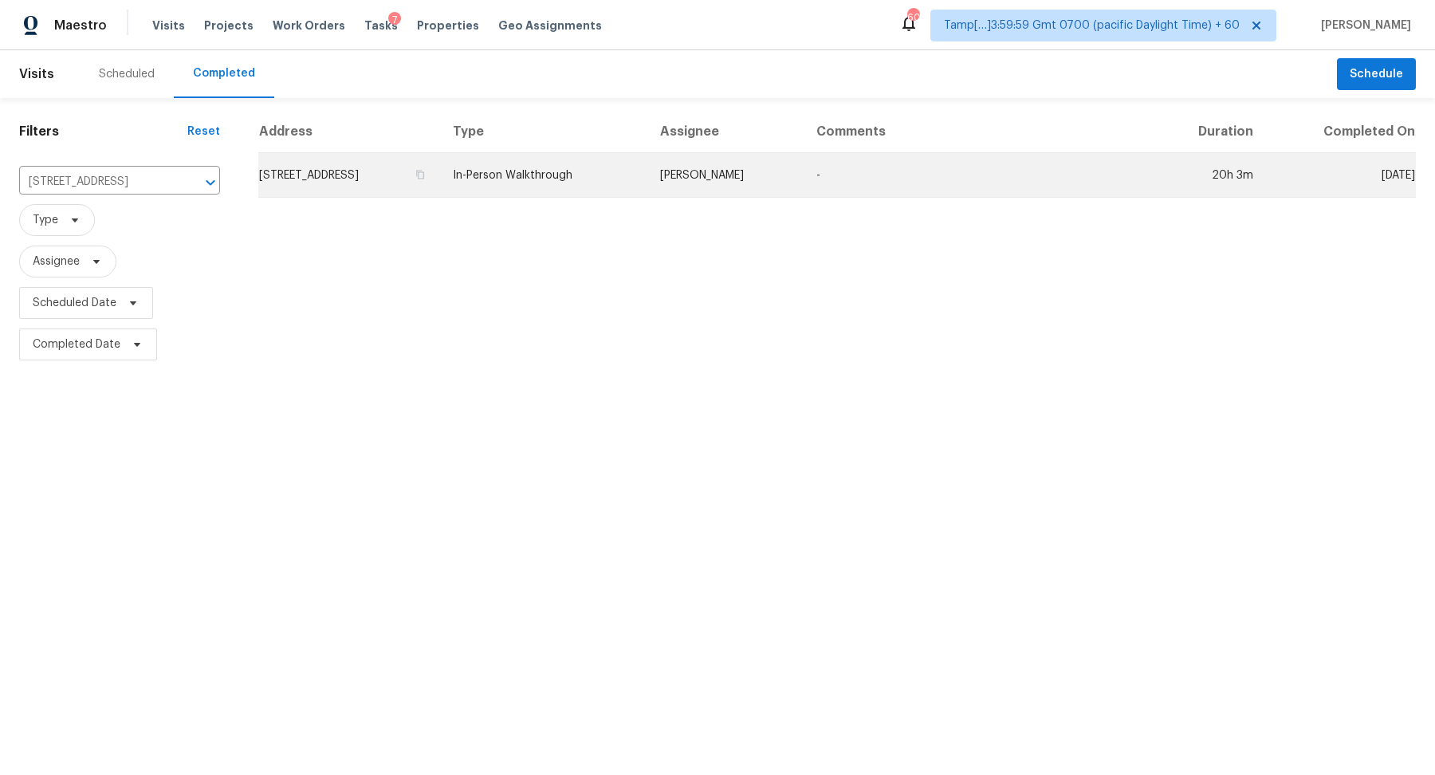
click at [440, 171] on td "154 Yorkshire Dr, Moncks Corner, SC 29461" at bounding box center [349, 175] width 182 height 45
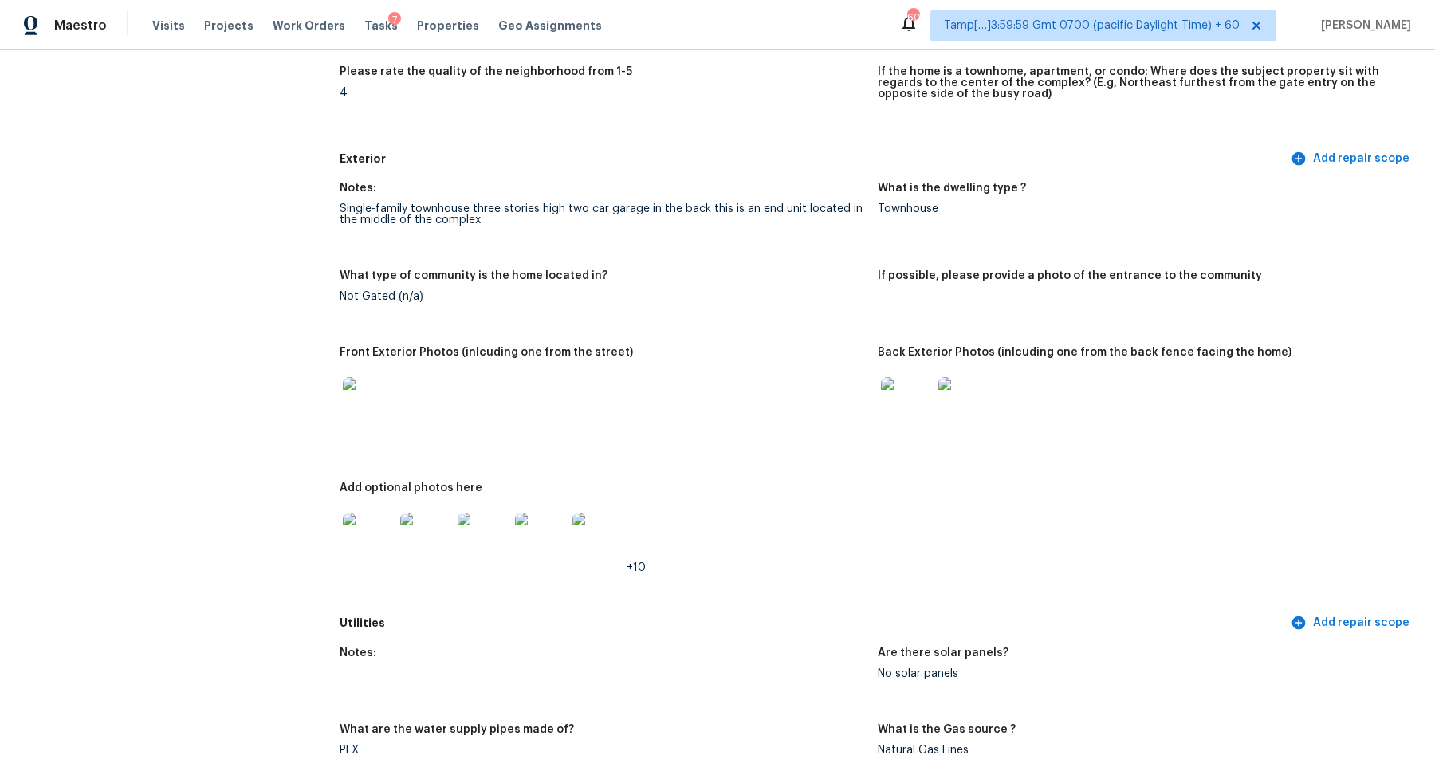
scroll to position [632, 0]
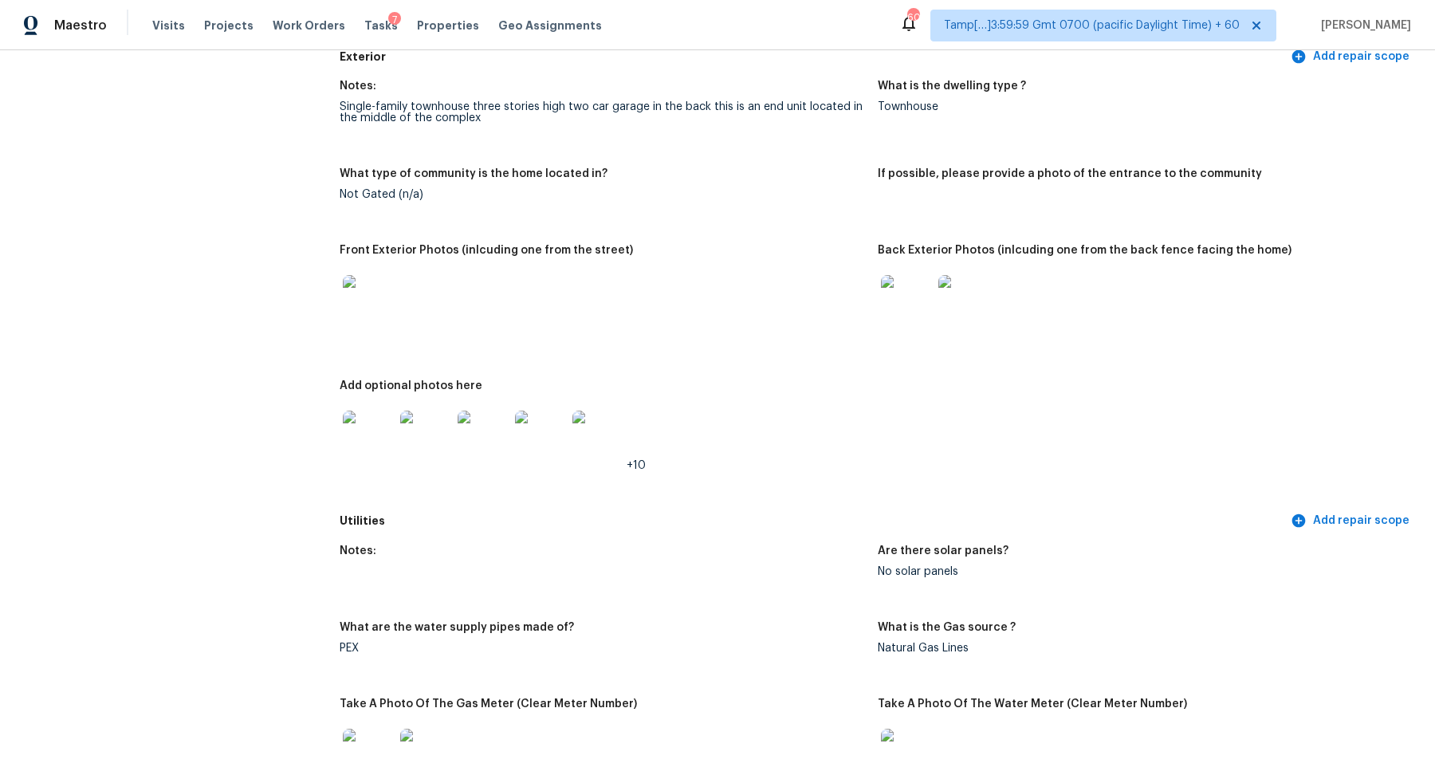
click at [920, 292] on img at bounding box center [906, 300] width 51 height 51
click at [925, 312] on img at bounding box center [906, 300] width 51 height 51
click at [364, 427] on img at bounding box center [368, 435] width 51 height 51
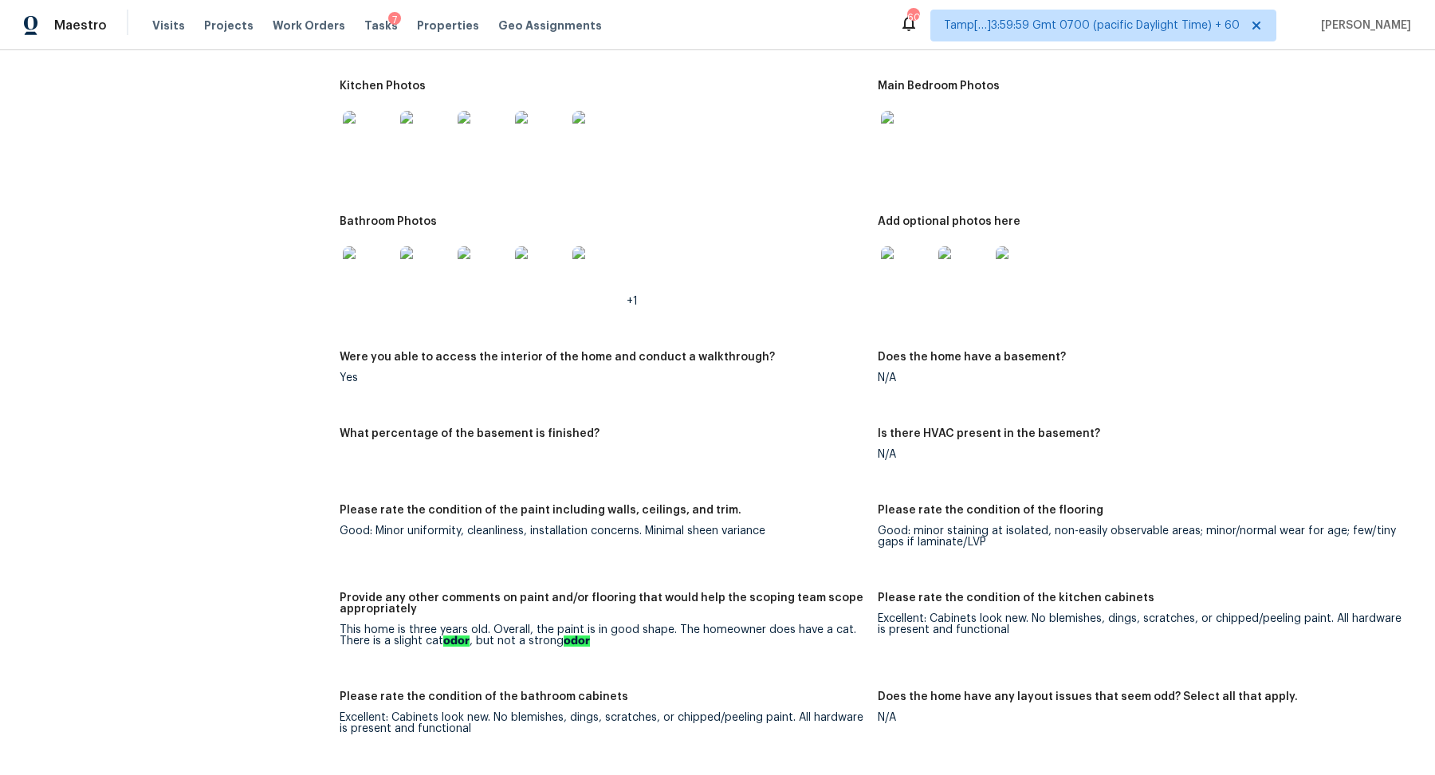
scroll to position [1961, 0]
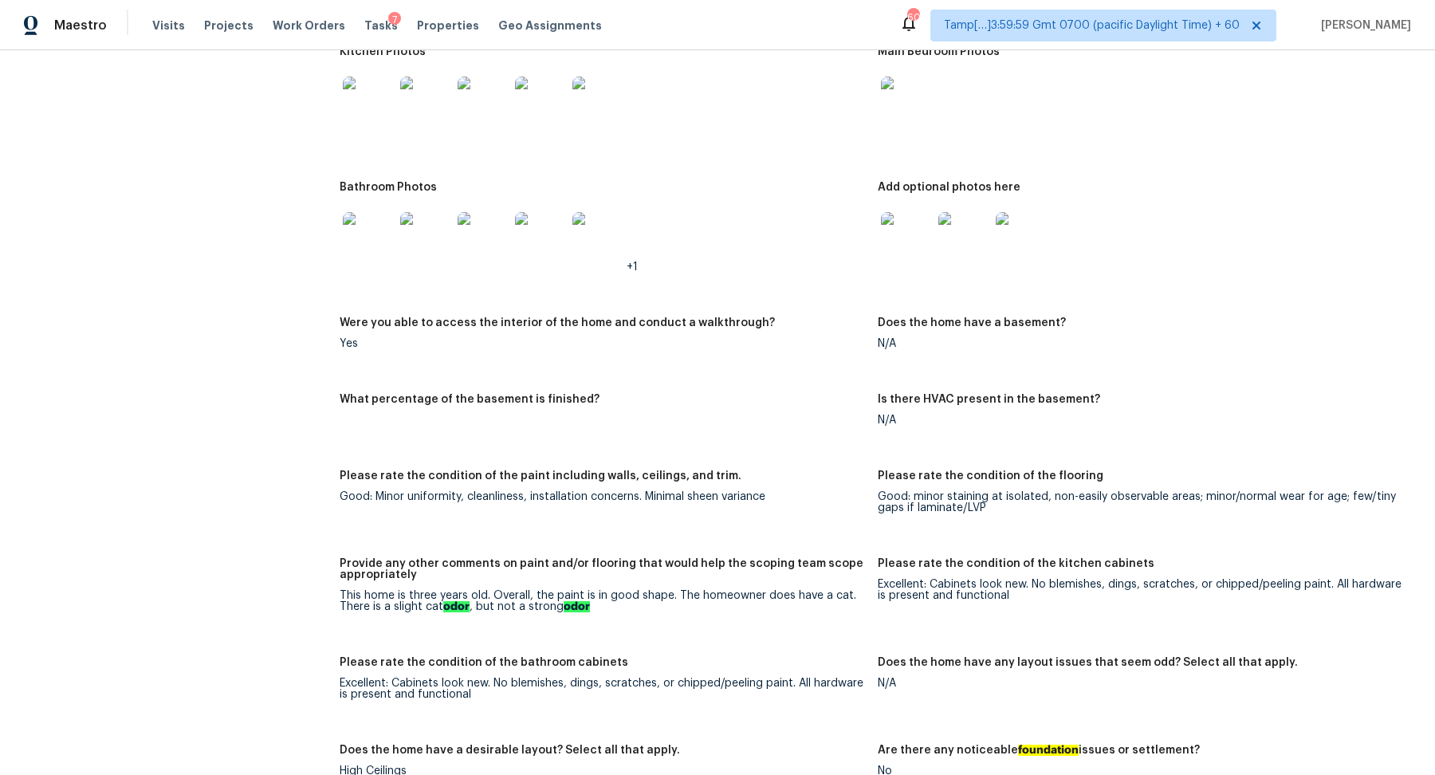
click at [915, 247] on img at bounding box center [906, 237] width 51 height 51
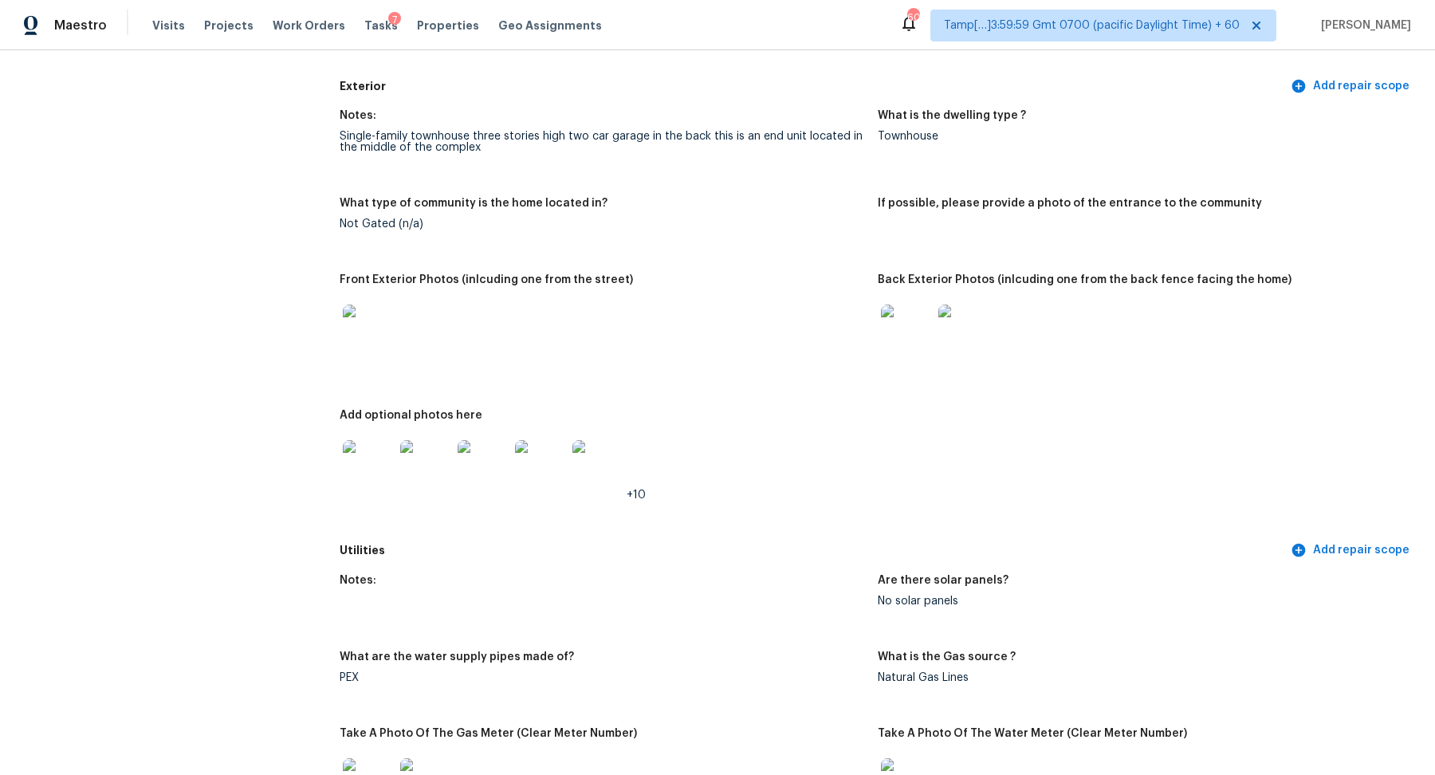
scroll to position [465, 0]
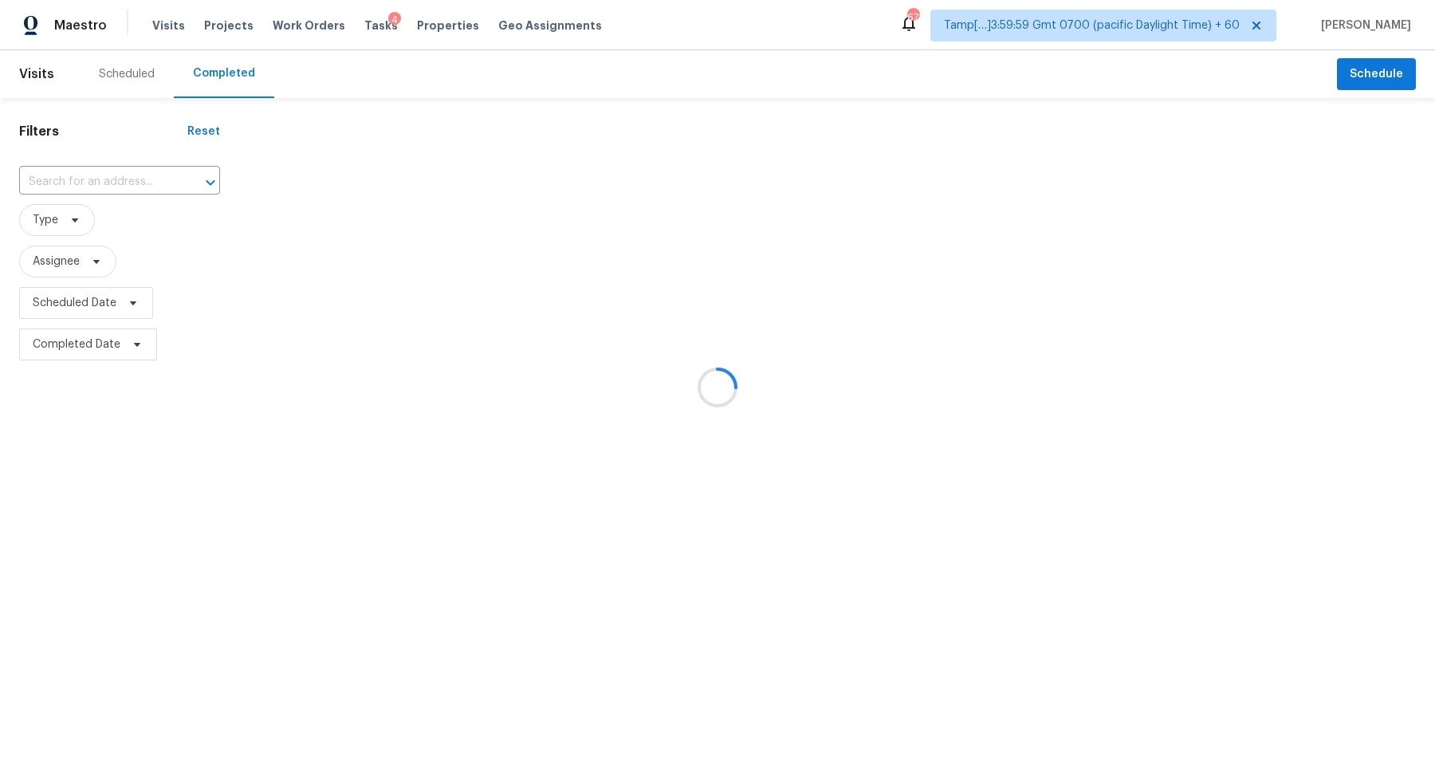
click at [100, 190] on div at bounding box center [717, 387] width 1435 height 775
click at [124, 176] on div at bounding box center [717, 387] width 1435 height 775
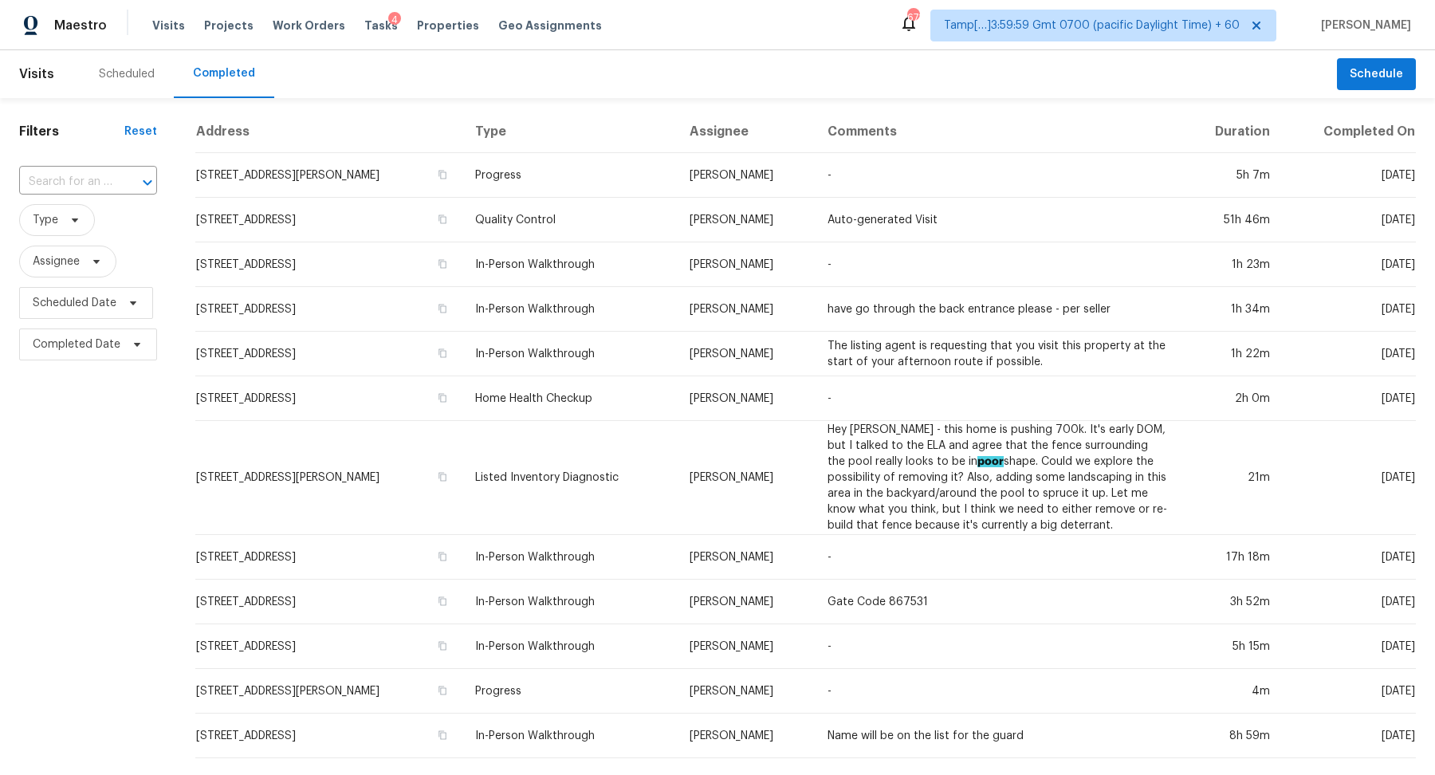
click at [124, 176] on div at bounding box center [136, 182] width 41 height 22
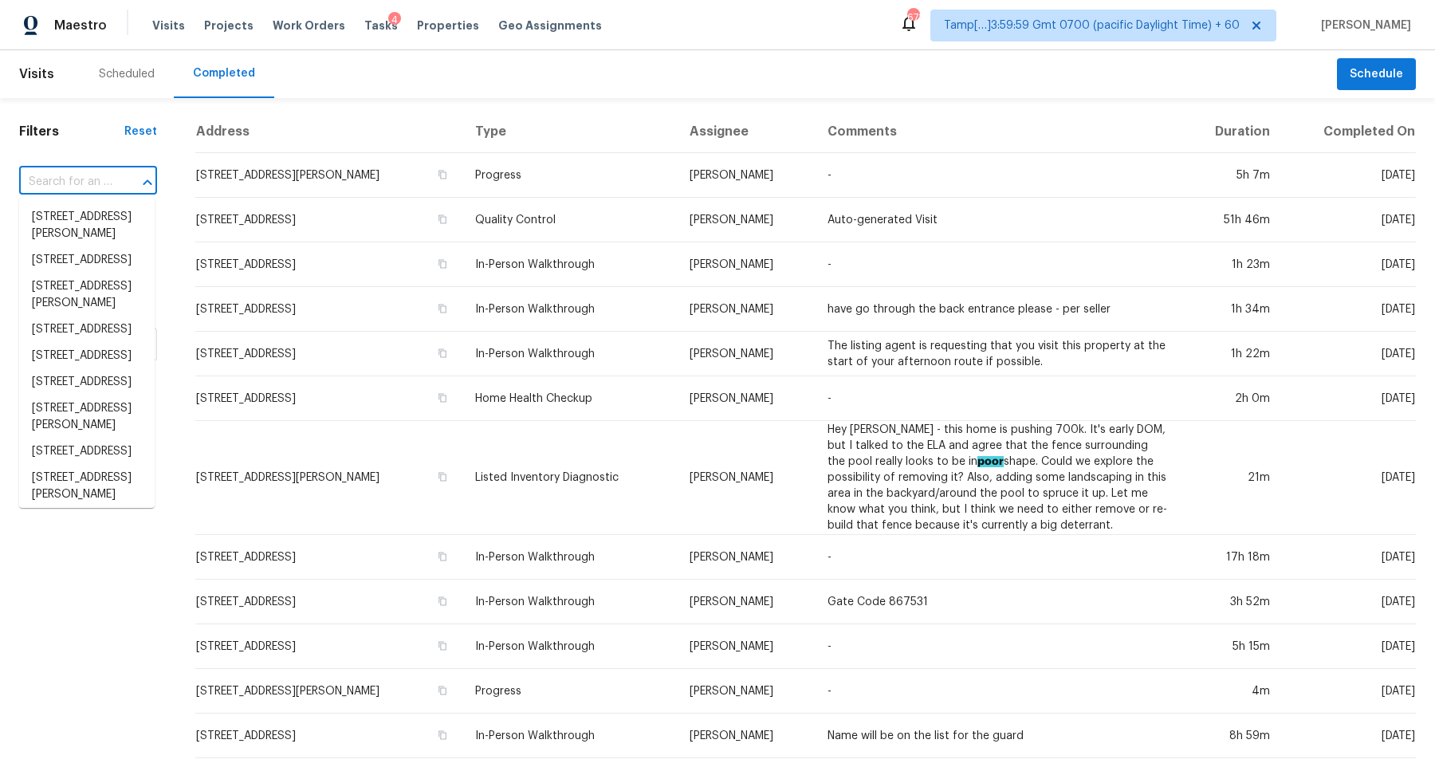
click at [124, 176] on div at bounding box center [136, 182] width 41 height 22
paste input "[STREET_ADDRESS]"
type input "[STREET_ADDRESS]"
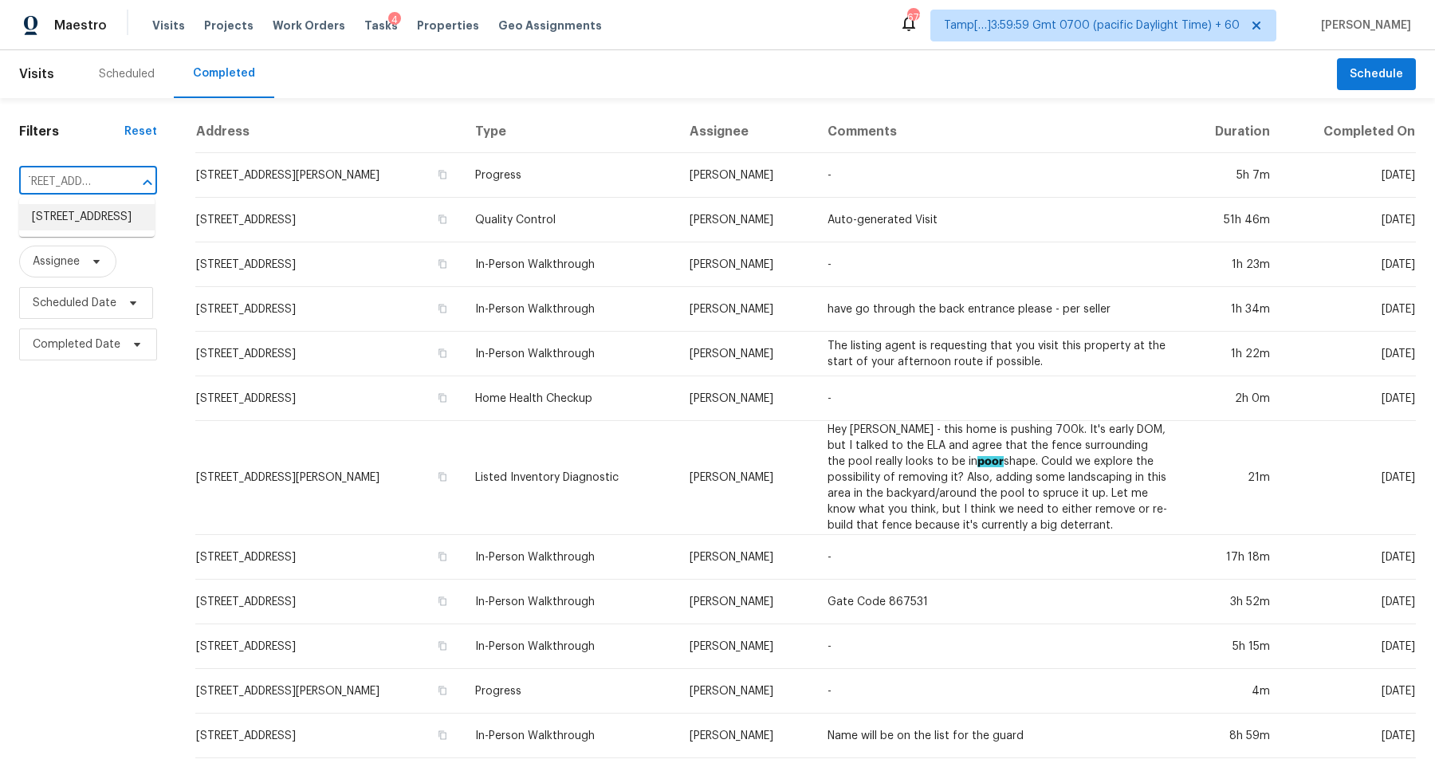
click at [85, 230] on li "[STREET_ADDRESS]" at bounding box center [86, 217] width 135 height 26
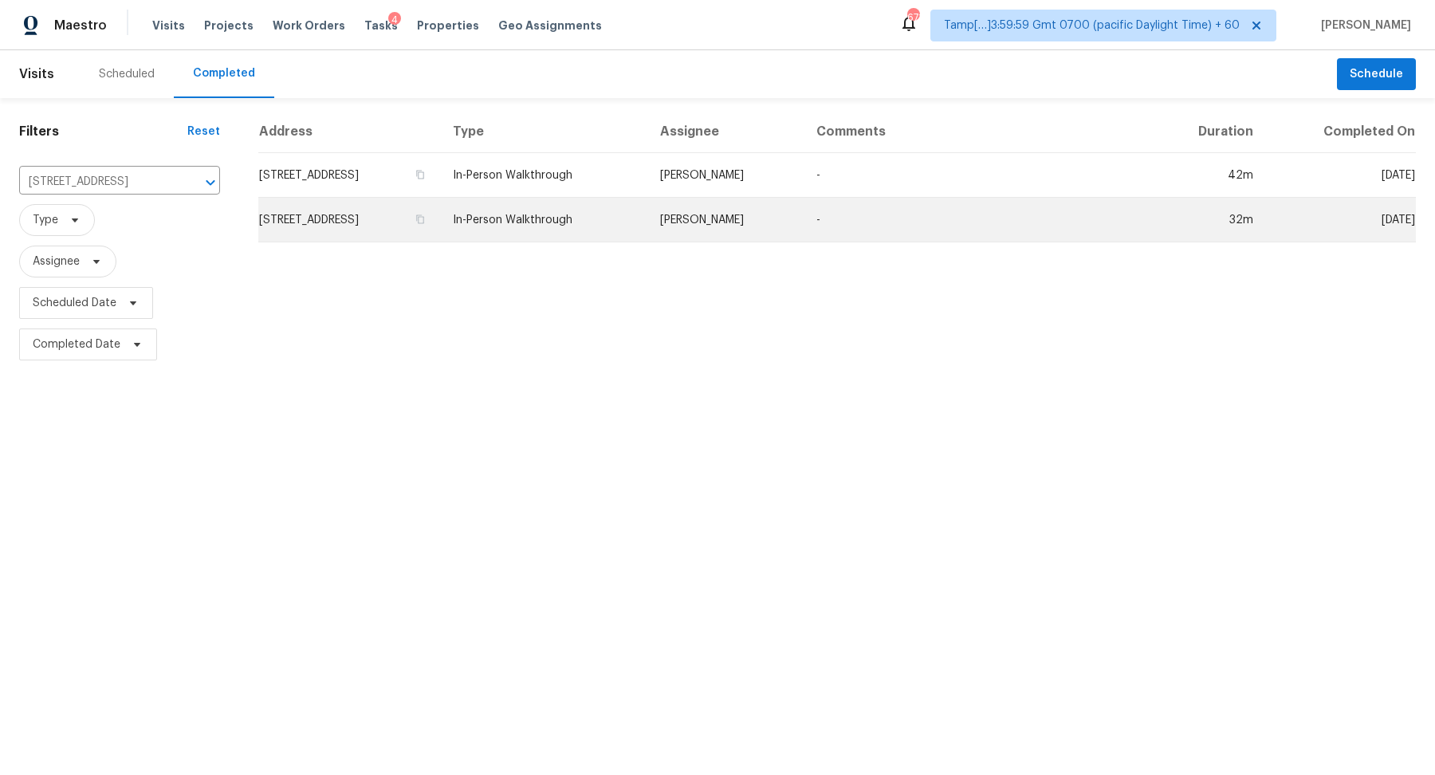
click at [321, 198] on td "[STREET_ADDRESS]" at bounding box center [349, 220] width 182 height 45
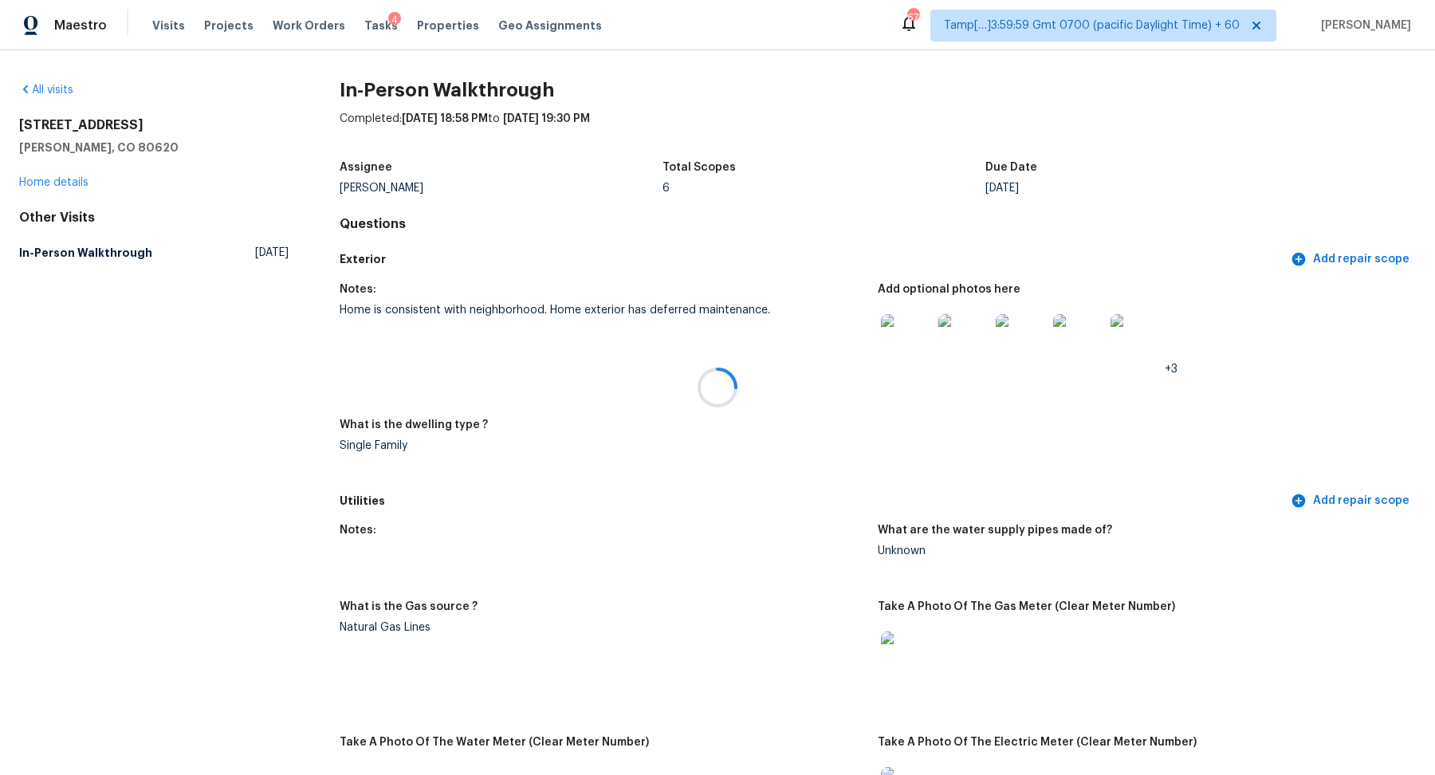
click at [99, 257] on div at bounding box center [717, 387] width 1435 height 775
click at [90, 253] on h5 "In-Person Walkthrough" at bounding box center [85, 253] width 133 height 16
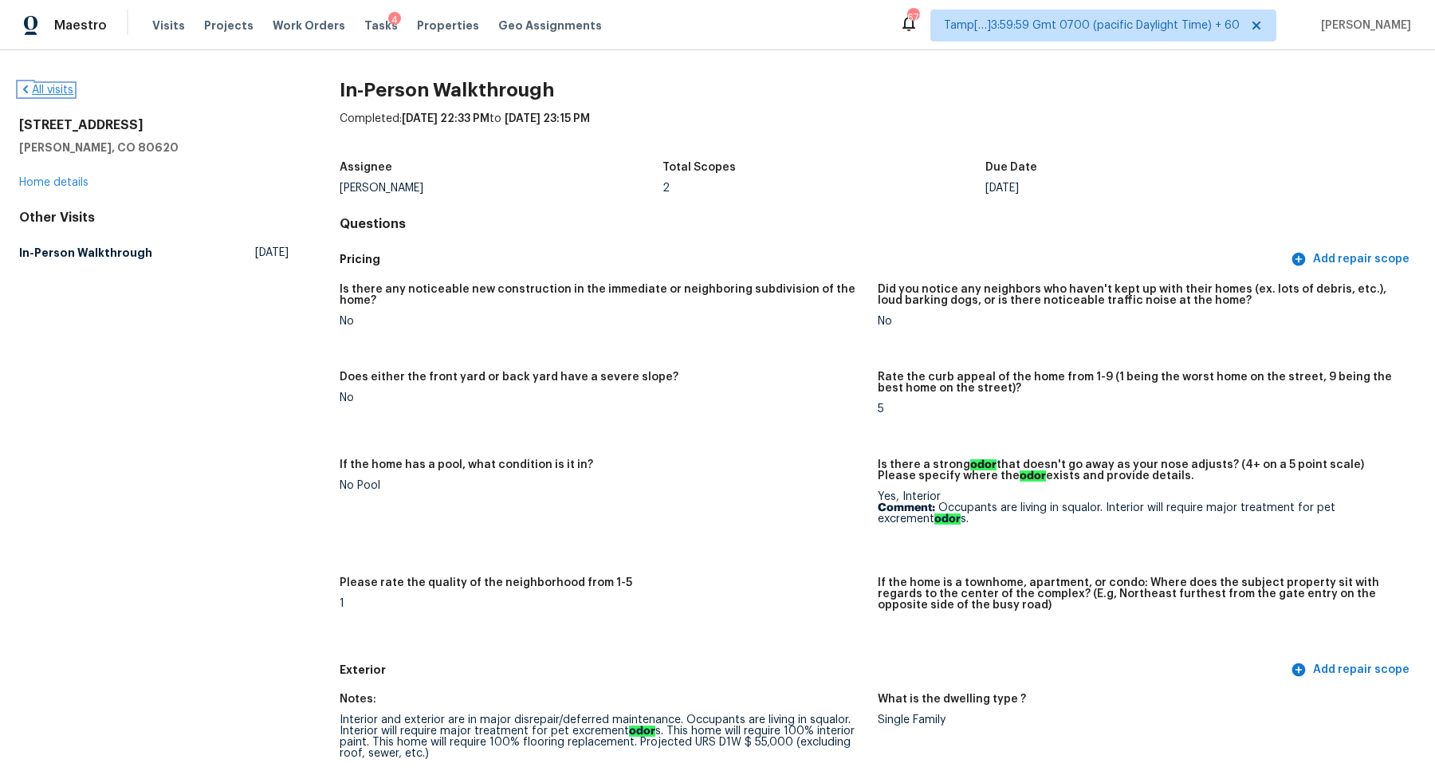
click at [49, 93] on link "All visits" at bounding box center [46, 89] width 54 height 11
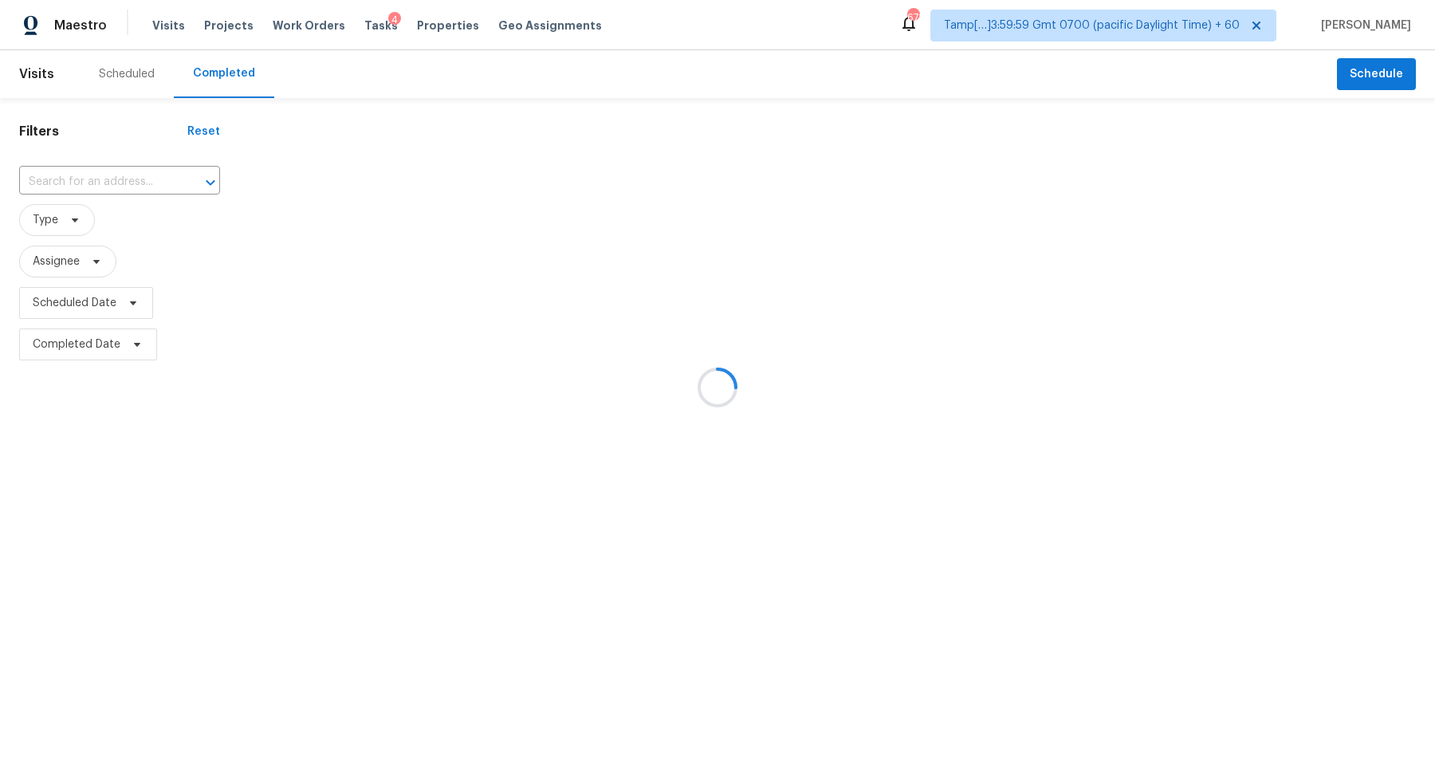
click at [112, 206] on div at bounding box center [717, 387] width 1435 height 775
click at [123, 190] on div at bounding box center [717, 387] width 1435 height 775
click at [139, 180] on div at bounding box center [717, 387] width 1435 height 775
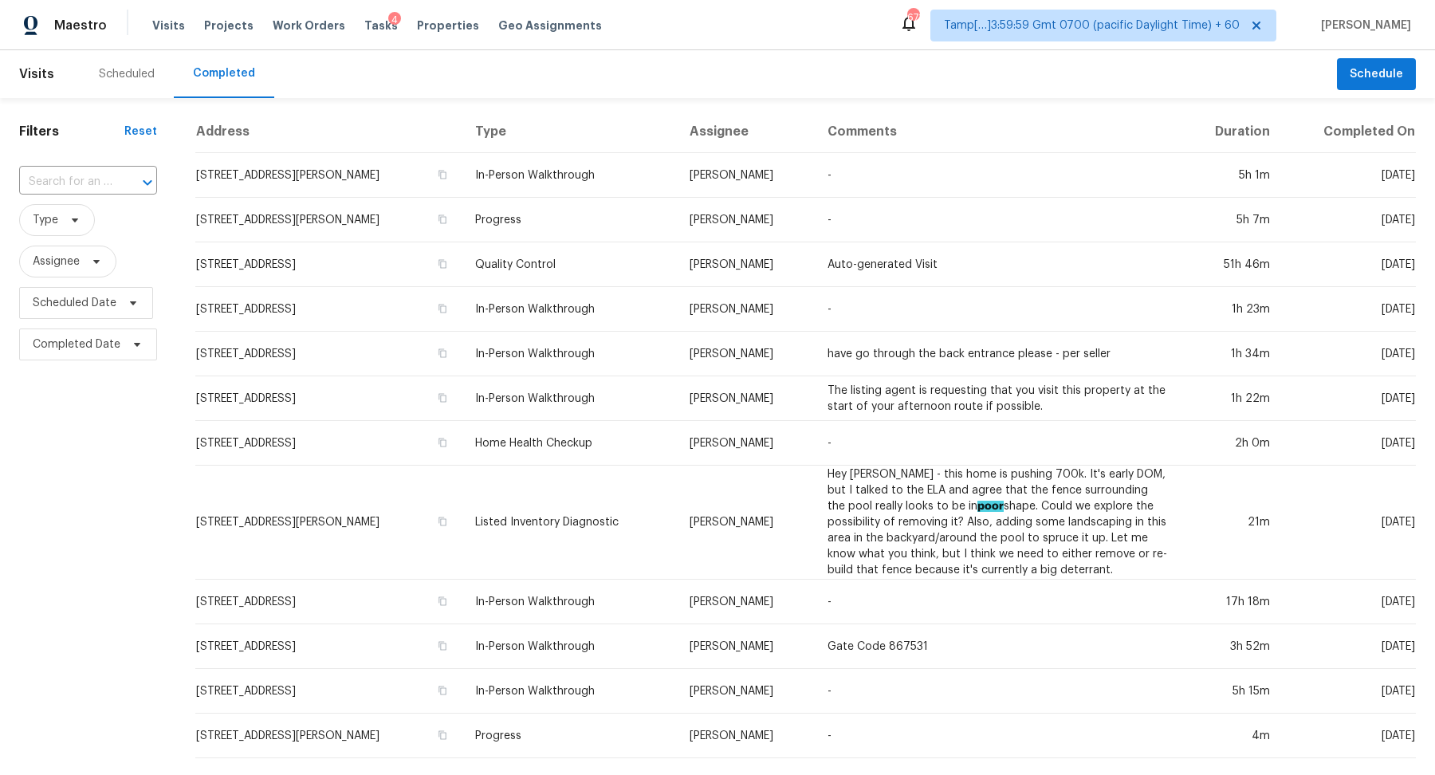
click at [97, 180] on input "text" at bounding box center [65, 182] width 93 height 25
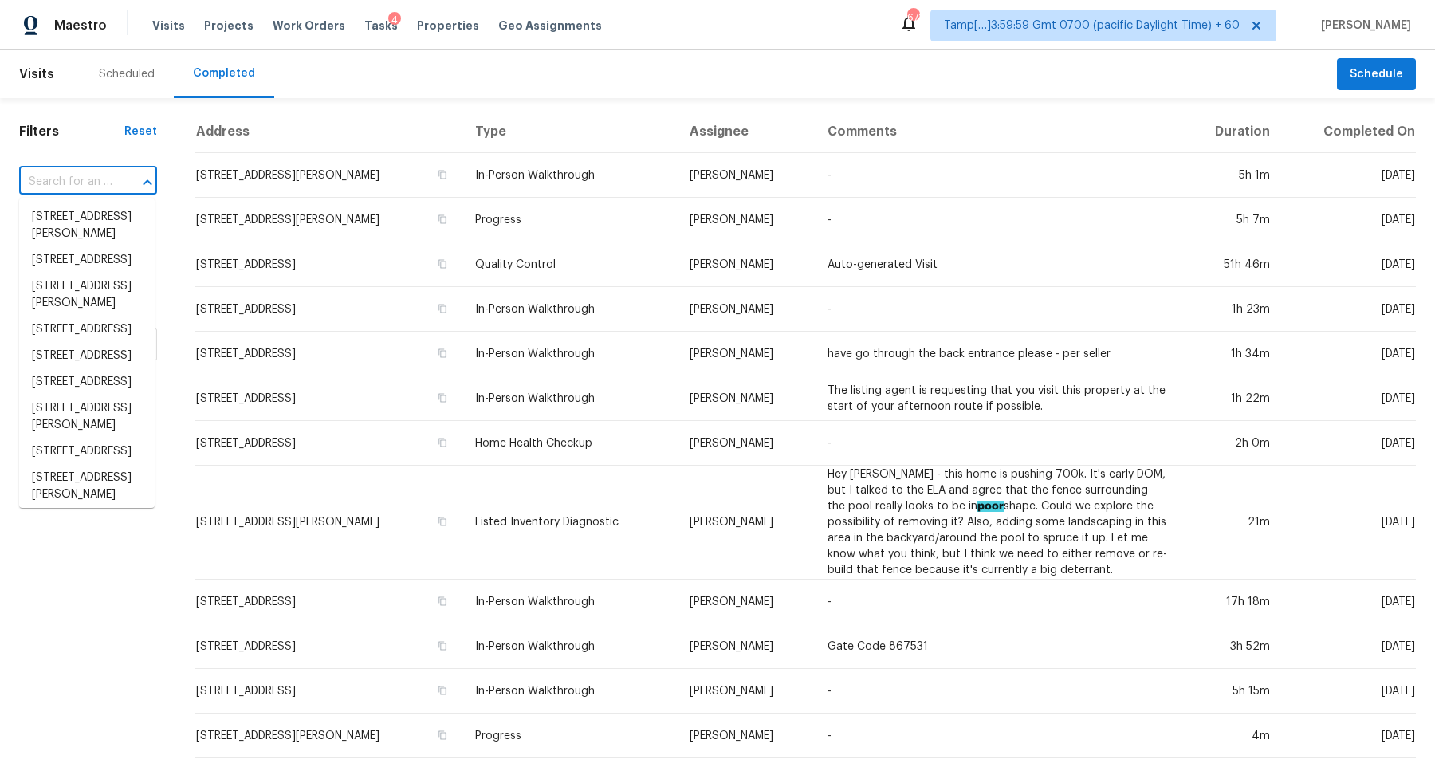
paste input "[STREET_ADDRESS]"
type input "[STREET_ADDRESS]"
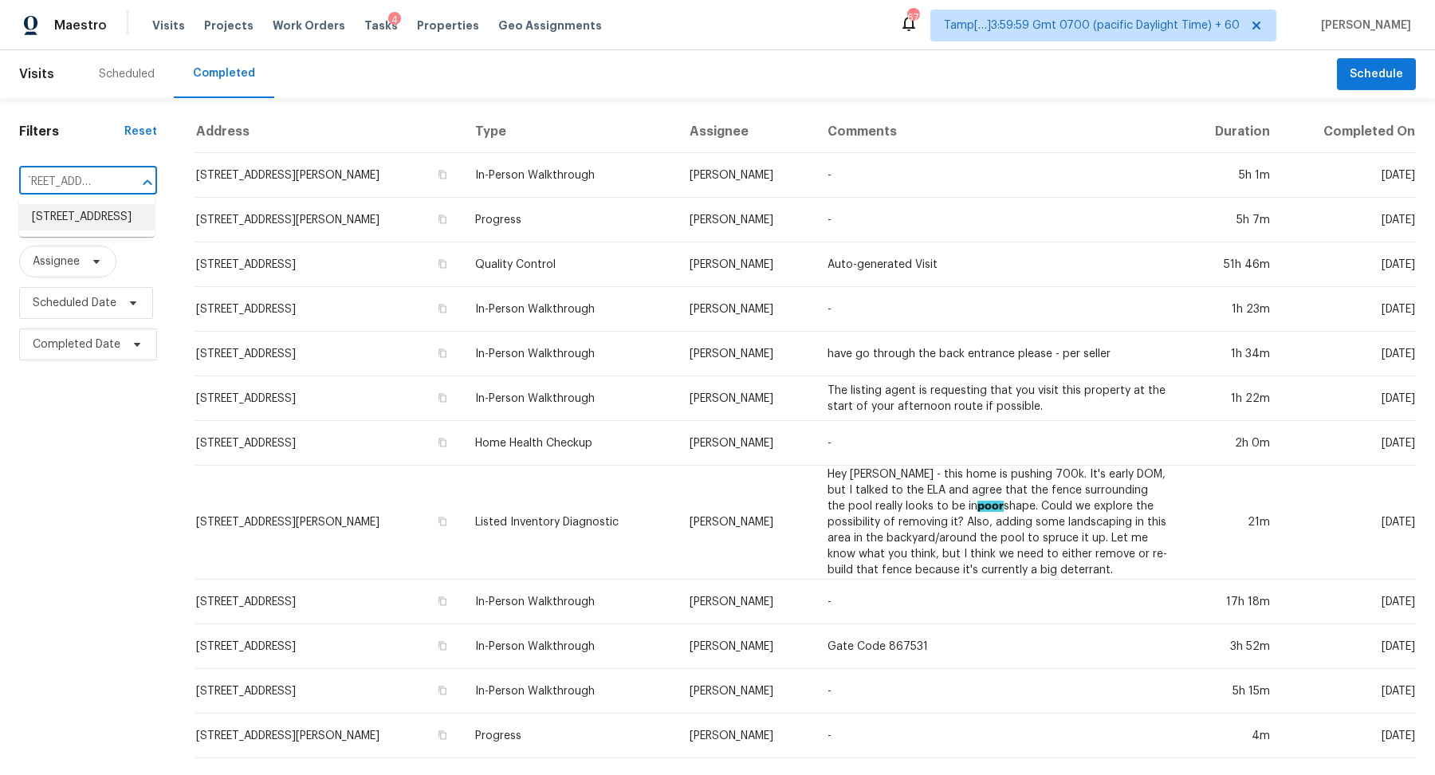
click at [108, 230] on li "[STREET_ADDRESS]" at bounding box center [86, 217] width 135 height 26
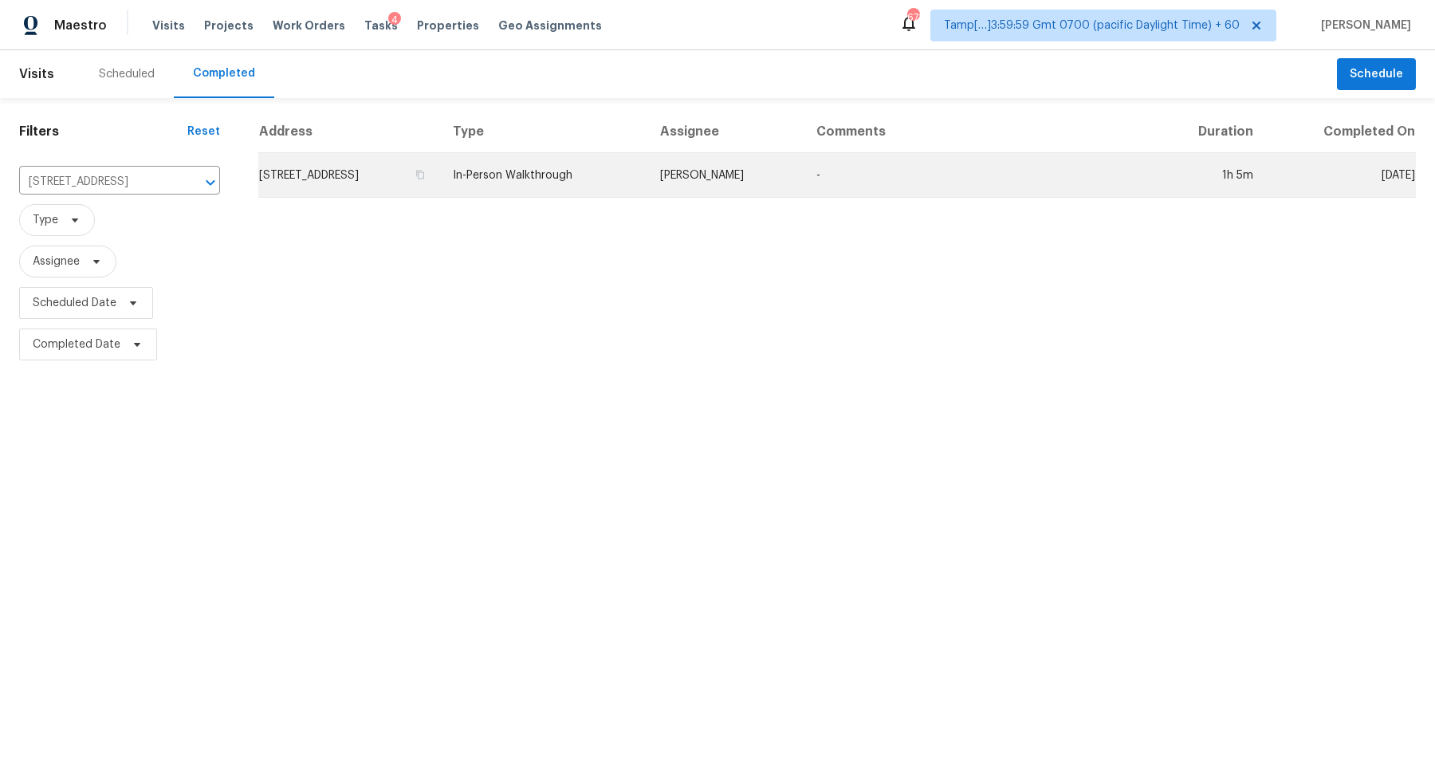
click at [357, 182] on td "[STREET_ADDRESS]" at bounding box center [349, 175] width 182 height 45
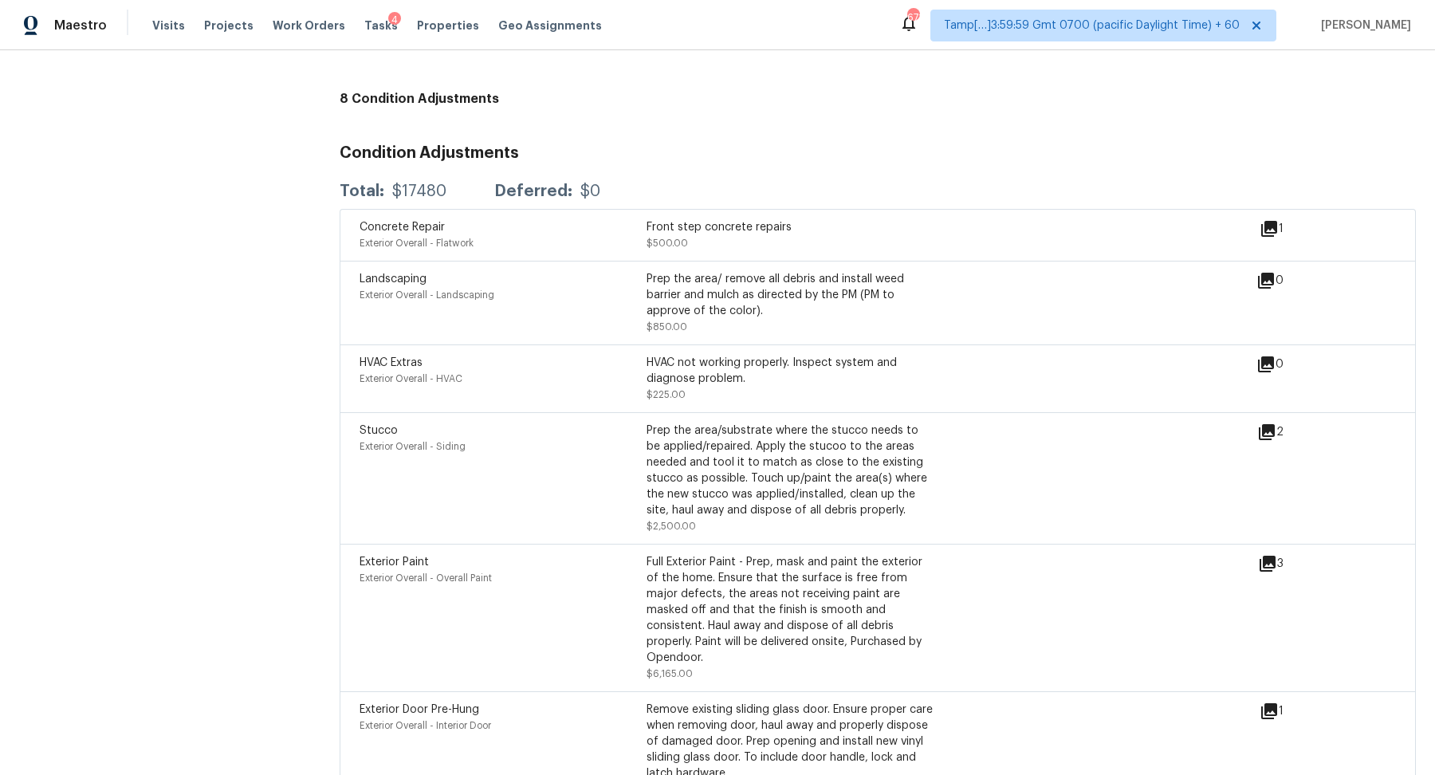
scroll to position [4020, 0]
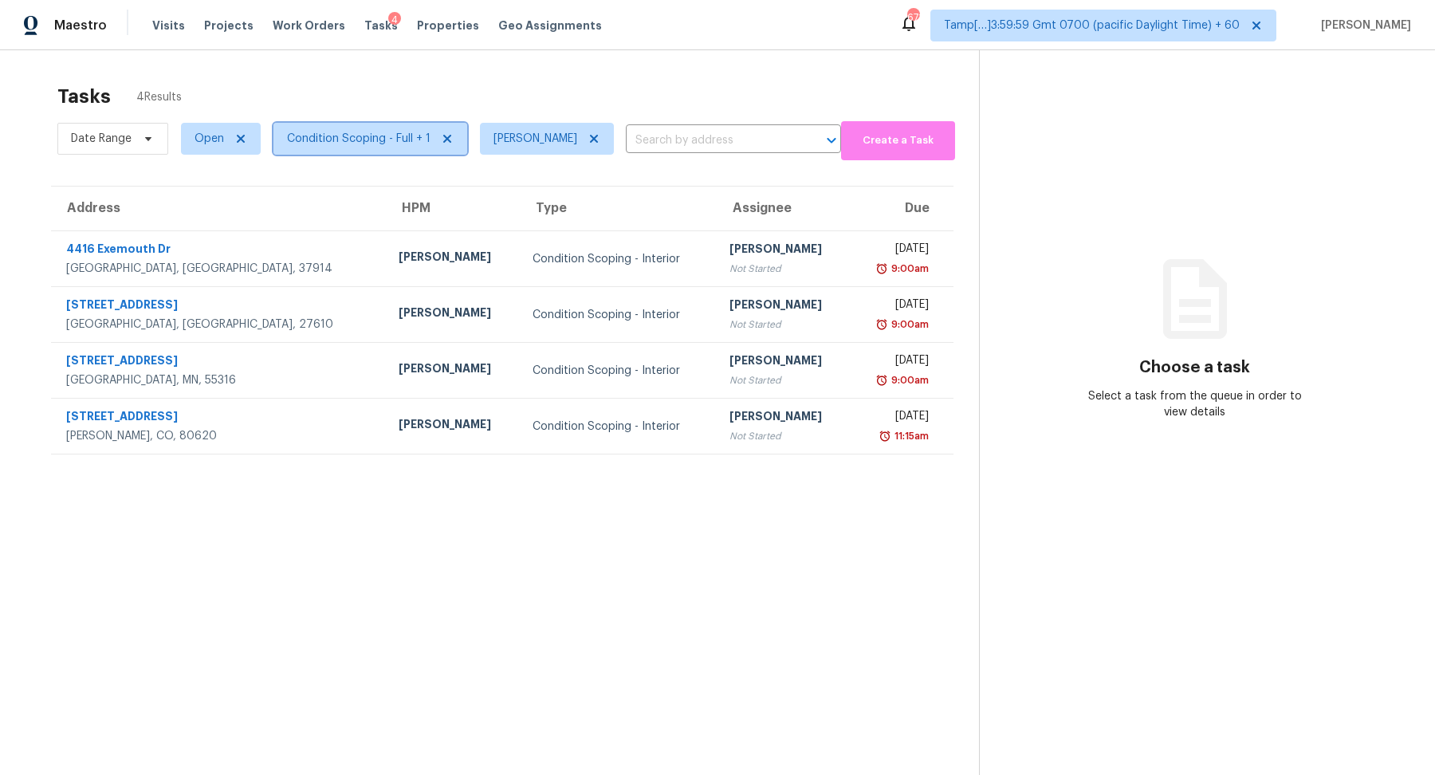
click at [375, 139] on span "Condition Scoping - Full + 1" at bounding box center [358, 139] width 143 height 16
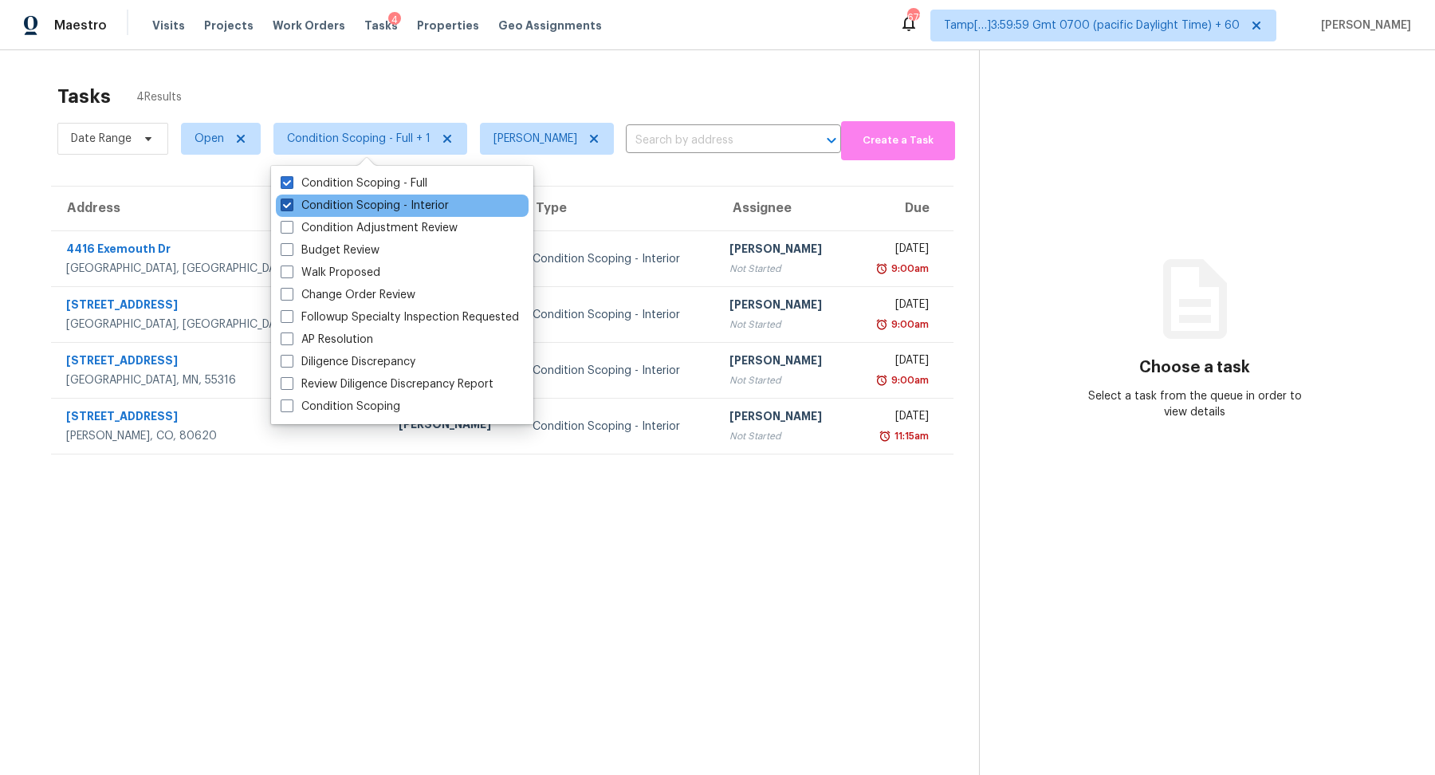
click at [387, 198] on label "Condition Scoping - Interior" at bounding box center [365, 206] width 168 height 16
click at [291, 198] on input "Condition Scoping - Interior" at bounding box center [286, 203] width 10 height 10
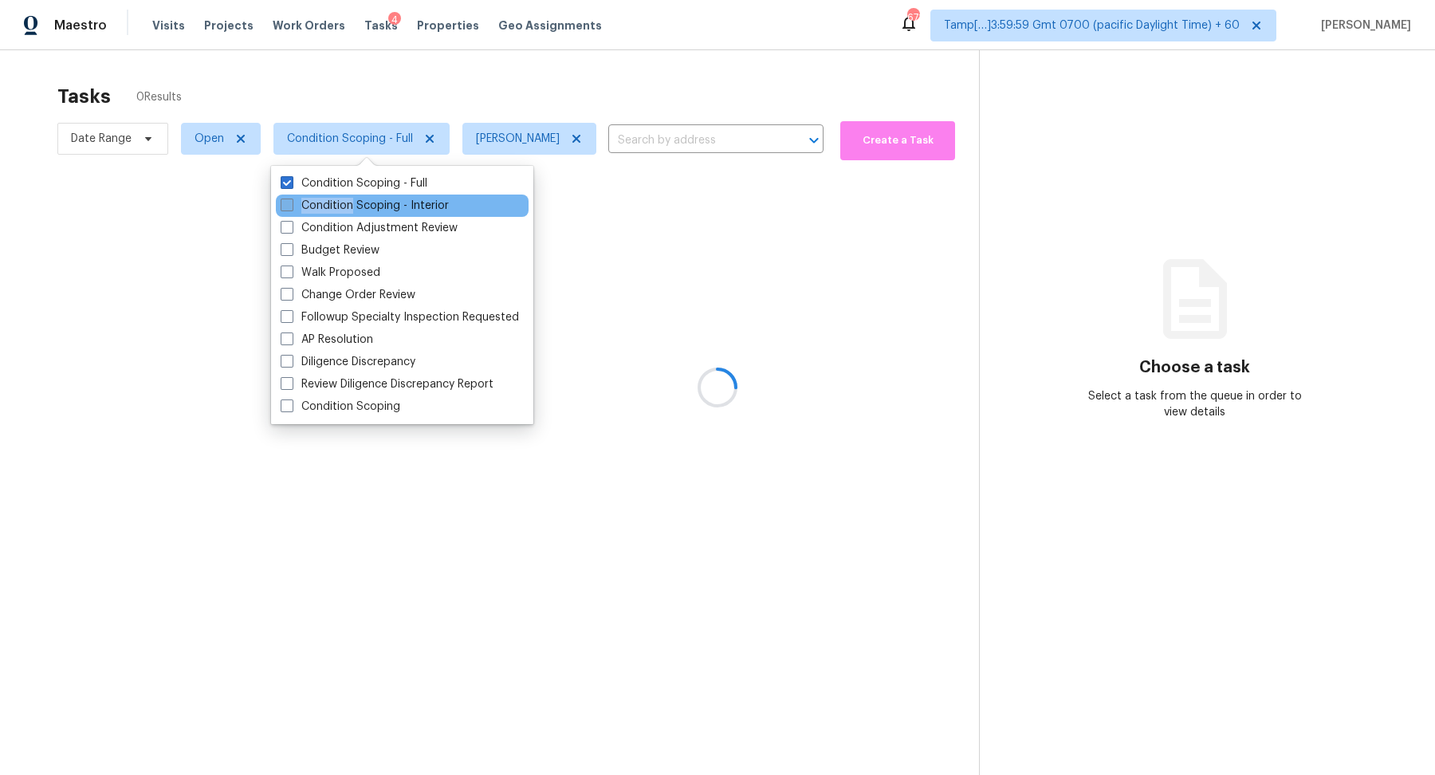
click at [387, 198] on label "Condition Scoping - Interior" at bounding box center [365, 206] width 168 height 16
click at [291, 198] on input "Condition Scoping - Interior" at bounding box center [286, 203] width 10 height 10
checkbox input "true"
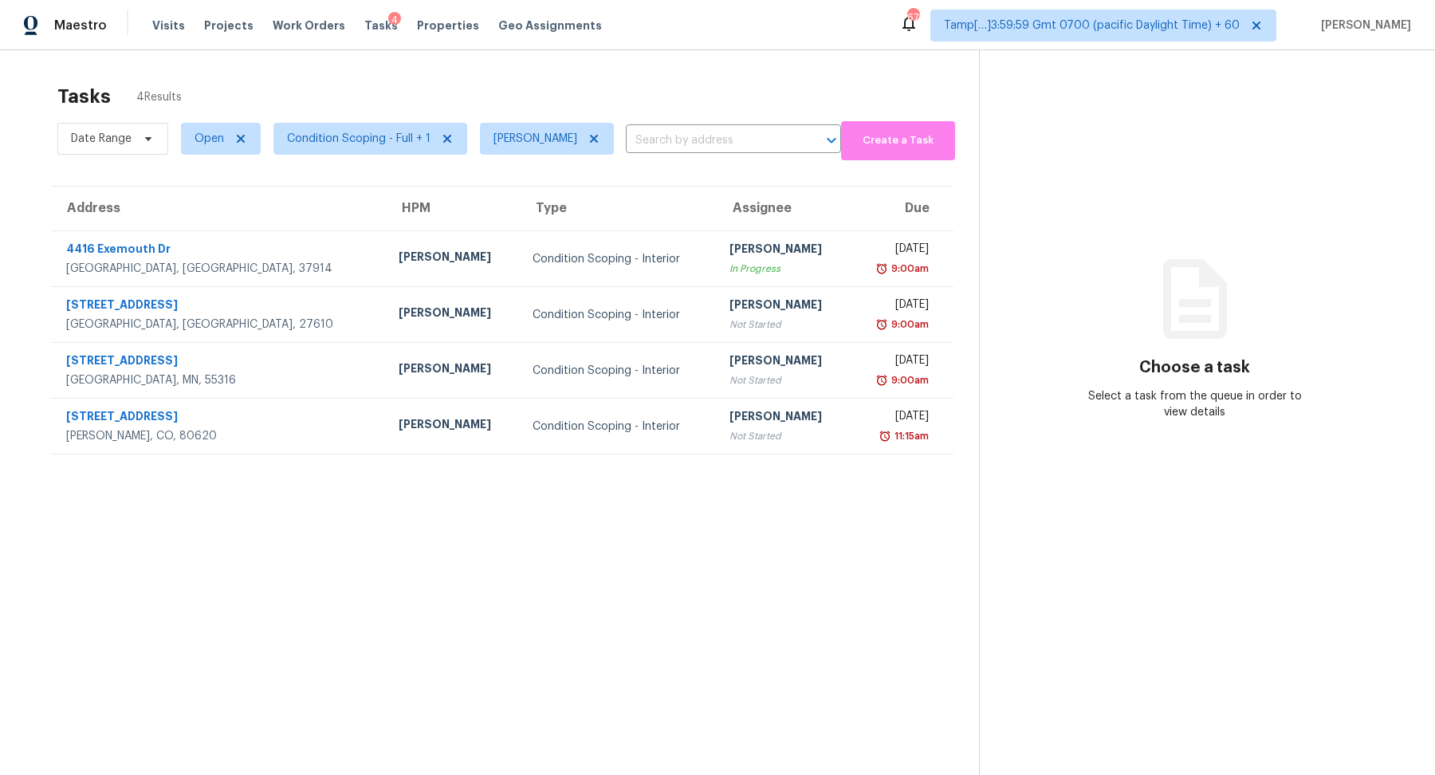
click at [524, 107] on div "Tasks 4 Results" at bounding box center [517, 96] width 921 height 41
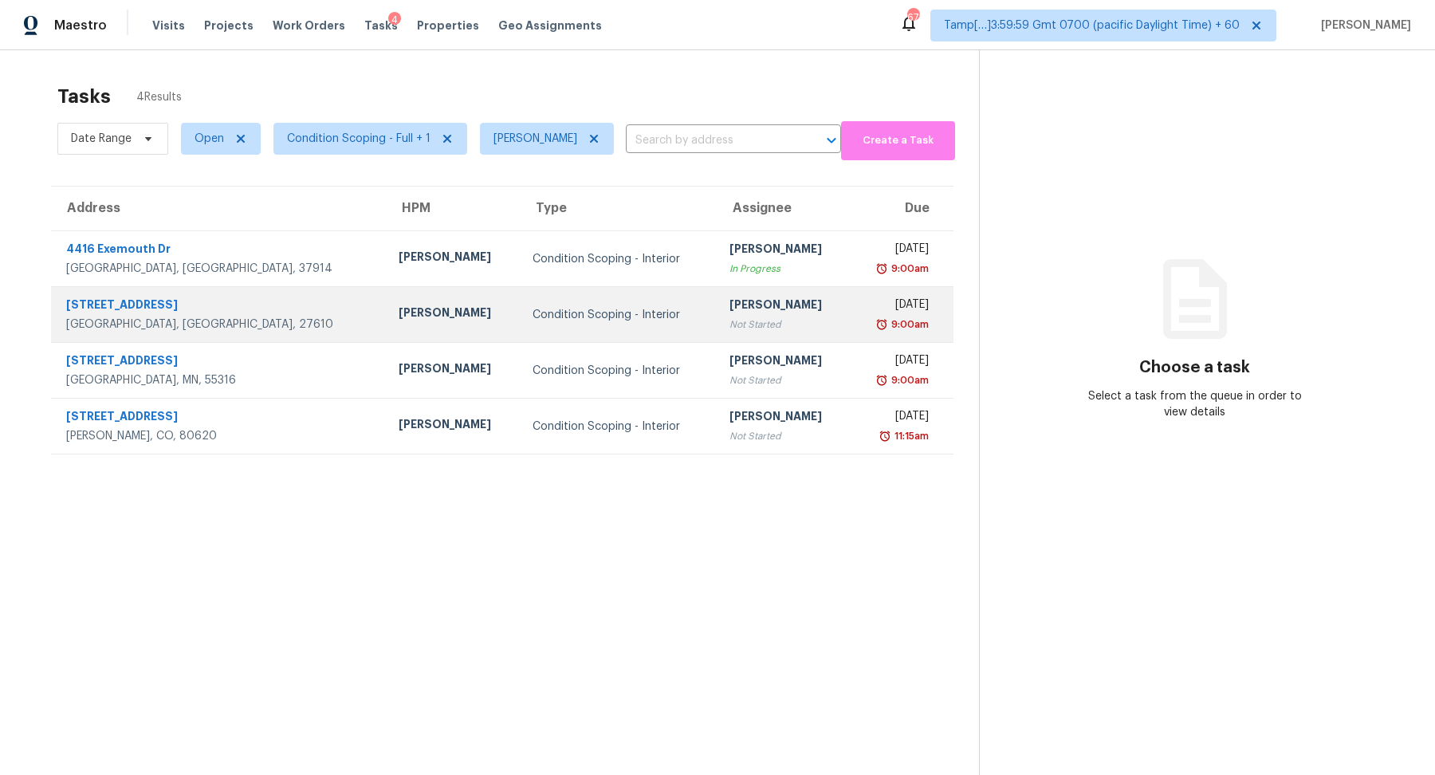
click at [599, 329] on td "Condition Scoping - Interior" at bounding box center [618, 315] width 196 height 56
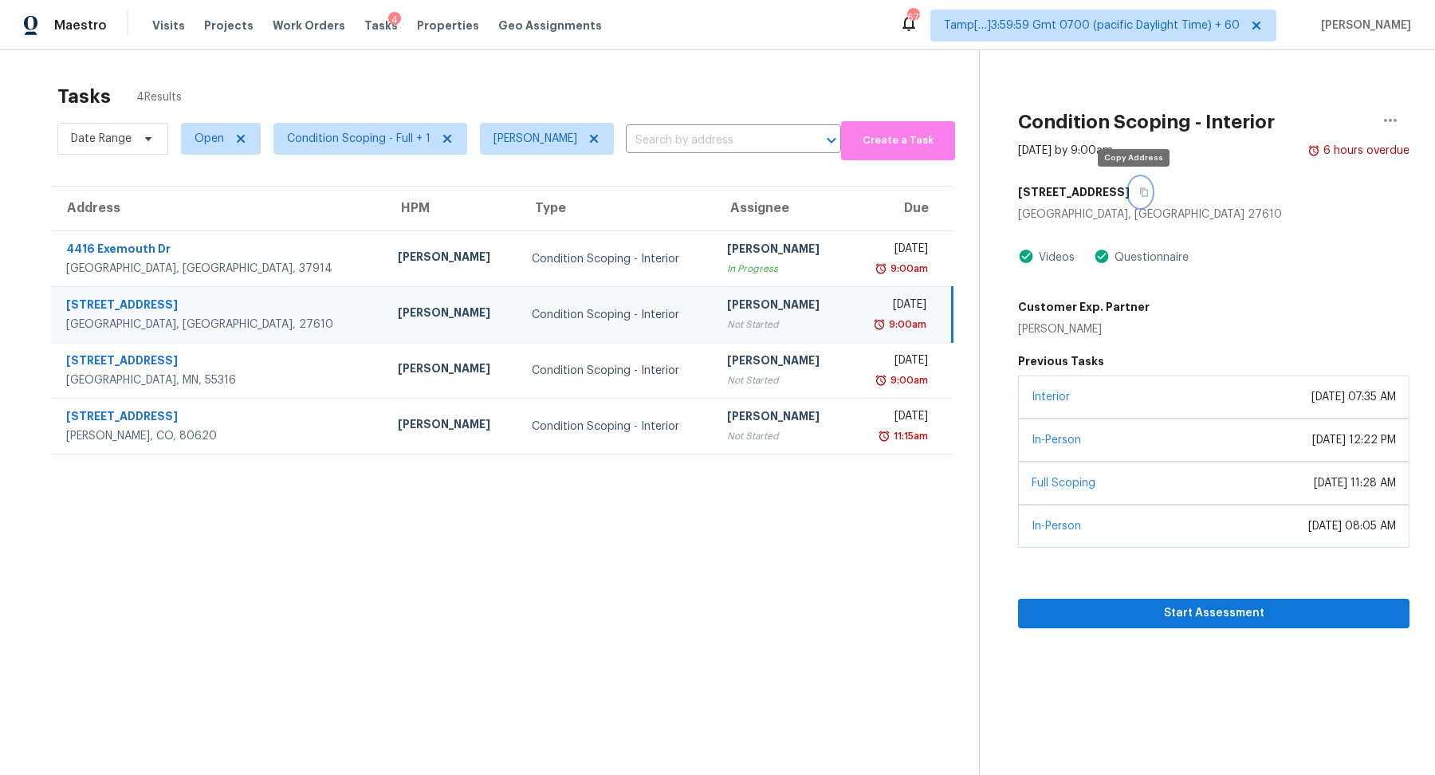
click at [1140, 188] on icon "button" at bounding box center [1144, 192] width 8 height 9
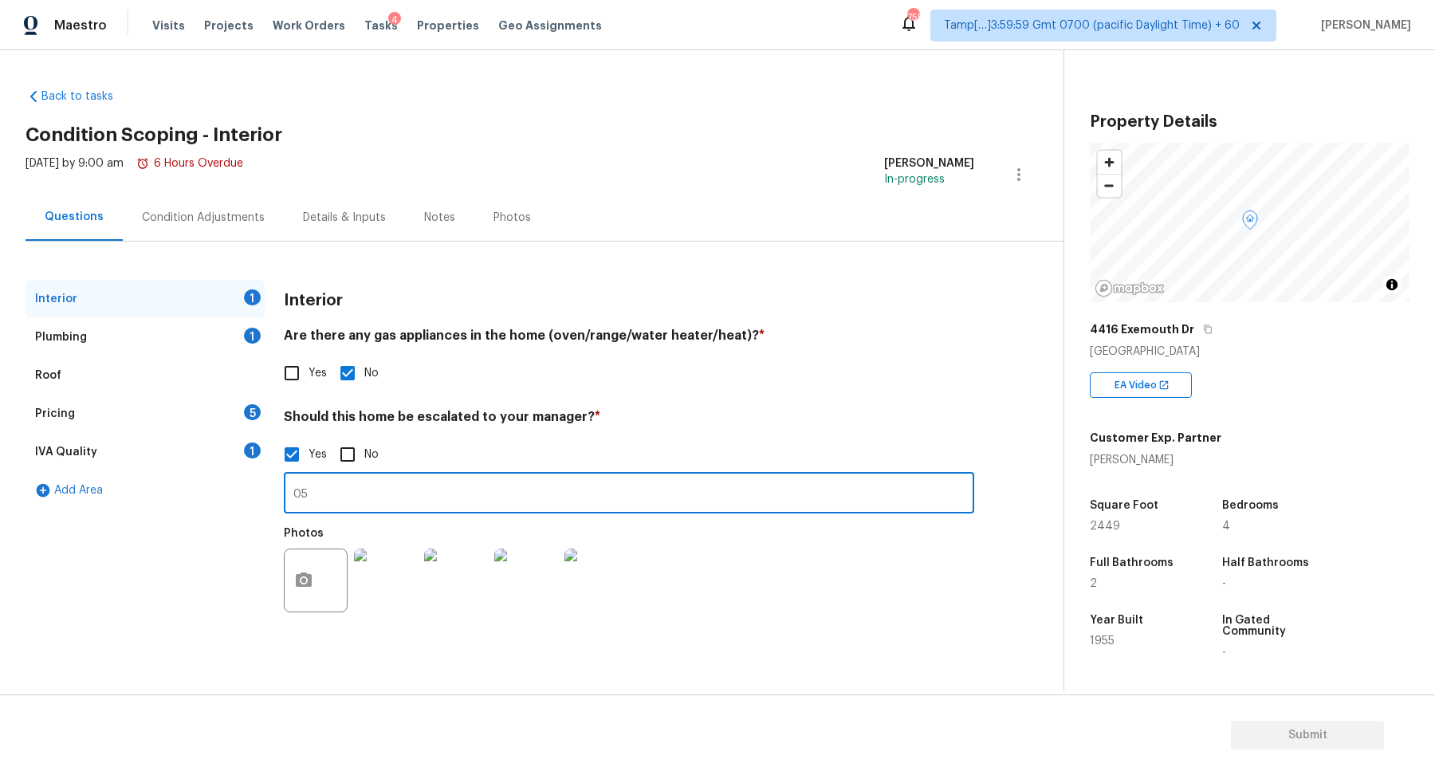
click at [402, 588] on img at bounding box center [386, 580] width 64 height 64
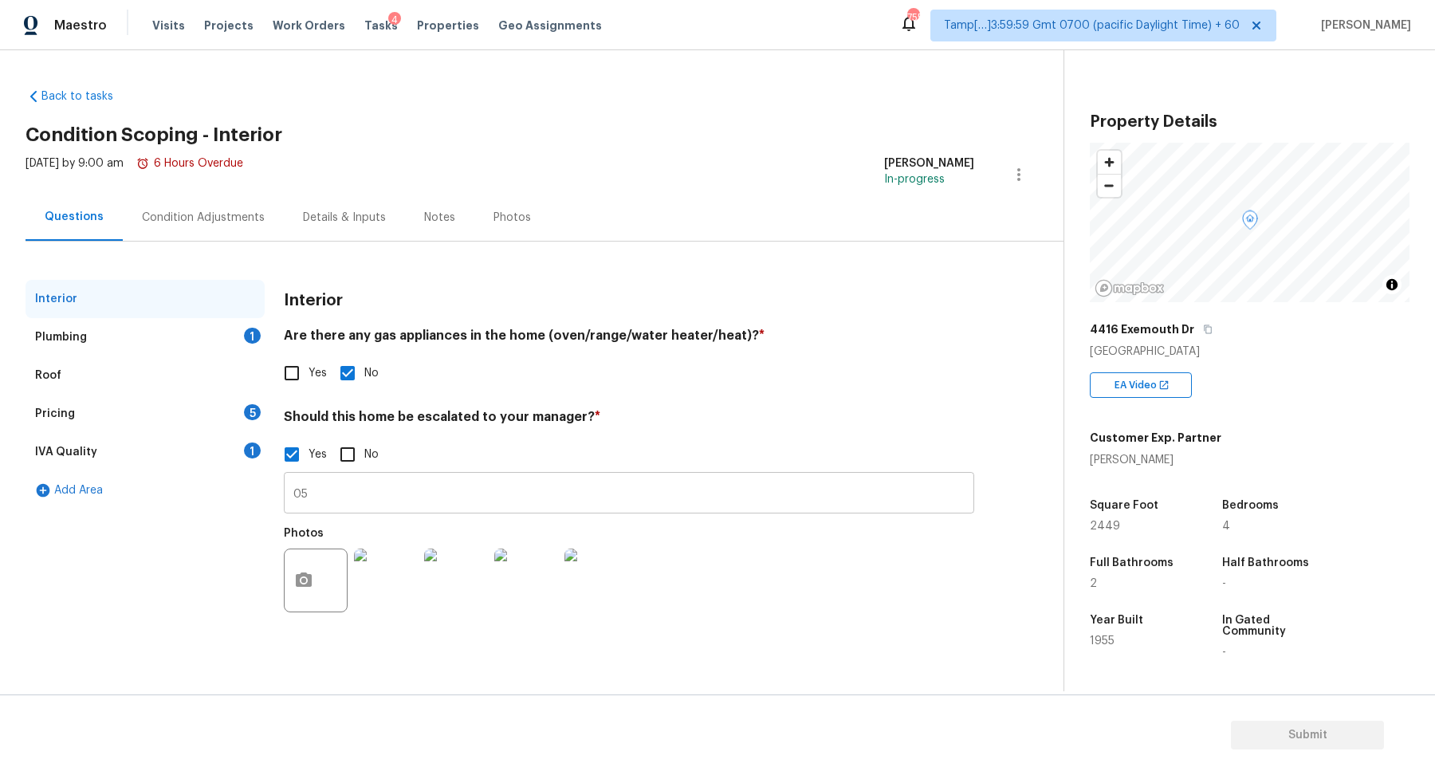
click at [460, 504] on input "05" at bounding box center [629, 494] width 690 height 37
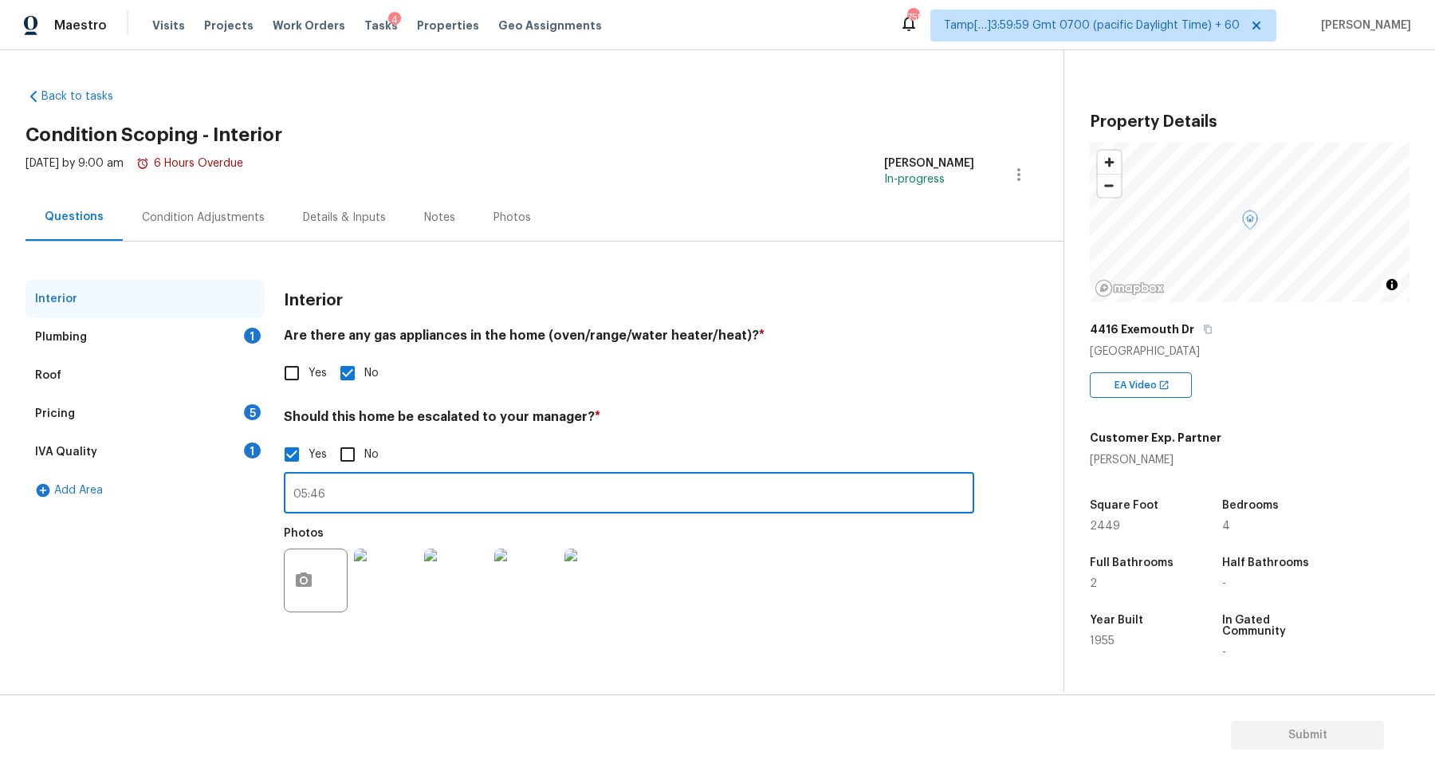
click at [288, 493] on input "05:46" at bounding box center [629, 494] width 690 height 37
click at [558, 489] on input "The house has foundation issue at 05:46" at bounding box center [629, 494] width 690 height 37
type input "The house has foundation issue at 05:46."
click at [507, 377] on div "Yes No" at bounding box center [629, 372] width 690 height 33
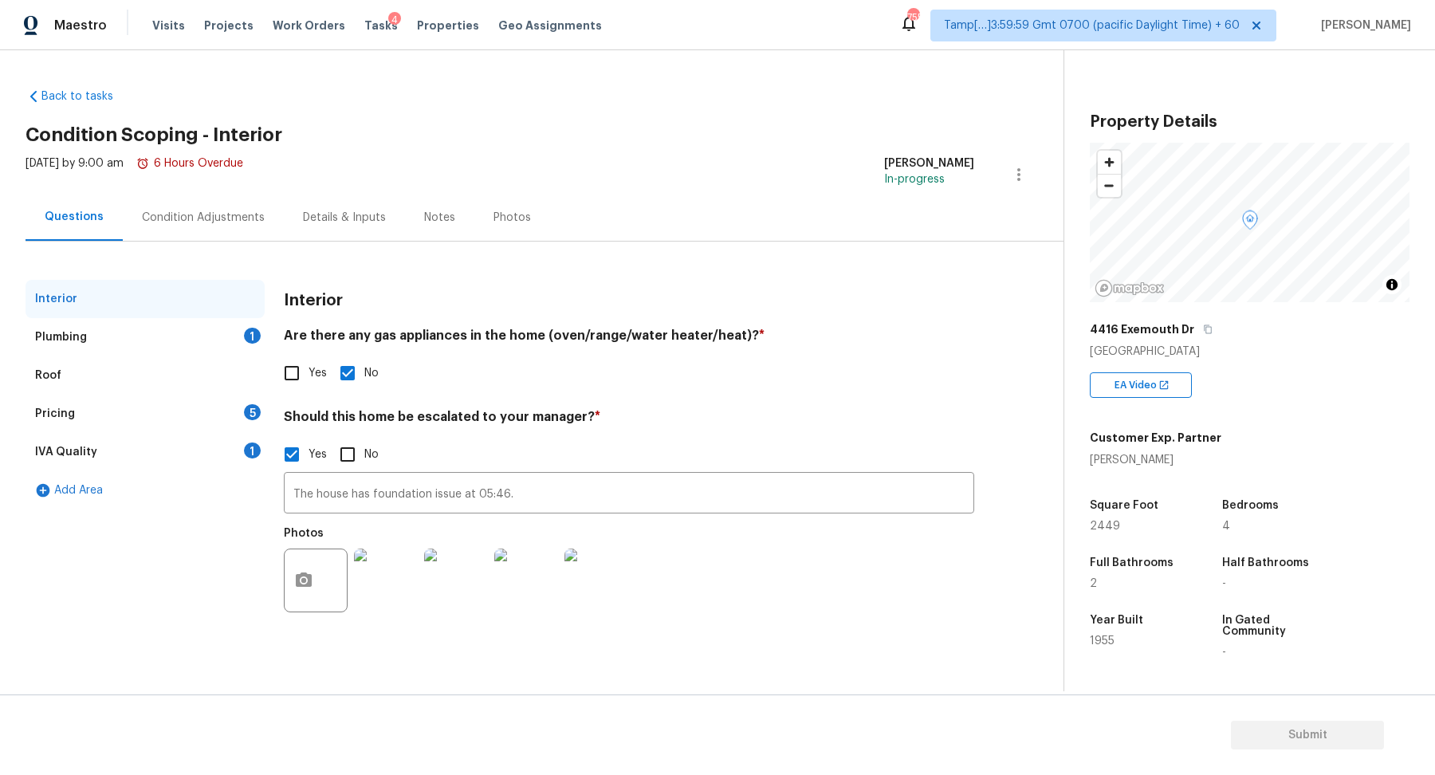
click at [252, 332] on div "1" at bounding box center [252, 336] width 17 height 16
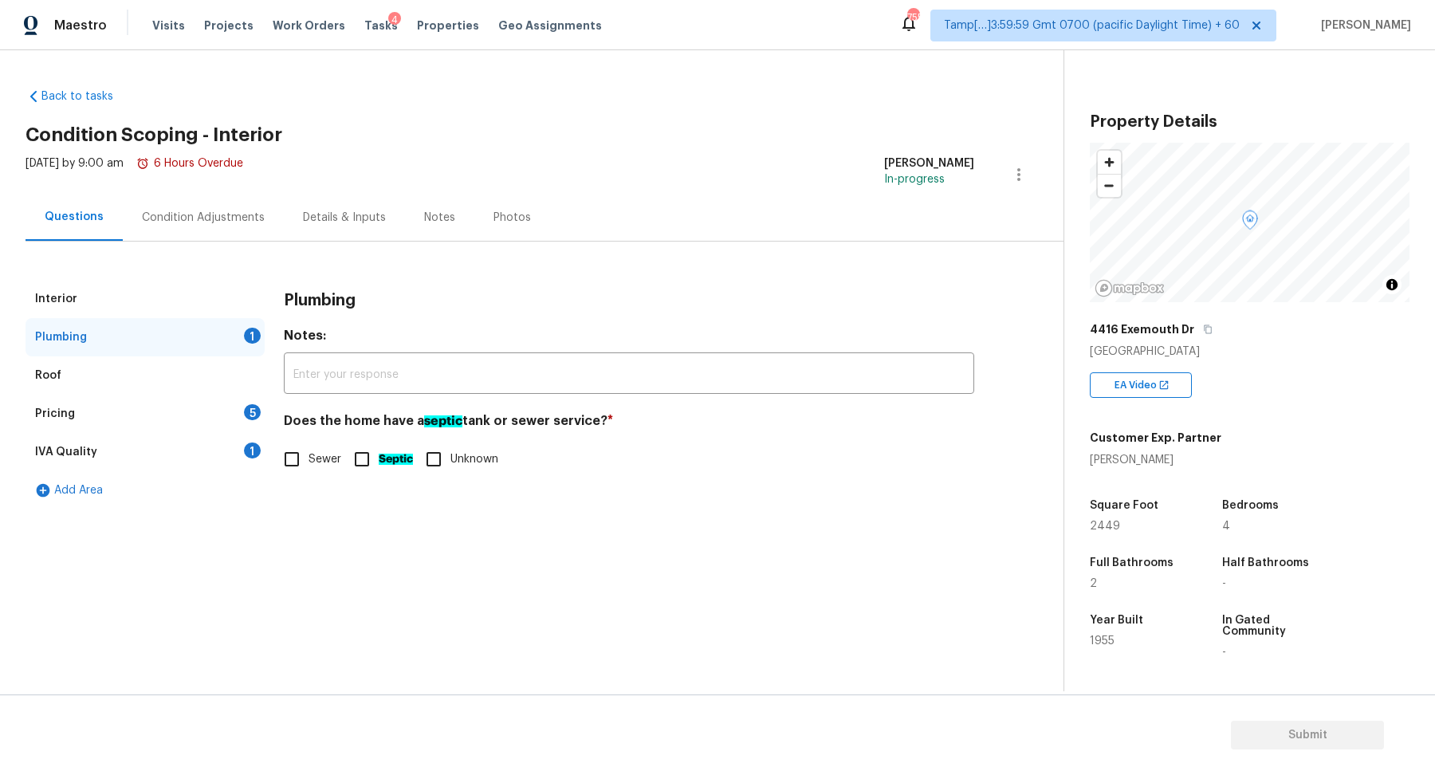
click at [325, 467] on label "Sewer" at bounding box center [308, 458] width 66 height 33
click at [308, 467] on input "Sewer" at bounding box center [291, 458] width 33 height 33
checkbox input "true"
click at [229, 412] on div "Pricing 5" at bounding box center [145, 413] width 239 height 38
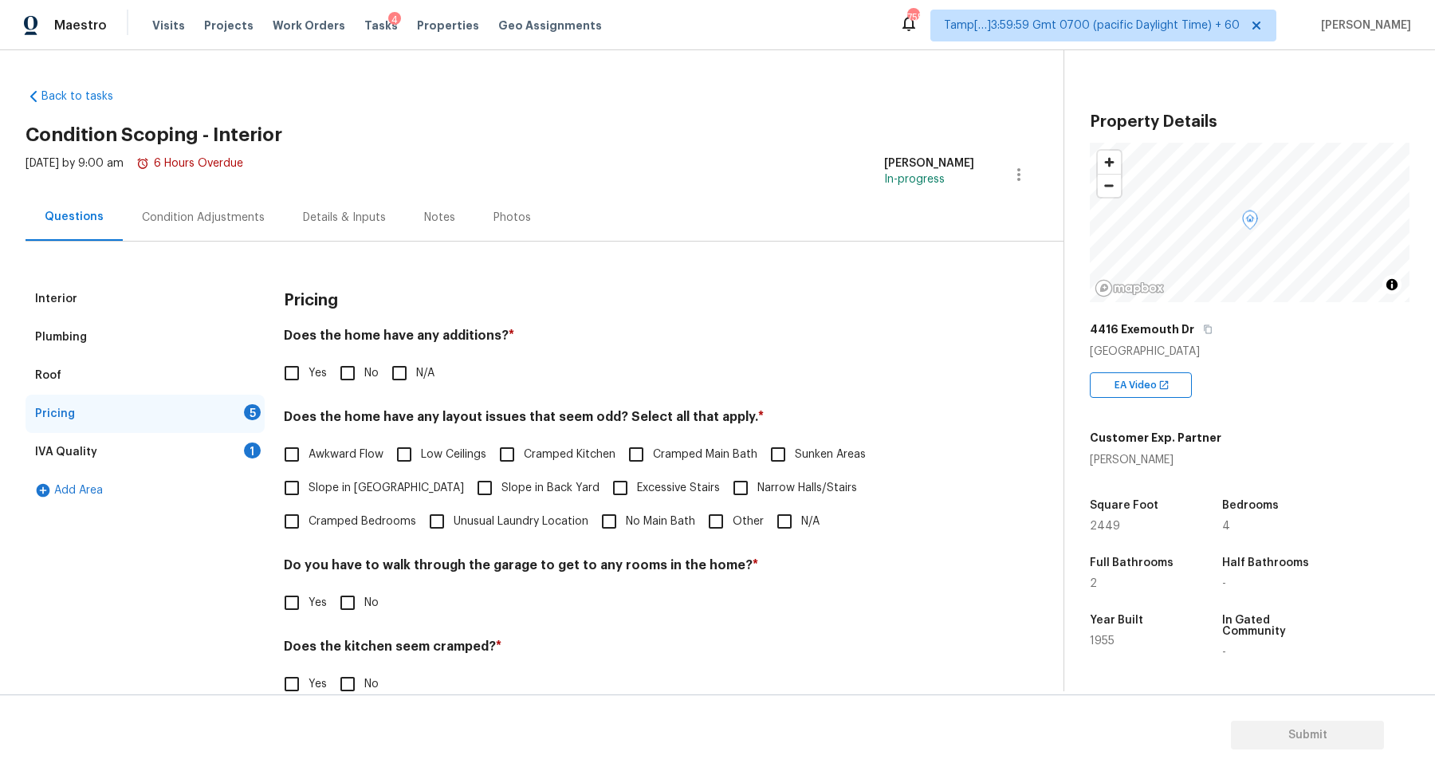
click at [322, 374] on span "Yes" at bounding box center [317, 373] width 18 height 17
click at [308, 374] on input "Yes" at bounding box center [291, 372] width 33 height 33
checkbox input "true"
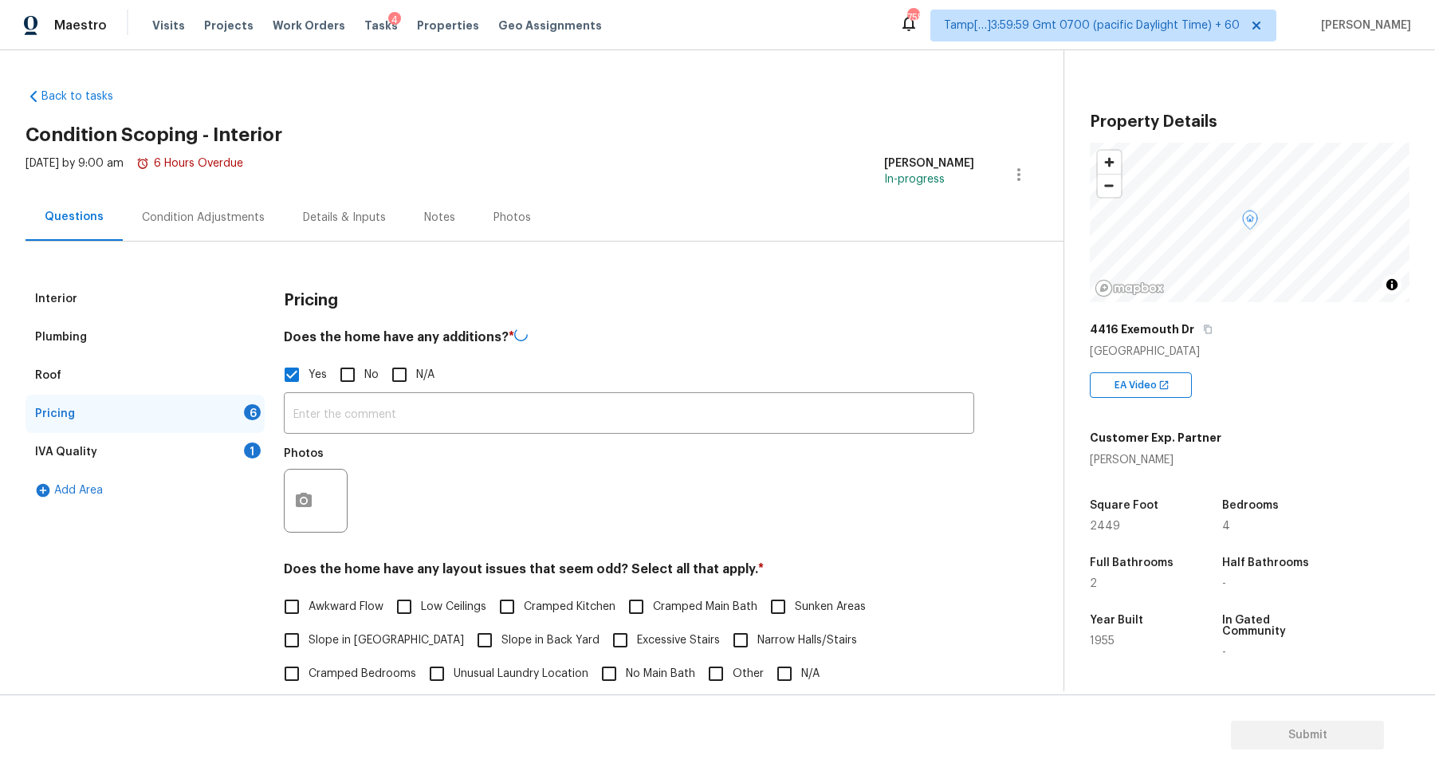
click at [343, 374] on input "No" at bounding box center [347, 374] width 33 height 33
checkbox input "true"
checkbox input "false"
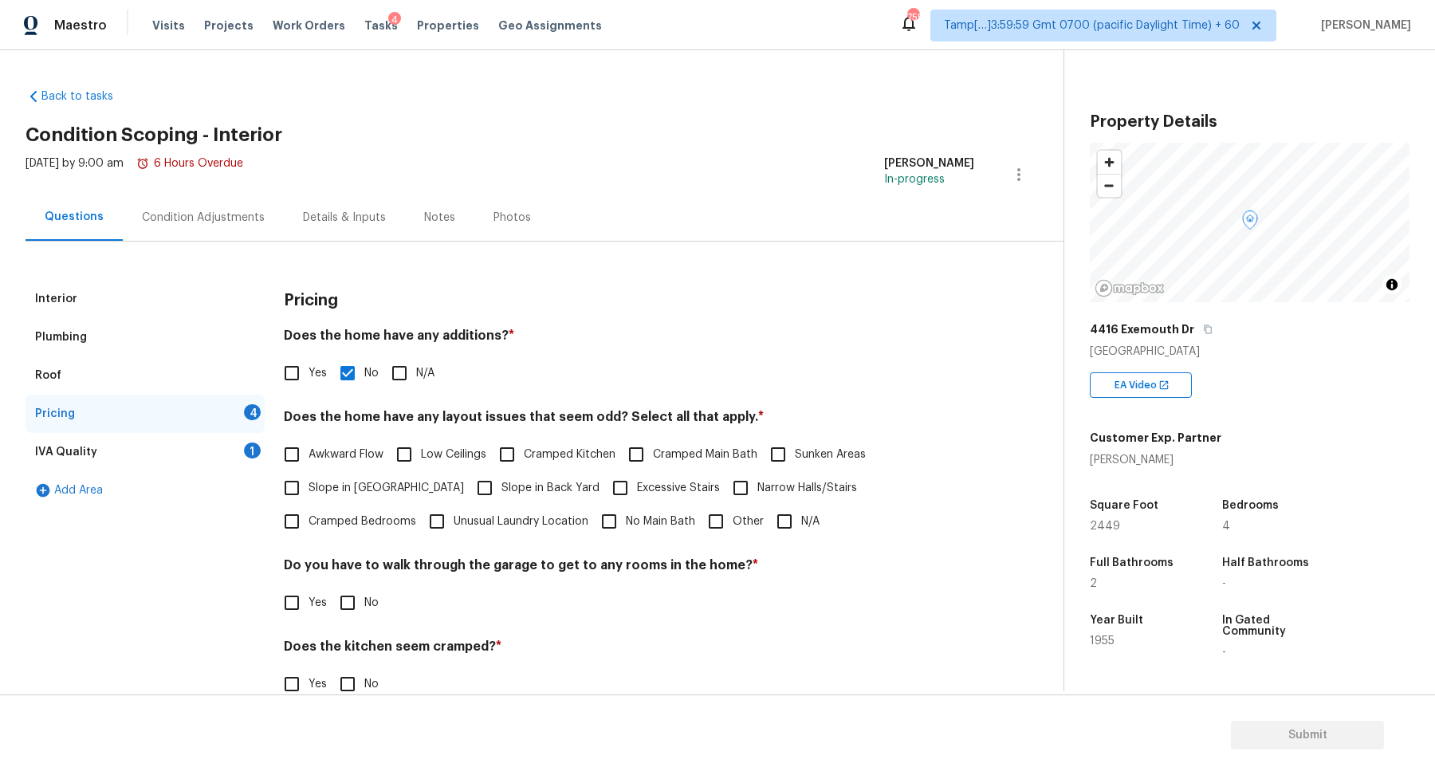
click at [327, 482] on span "Slope in Front Yard" at bounding box center [385, 488] width 155 height 17
click at [308, 482] on input "Slope in Front Yard" at bounding box center [291, 487] width 33 height 33
checkbox input "true"
click at [496, 477] on label "Slope in Back Yard" at bounding box center [533, 489] width 131 height 33
click at [496, 477] on input "Slope in Back Yard" at bounding box center [484, 489] width 33 height 33
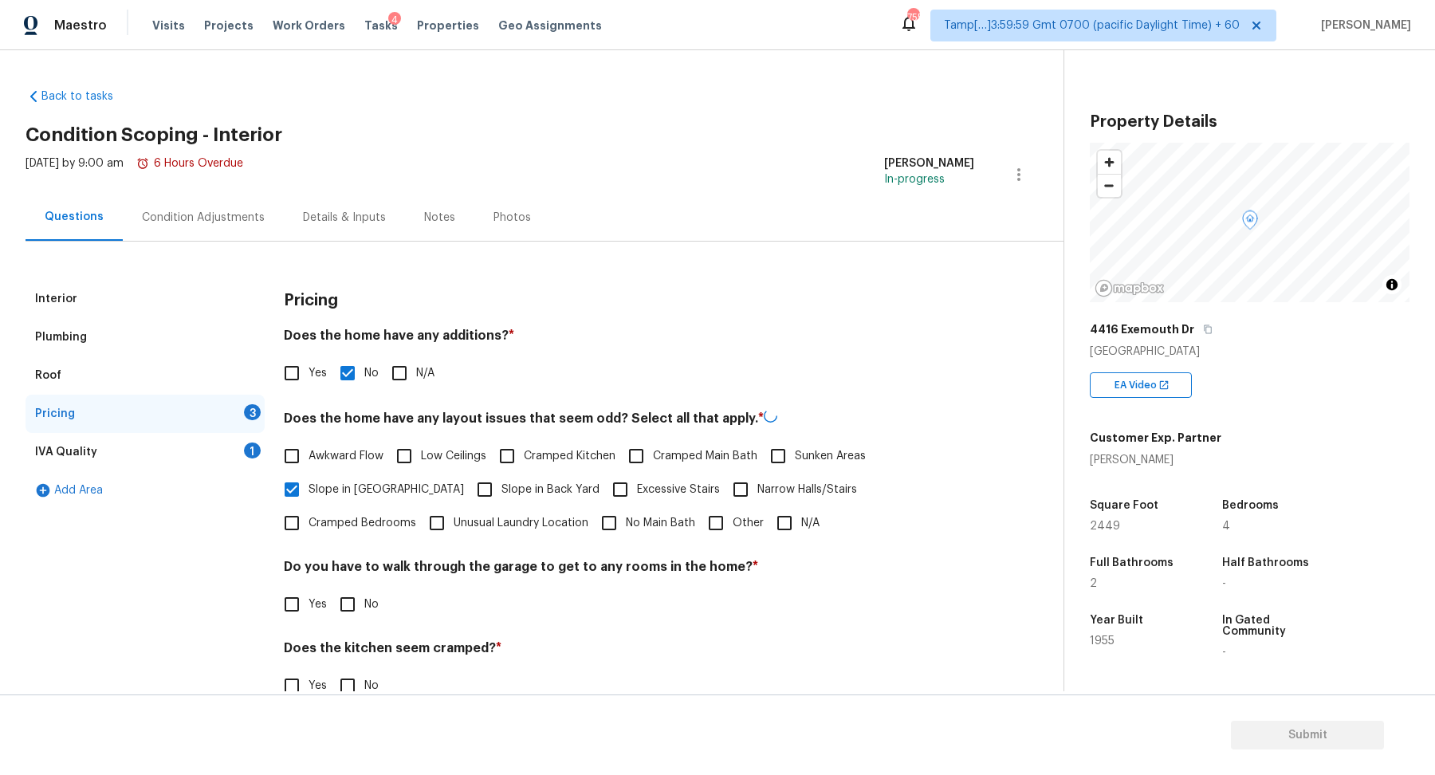
checkbox input "true"
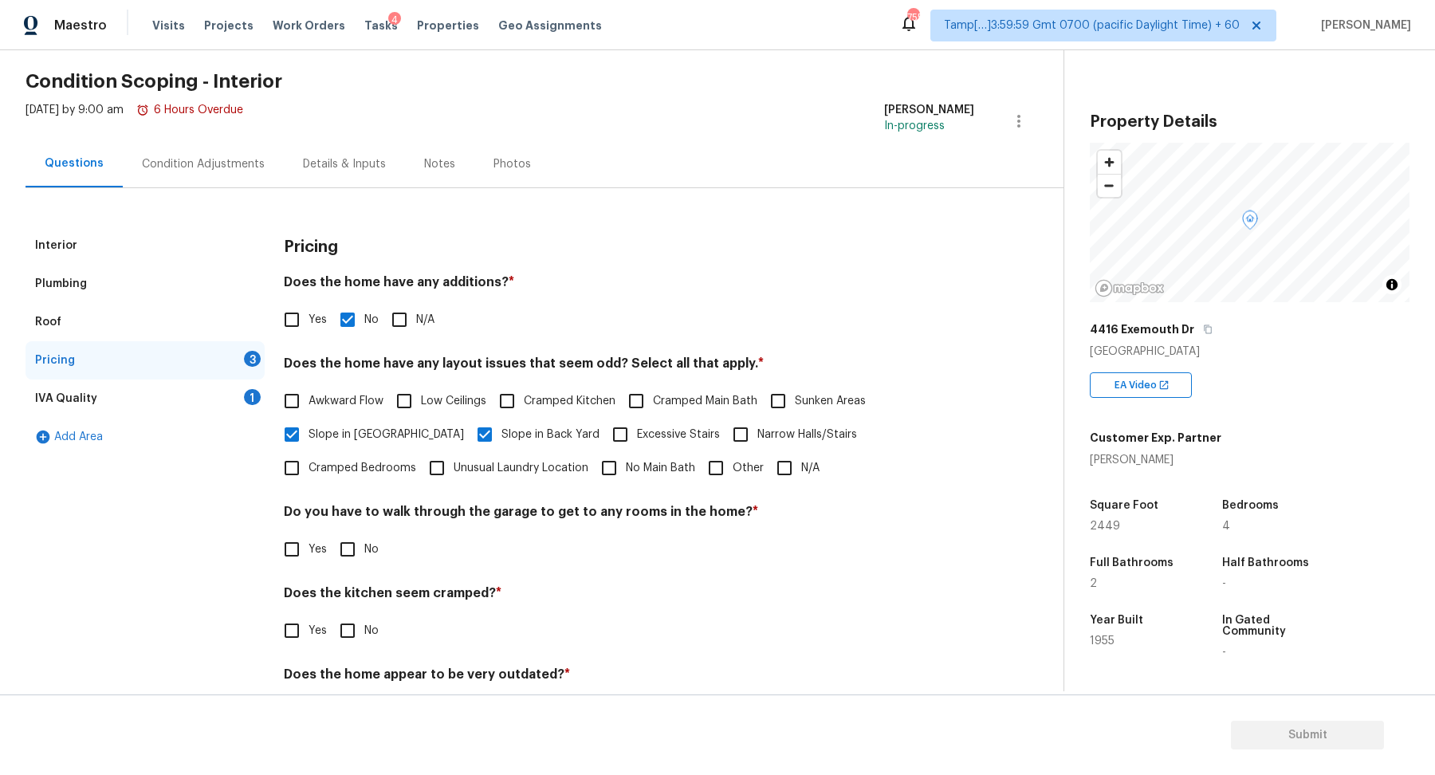
scroll to position [89, 0]
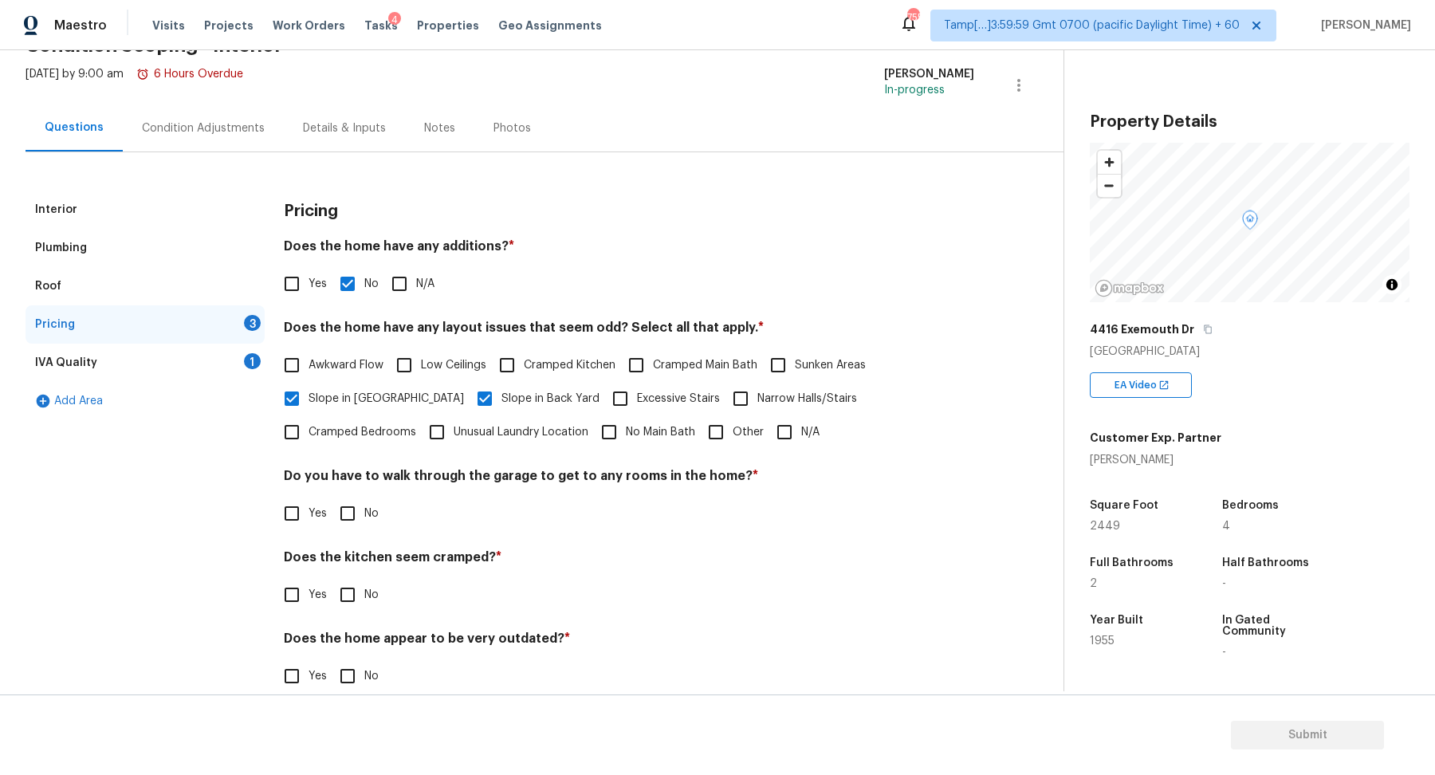
click at [732, 435] on span "Other" at bounding box center [747, 432] width 31 height 17
click at [699, 435] on input "Other" at bounding box center [715, 431] width 33 height 33
checkbox input "true"
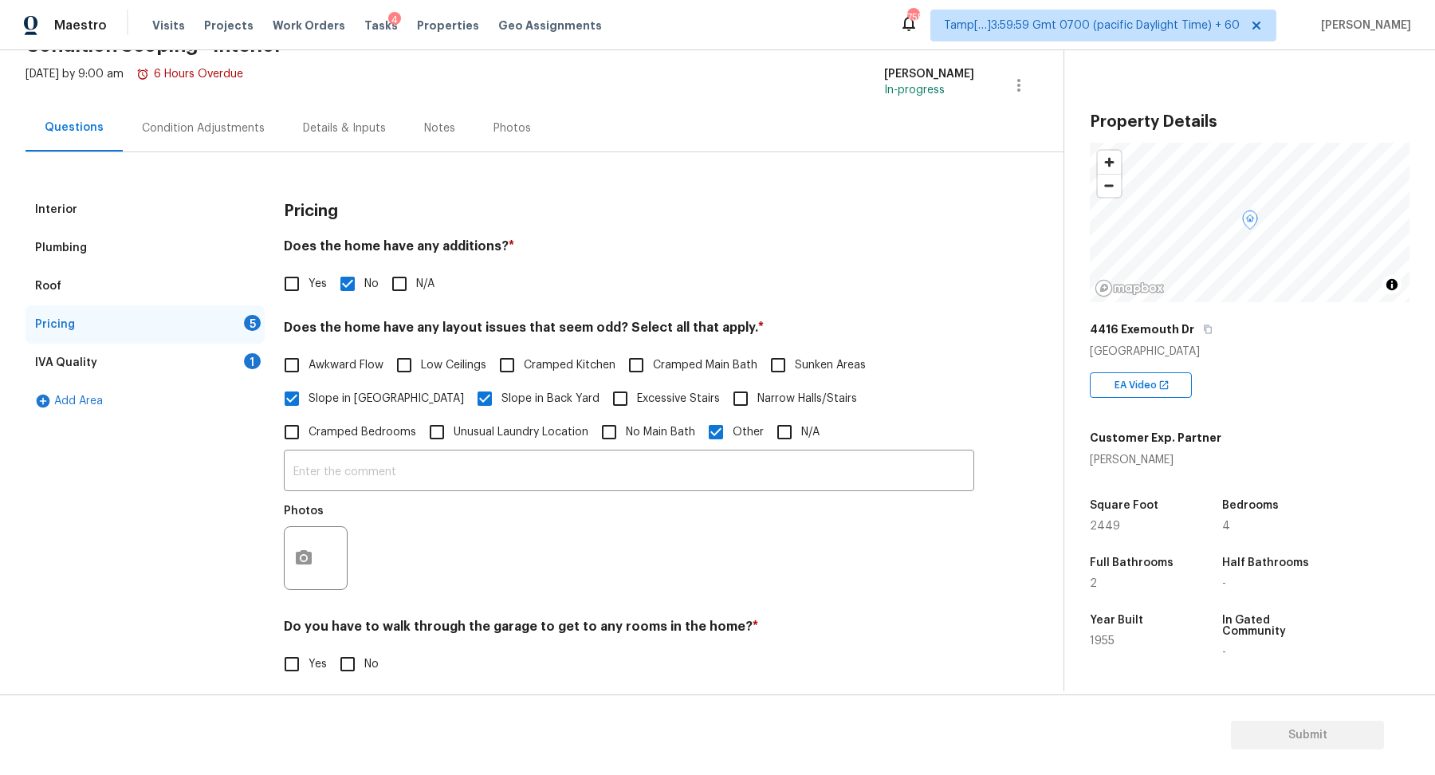
click at [337, 545] on div at bounding box center [316, 558] width 64 height 64
click at [312, 553] on button "button" at bounding box center [304, 558] width 38 height 62
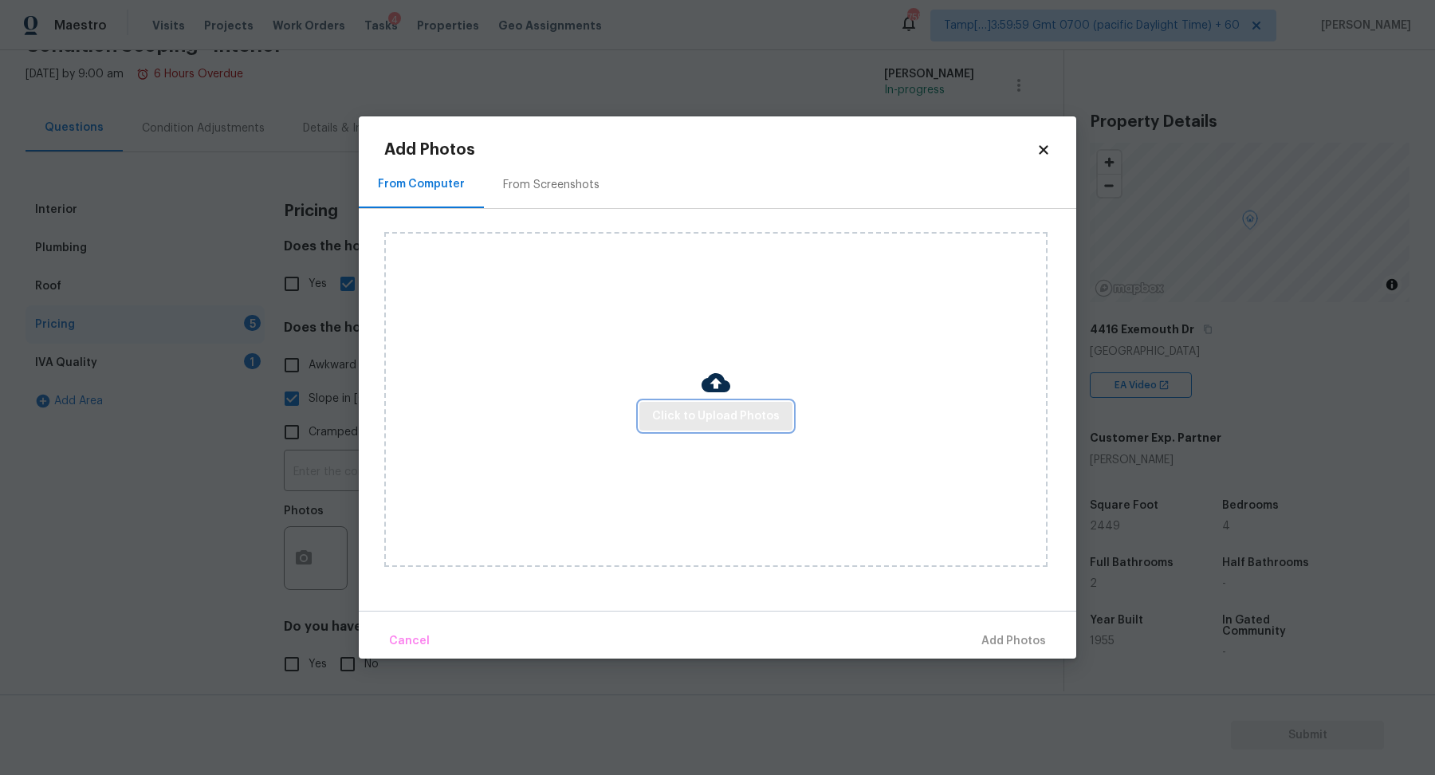
click at [697, 424] on span "Click to Upload Photos" at bounding box center [716, 416] width 128 height 20
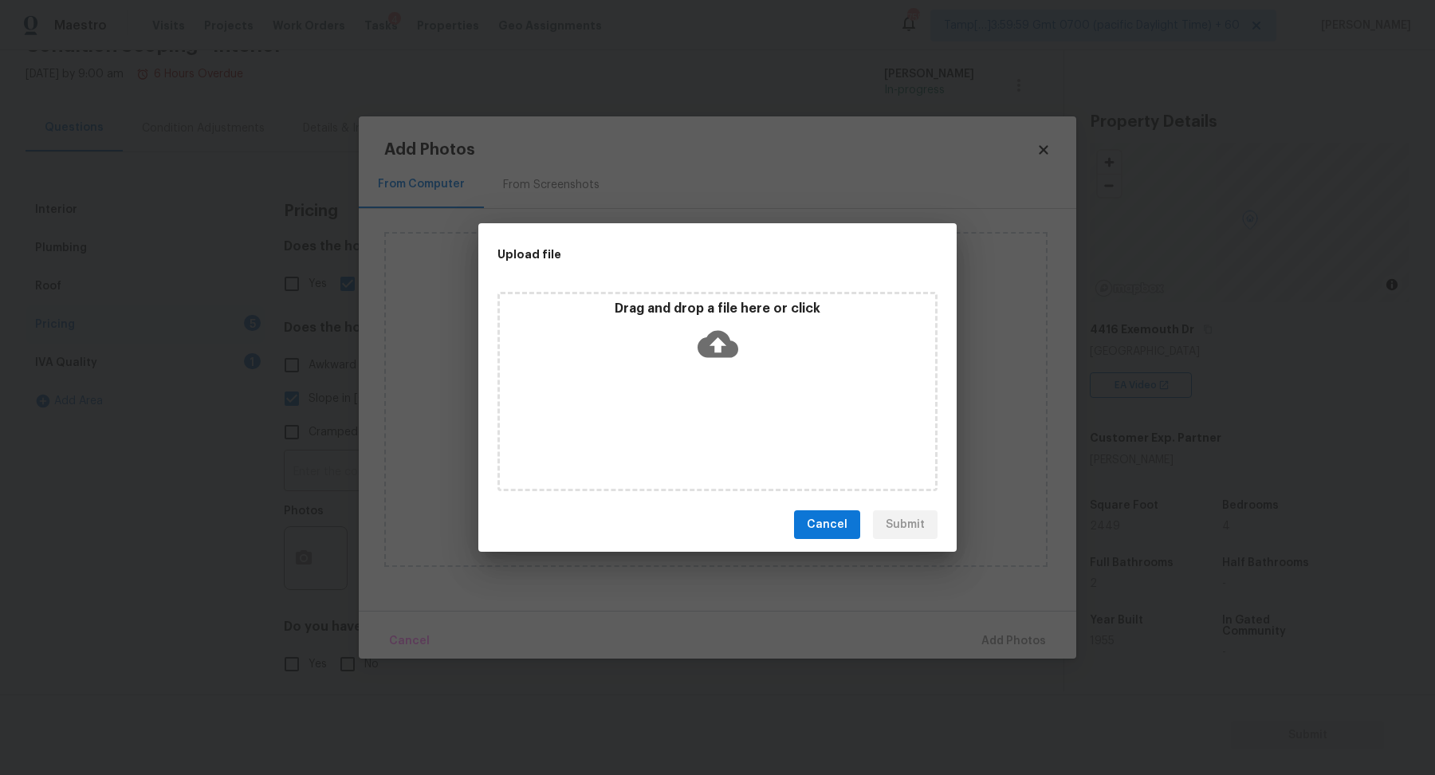
click at [759, 374] on div "Drag and drop a file here or click" at bounding box center [717, 391] width 440 height 199
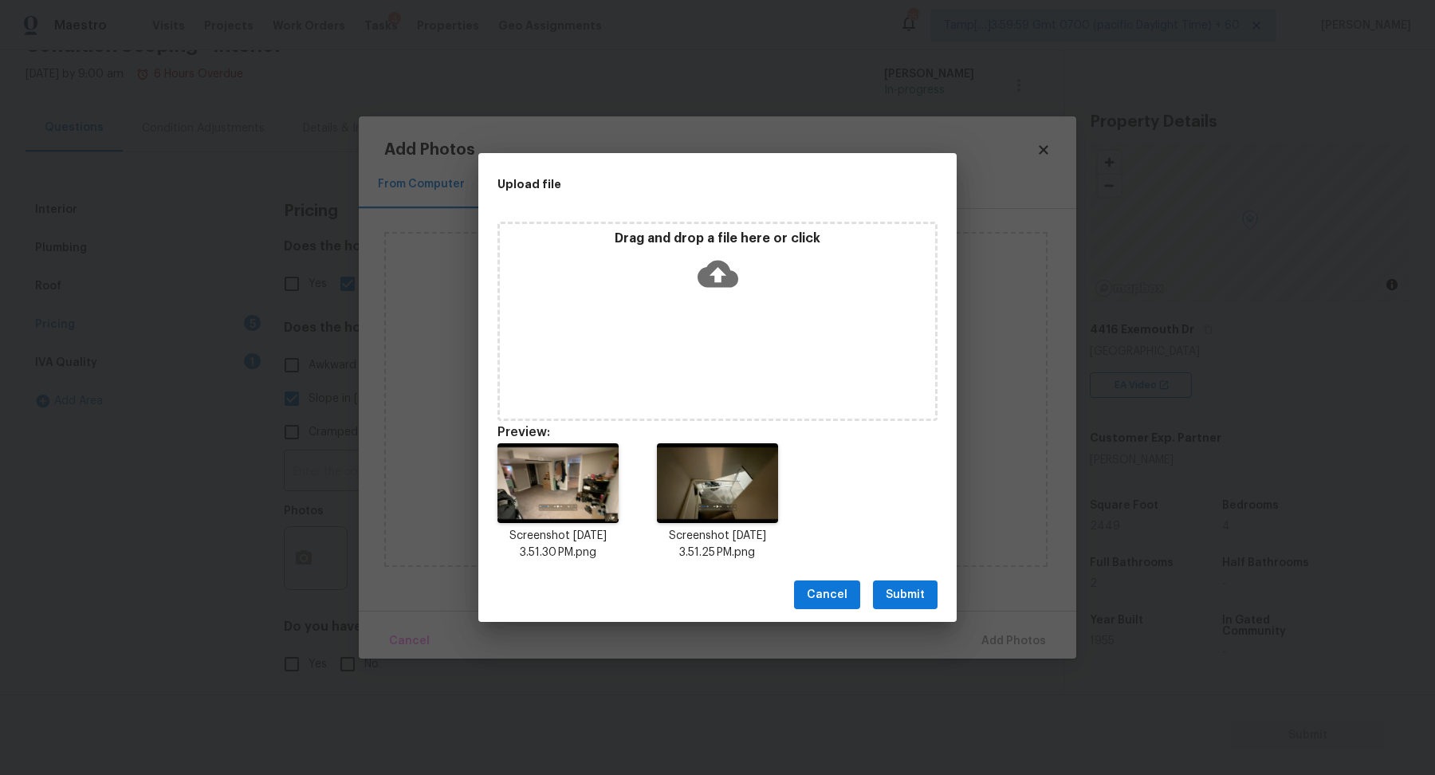
click at [893, 590] on span "Submit" at bounding box center [904, 595] width 39 height 20
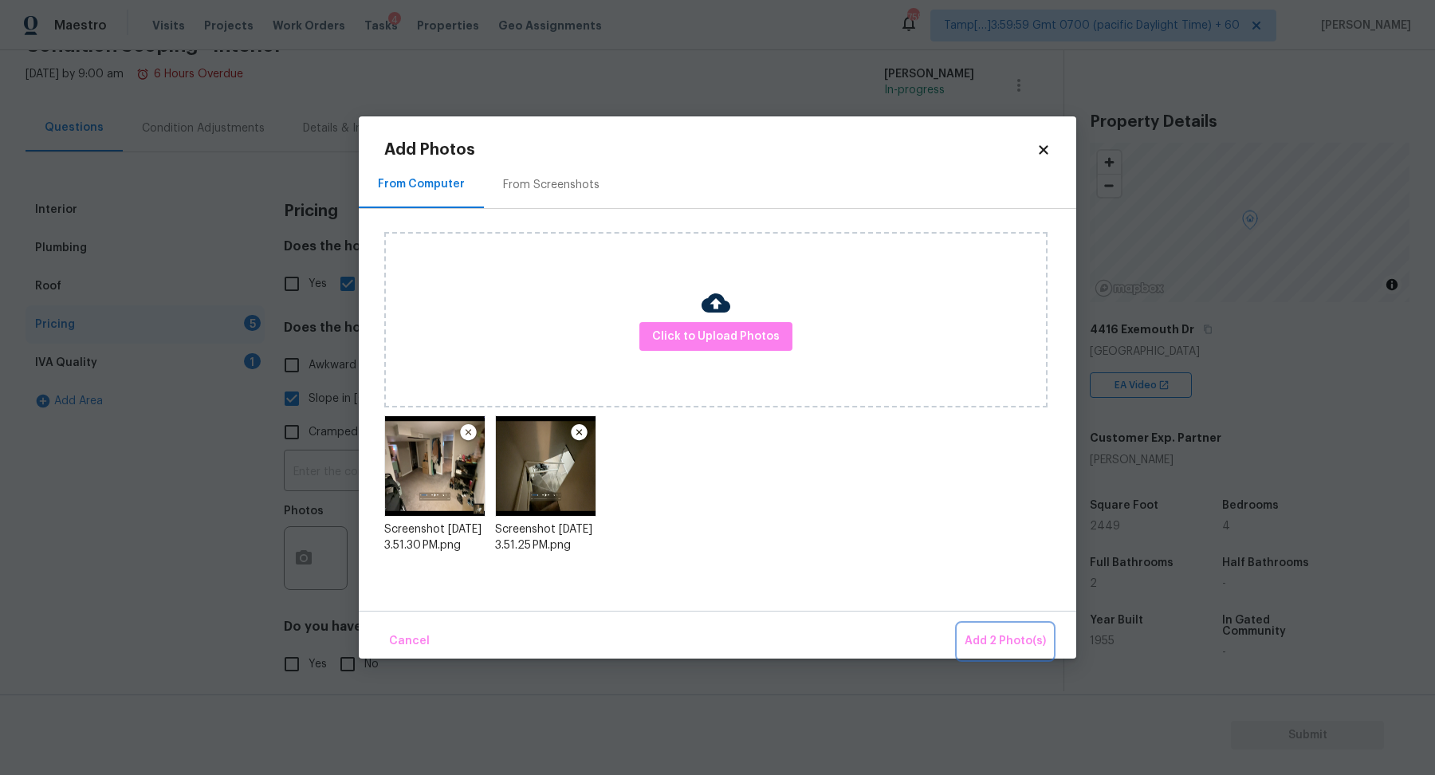
click at [967, 630] on button "Add 2 Photo(s)" at bounding box center [1005, 641] width 94 height 34
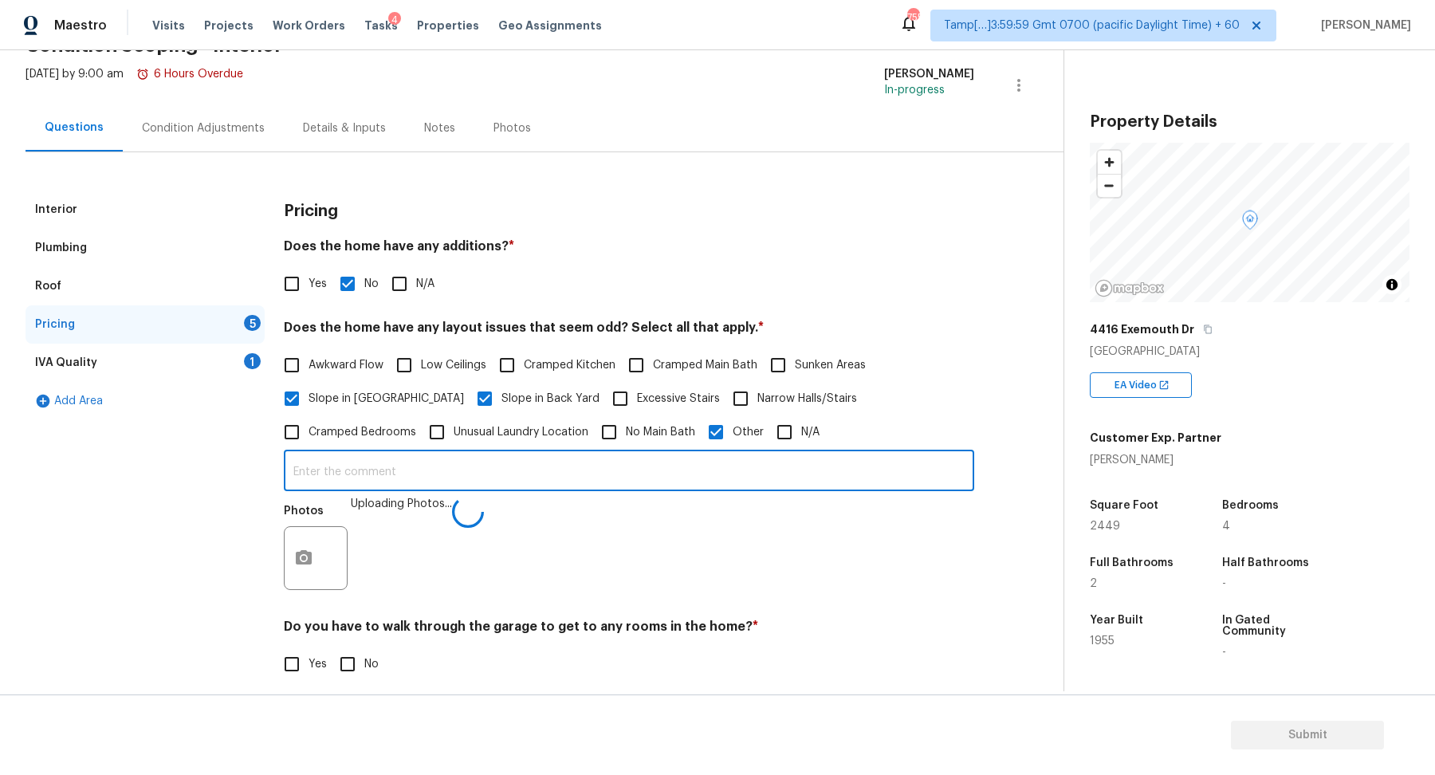
click at [655, 489] on input "text" at bounding box center [629, 471] width 690 height 37
paste input "6.5 feet high at their highest"
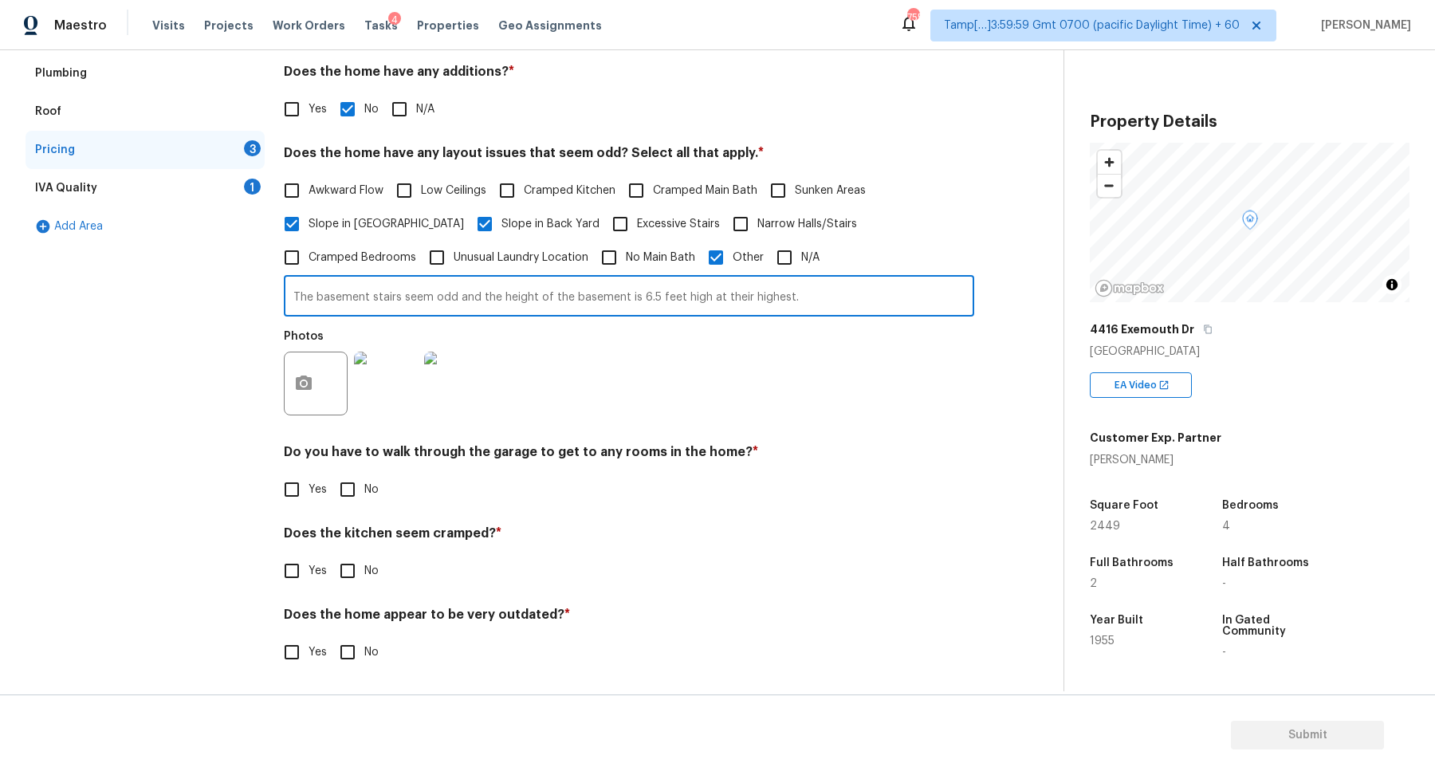
type input "The basement stairs seem odd and the height of the basement is 6.5 feet high at…"
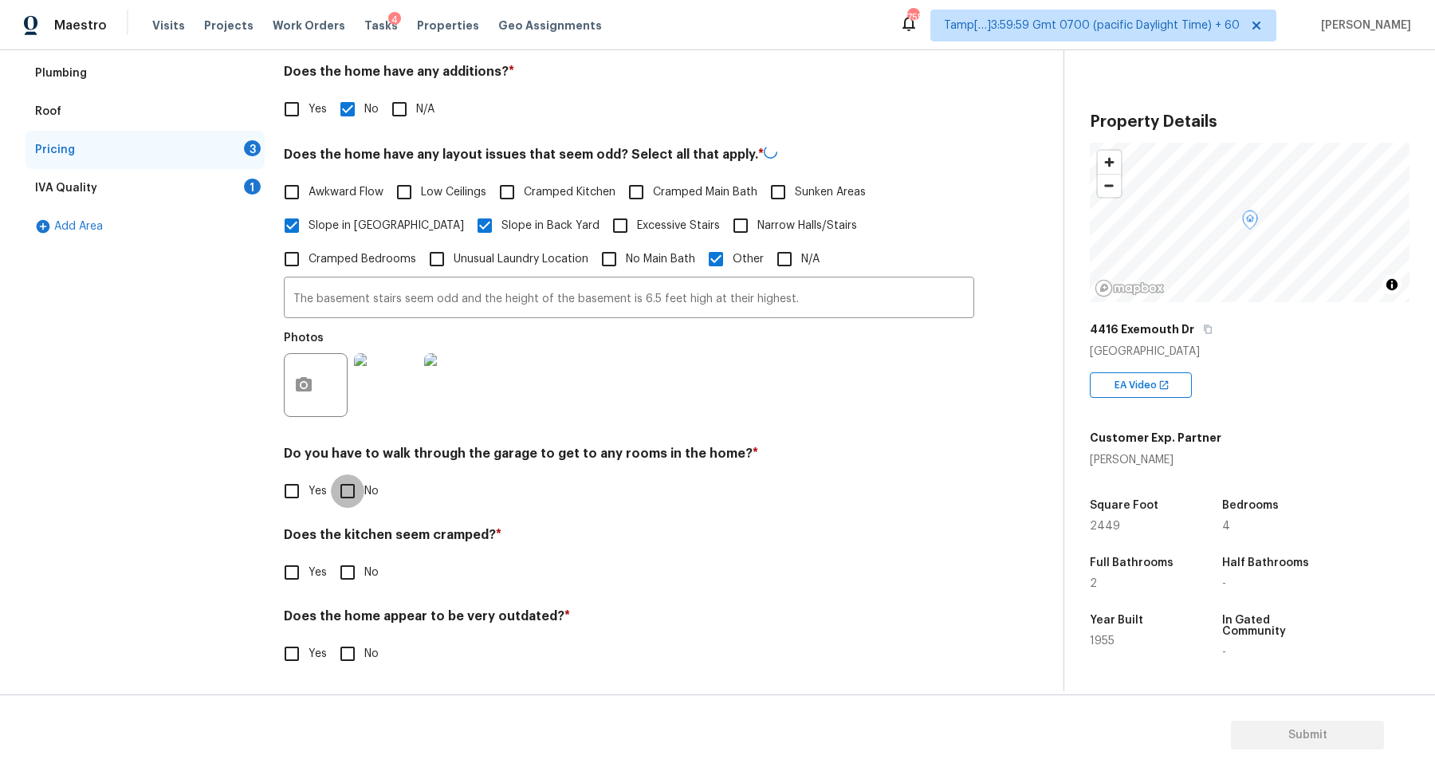
click at [360, 491] on input "No" at bounding box center [347, 490] width 33 height 33
checkbox input "true"
click at [331, 554] on input "No" at bounding box center [347, 570] width 33 height 33
checkbox input "true"
click at [331, 637] on input "No" at bounding box center [347, 653] width 33 height 33
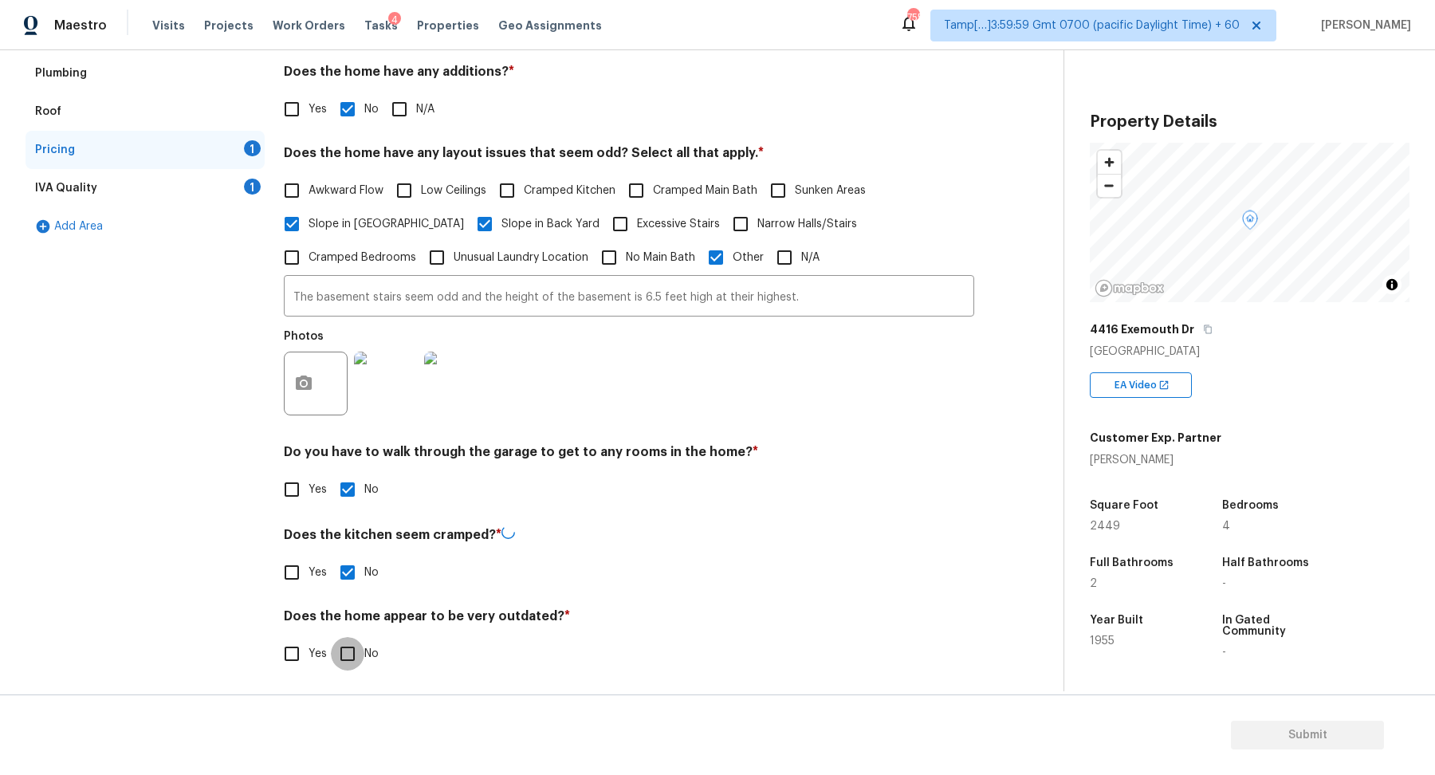
checkbox input "true"
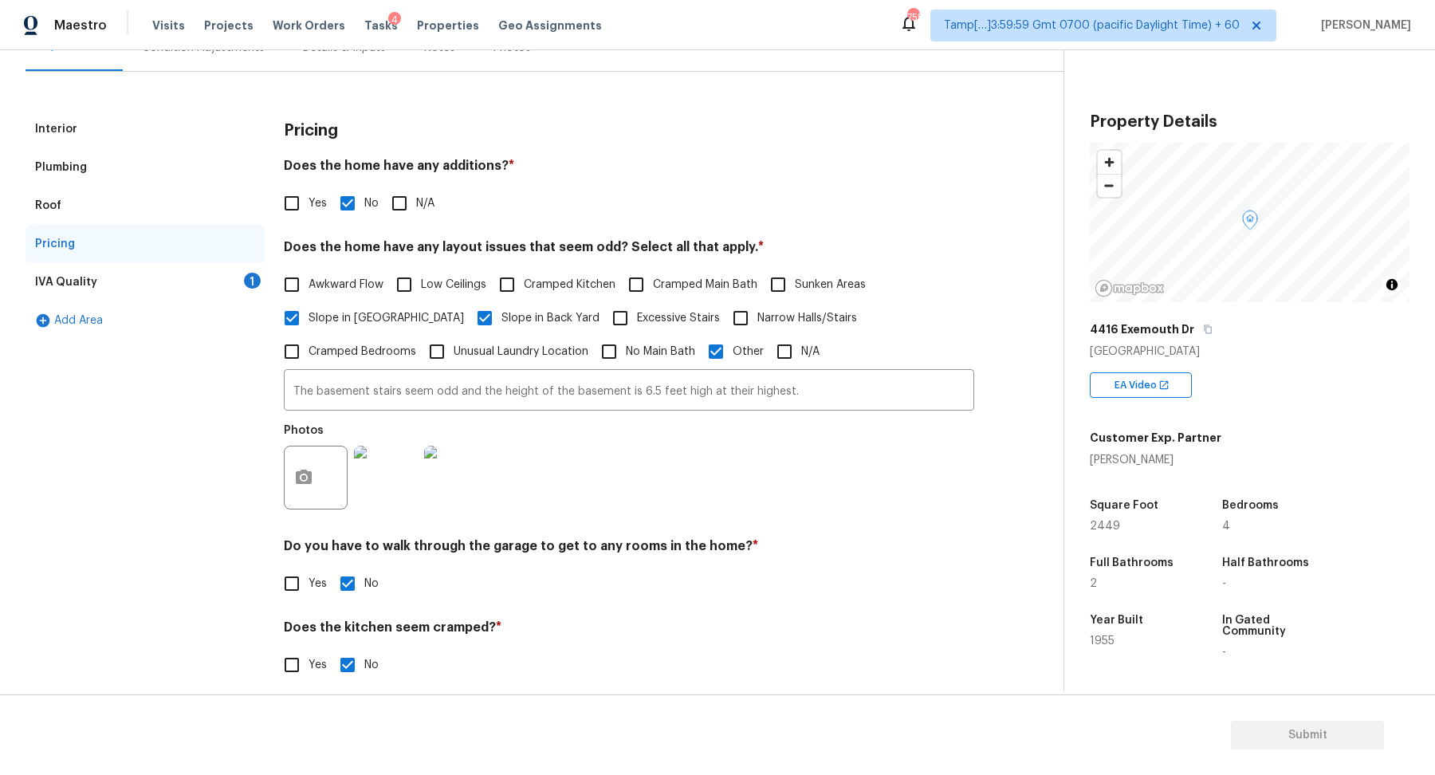
scroll to position [96, 0]
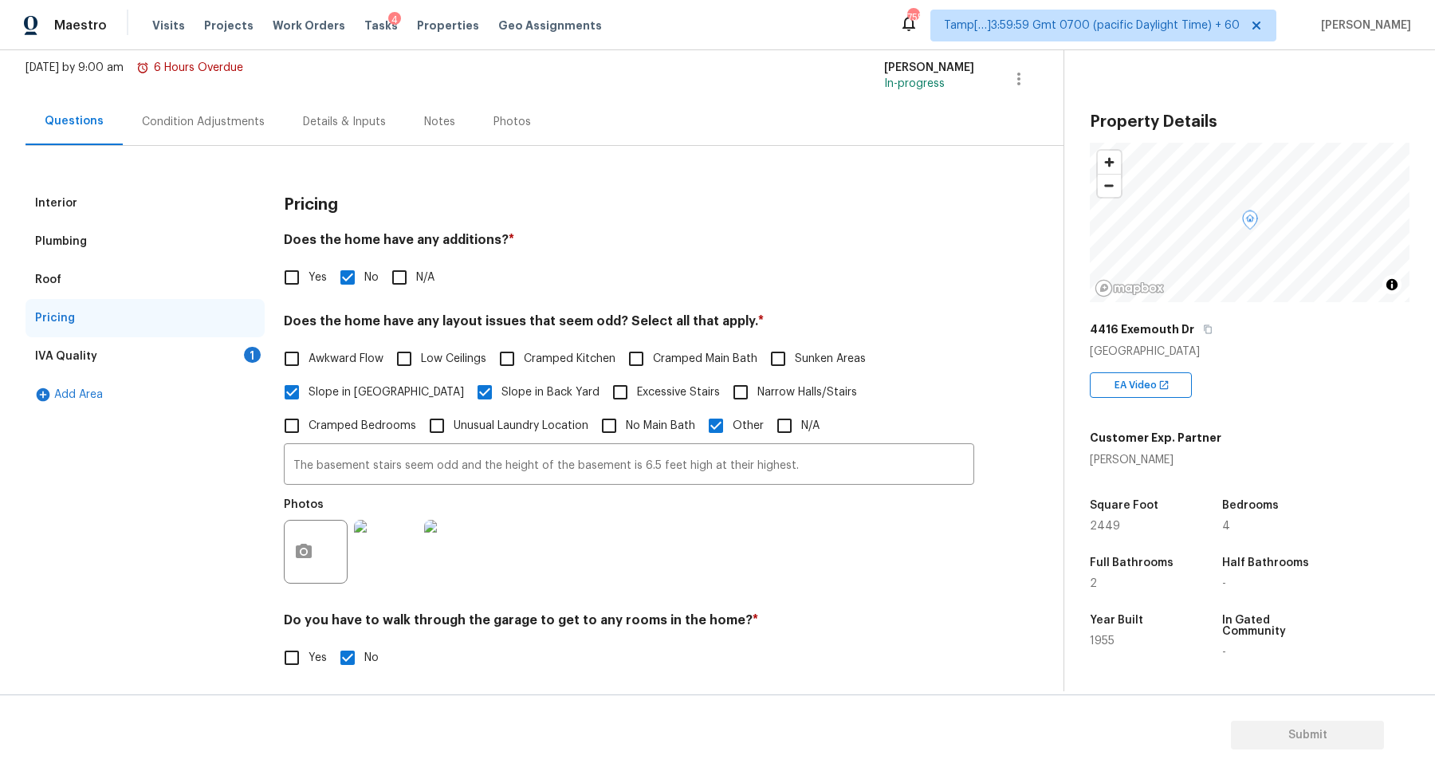
click at [234, 359] on div "IVA Quality 1" at bounding box center [145, 356] width 239 height 38
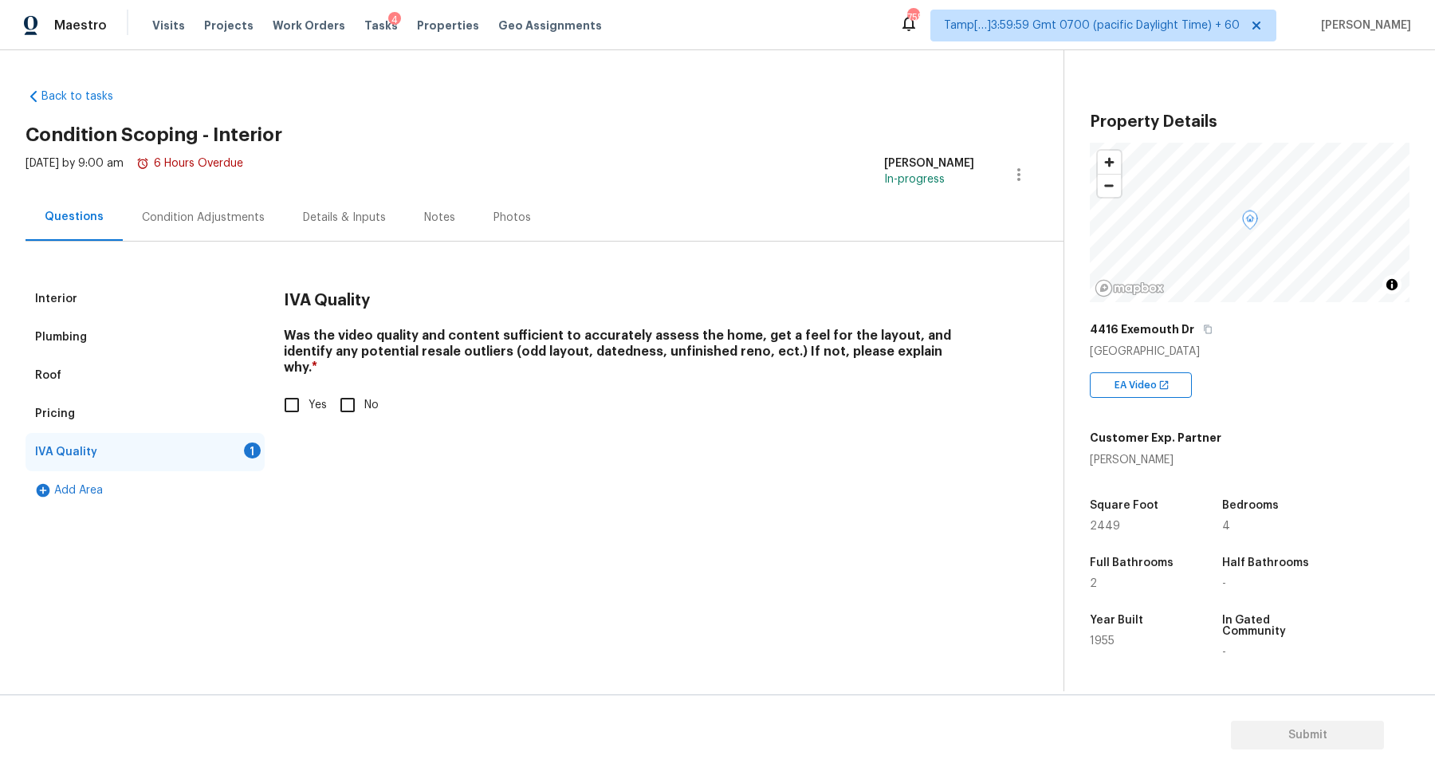
scroll to position [0, 0]
click at [307, 390] on input "Yes" at bounding box center [291, 404] width 33 height 33
checkbox input "true"
click at [171, 212] on div "Condition Adjustments" at bounding box center [203, 218] width 123 height 16
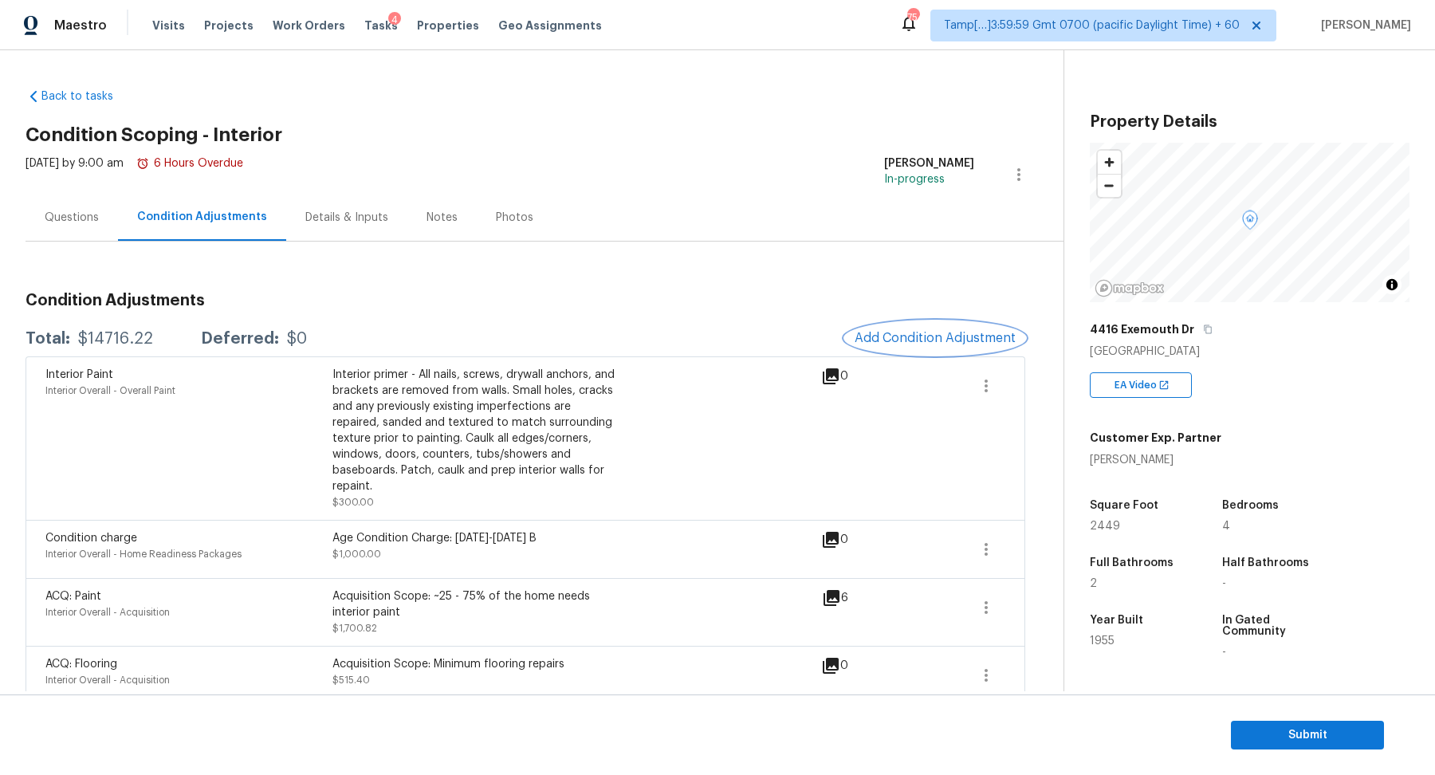
click at [937, 339] on span "Add Condition Adjustment" at bounding box center [934, 338] width 161 height 14
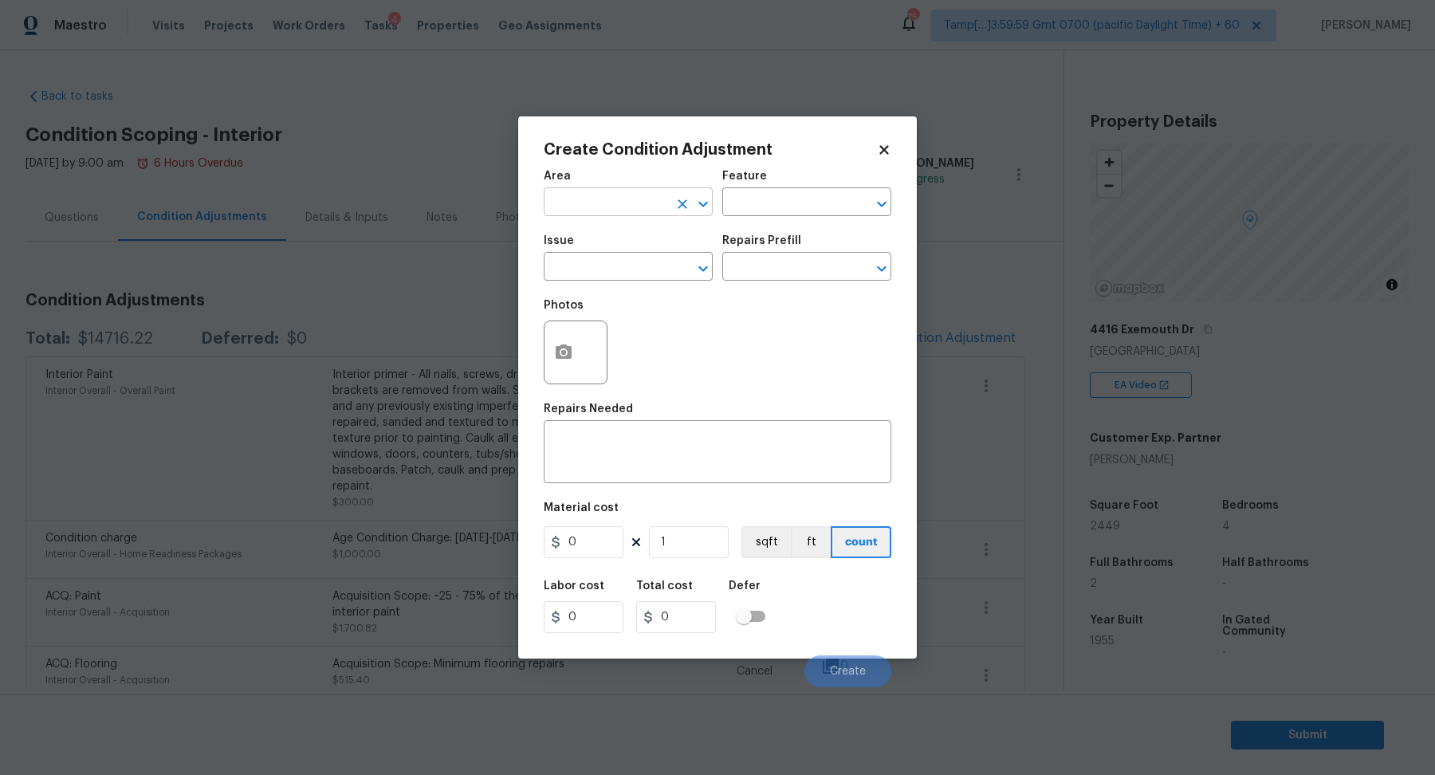
click at [593, 206] on input "text" at bounding box center [606, 203] width 124 height 25
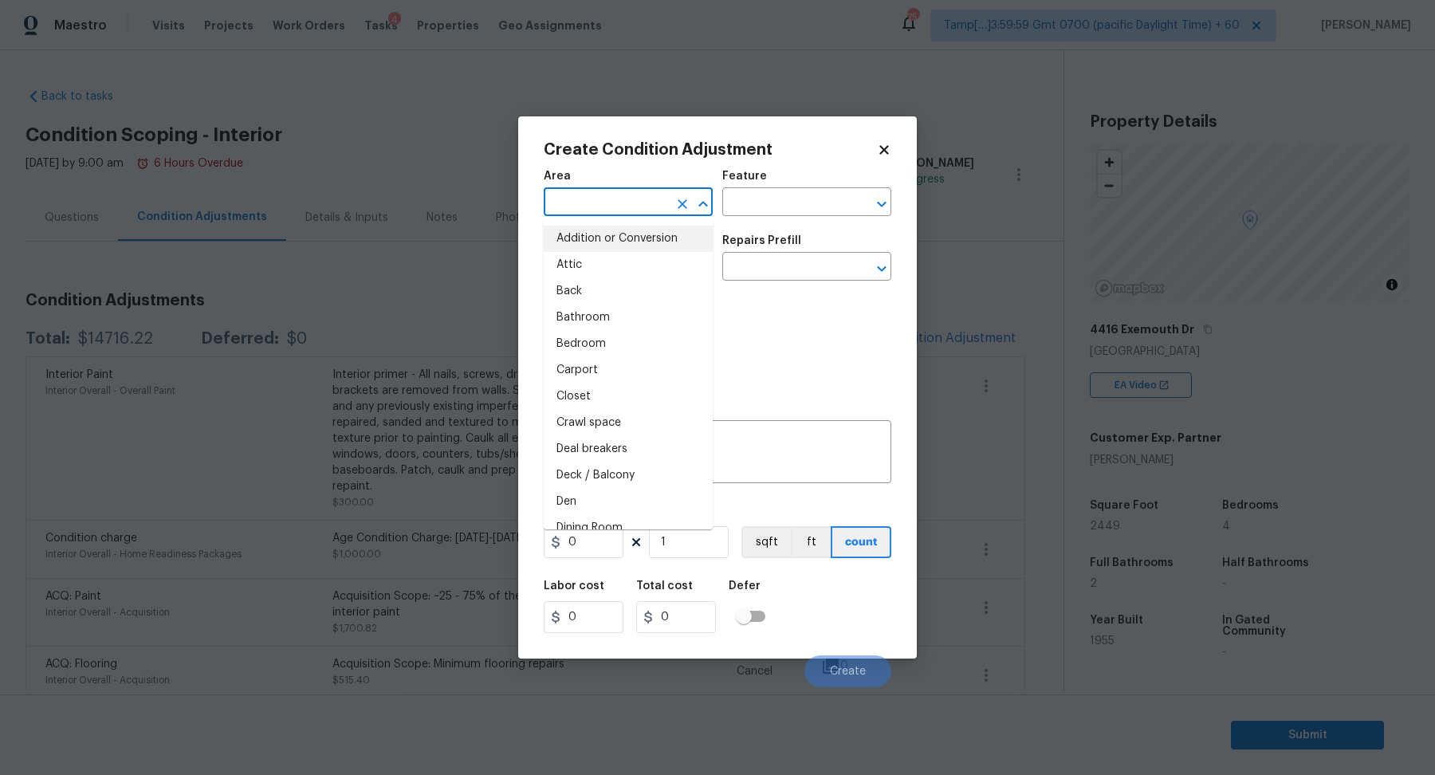
click at [386, 342] on body "Maestro Visits Projects Work Orders Tasks 4 Properties Geo Assignments 754 Tamp…" at bounding box center [717, 387] width 1435 height 775
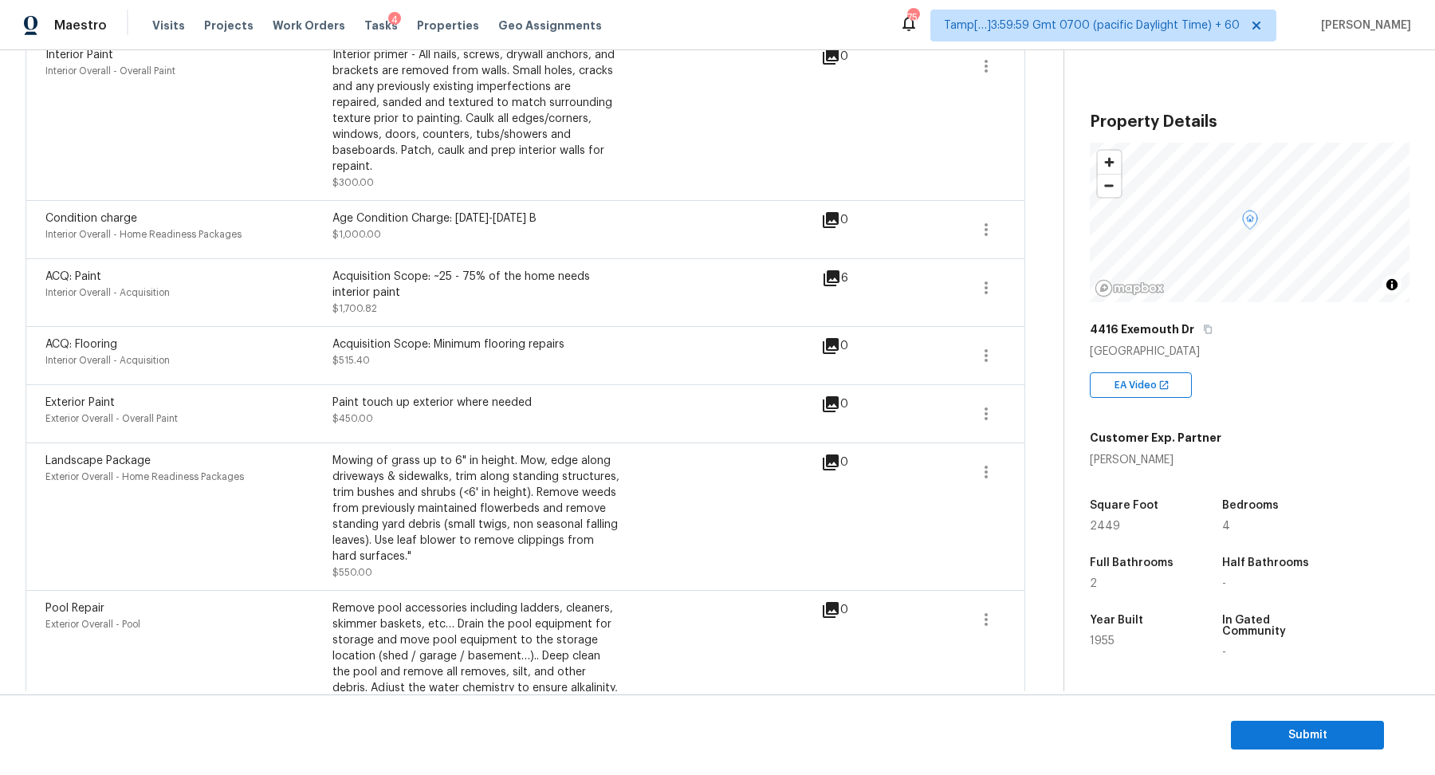
scroll to position [170, 0]
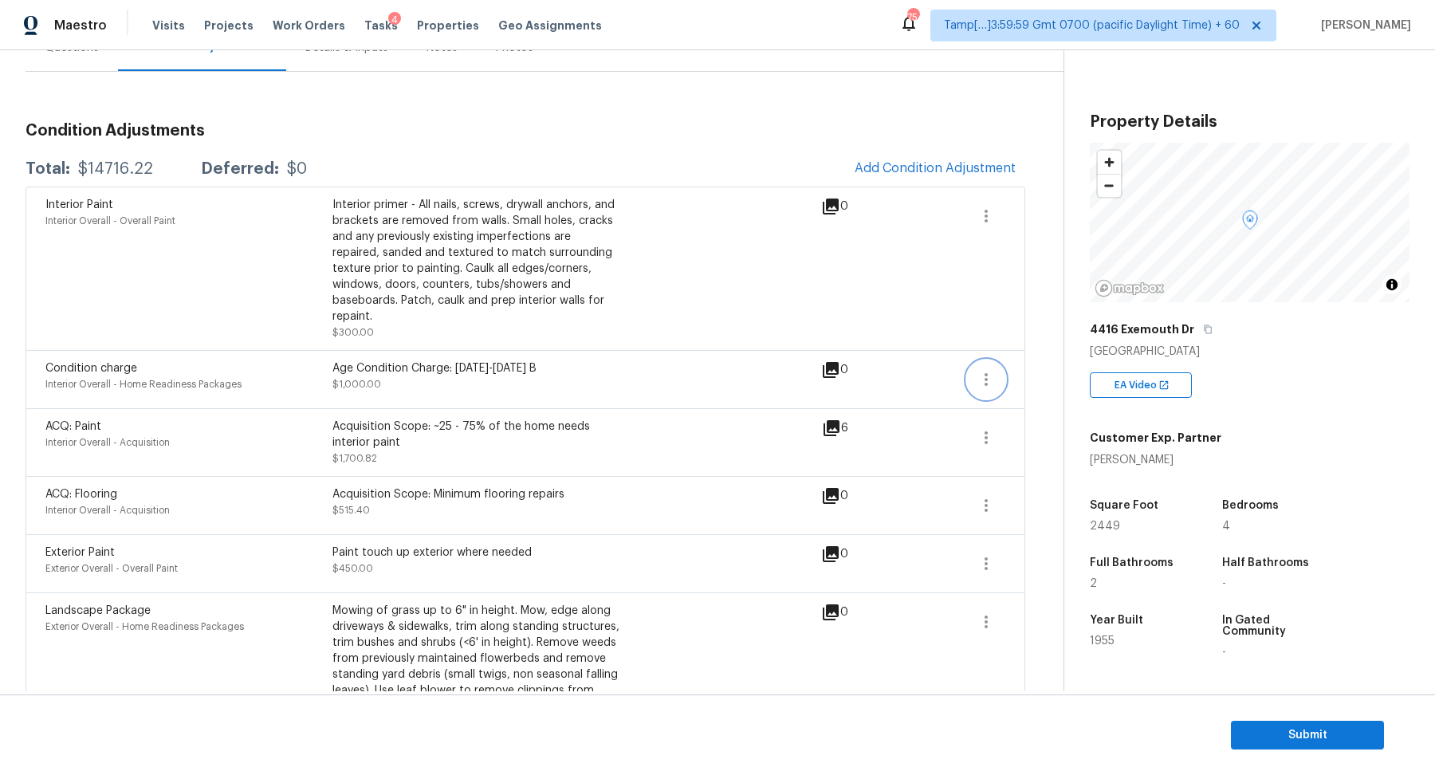
click at [987, 370] on icon "button" at bounding box center [985, 379] width 19 height 19
click at [1017, 355] on div "Edit" at bounding box center [1077, 359] width 124 height 16
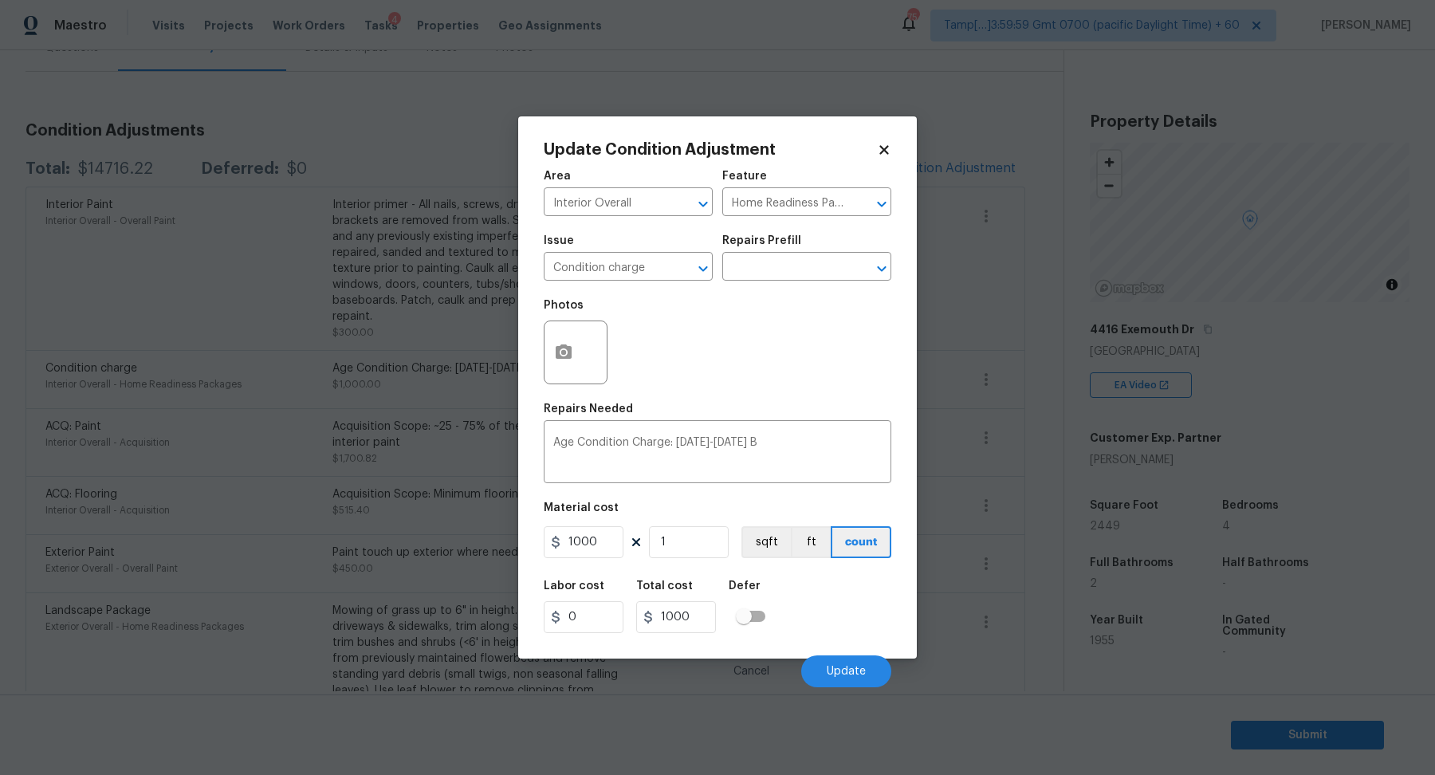
click at [348, 155] on body "Maestro Visits Projects Work Orders Tasks 4 Properties Geo Assignments 754 Tamp…" at bounding box center [717, 387] width 1435 height 775
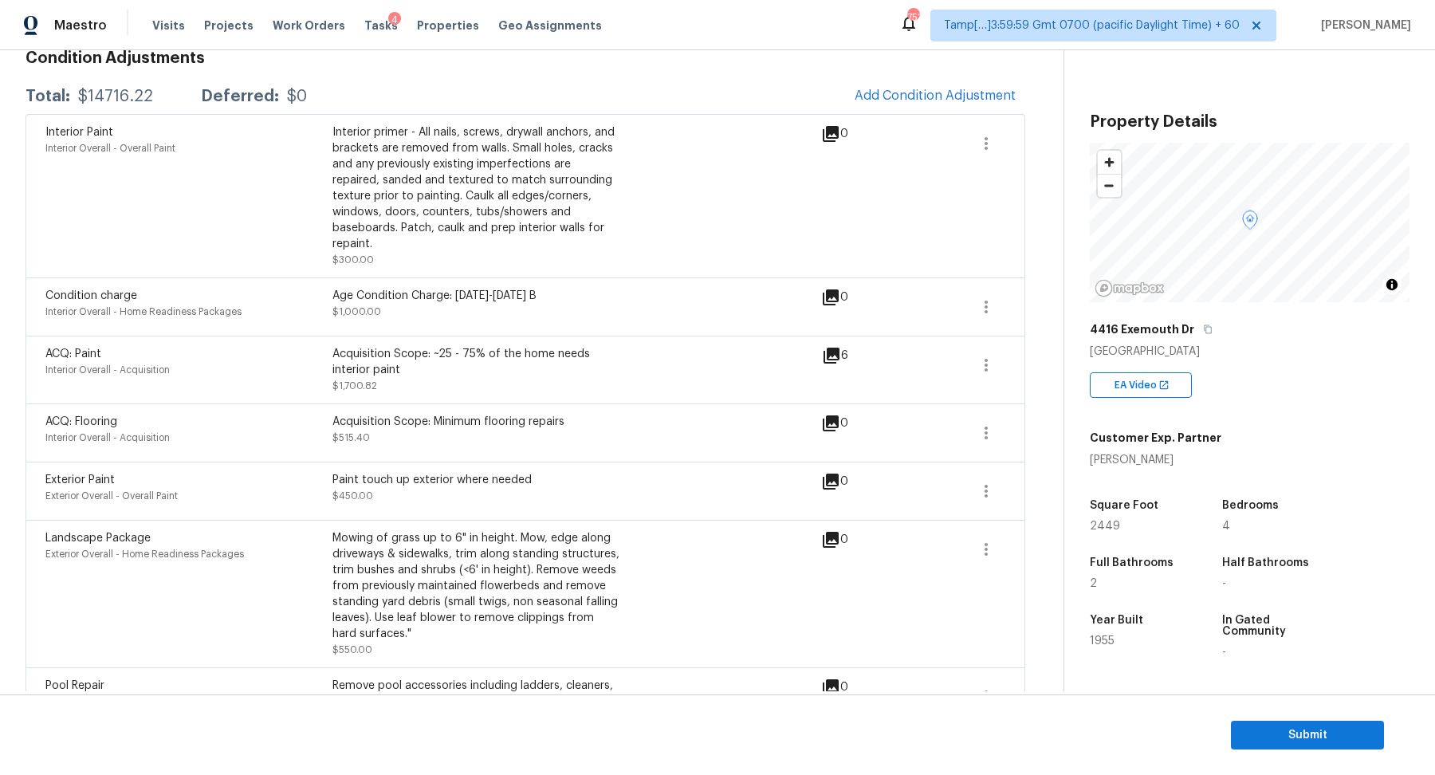
scroll to position [167, 0]
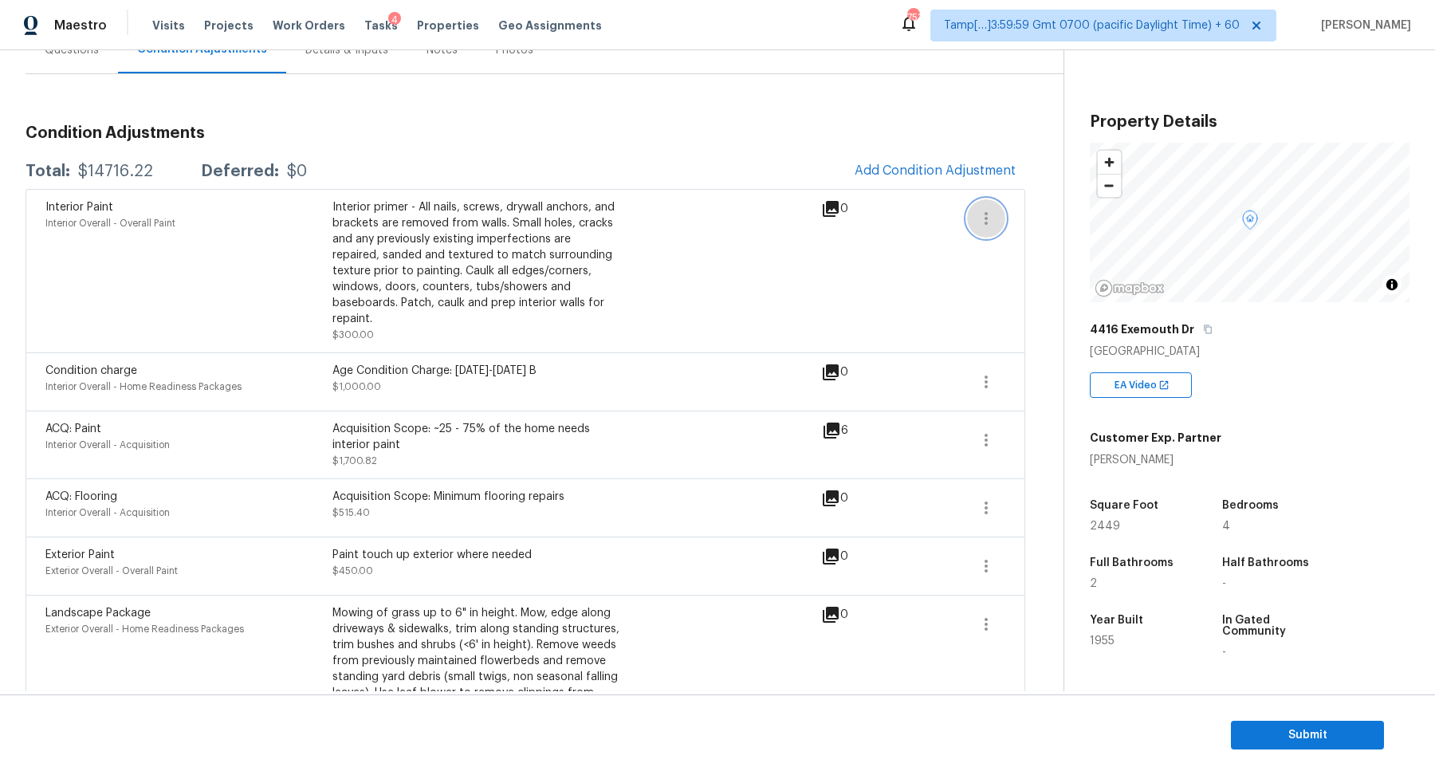
click at [995, 219] on icon "button" at bounding box center [985, 218] width 19 height 19
click at [1017, 219] on div "Edit" at bounding box center [1077, 214] width 124 height 16
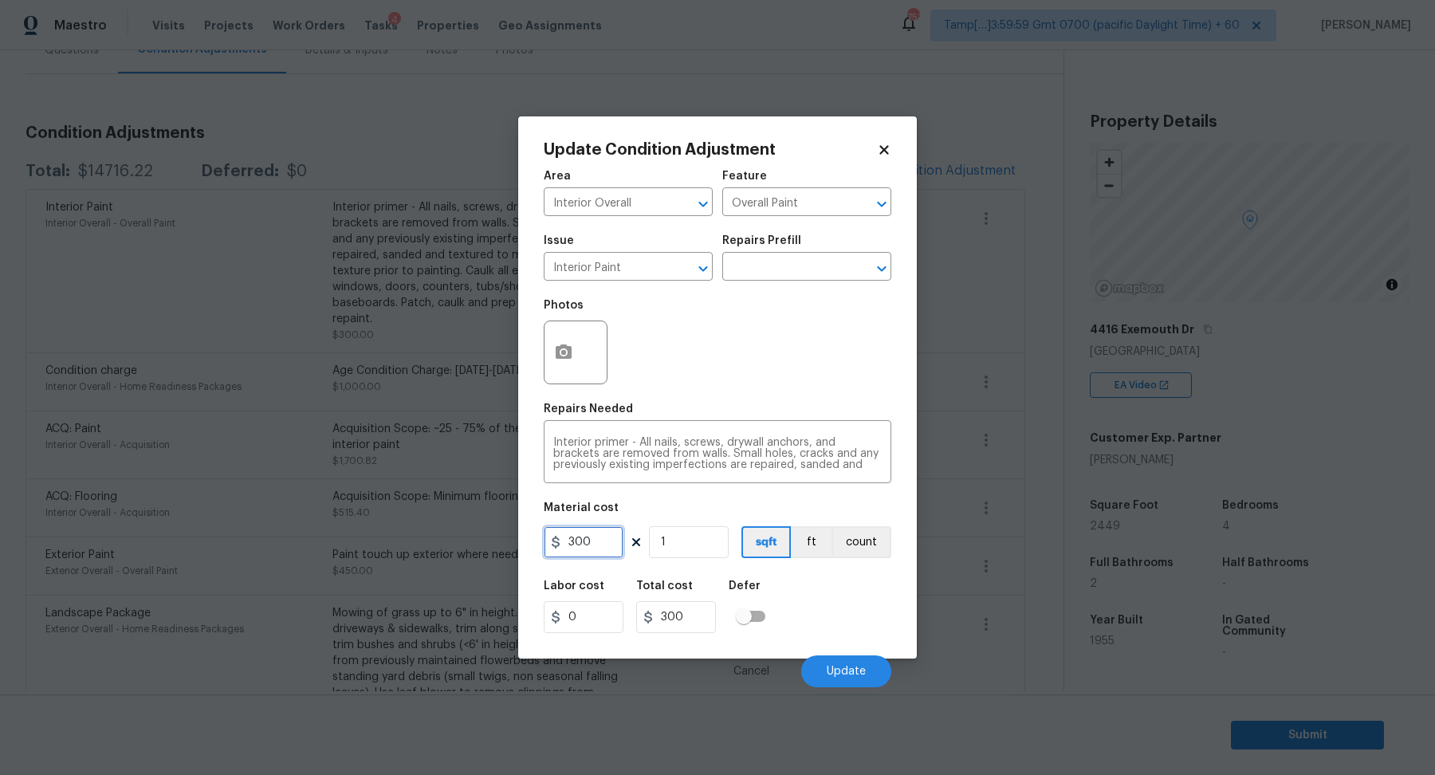
click at [611, 551] on input "300" at bounding box center [584, 542] width 80 height 32
type input "0"
click at [812, 678] on button "Update" at bounding box center [846, 671] width 90 height 32
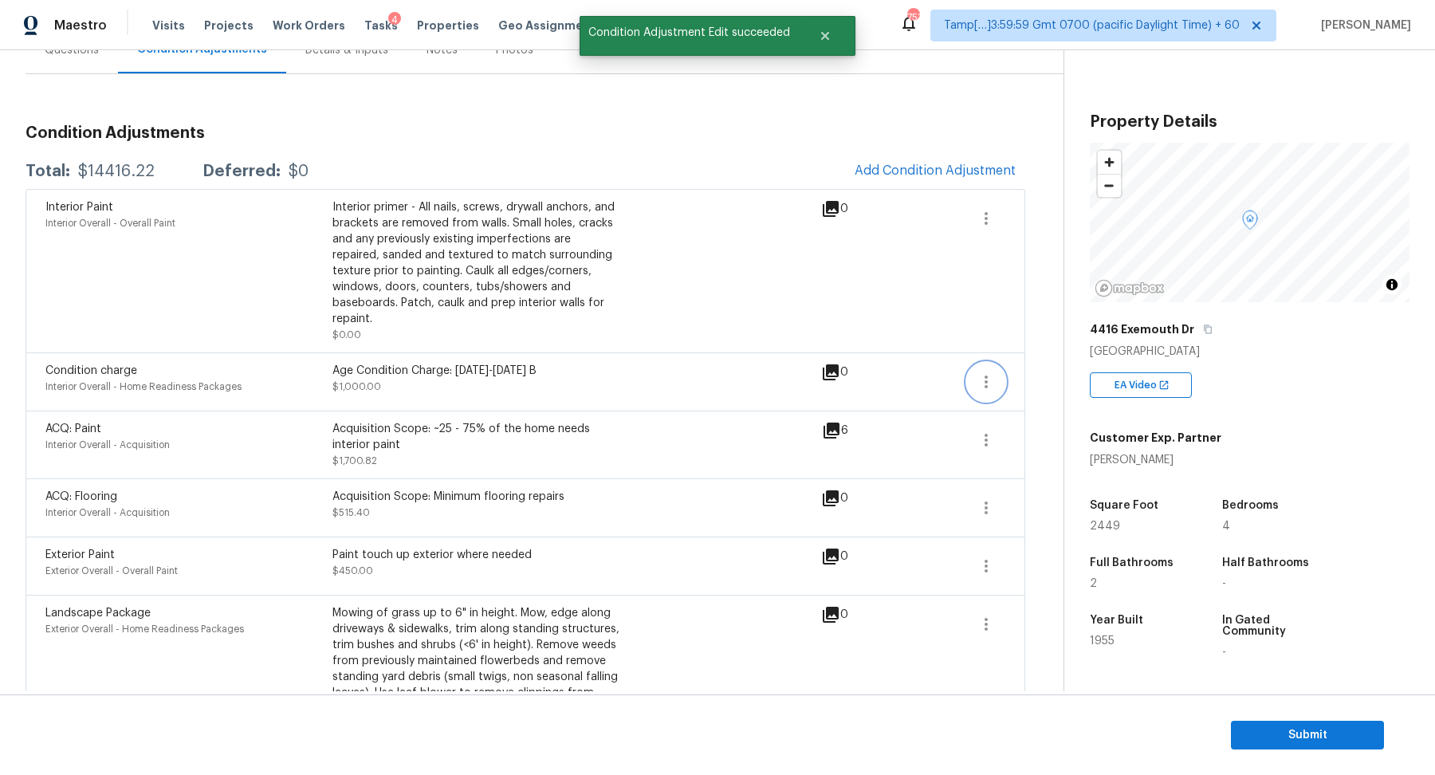
click at [983, 372] on icon "button" at bounding box center [985, 381] width 19 height 19
click at [1045, 367] on div "Edit" at bounding box center [1077, 362] width 124 height 16
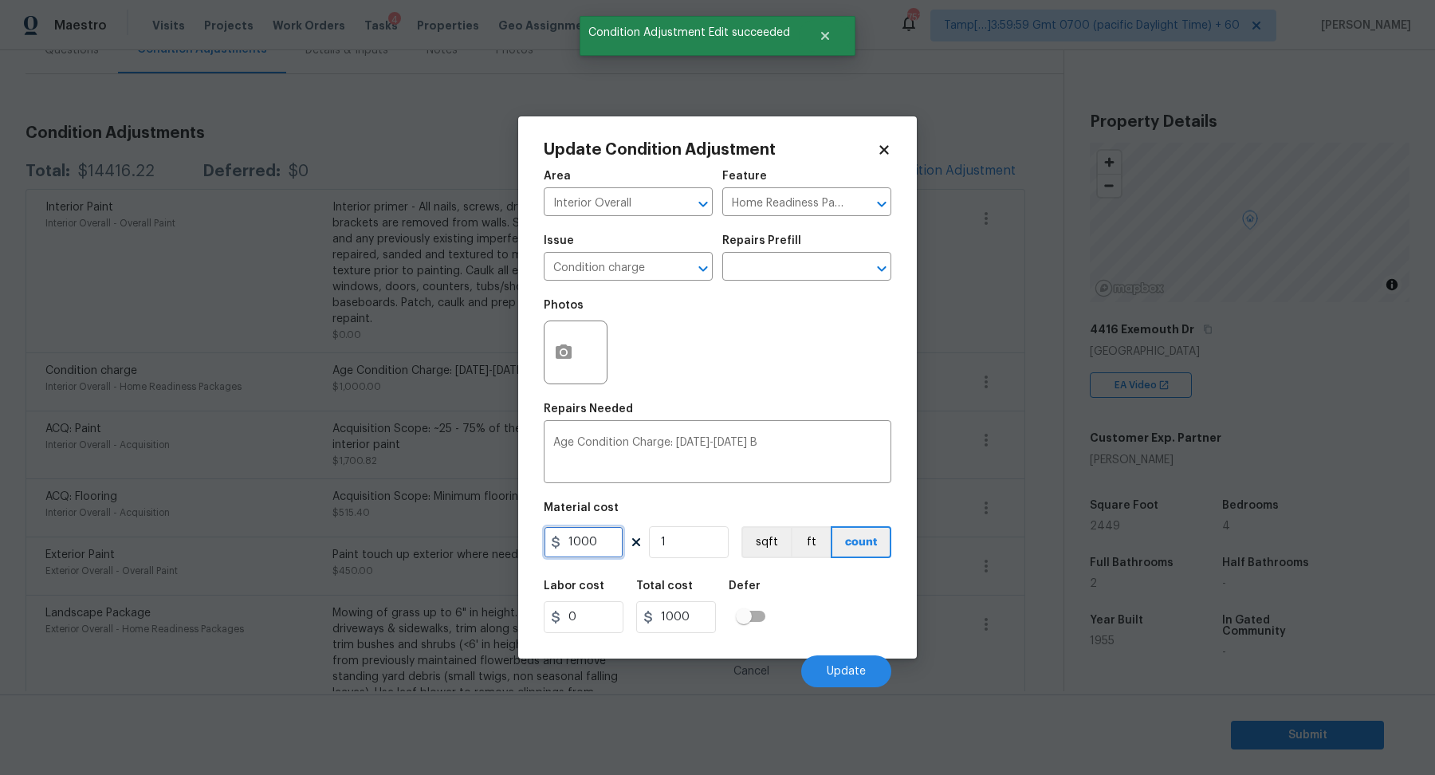
click at [619, 547] on input "1000" at bounding box center [584, 542] width 80 height 32
type input "0"
click at [837, 661] on button "Update" at bounding box center [846, 671] width 90 height 32
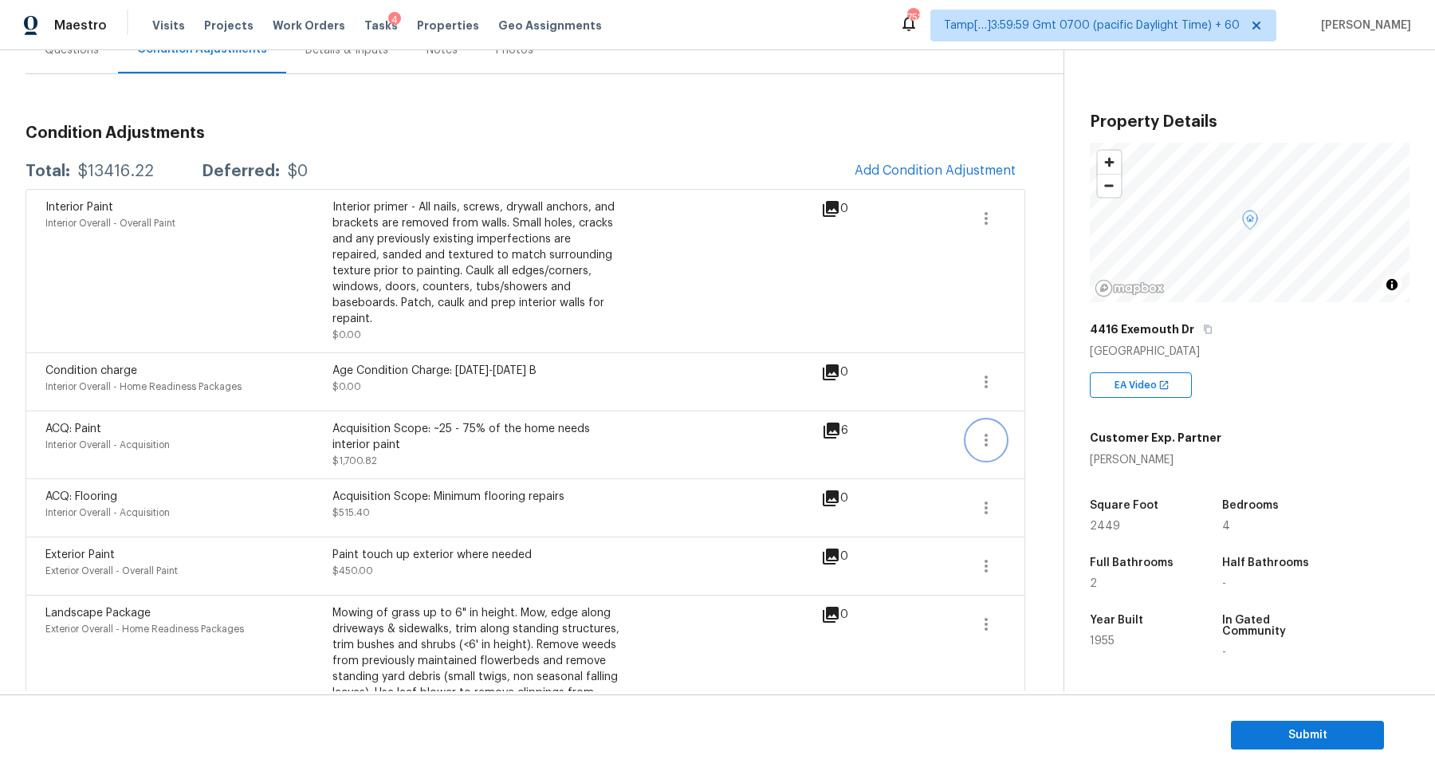
click at [991, 430] on icon "button" at bounding box center [985, 439] width 19 height 19
click at [1077, 426] on div "Edit" at bounding box center [1077, 419] width 124 height 16
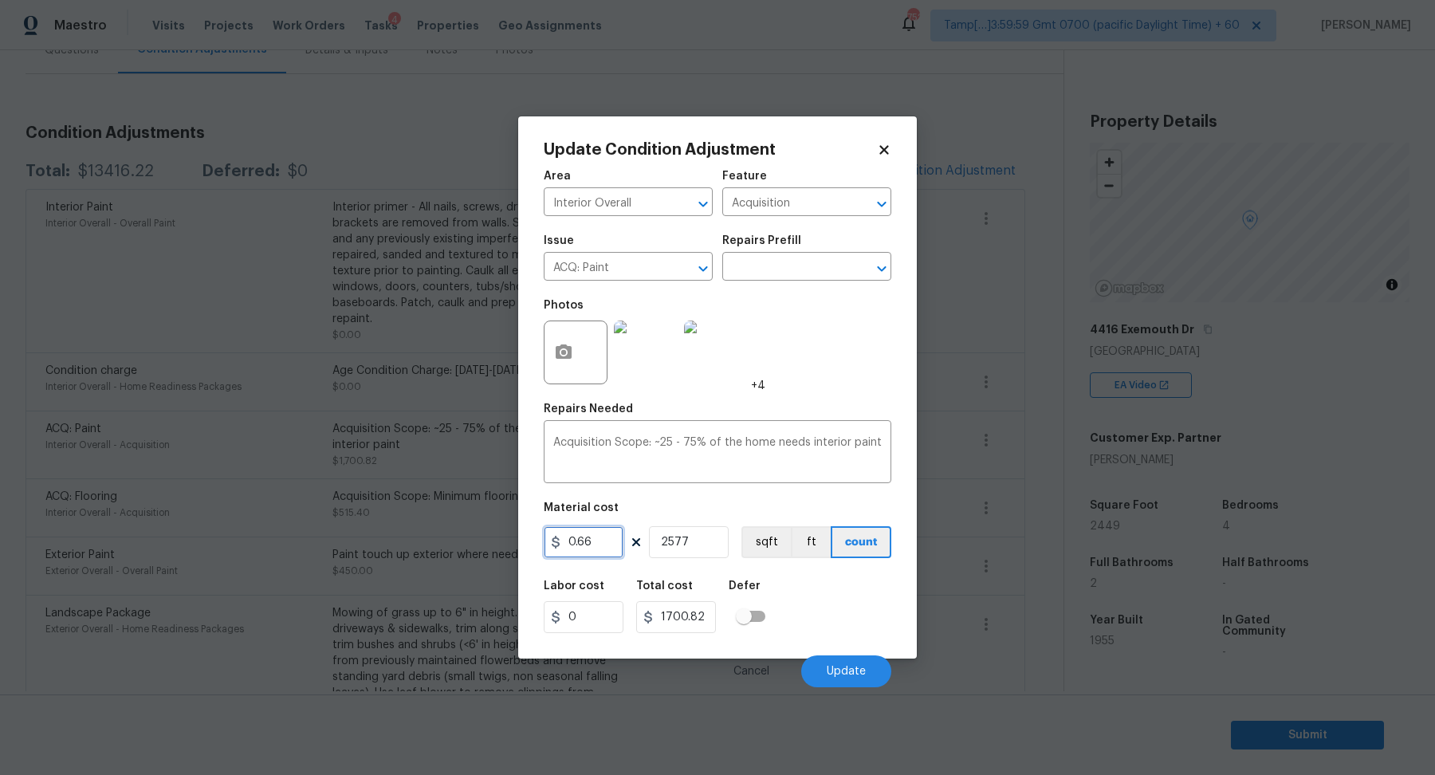
click at [583, 555] on input "0.66" at bounding box center [584, 542] width 80 height 32
type input "0"
click at [858, 675] on span "Update" at bounding box center [845, 671] width 39 height 12
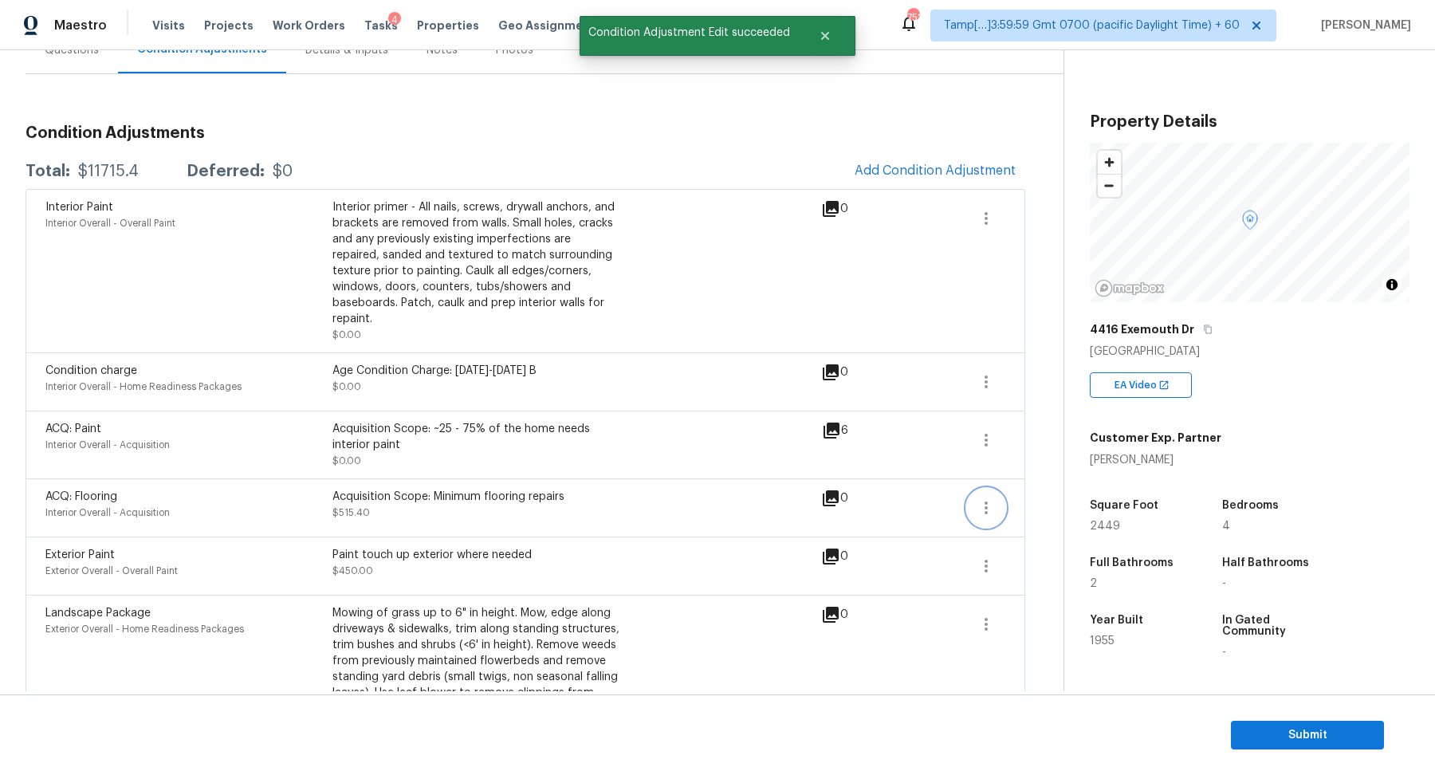
click at [969, 489] on button "button" at bounding box center [986, 508] width 38 height 38
click at [1033, 481] on div "Edit" at bounding box center [1077, 488] width 124 height 16
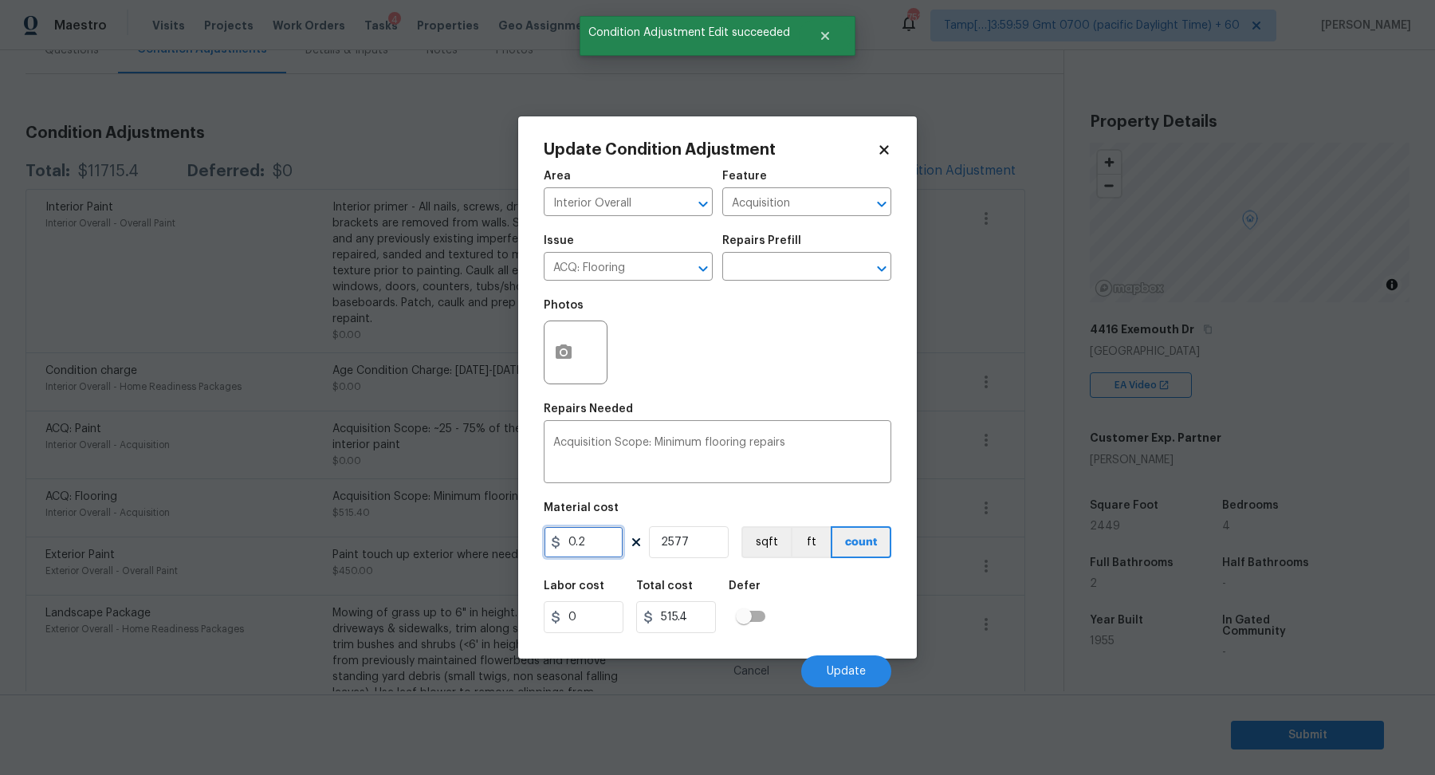
click at [599, 551] on input "0.2" at bounding box center [584, 542] width 80 height 32
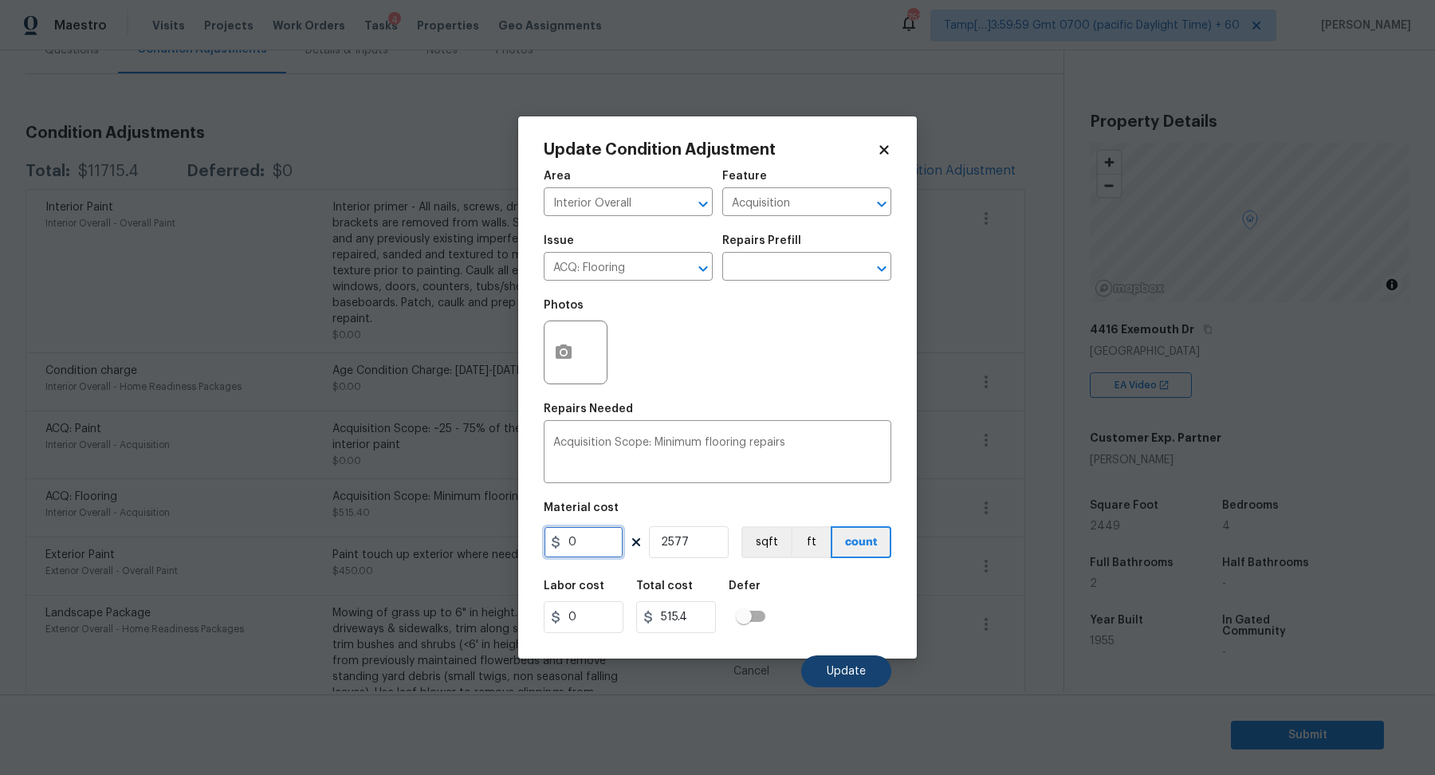
type input "0"
click at [846, 661] on button "Update" at bounding box center [846, 671] width 90 height 32
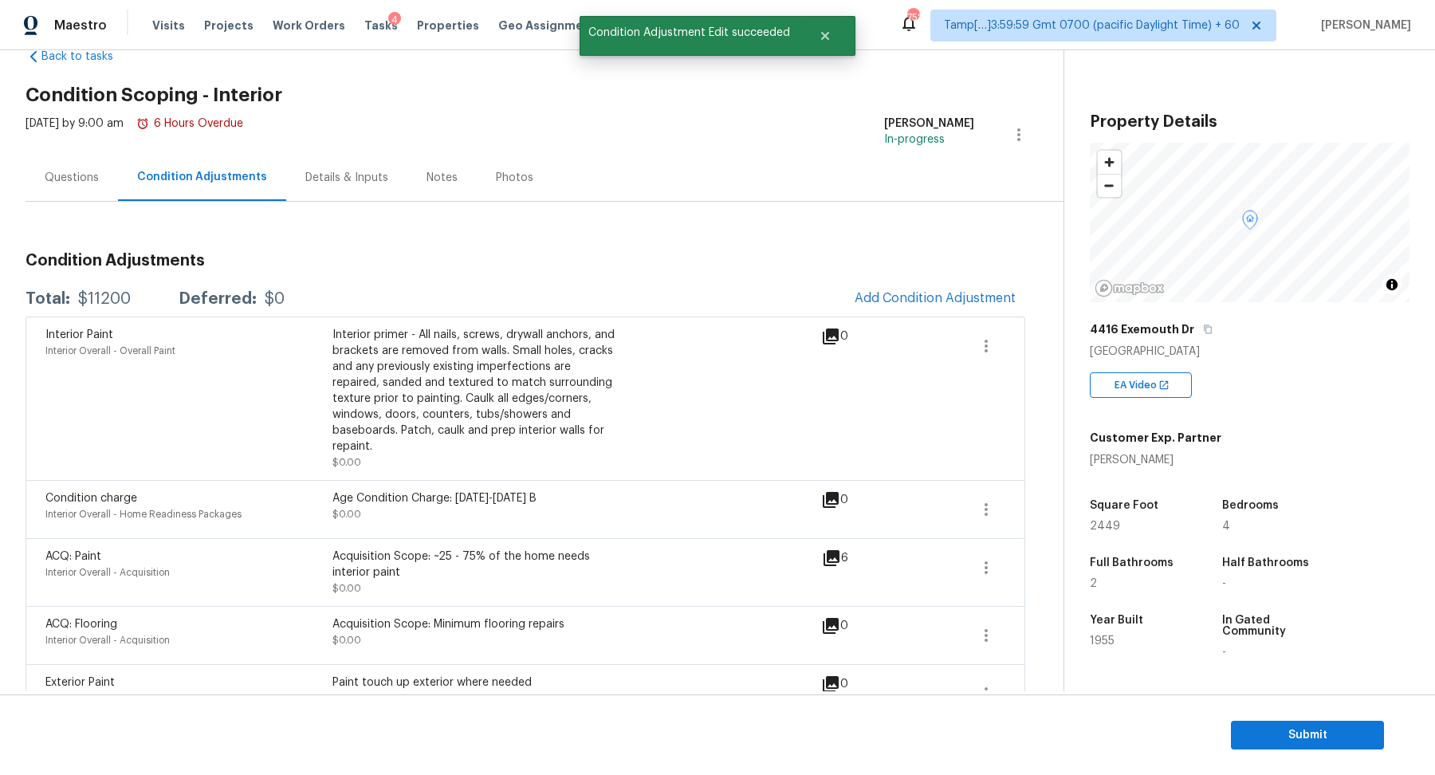
scroll to position [26, 0]
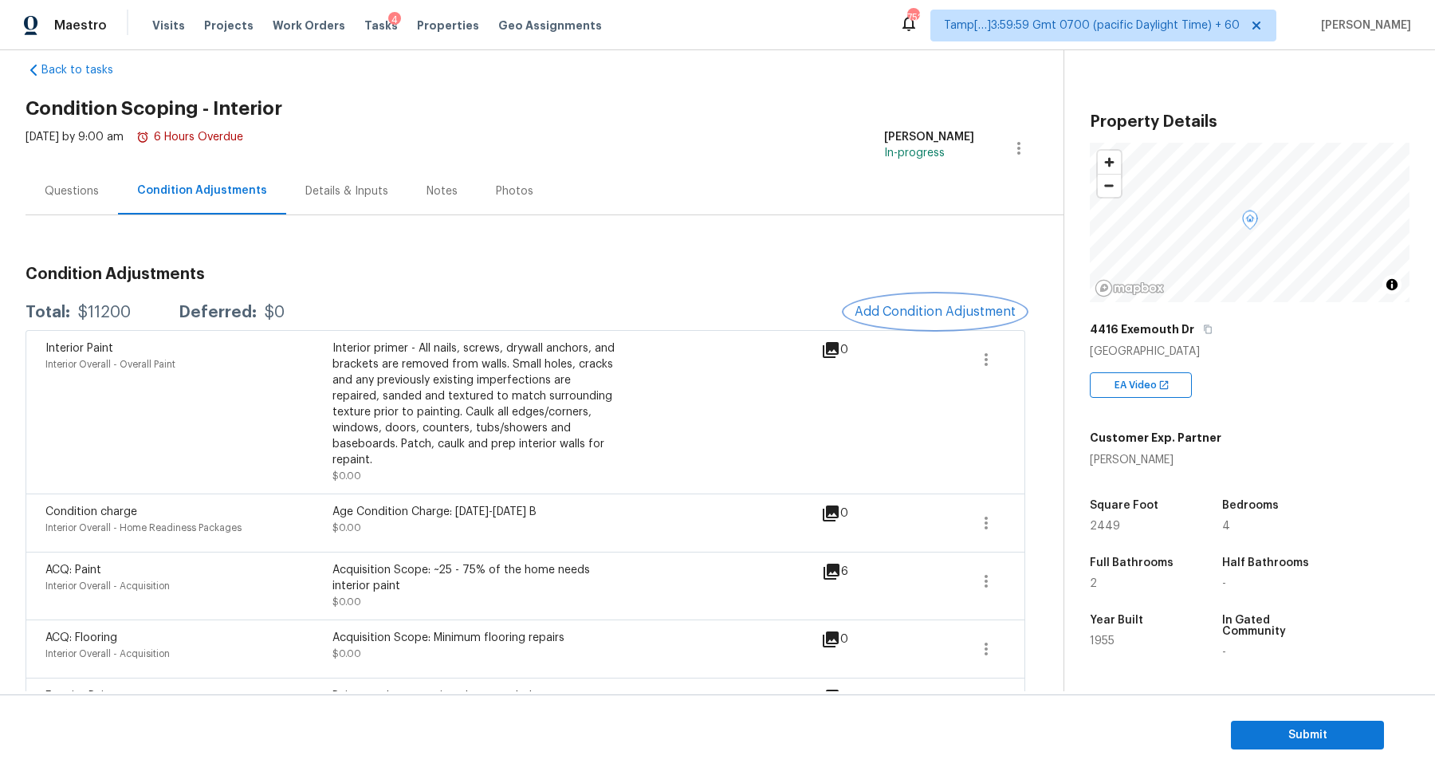
click at [901, 304] on span "Add Condition Adjustment" at bounding box center [934, 311] width 161 height 14
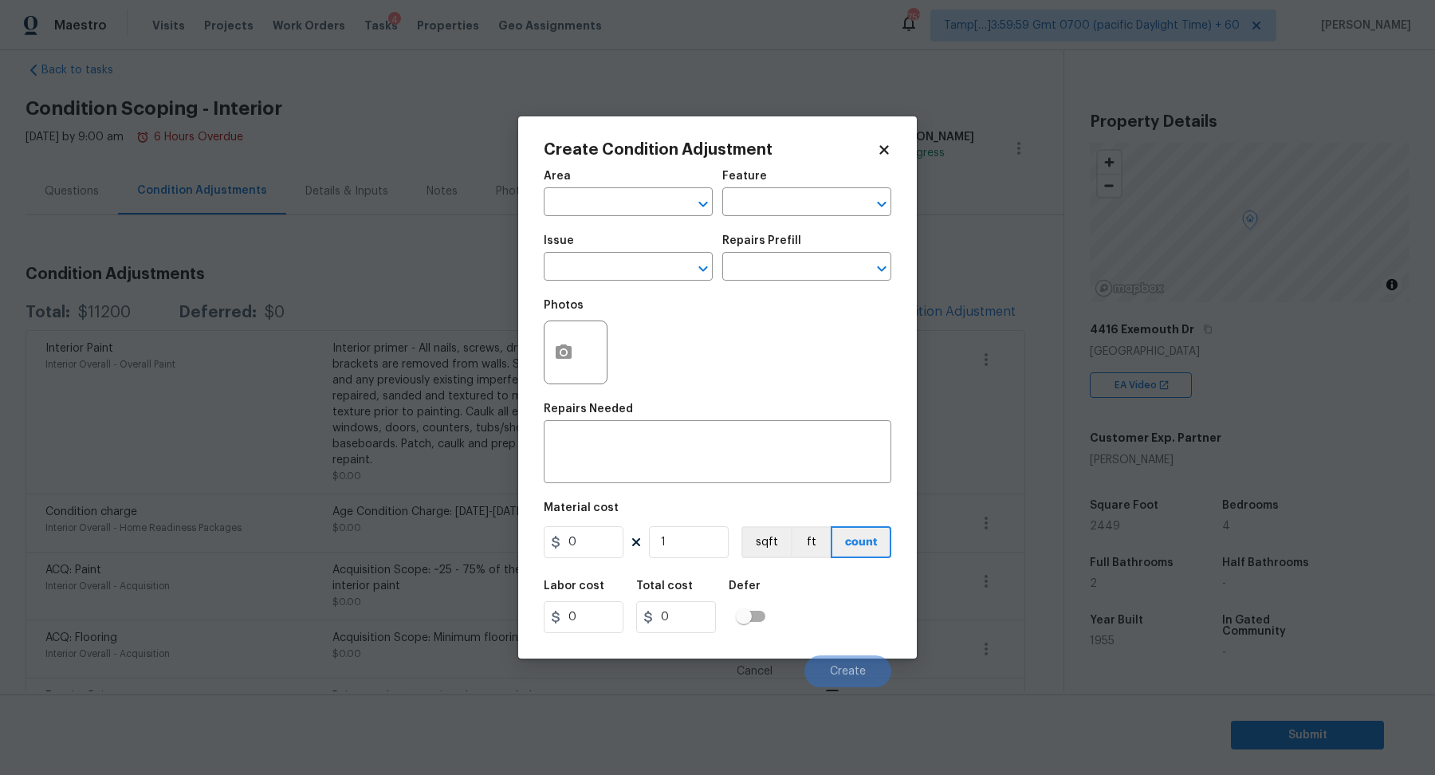
click at [603, 220] on span "Area ​" at bounding box center [628, 193] width 169 height 65
click at [603, 202] on input "text" at bounding box center [606, 203] width 124 height 25
click at [614, 280] on ul "Interior Addition Interior Overall" at bounding box center [628, 251] width 169 height 65
click at [628, 263] on li "Interior Overall" at bounding box center [628, 265] width 169 height 26
type input "Interior Overall"
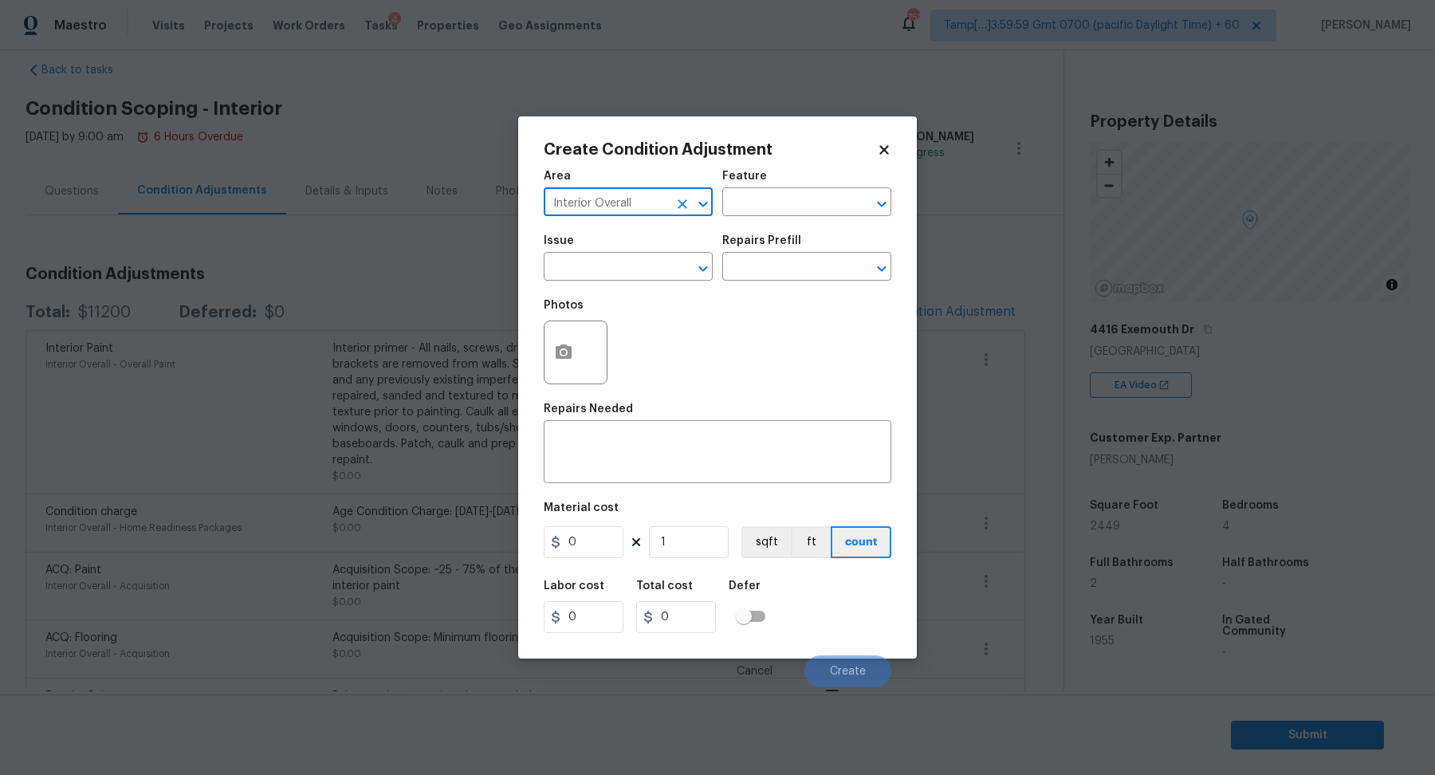
click at [628, 263] on input "text" at bounding box center [606, 268] width 124 height 25
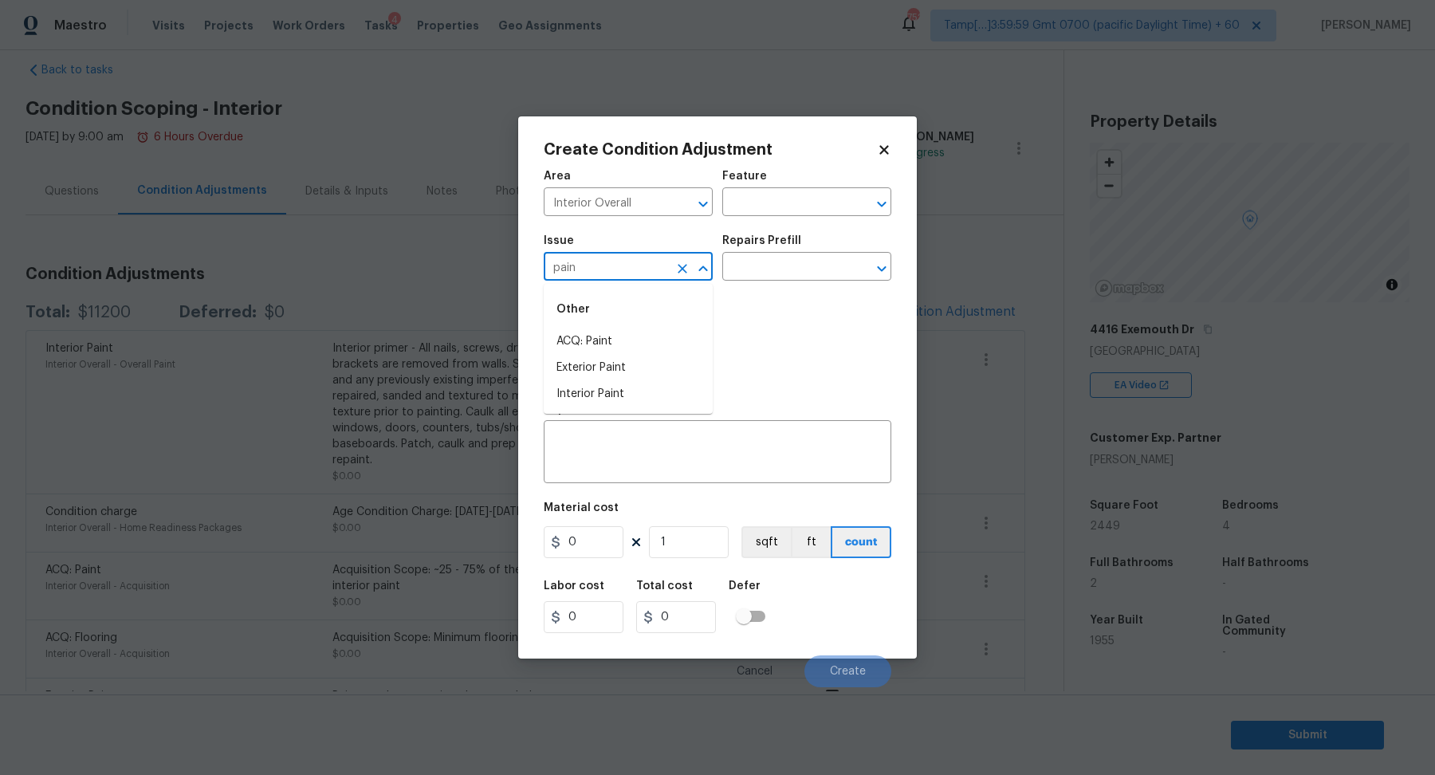
click at [660, 340] on li "ACQ: Paint" at bounding box center [628, 341] width 169 height 26
type input "ACQ: Paint"
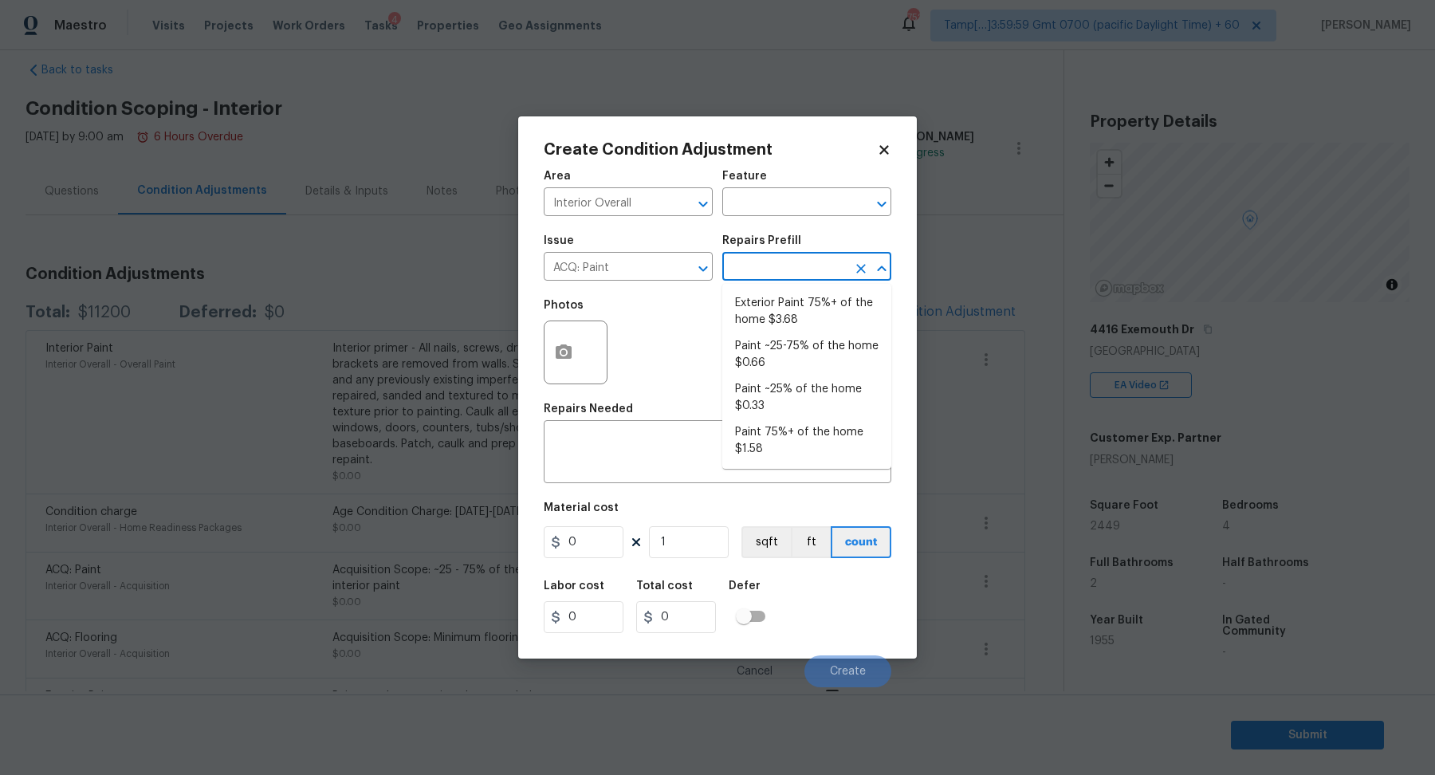
click at [803, 257] on input "text" at bounding box center [784, 268] width 124 height 25
click at [814, 433] on li "Paint 75%+ of the home $1.58" at bounding box center [806, 440] width 169 height 43
type input "Acquisition"
type textarea "Acquisition Scope: 75%+ of the home will likely require interior paint"
type input "1.58"
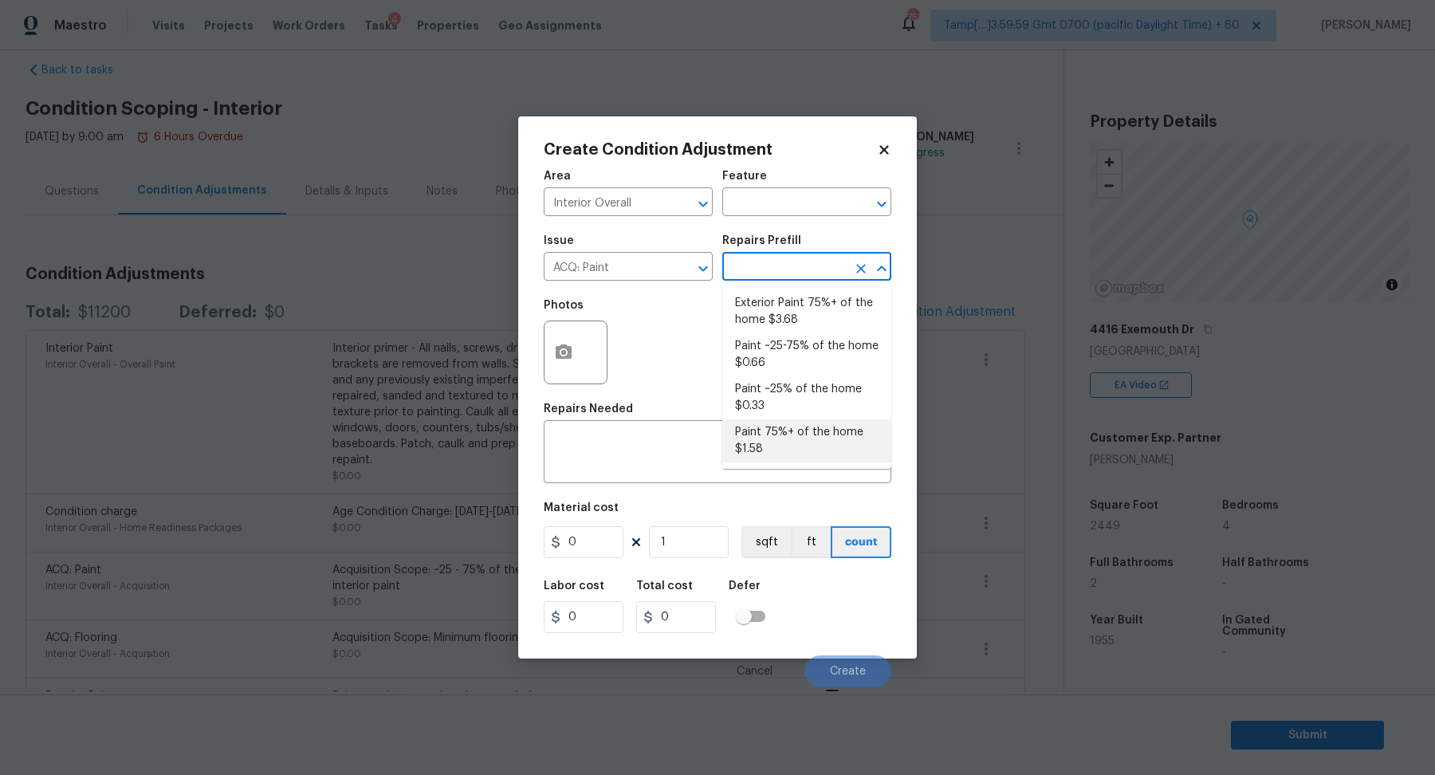
type input "1.58"
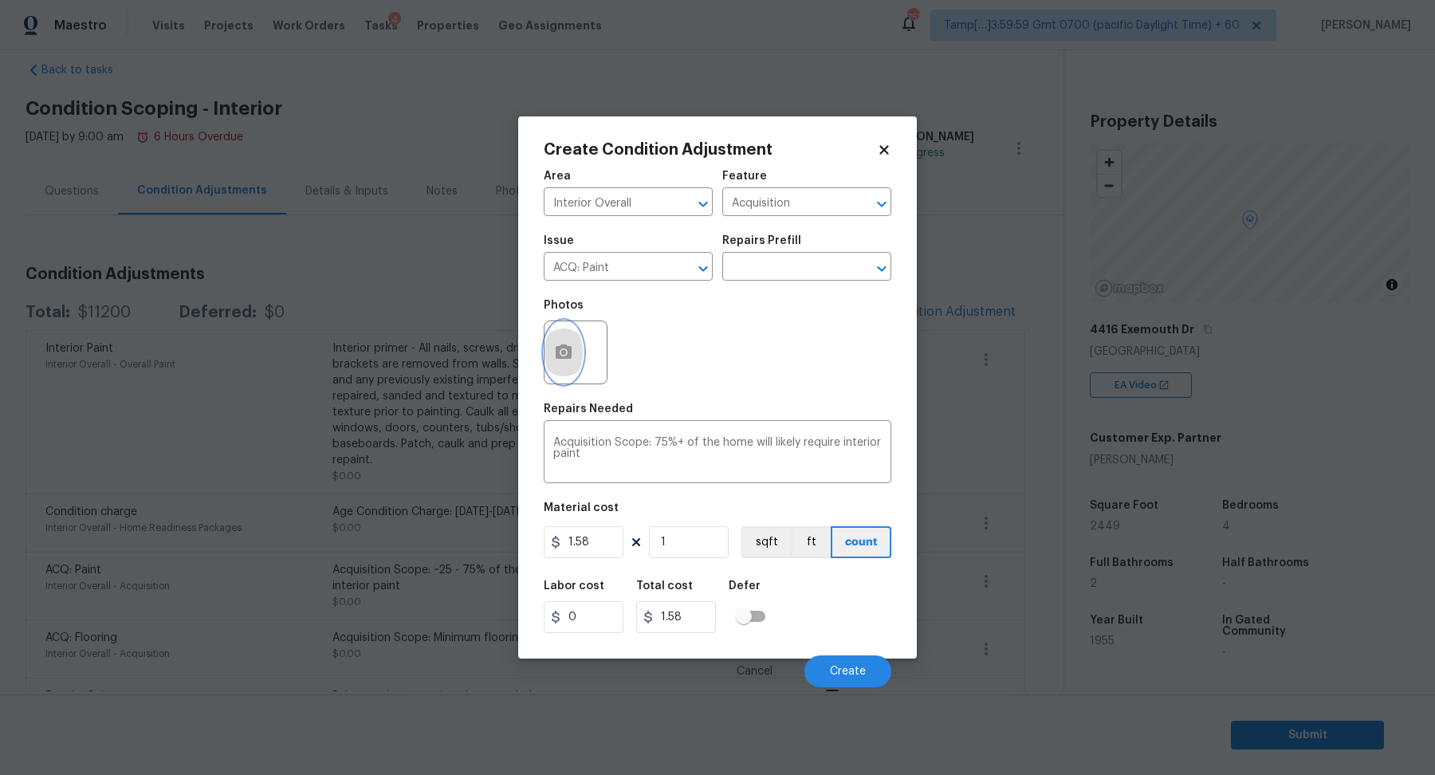
click at [548, 363] on button "button" at bounding box center [563, 352] width 38 height 62
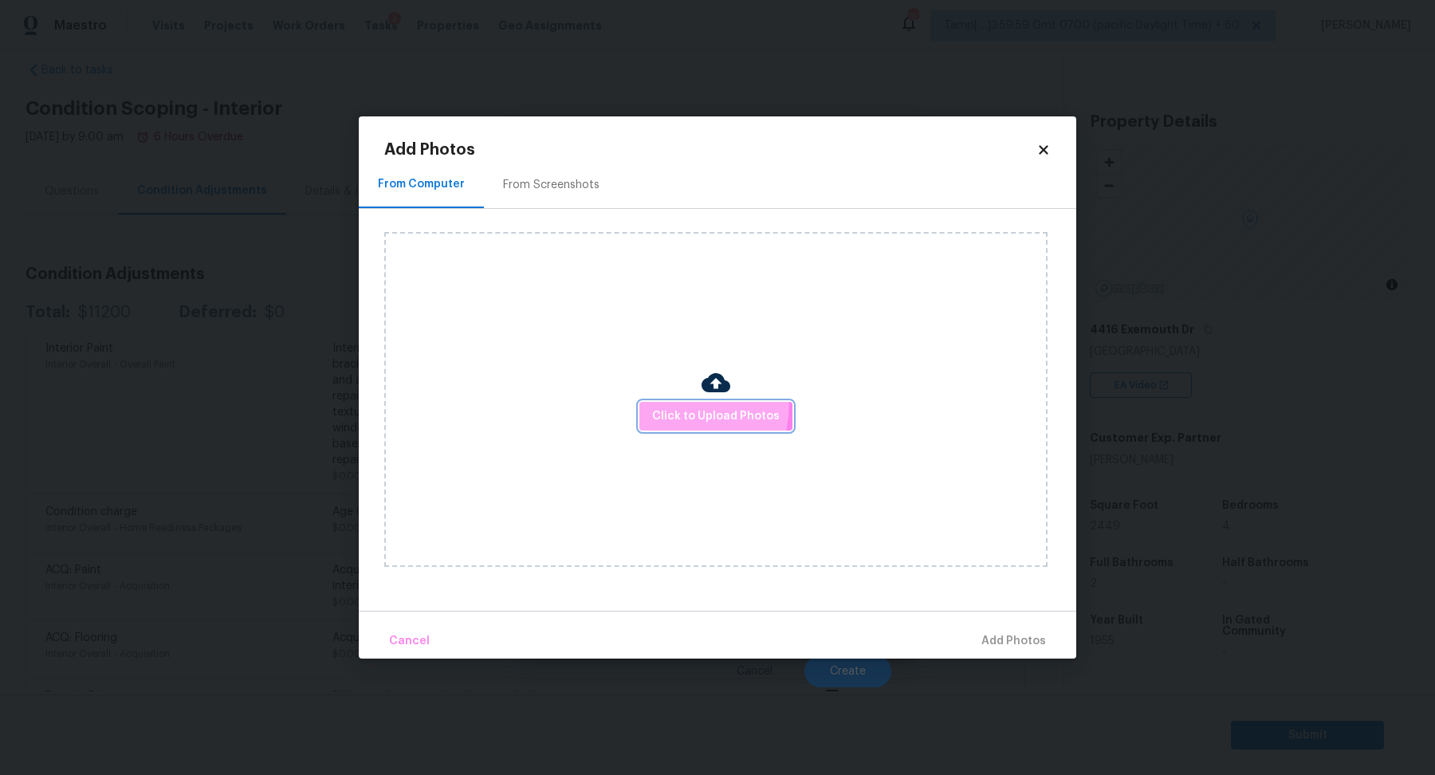
click at [654, 402] on button "Click to Upload Photos" at bounding box center [715, 416] width 153 height 29
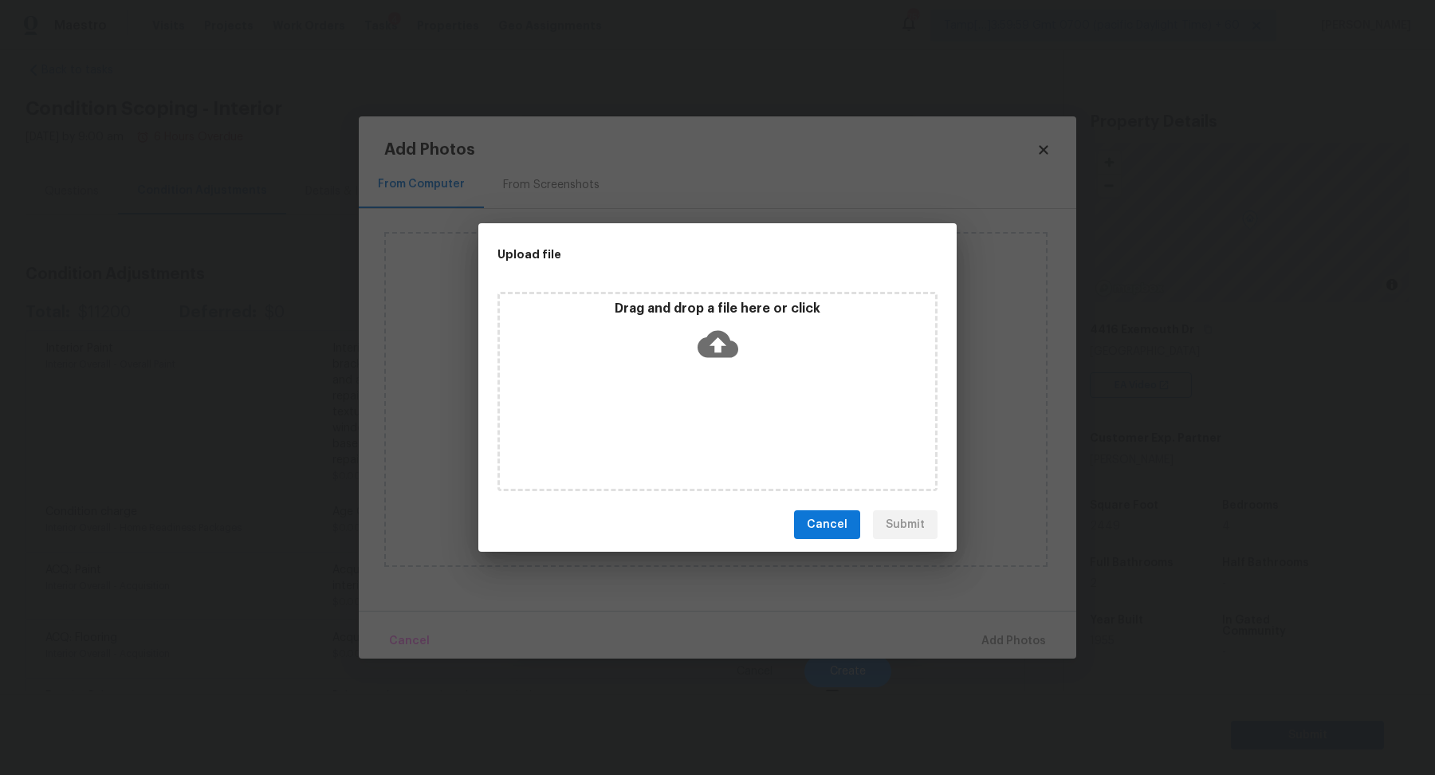
click at [717, 376] on div "Drag and drop a file here or click" at bounding box center [717, 391] width 440 height 199
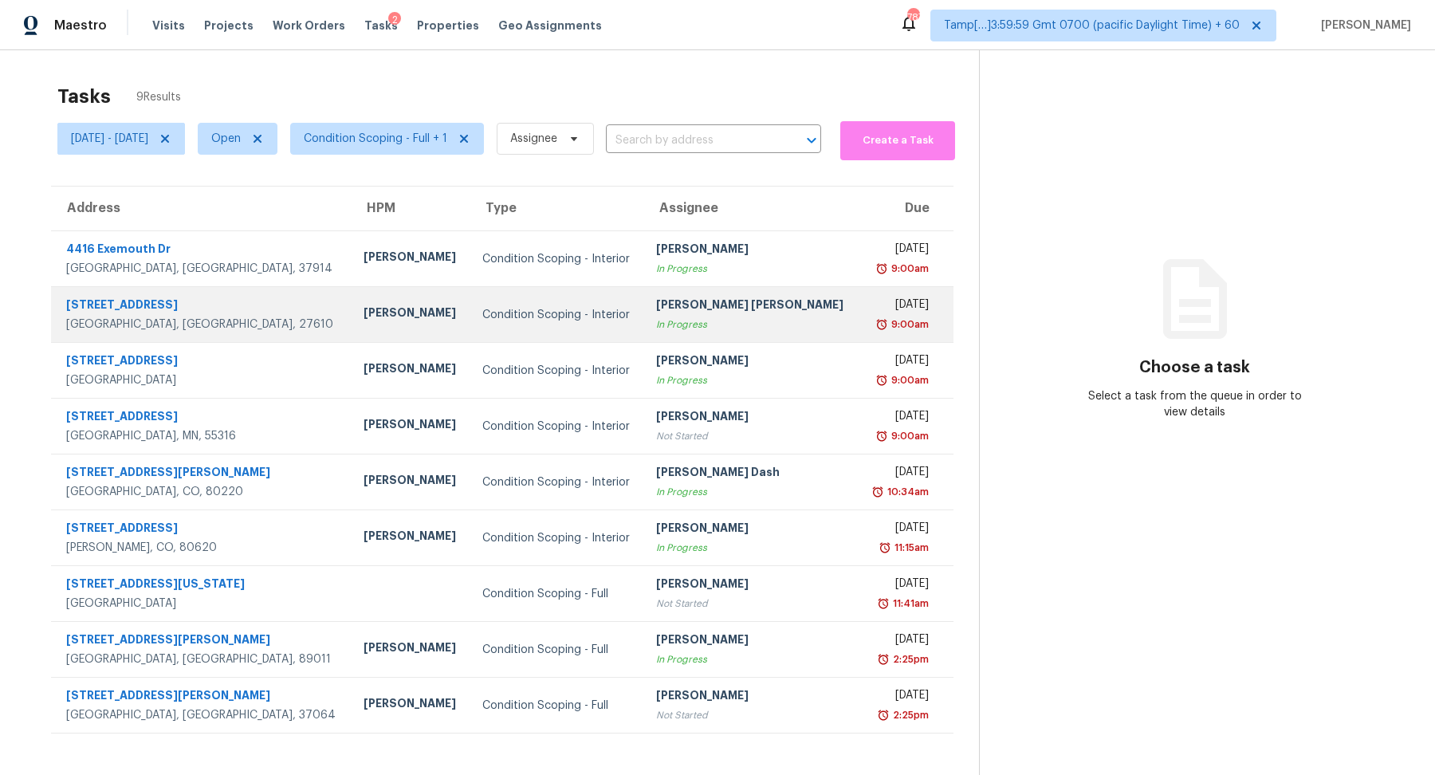
scroll to position [49, 0]
